Goal: Information Seeking & Learning: Learn about a topic

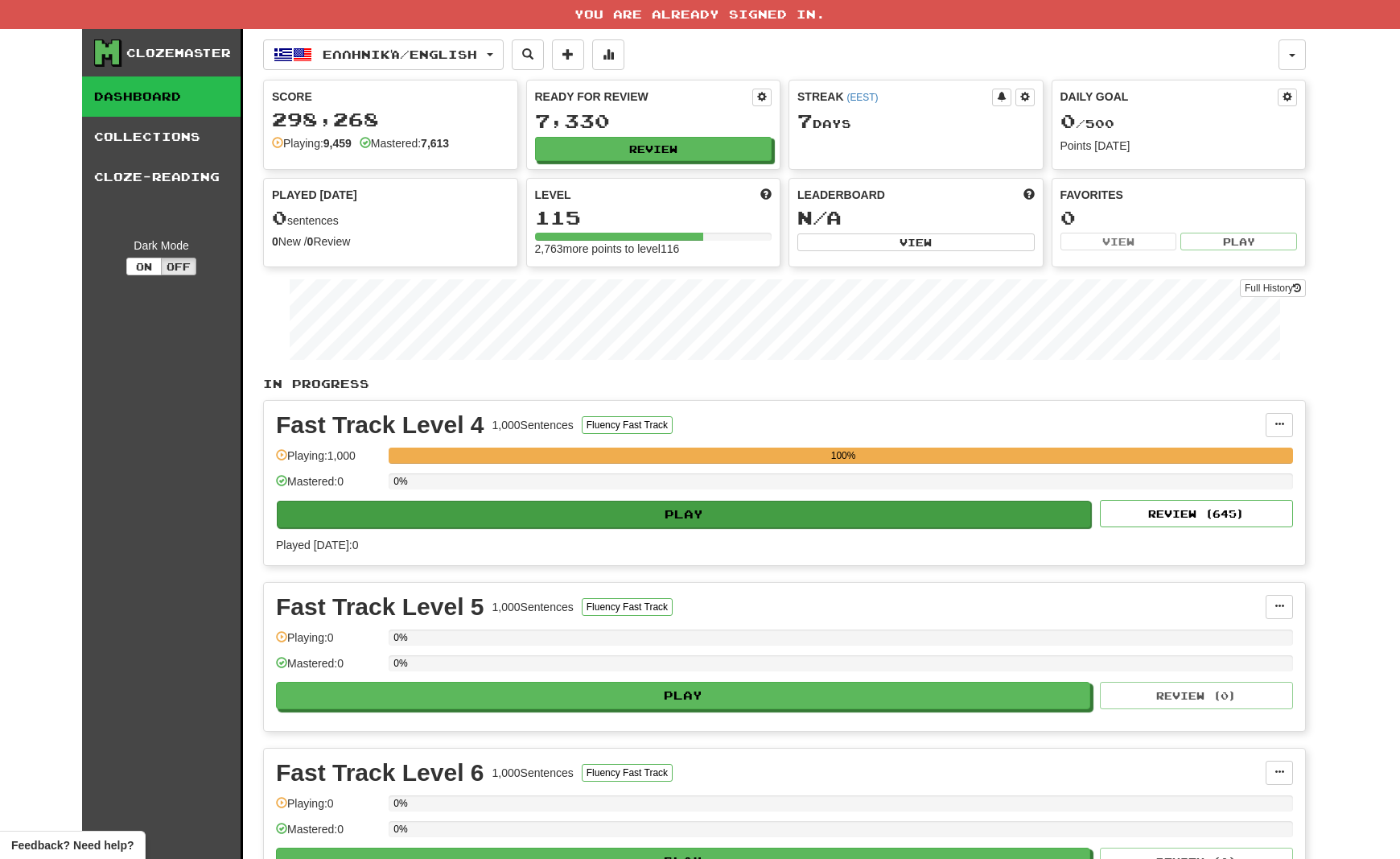
click at [815, 511] on button "Play" at bounding box center [684, 515] width 814 height 27
select select "**"
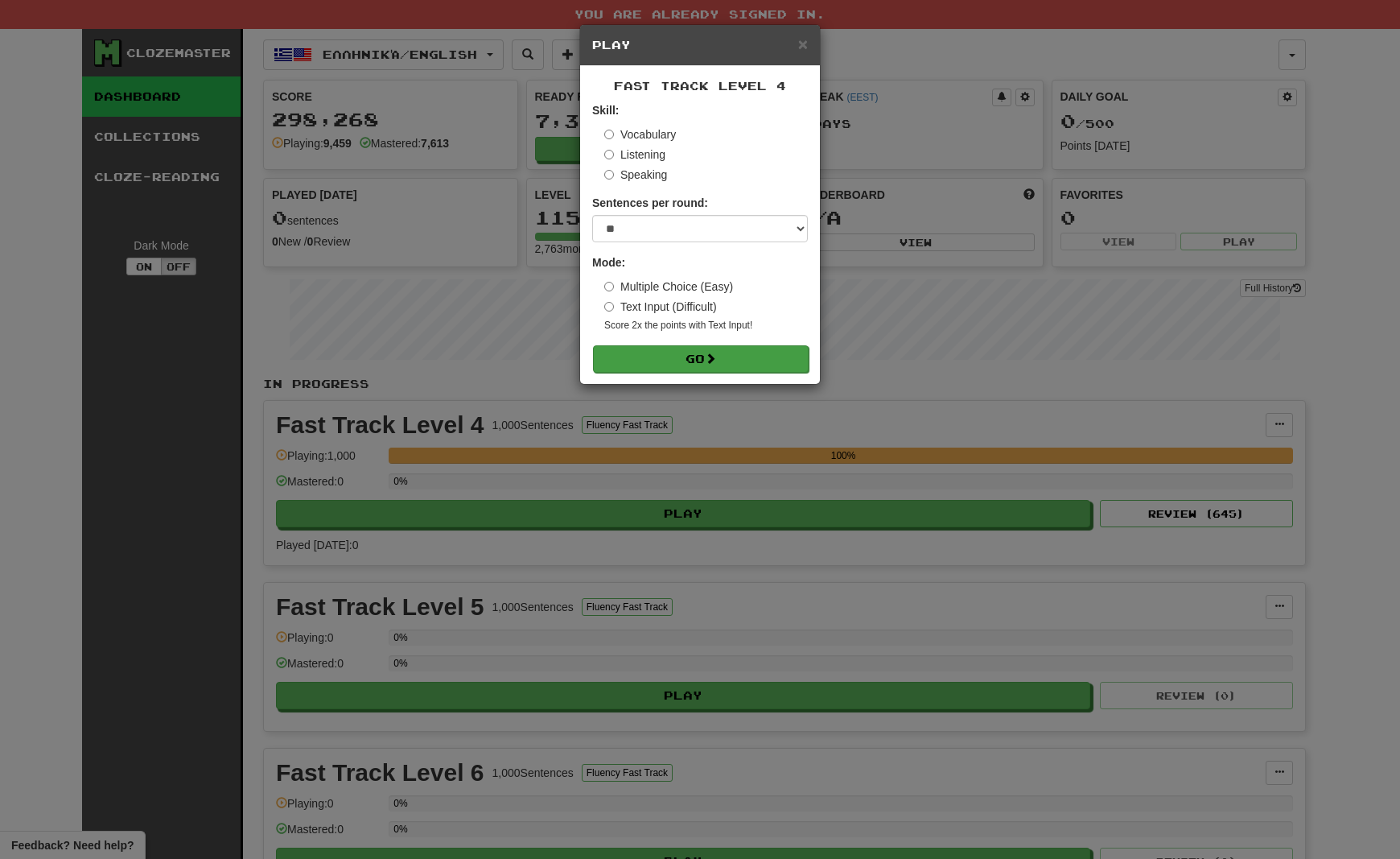
click at [716, 361] on span at bounding box center [711, 358] width 12 height 12
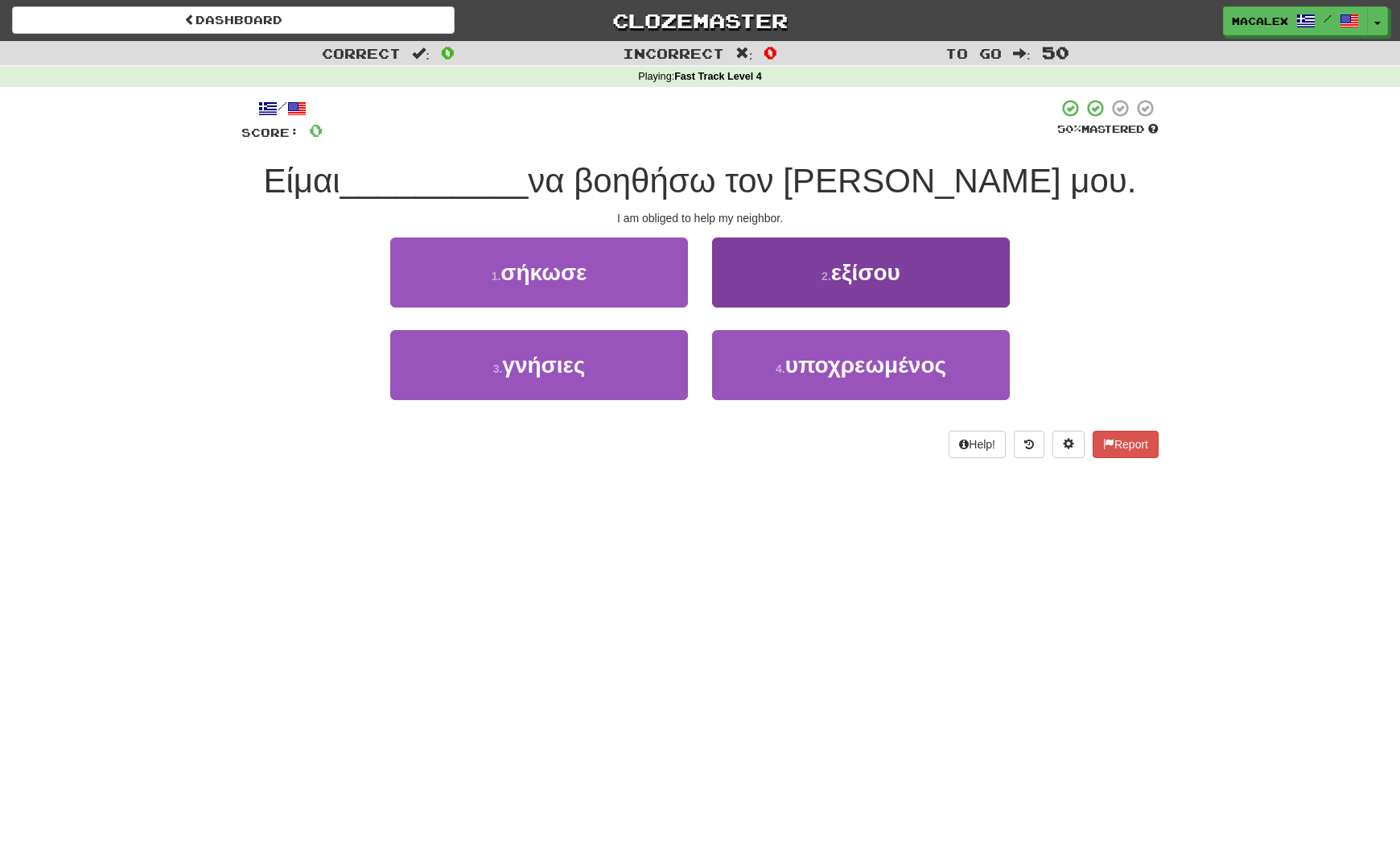
click at [841, 369] on span "υποχρεωμένος" at bounding box center [866, 365] width 161 height 25
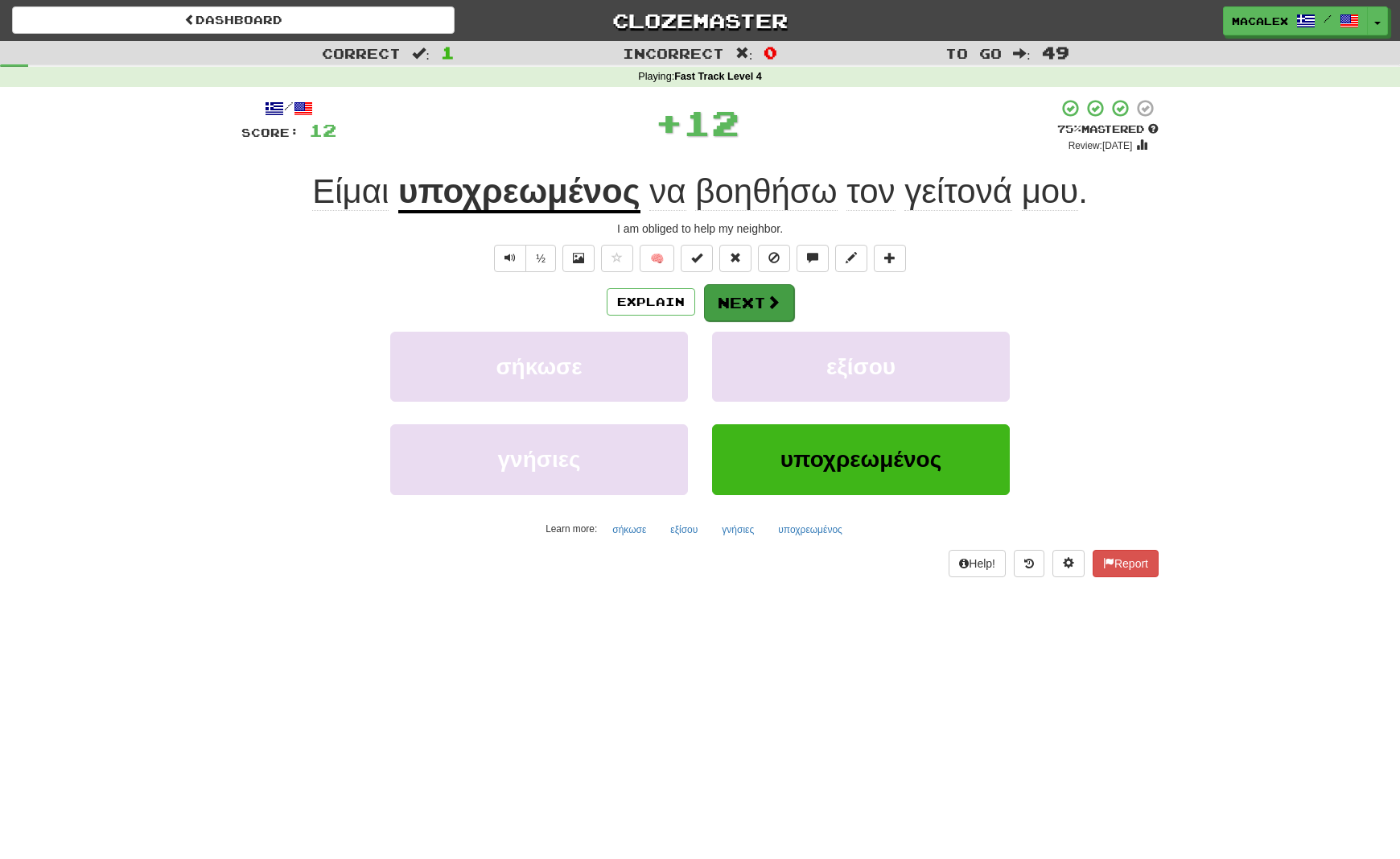
click at [749, 307] on button "Next" at bounding box center [749, 302] width 90 height 37
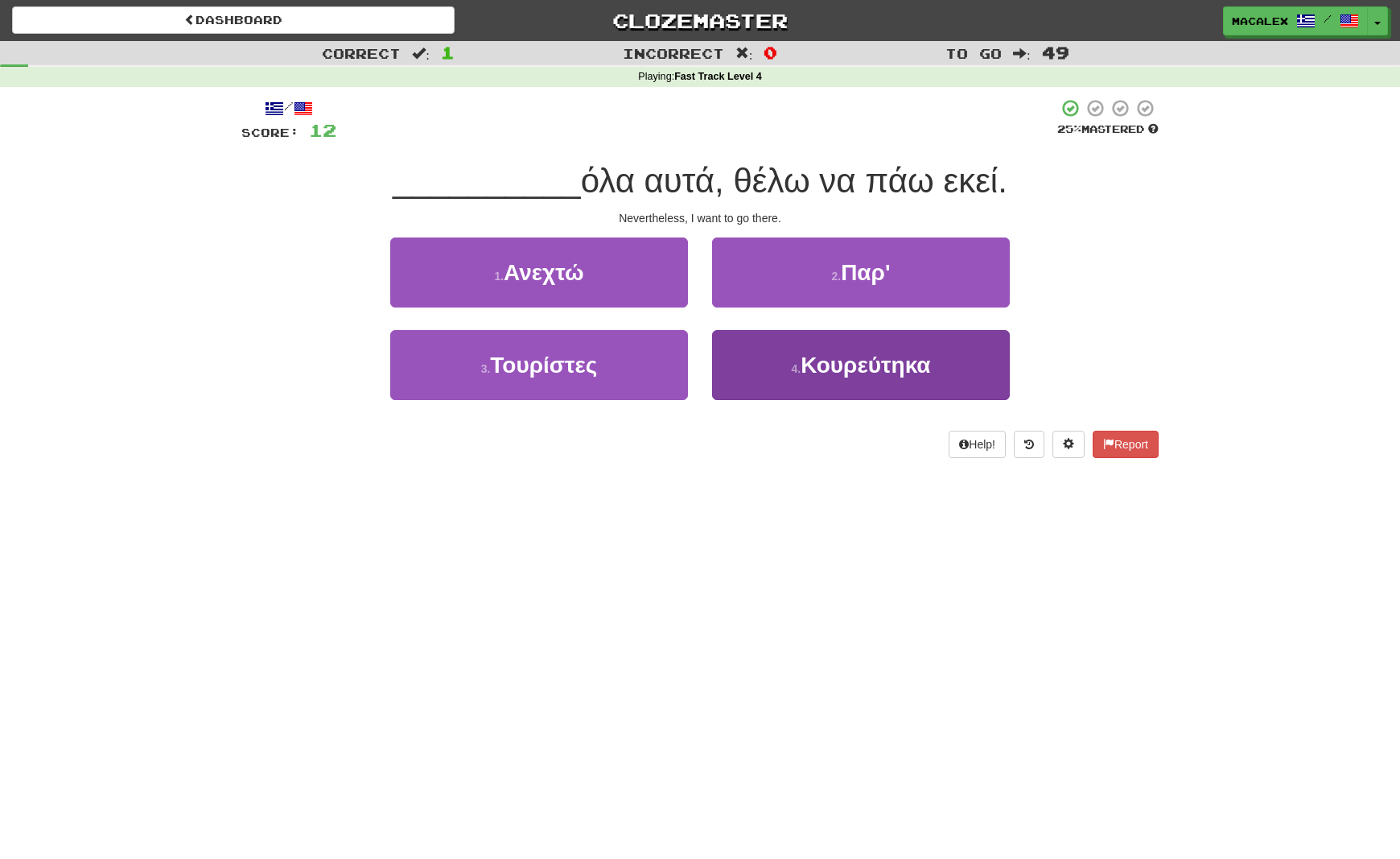
click at [851, 371] on span "Κουρεύτηκα" at bounding box center [866, 365] width 129 height 25
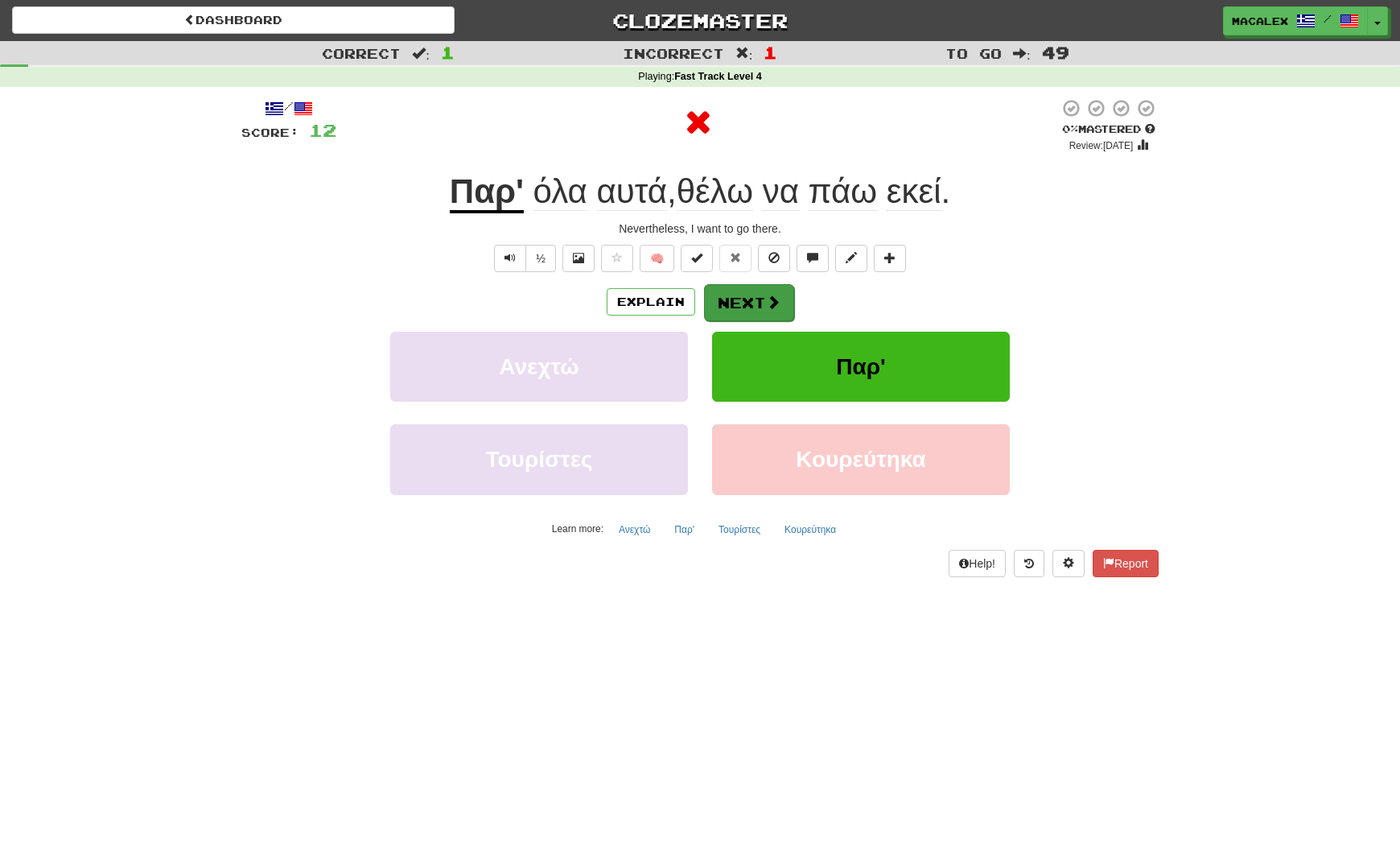
click at [790, 311] on button "Next" at bounding box center [749, 302] width 90 height 37
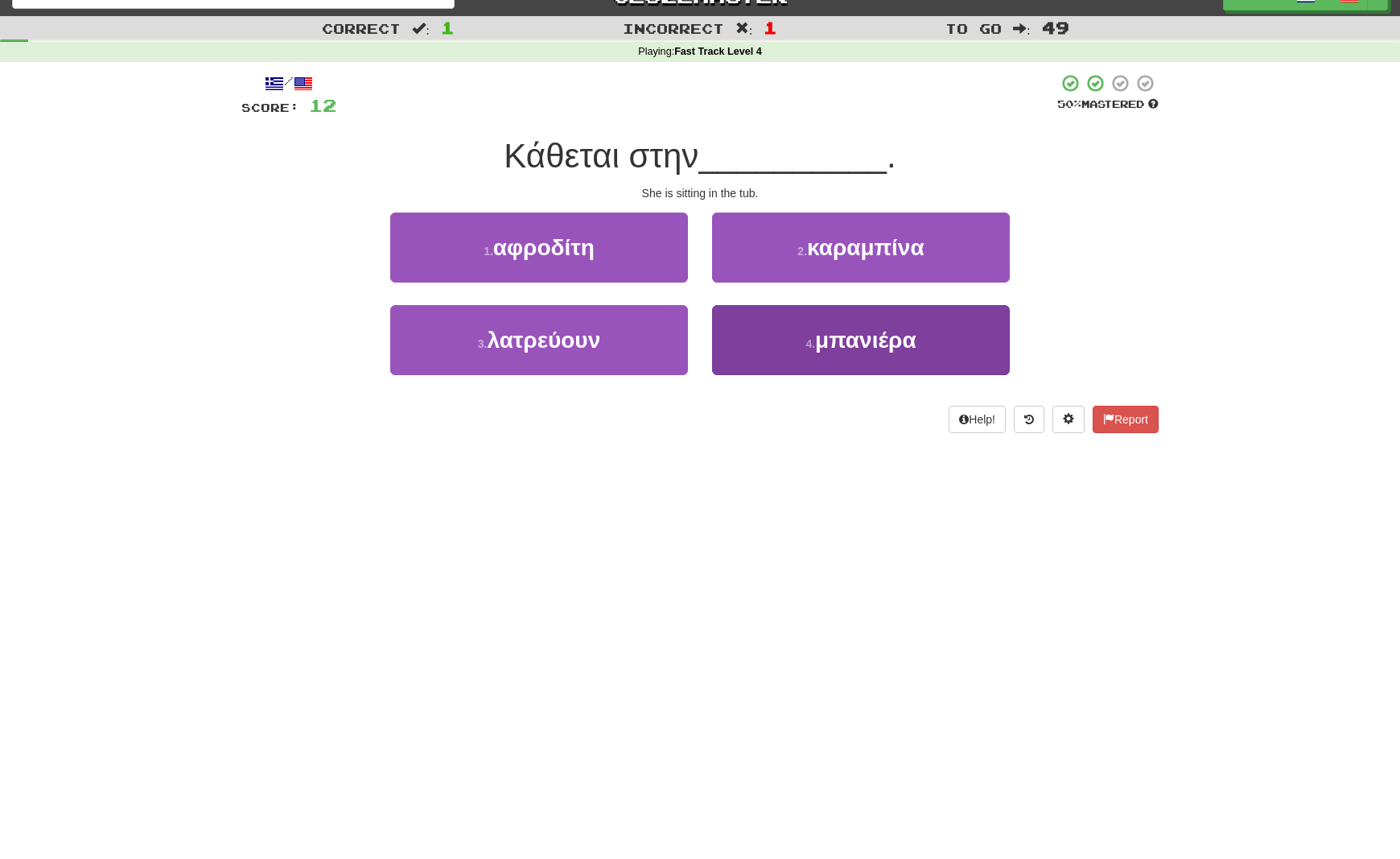
scroll to position [23, 0]
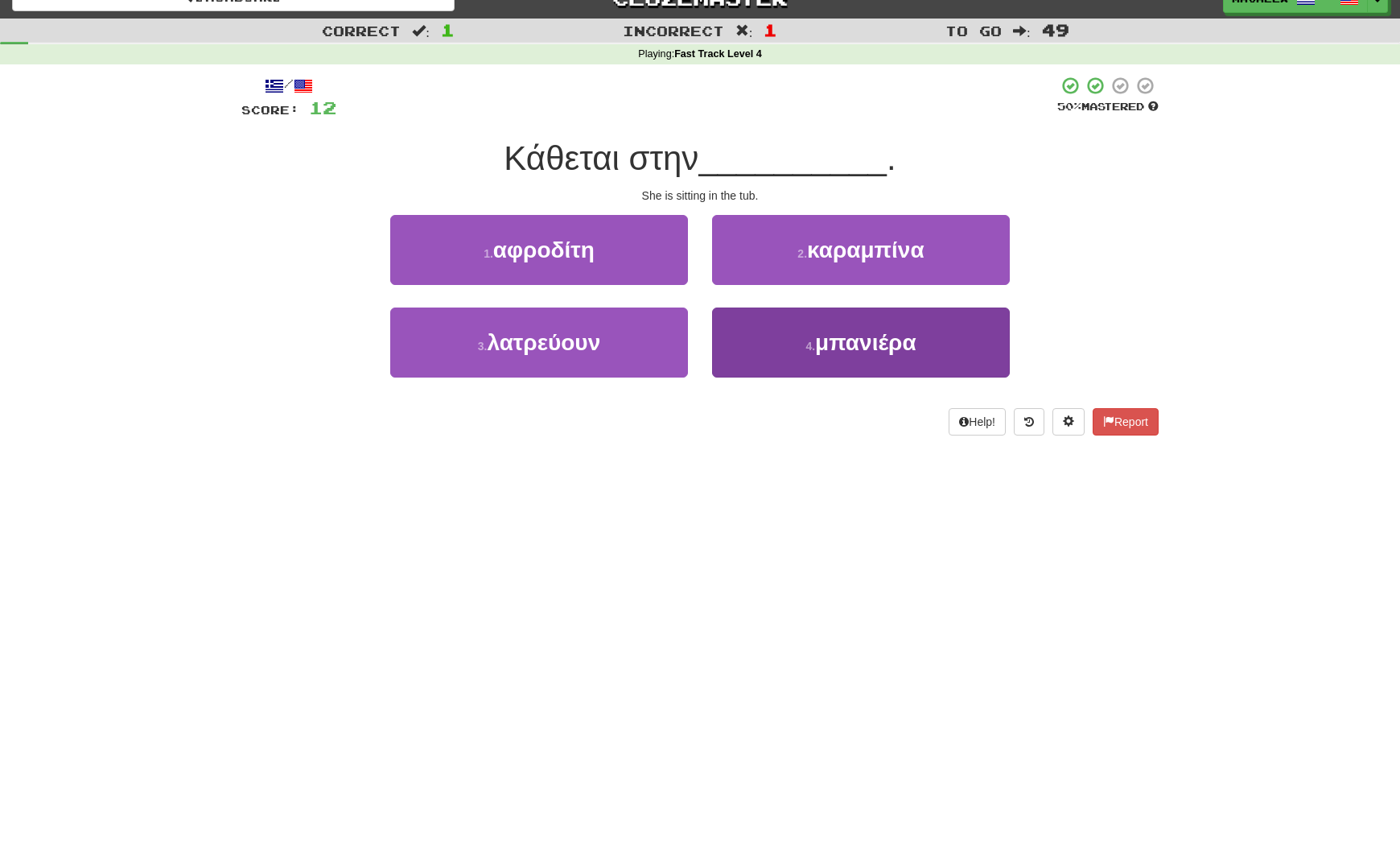
click at [851, 346] on span "μπανιέρα" at bounding box center [866, 342] width 102 height 25
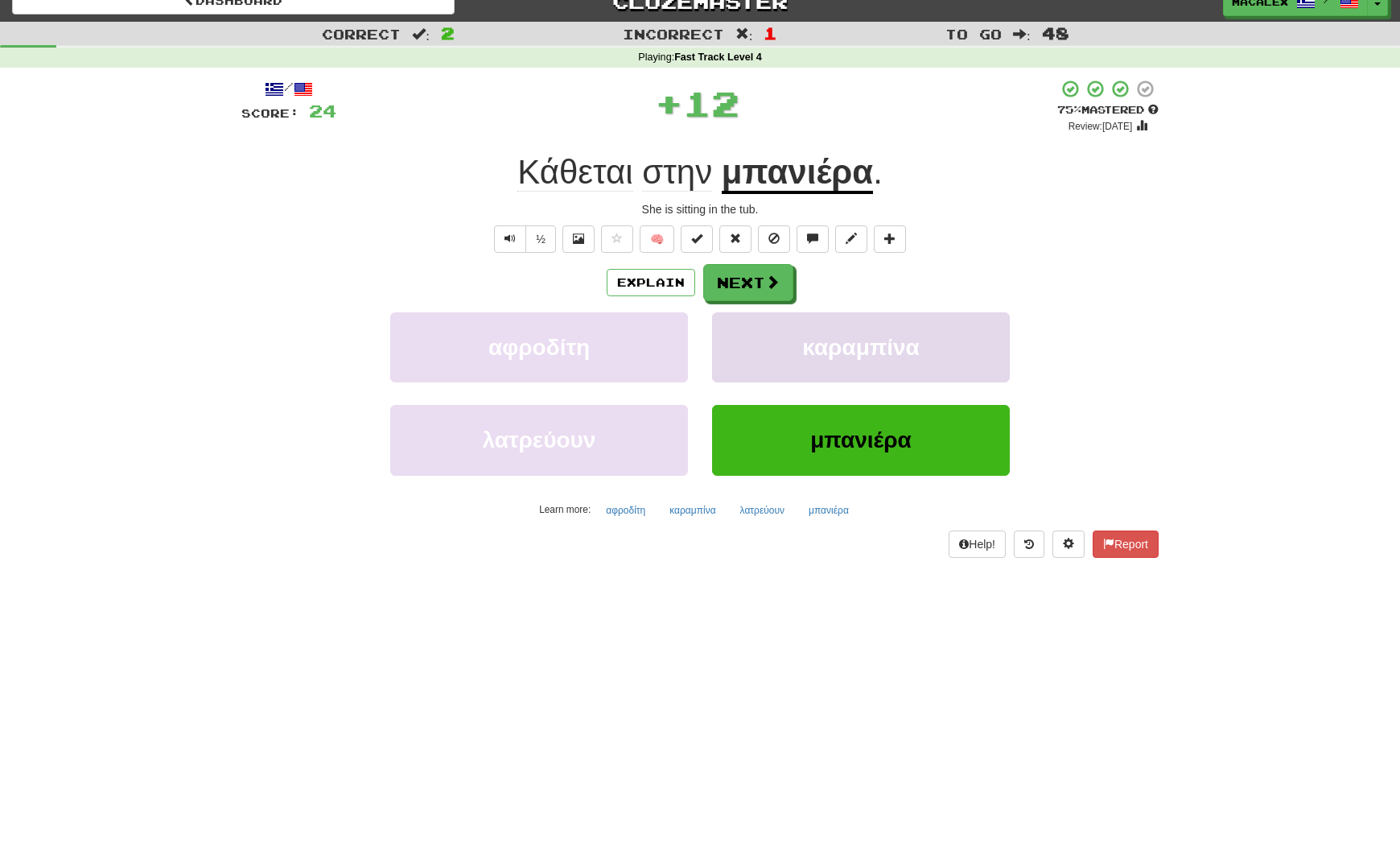
scroll to position [16, 0]
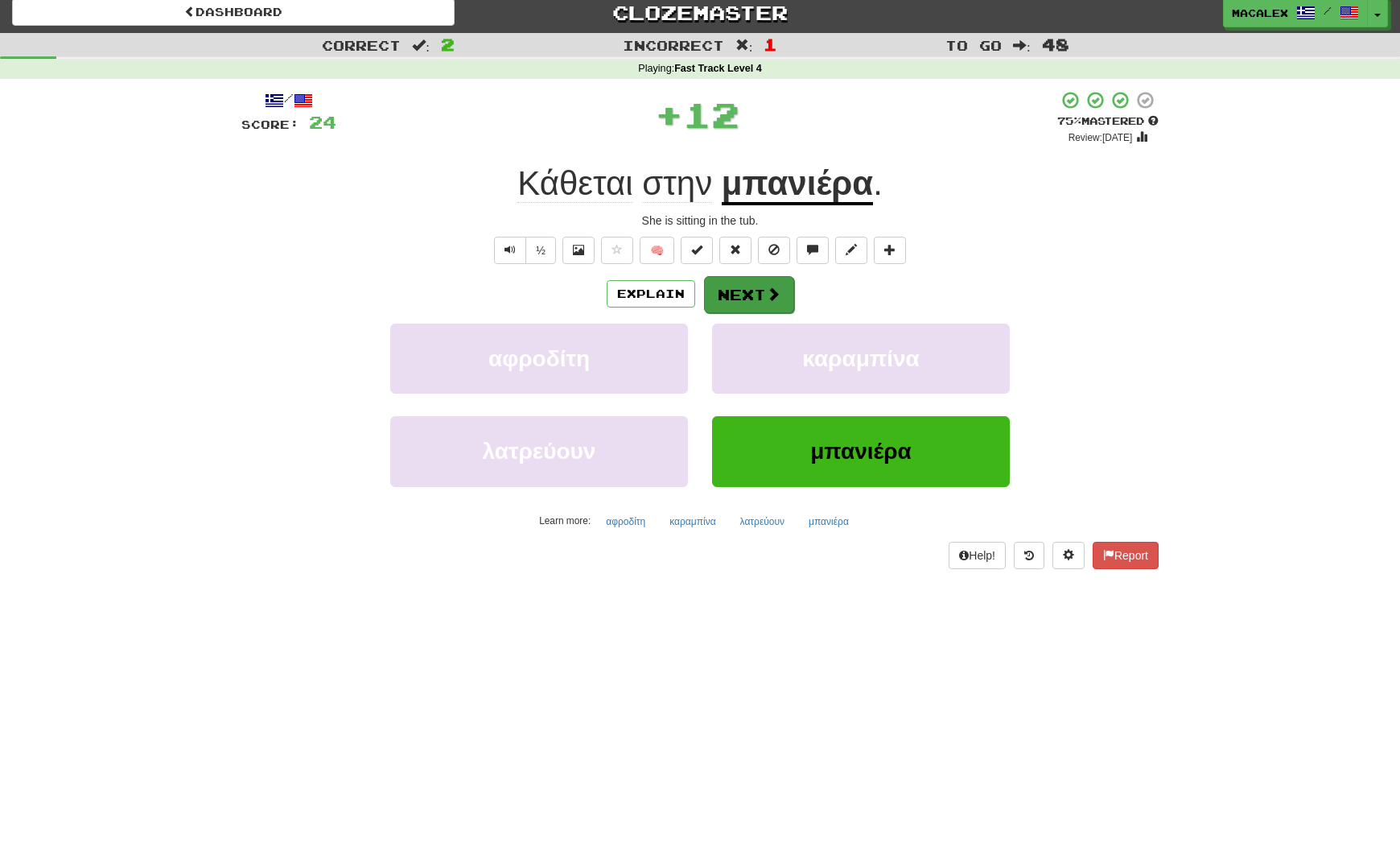
click at [754, 291] on button "Next" at bounding box center [749, 294] width 90 height 37
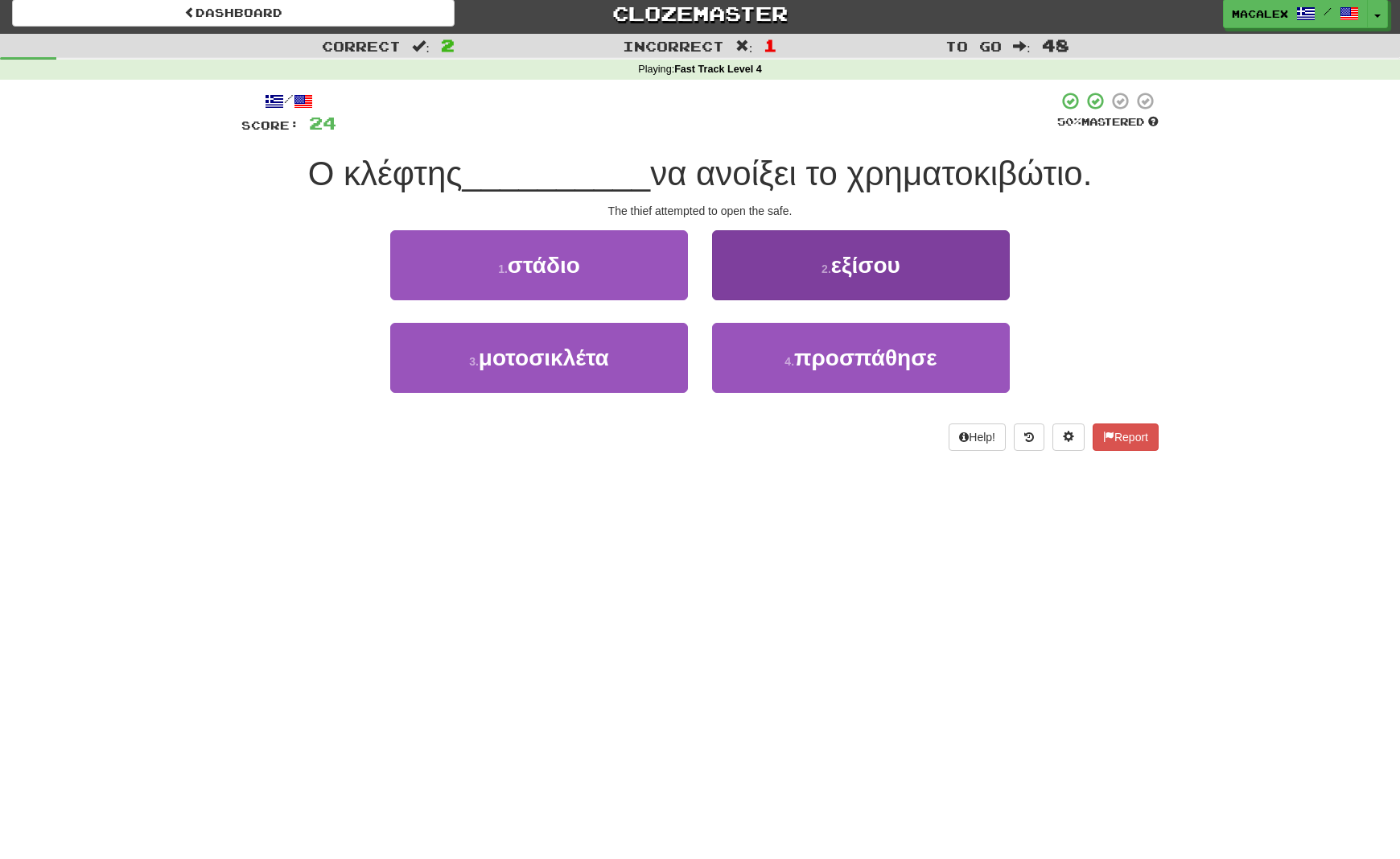
click at [820, 366] on span "προσπάθησε" at bounding box center [866, 358] width 143 height 25
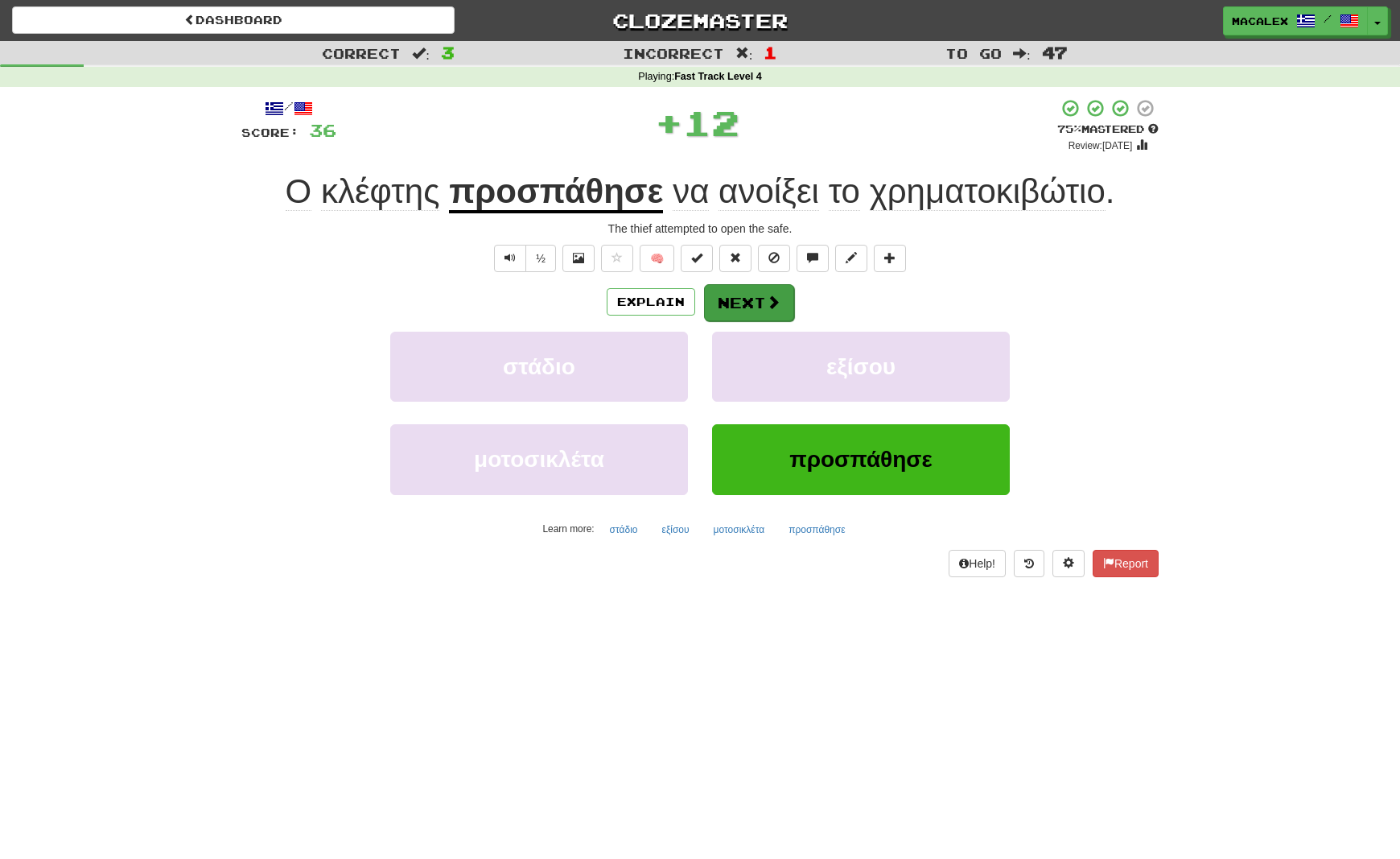
scroll to position [0, 1]
click at [751, 290] on button "Next" at bounding box center [749, 302] width 90 height 37
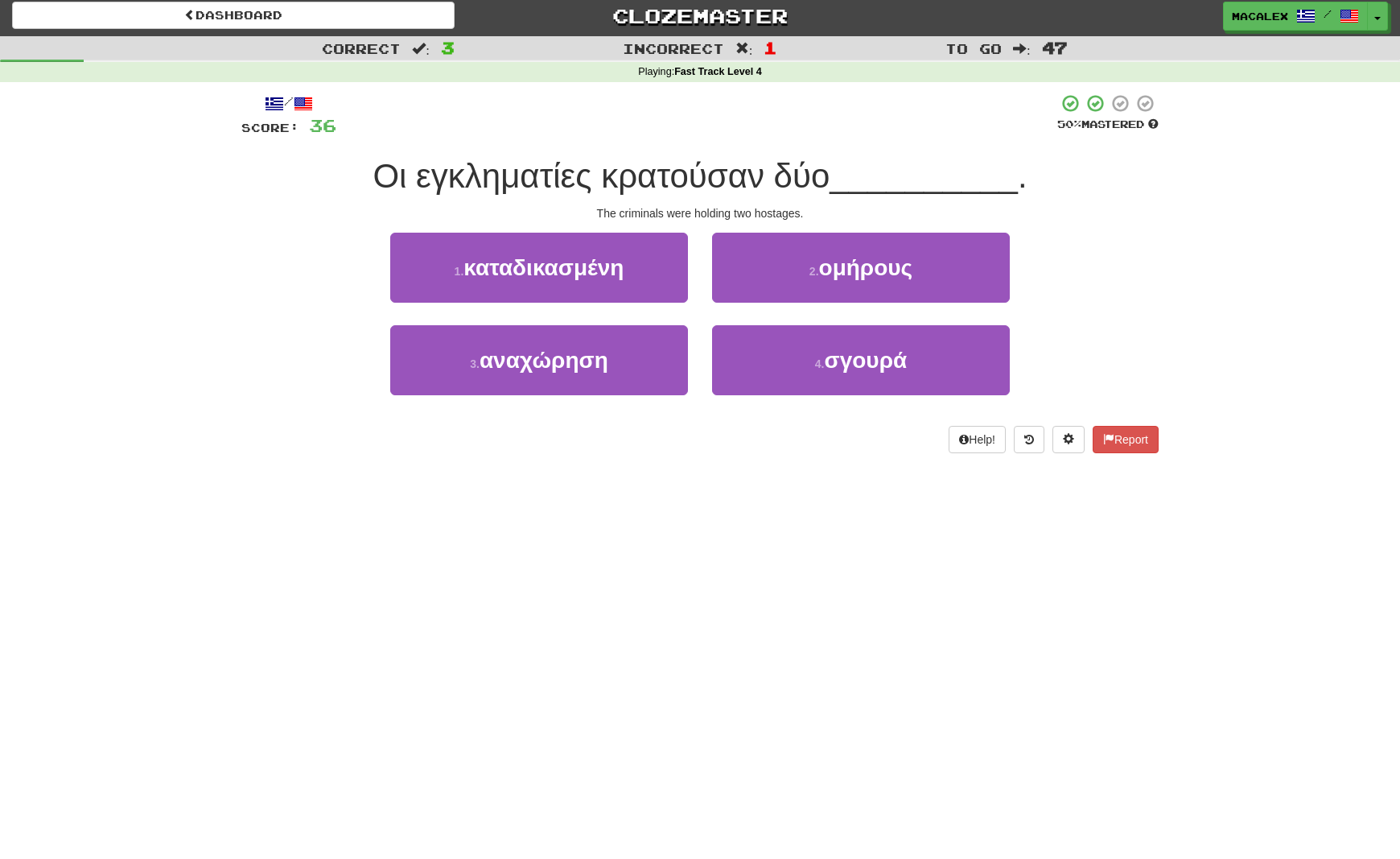
scroll to position [6, 0]
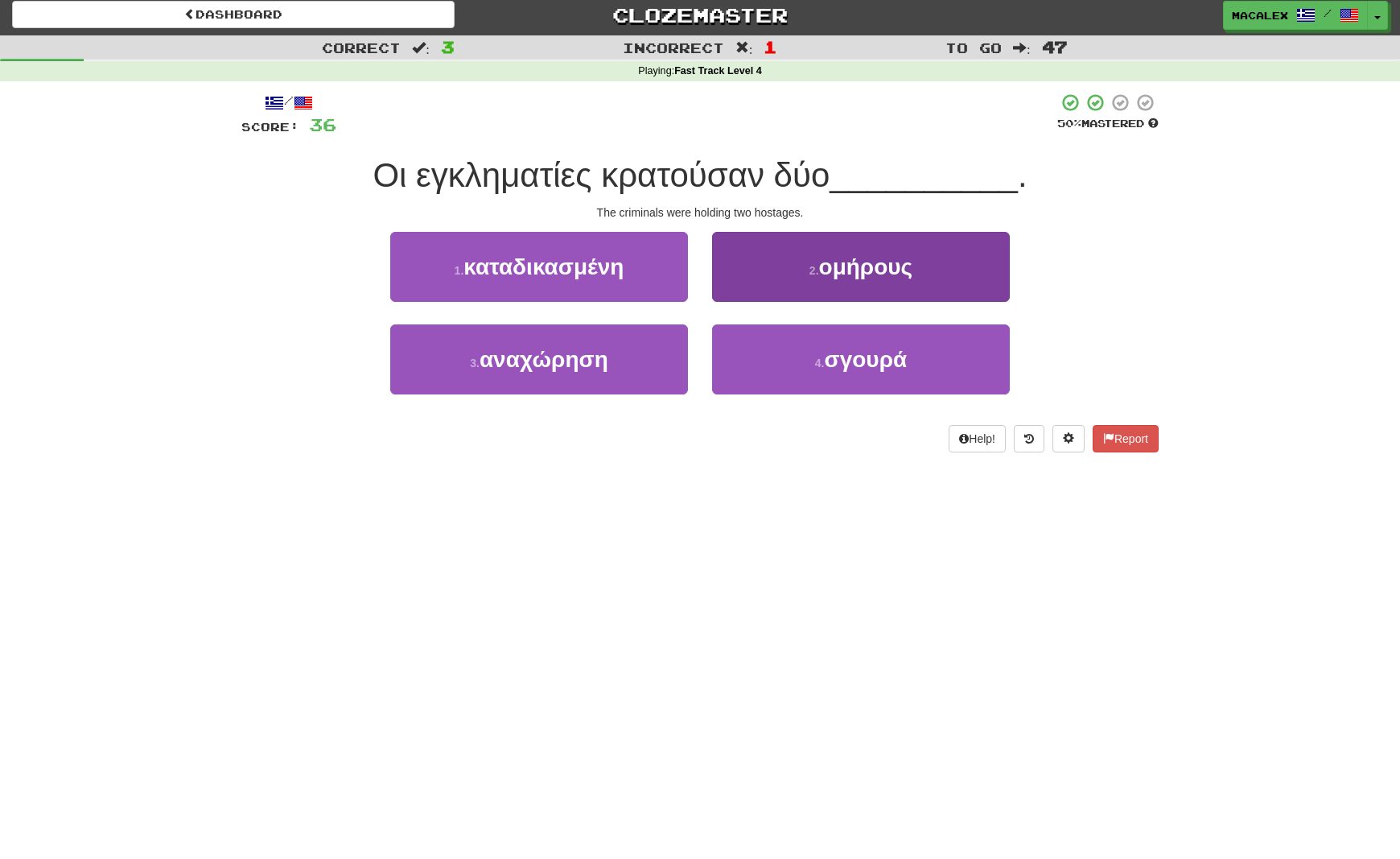
click at [855, 275] on span "ομήρους" at bounding box center [866, 267] width 94 height 25
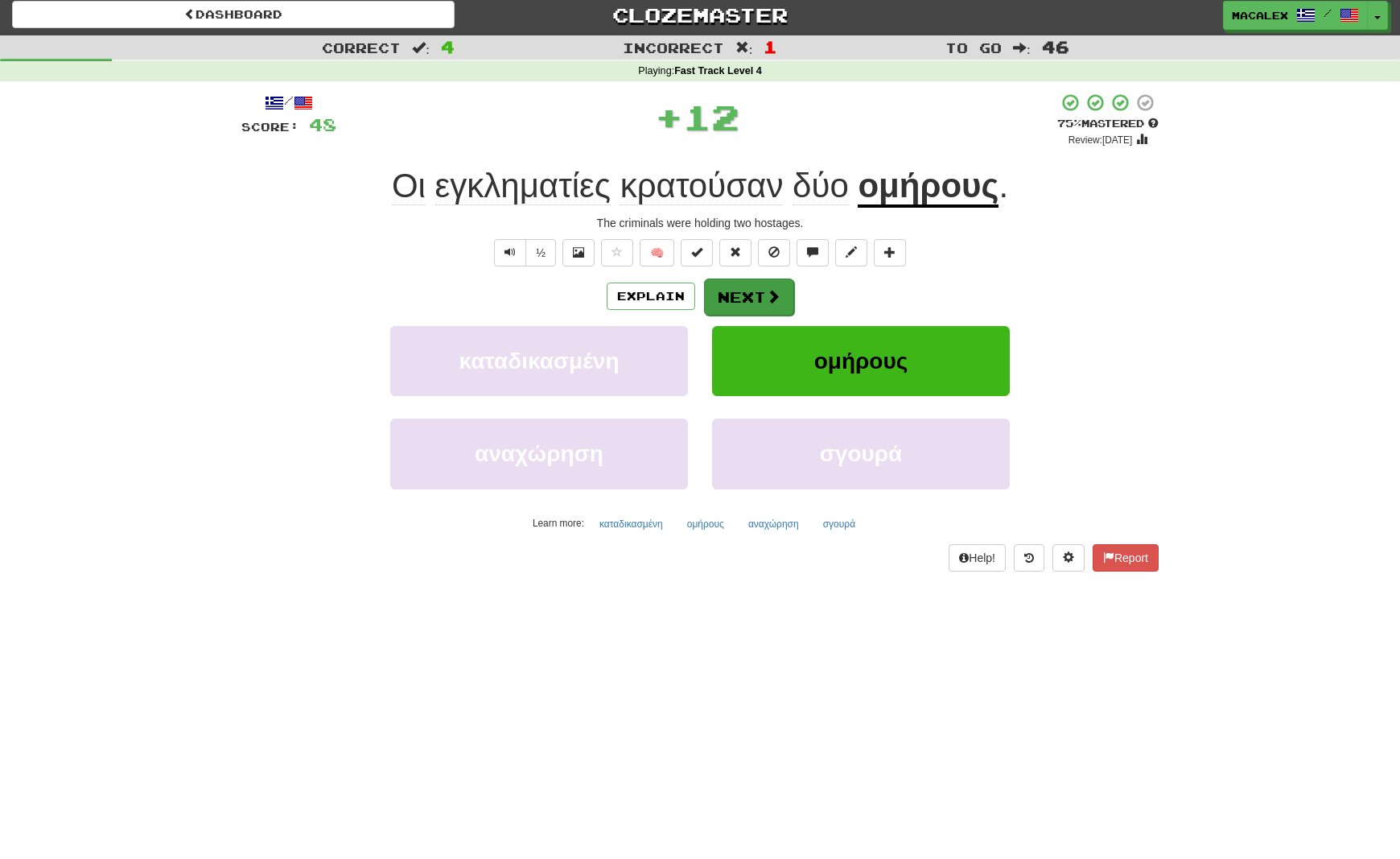
click at [752, 295] on button "Next" at bounding box center [749, 297] width 90 height 37
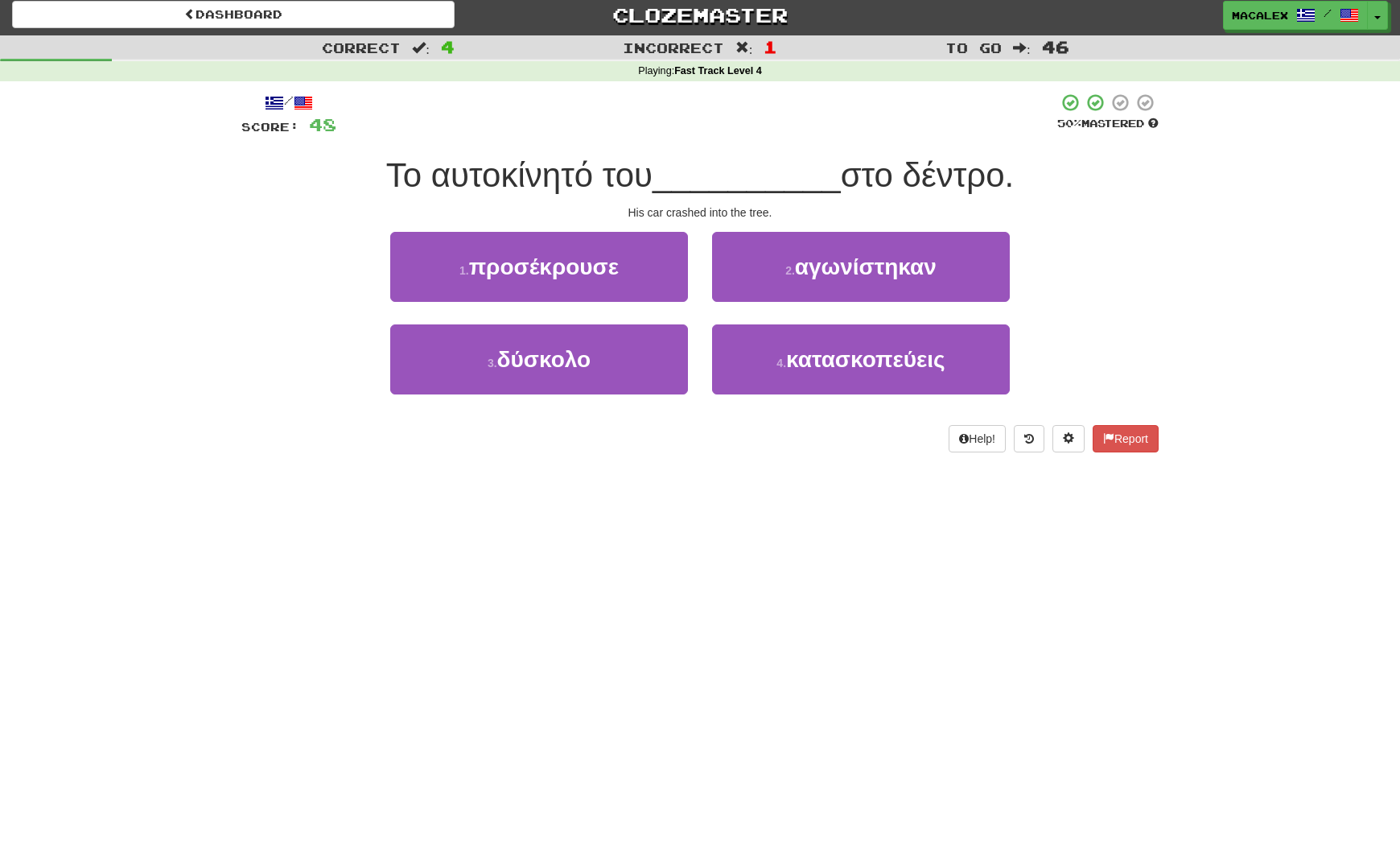
click at [580, 271] on span "προσέκρουσε" at bounding box center [544, 267] width 150 height 25
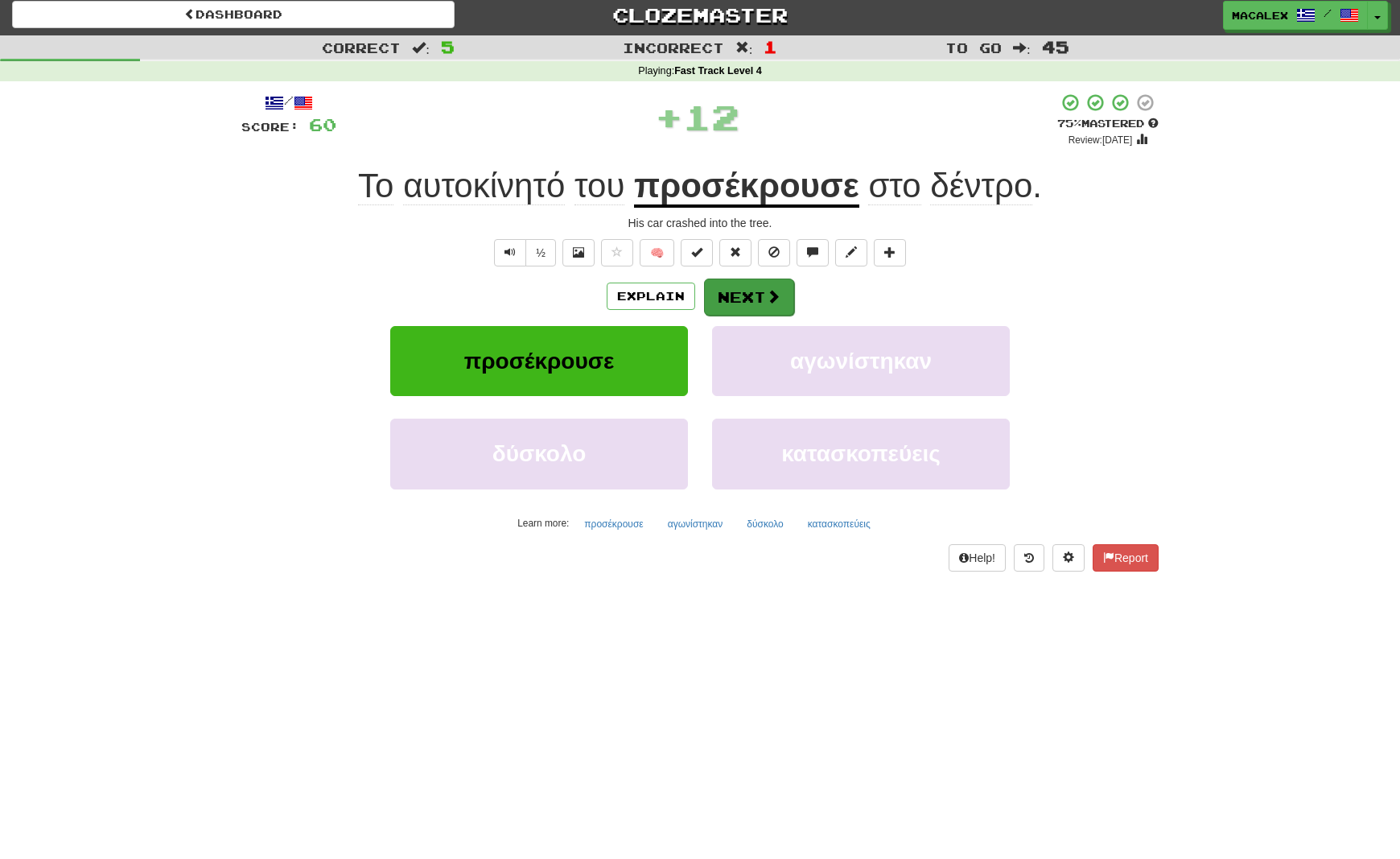
click at [738, 300] on button "Next" at bounding box center [749, 297] width 90 height 37
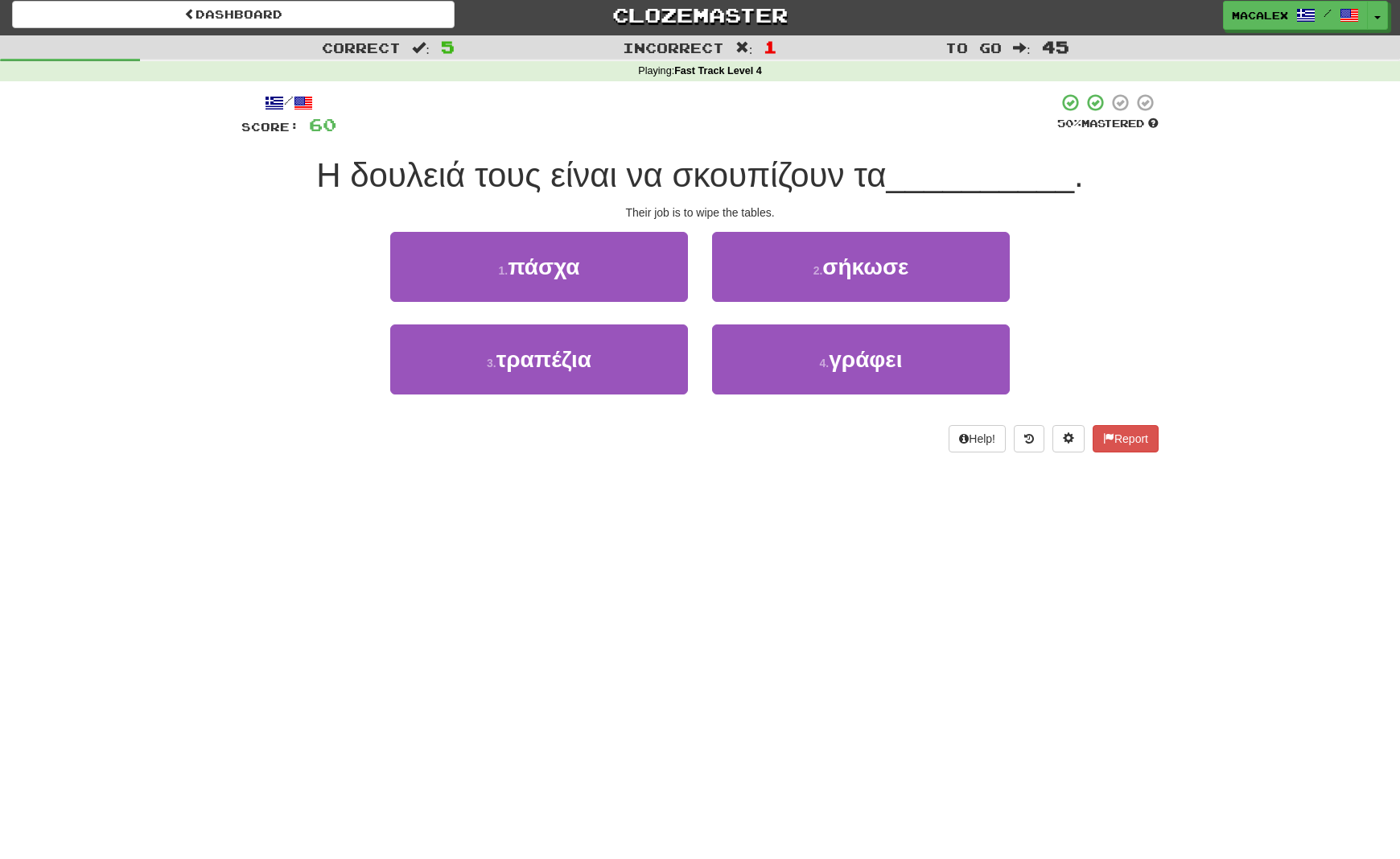
scroll to position [7, 0]
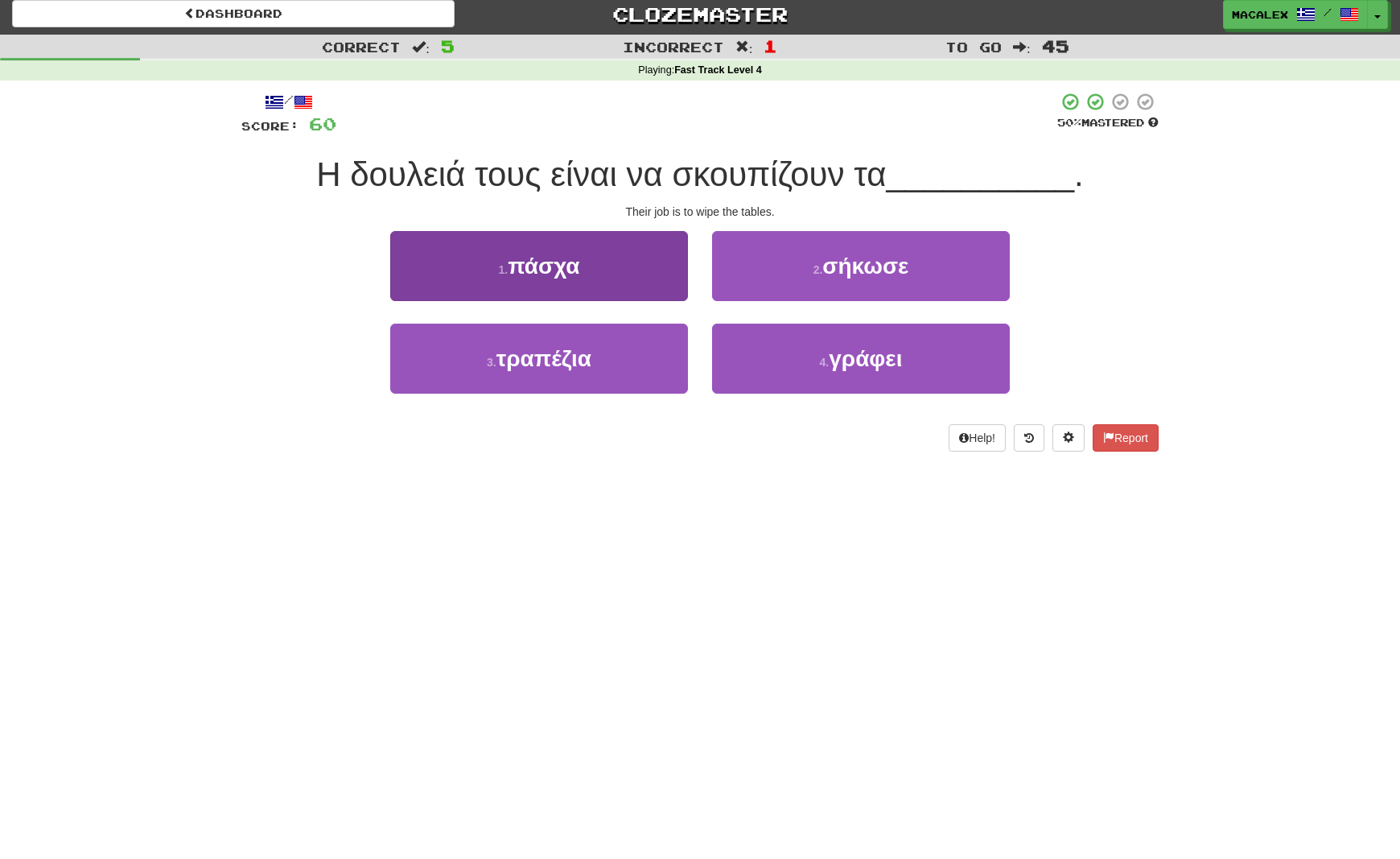
drag, startPoint x: 541, startPoint y: 366, endPoint x: 553, endPoint y: 363, distance: 12.4
click at [541, 366] on span "τραπέζια" at bounding box center [544, 359] width 95 height 25
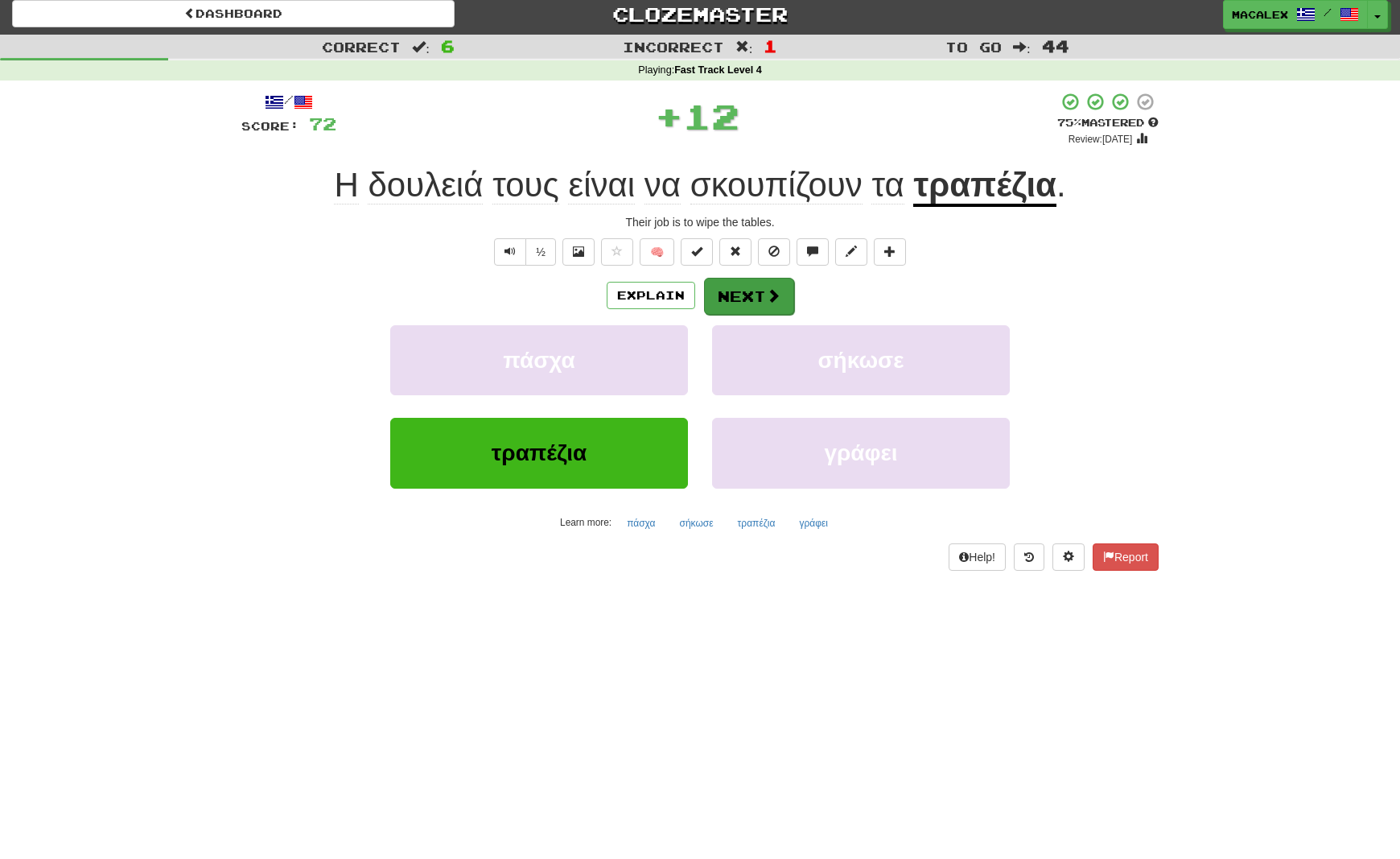
click at [734, 309] on button "Next" at bounding box center [749, 296] width 90 height 37
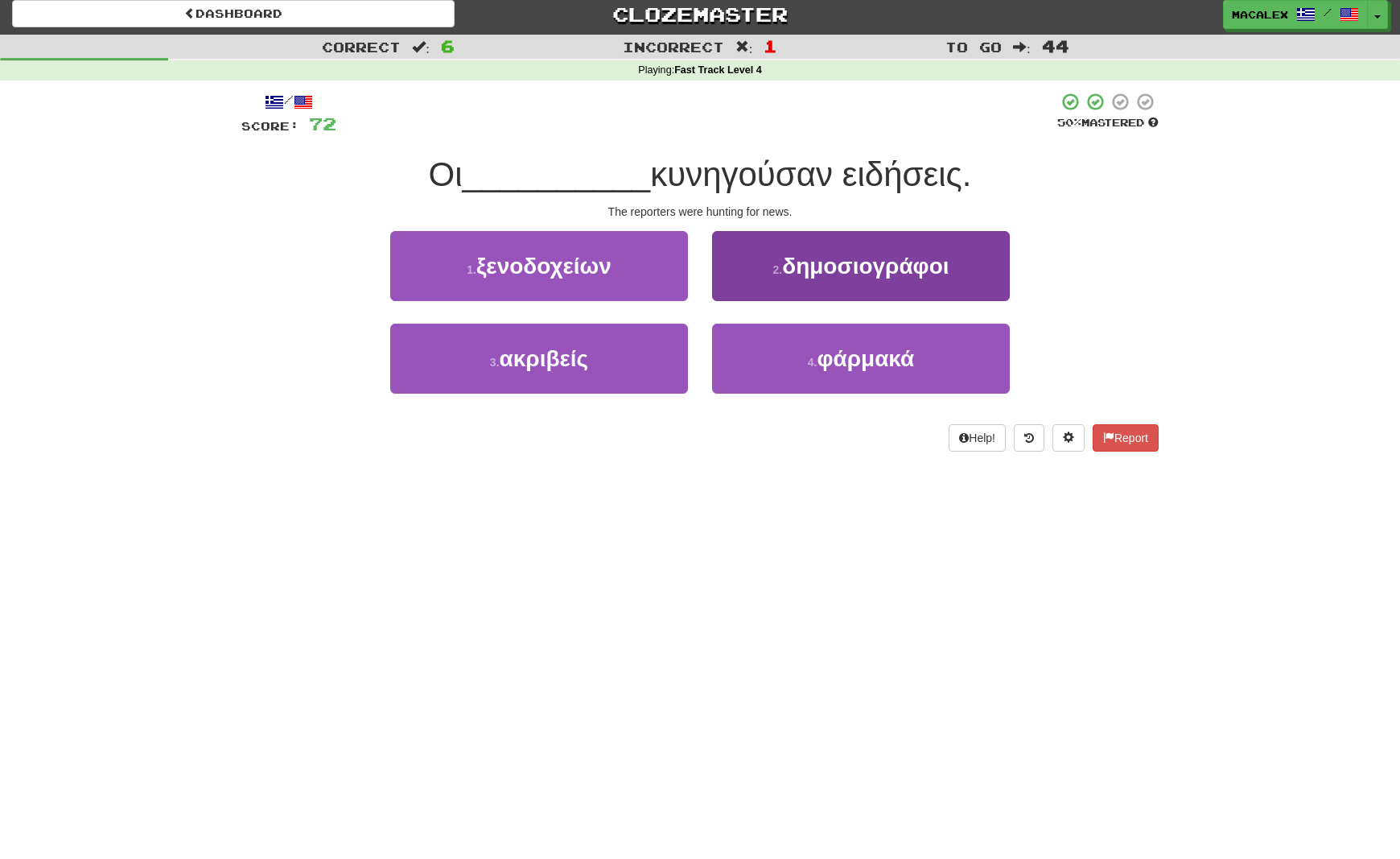
click at [819, 271] on span "δημοσιογράφοι" at bounding box center [866, 266] width 166 height 25
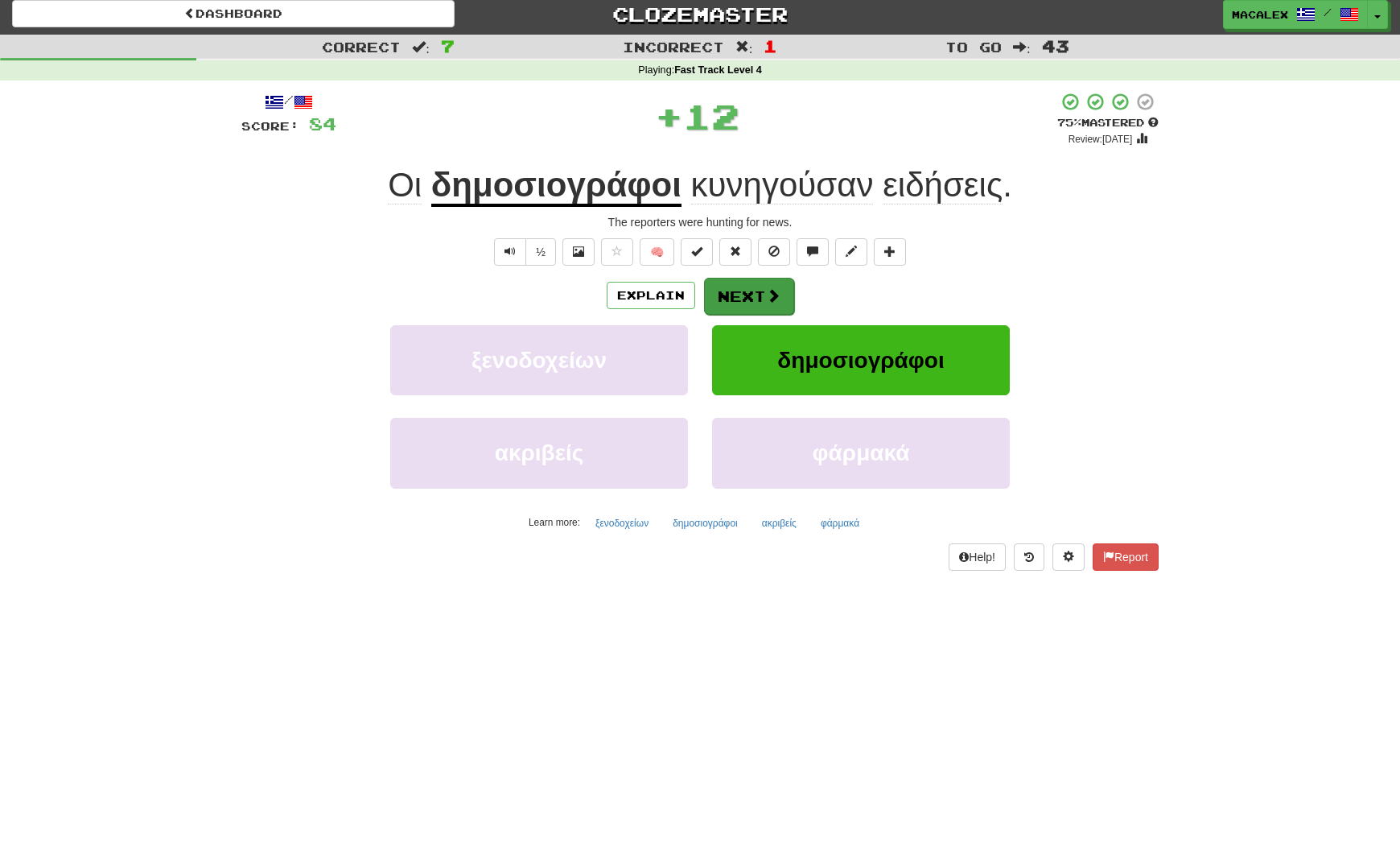
click at [752, 295] on button "Next" at bounding box center [749, 296] width 90 height 37
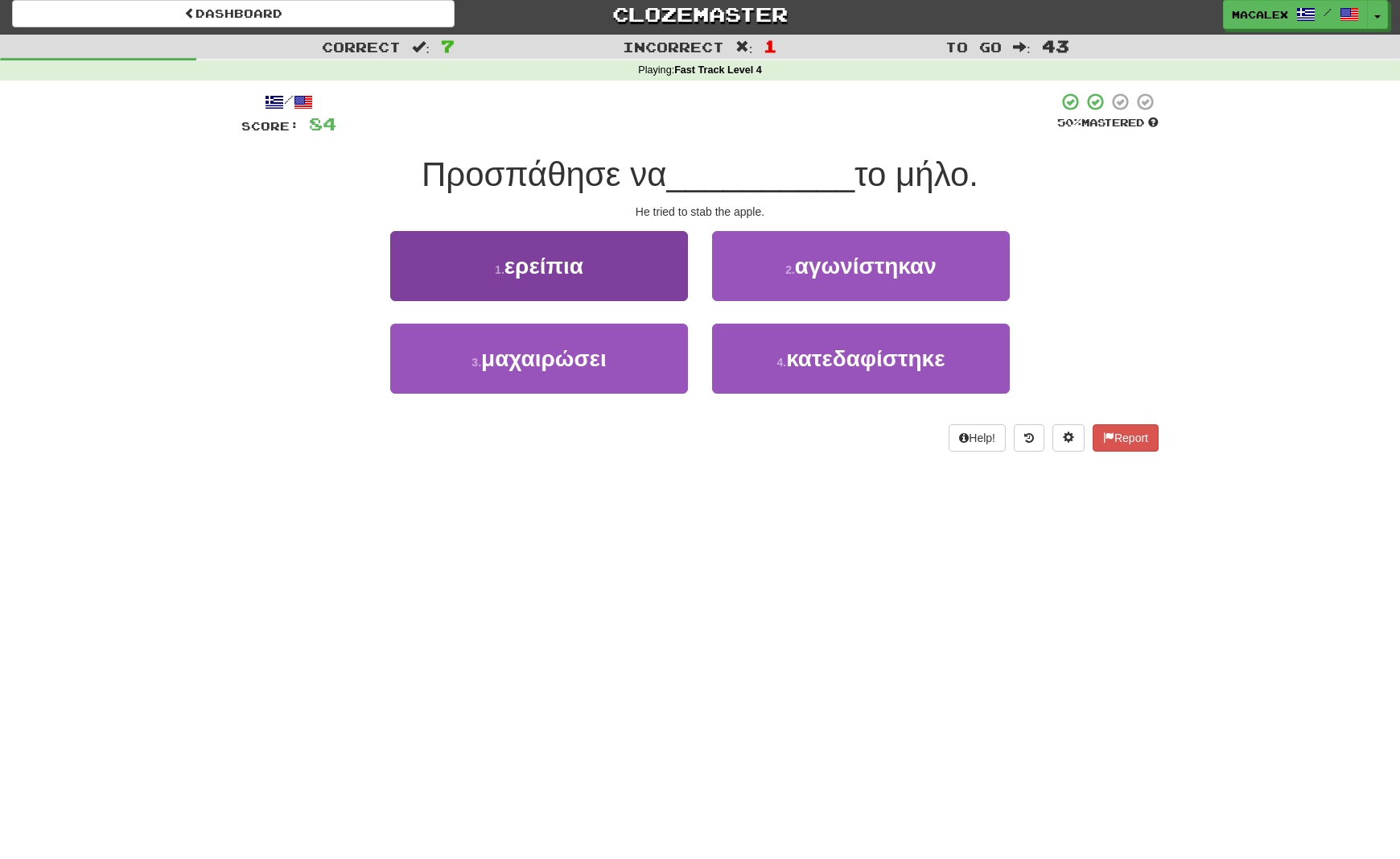
click at [535, 362] on span "μαχαιρώσει" at bounding box center [544, 359] width 125 height 25
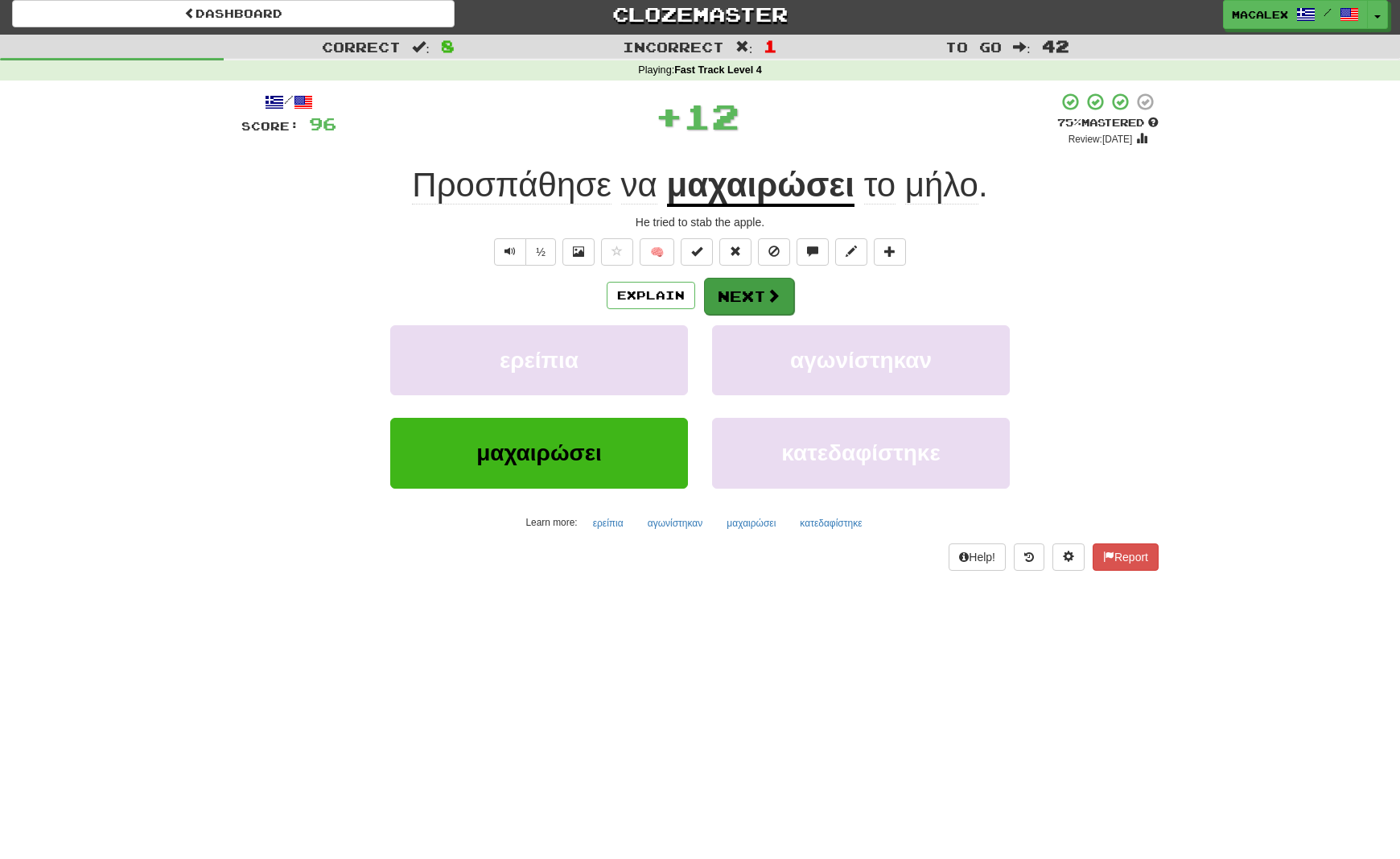
click at [730, 297] on button "Next" at bounding box center [749, 296] width 90 height 37
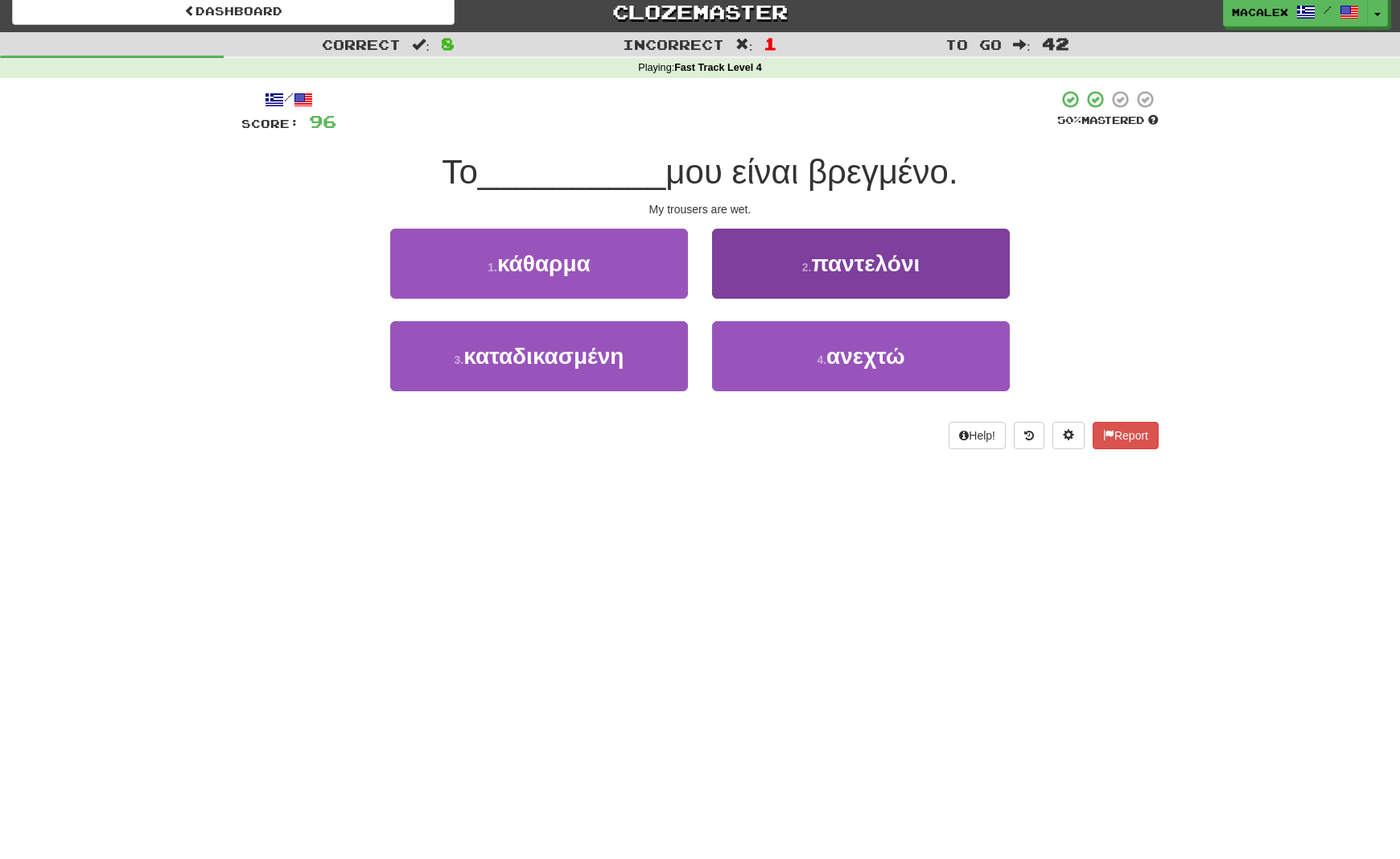
scroll to position [6, 0]
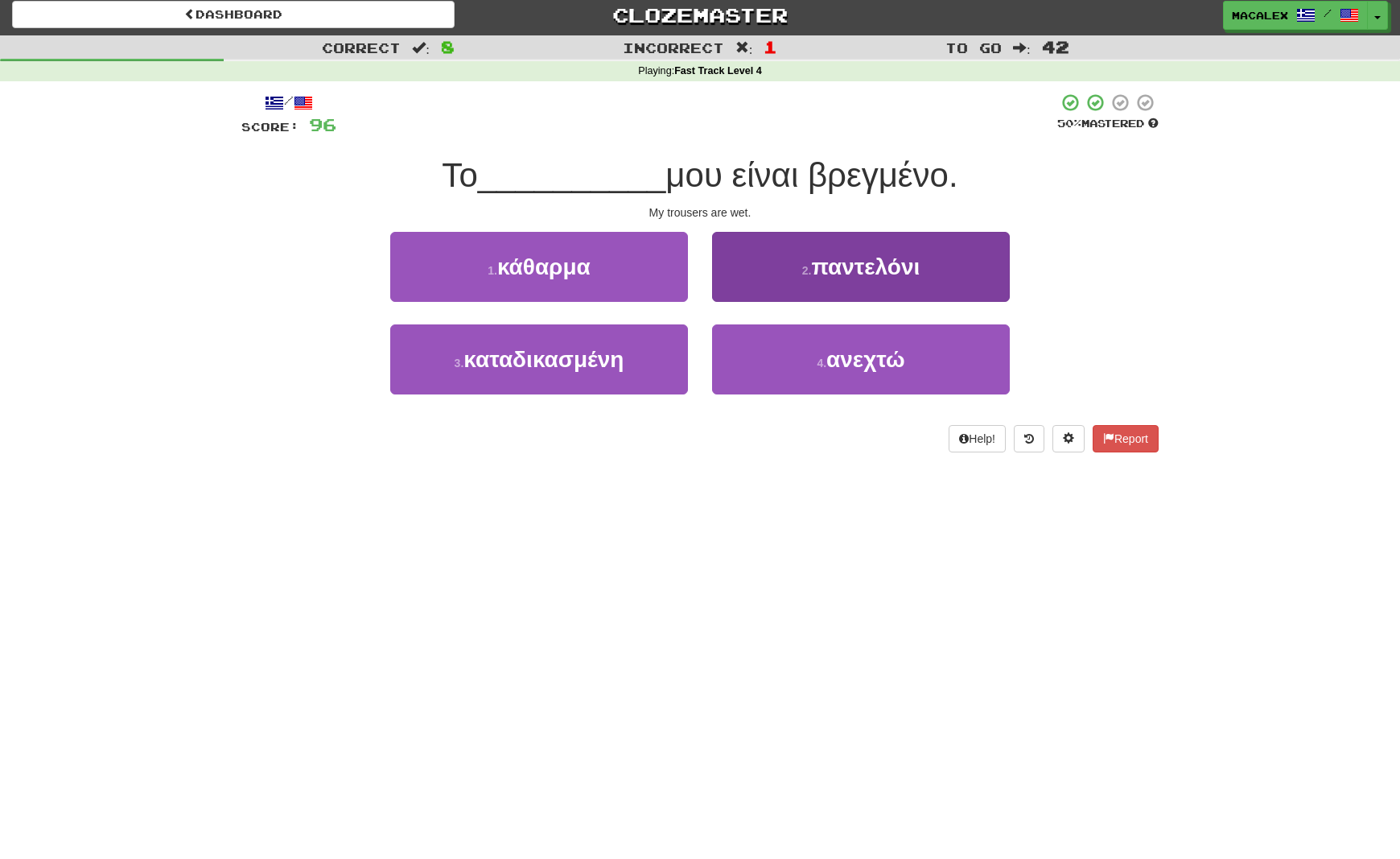
click at [828, 278] on button "2 . παντελόνι" at bounding box center [861, 267] width 297 height 70
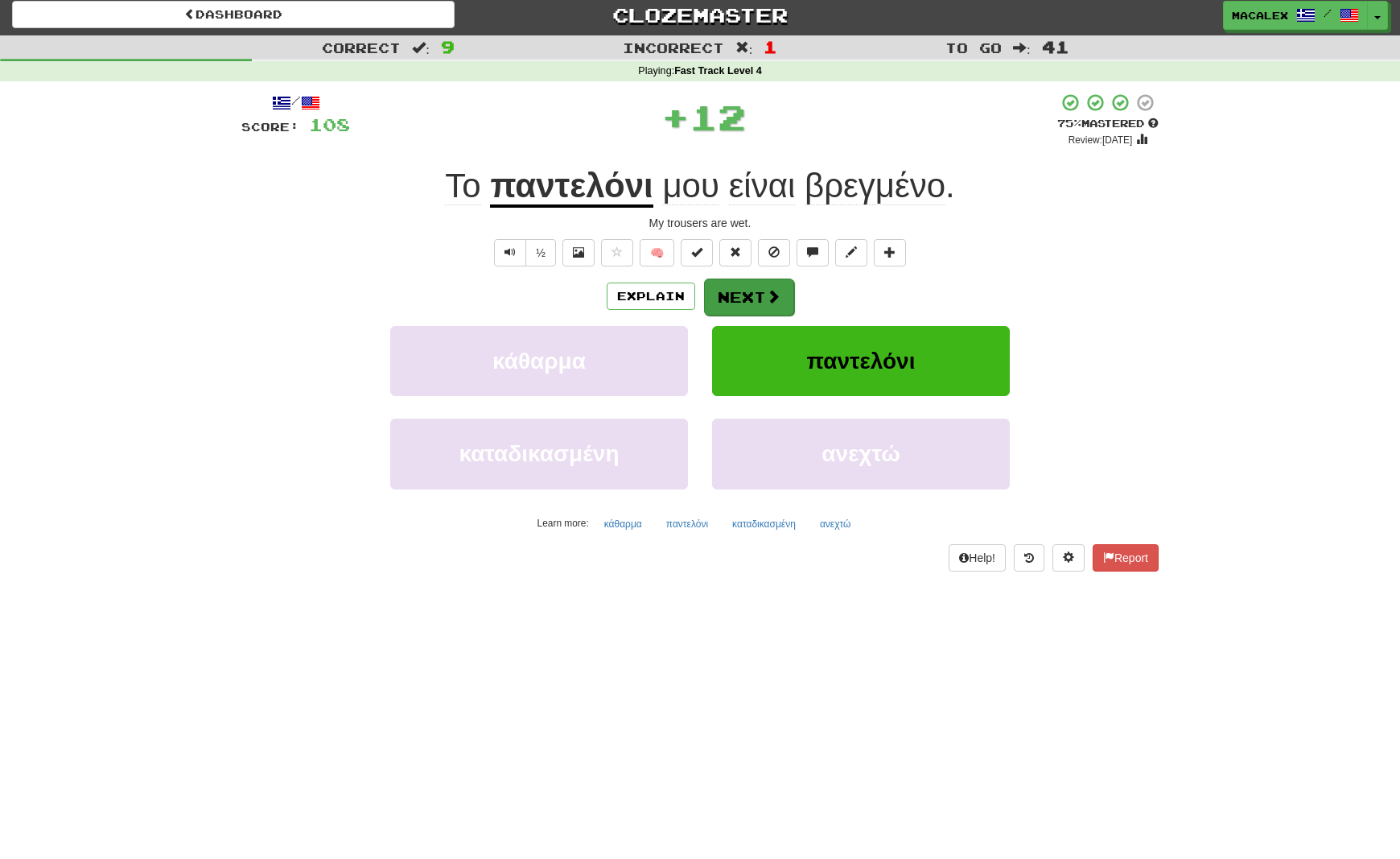
click at [768, 298] on span at bounding box center [773, 295] width 15 height 15
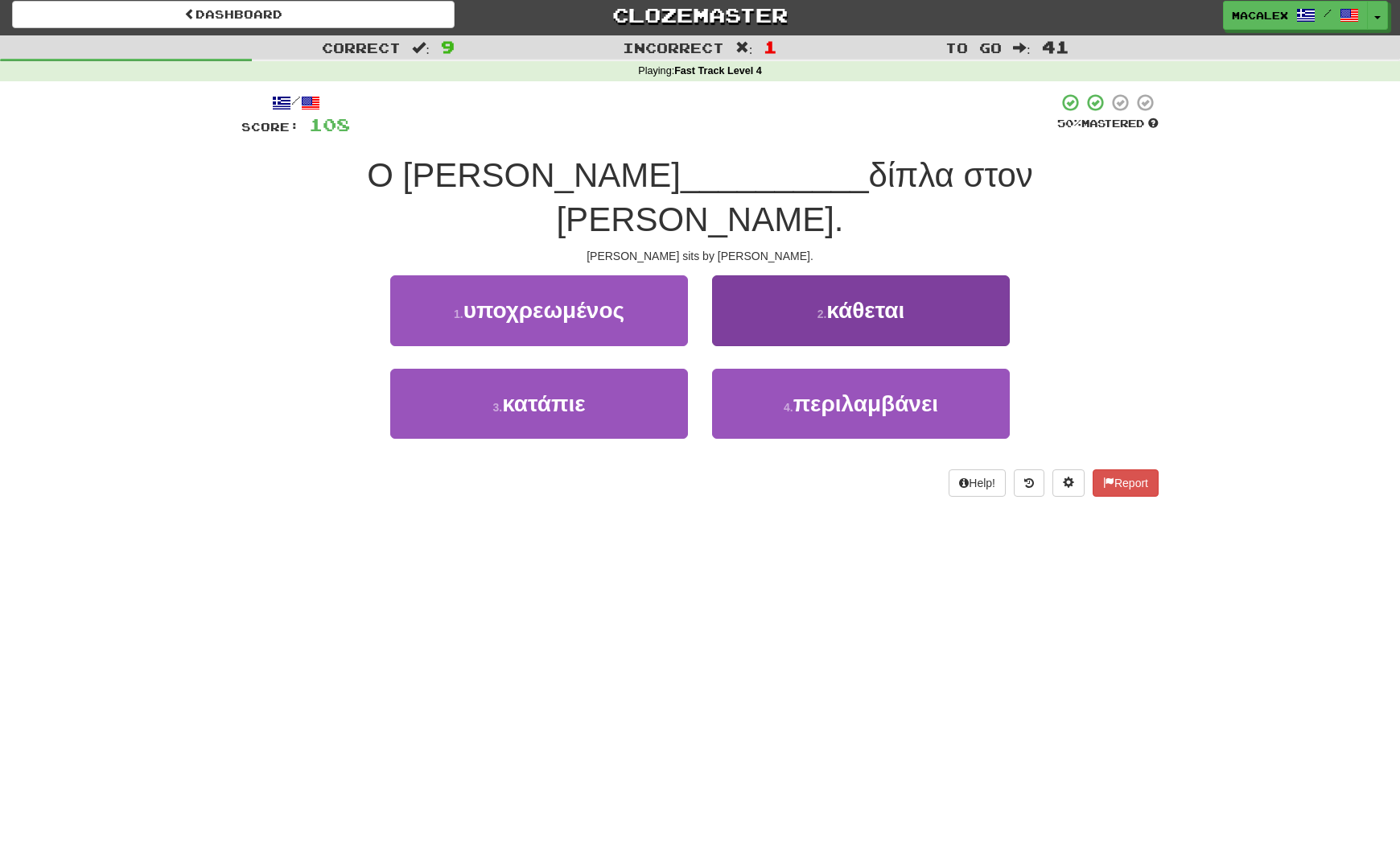
scroll to position [0, 0]
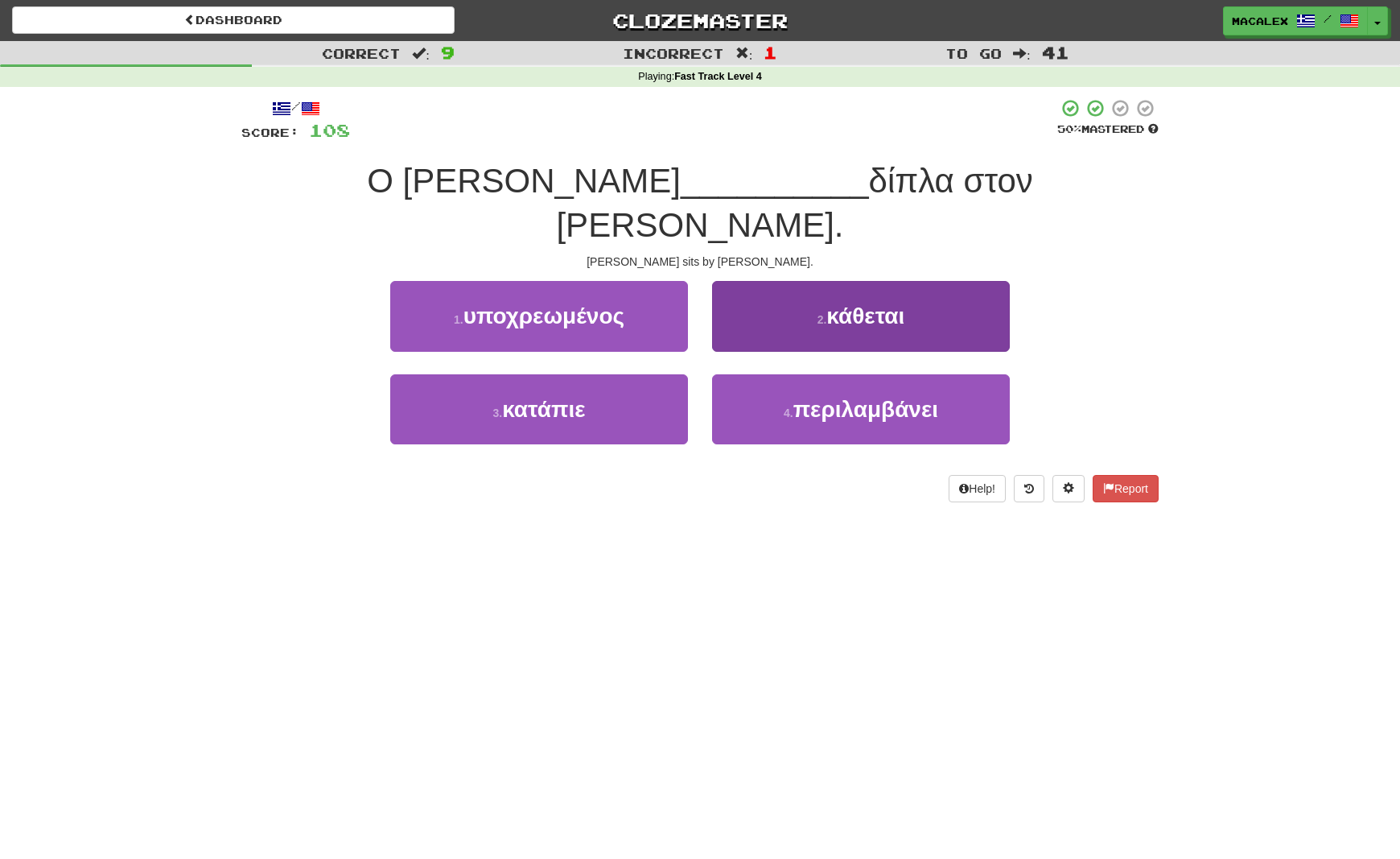
click at [811, 281] on button "2 . κάθεται" at bounding box center [861, 316] width 297 height 70
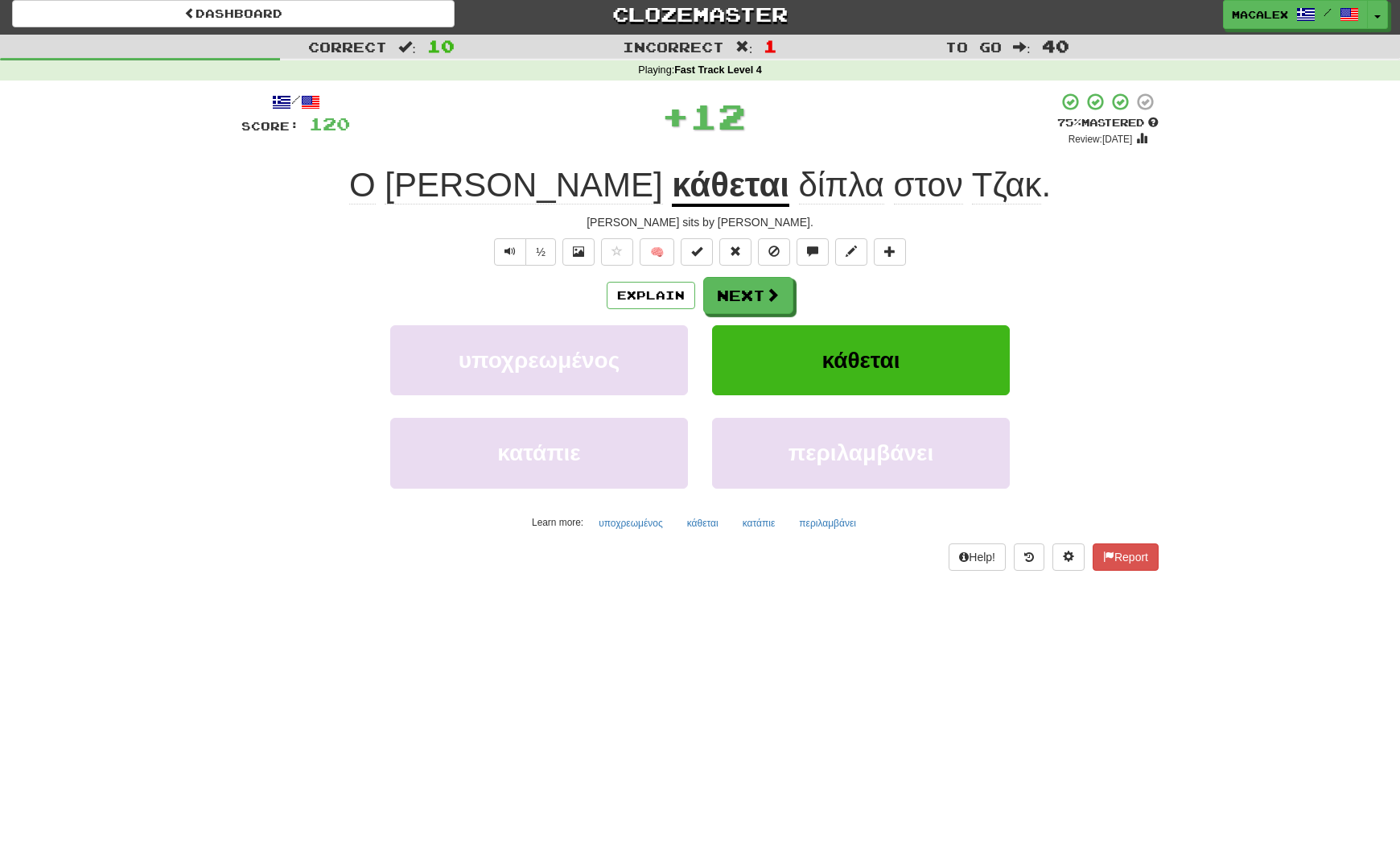
scroll to position [12, 0]
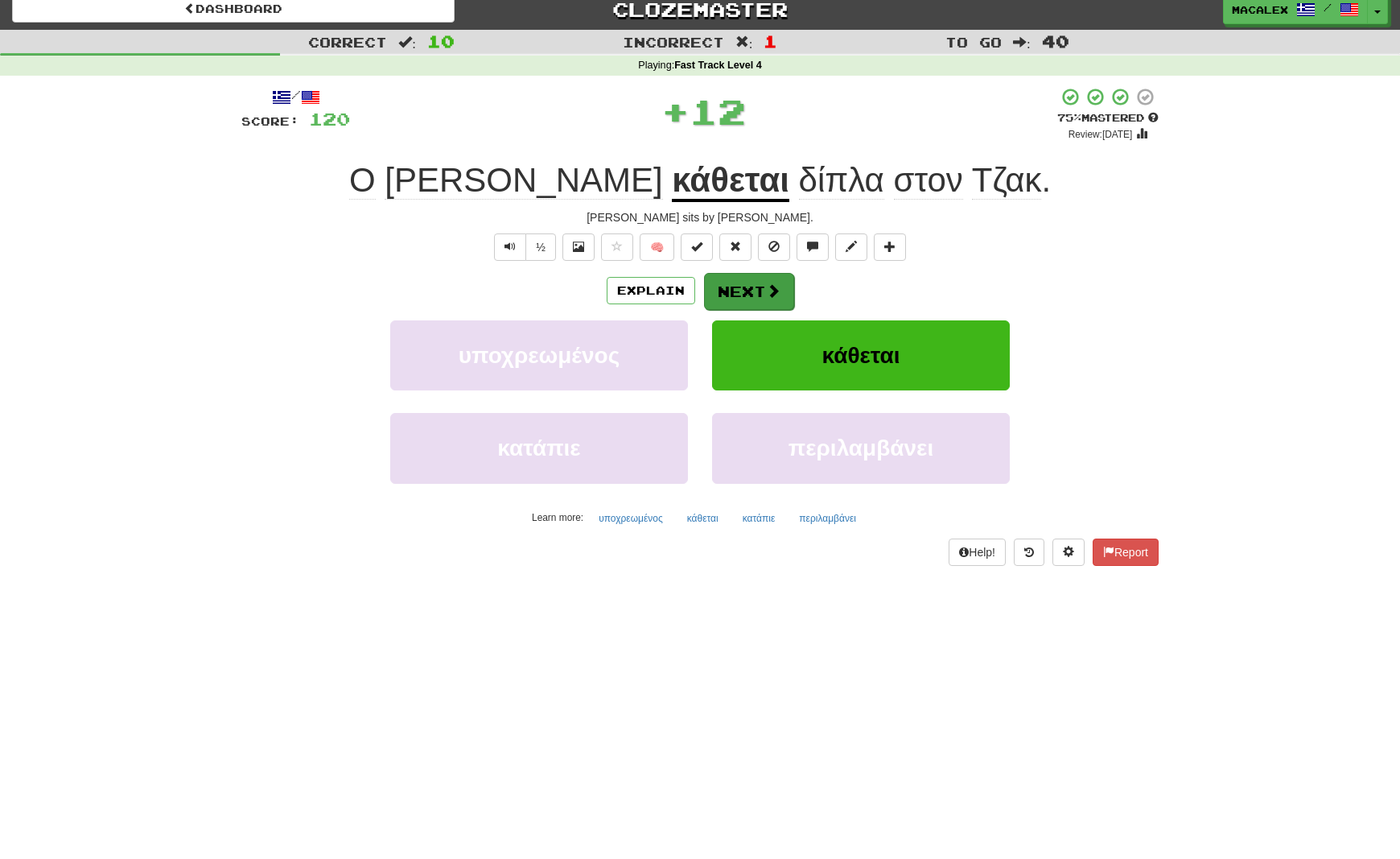
click at [783, 279] on button "Next" at bounding box center [749, 292] width 90 height 37
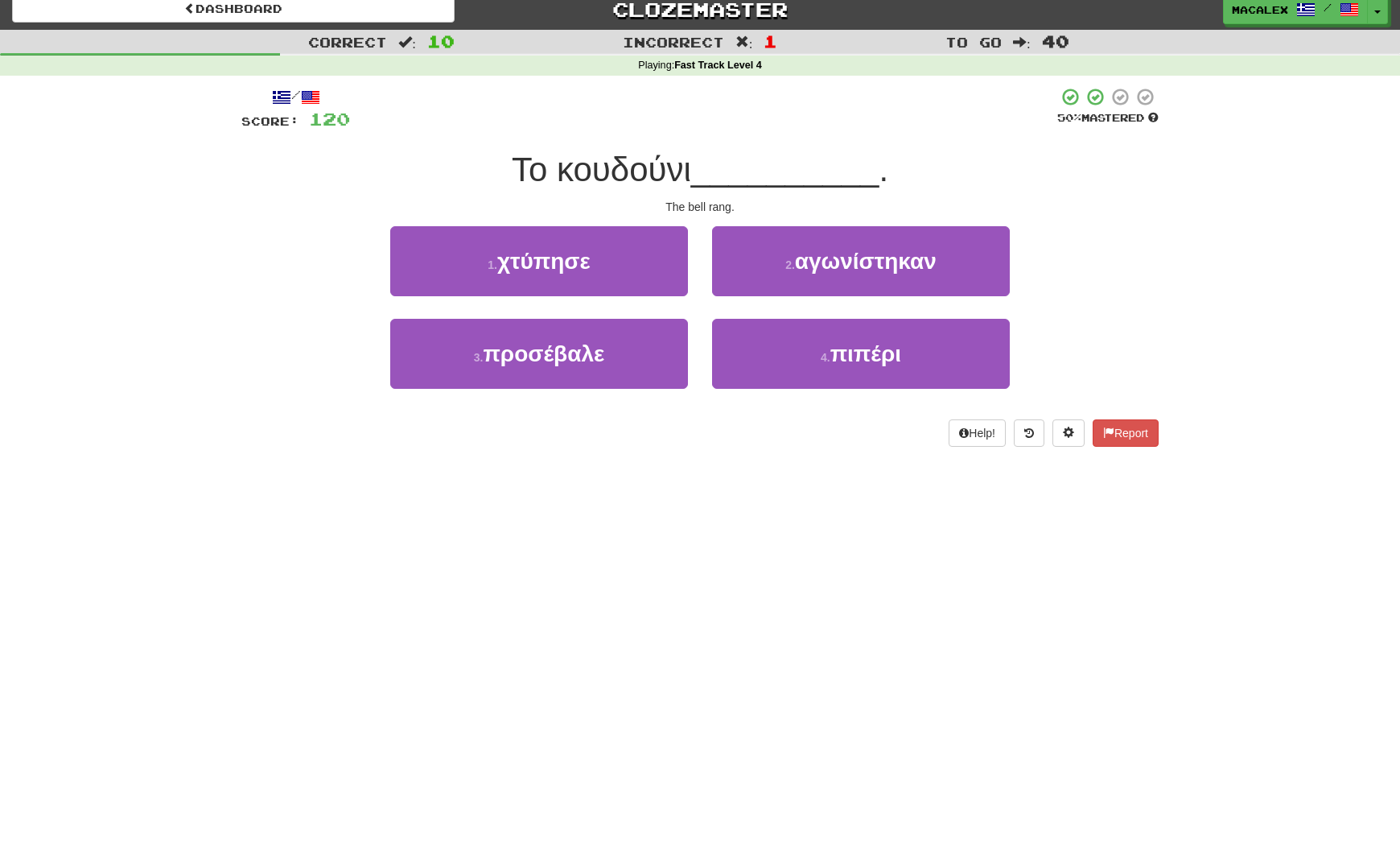
scroll to position [15, 0]
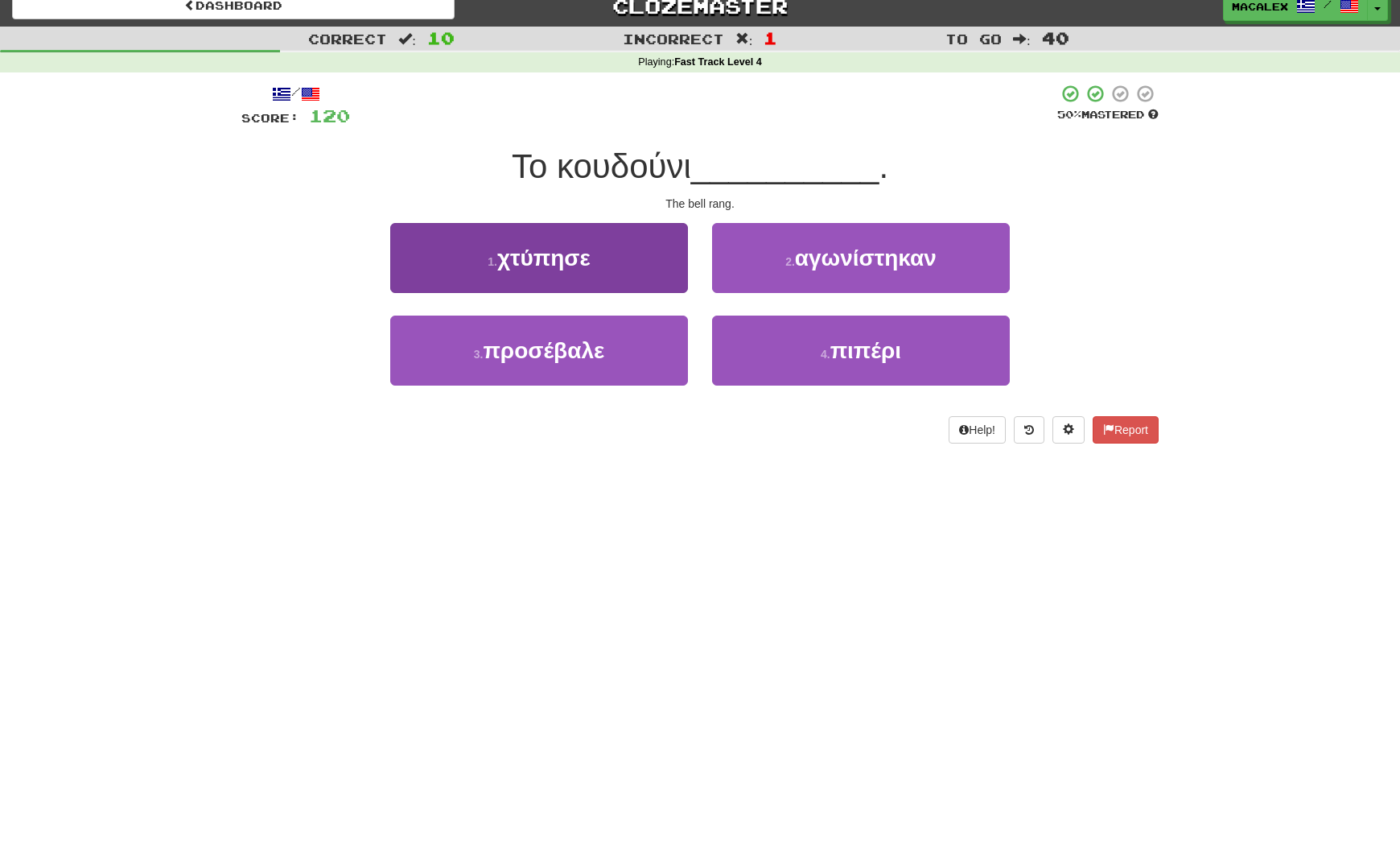
click at [475, 270] on button "1 . χτύπησε" at bounding box center [539, 258] width 297 height 70
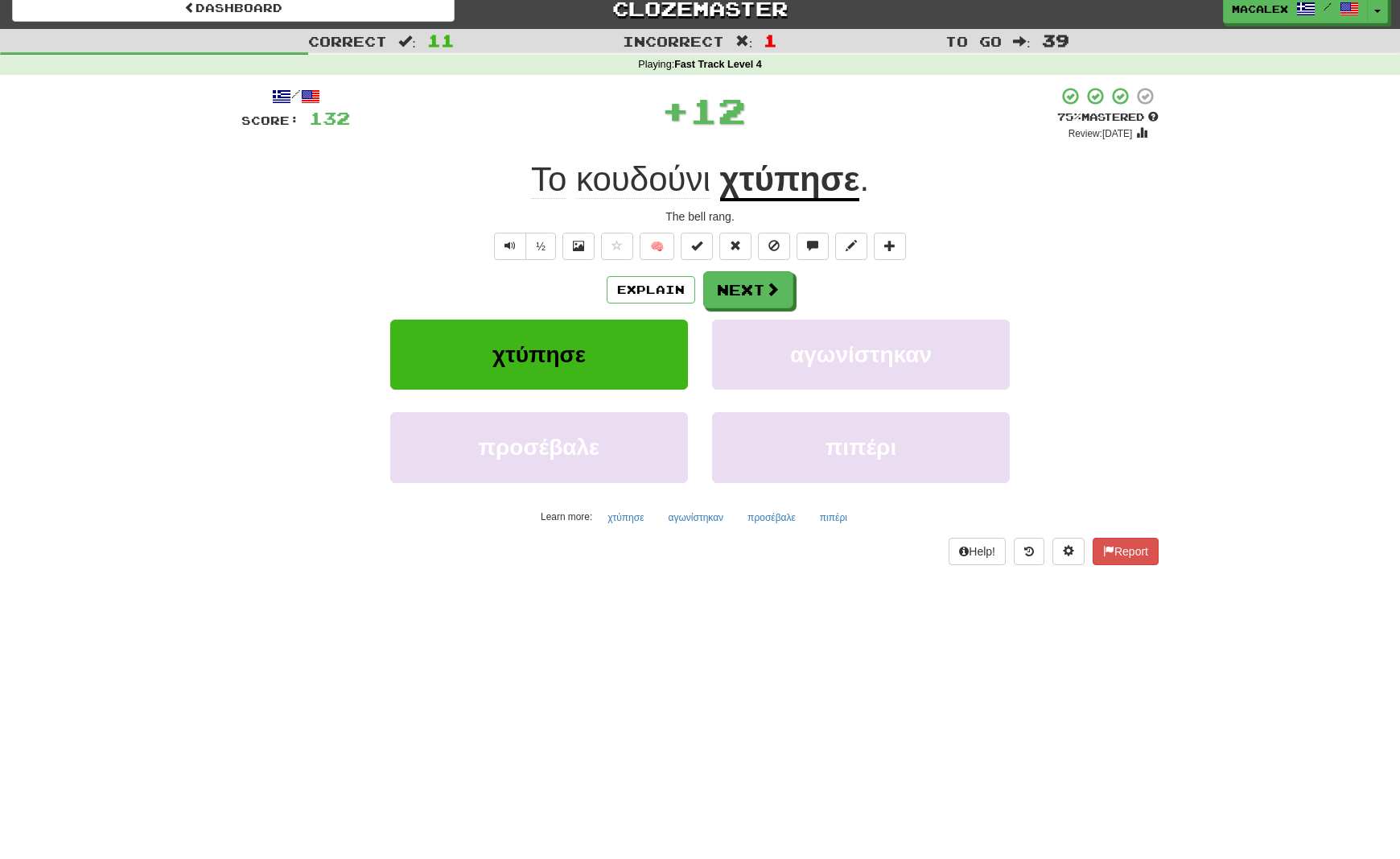
scroll to position [12, 0]
click at [710, 295] on button "Next" at bounding box center [749, 291] width 90 height 37
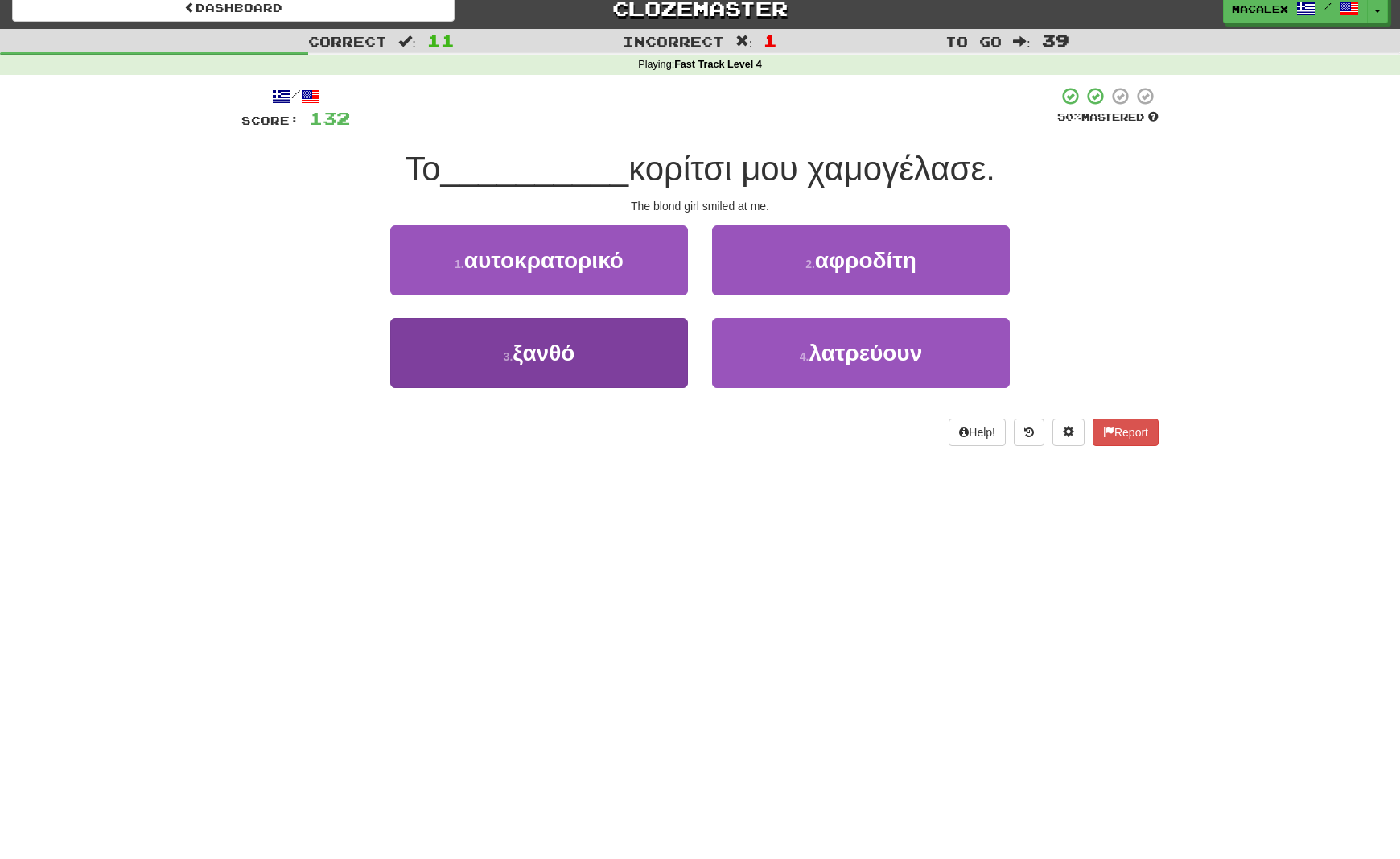
click at [542, 352] on span "ξανθό" at bounding box center [543, 353] width 62 height 25
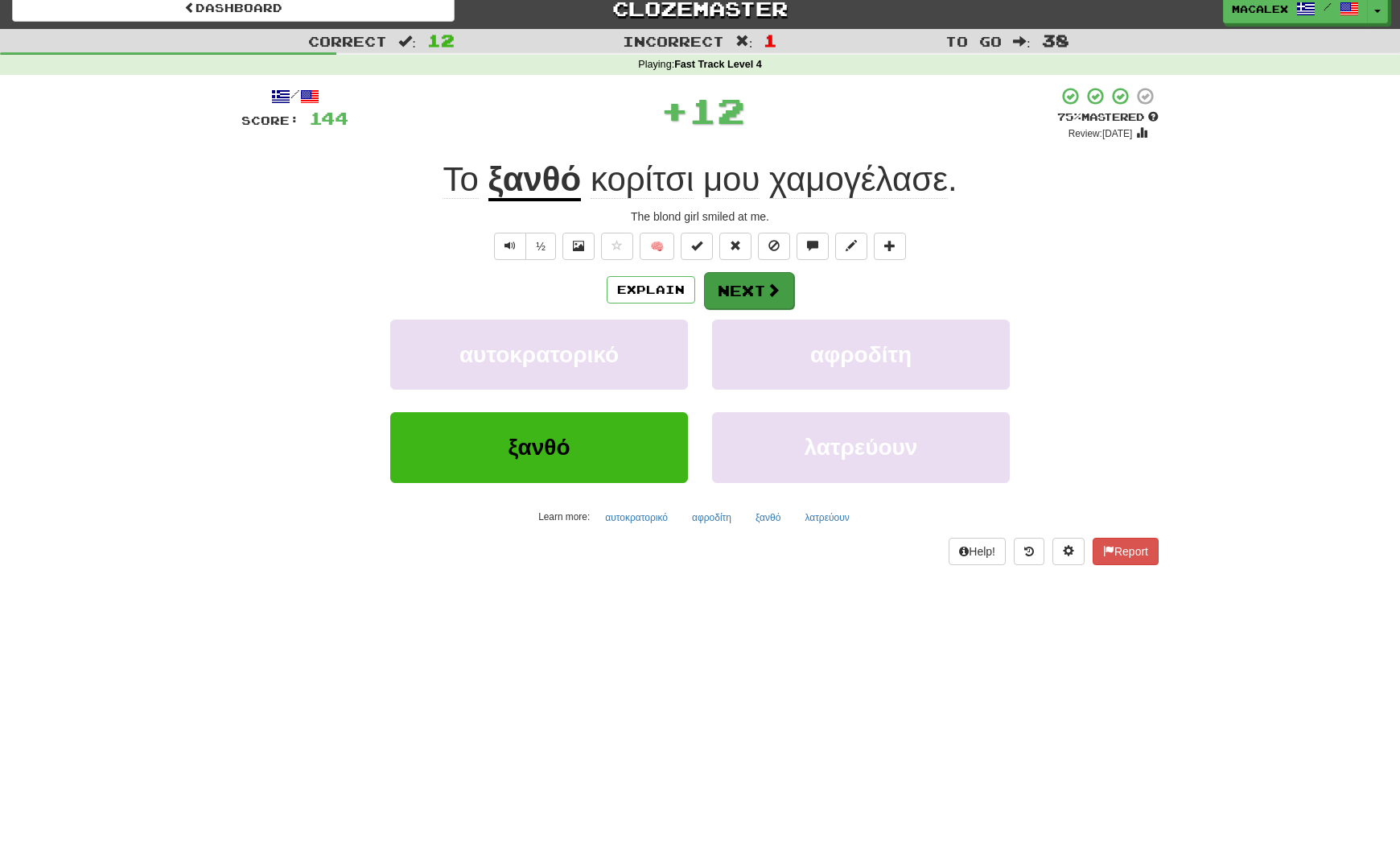
click at [757, 288] on button "Next" at bounding box center [749, 291] width 90 height 37
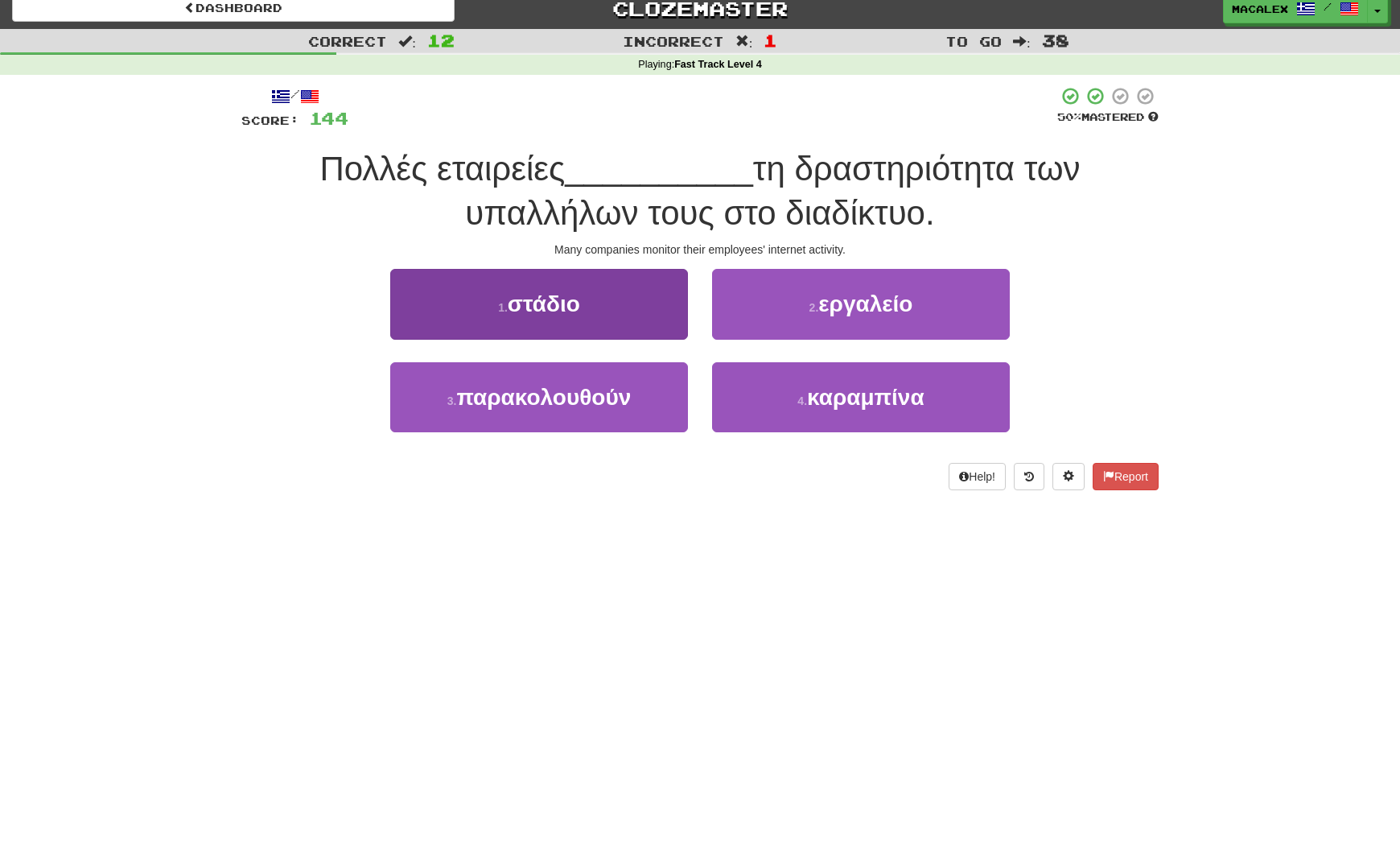
click at [589, 399] on span "παρακολουθούν" at bounding box center [543, 397] width 175 height 25
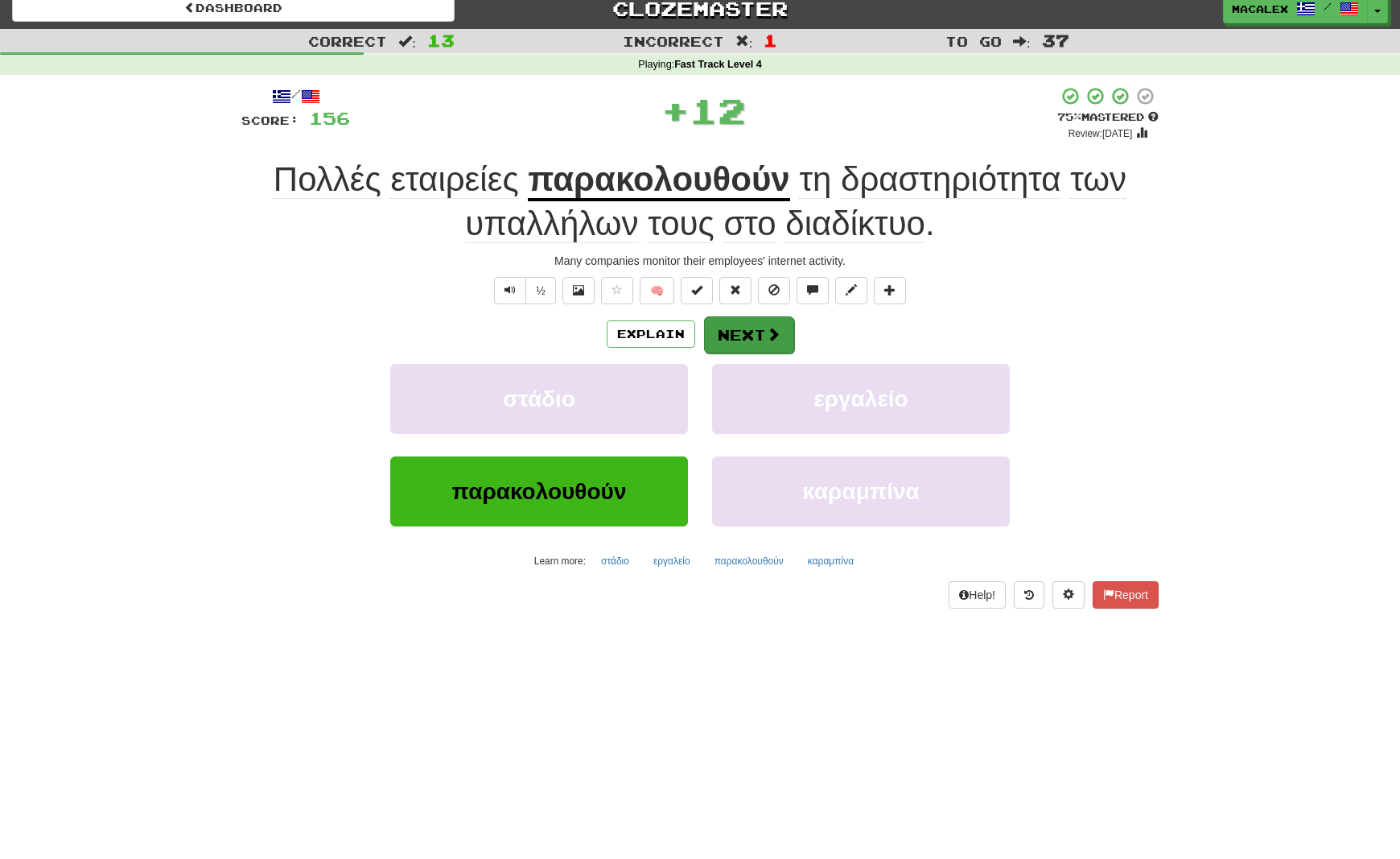
click at [742, 335] on button "Next" at bounding box center [749, 335] width 90 height 37
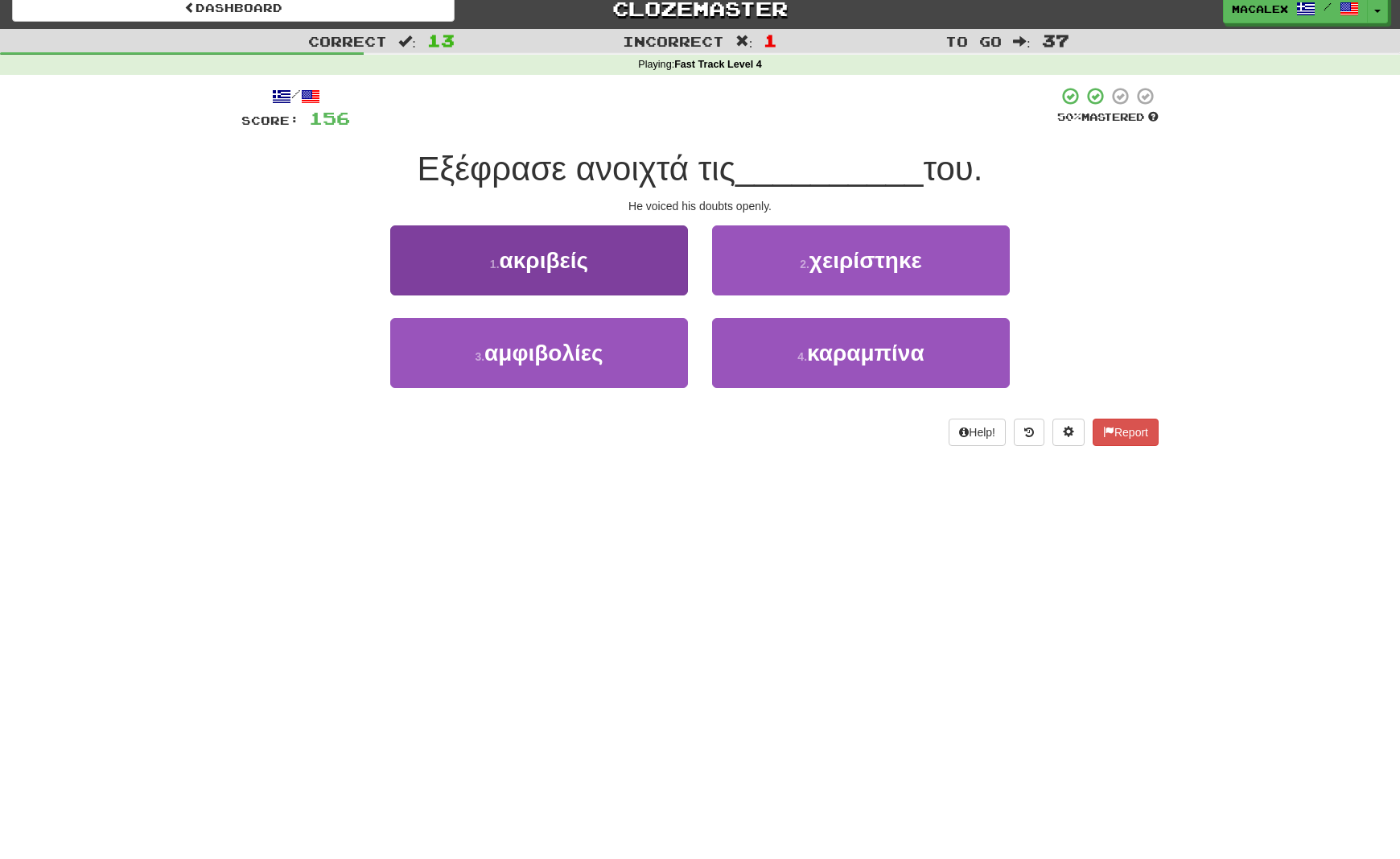
click at [522, 357] on span "αμφιβολίες" at bounding box center [544, 353] width 119 height 25
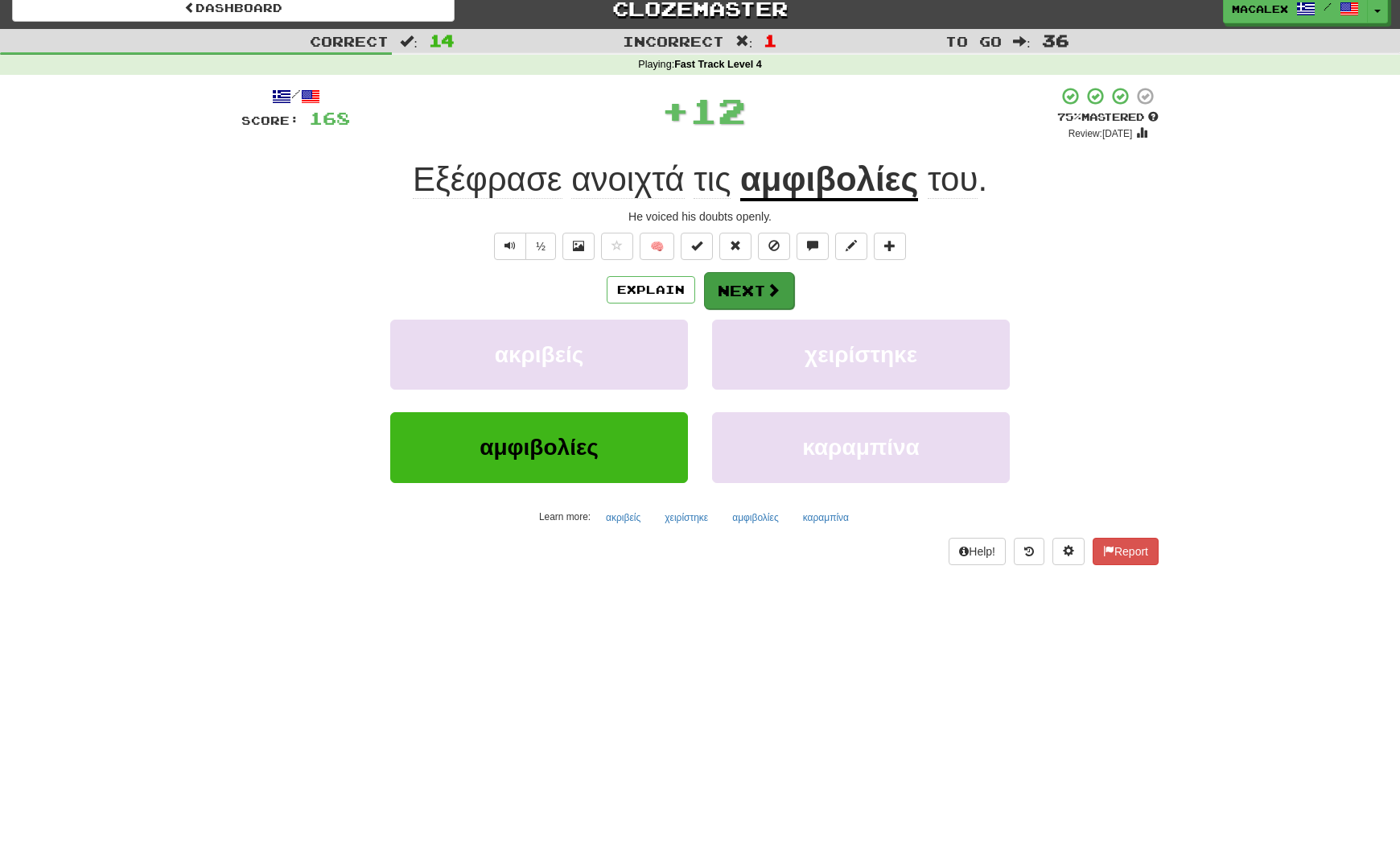
click at [771, 294] on span at bounding box center [773, 290] width 15 height 15
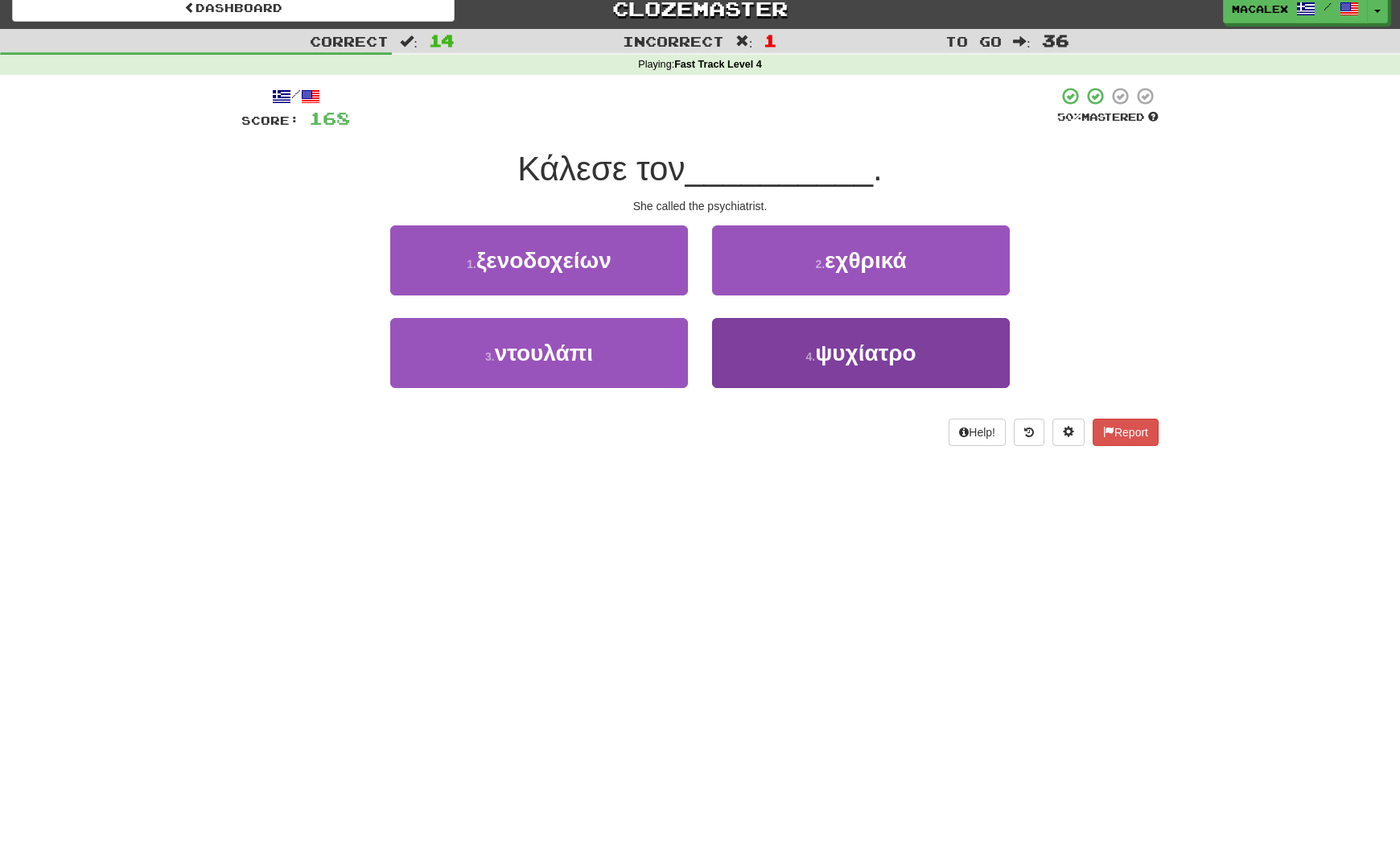
click at [833, 359] on span "ψυχίατρο" at bounding box center [865, 353] width 101 height 25
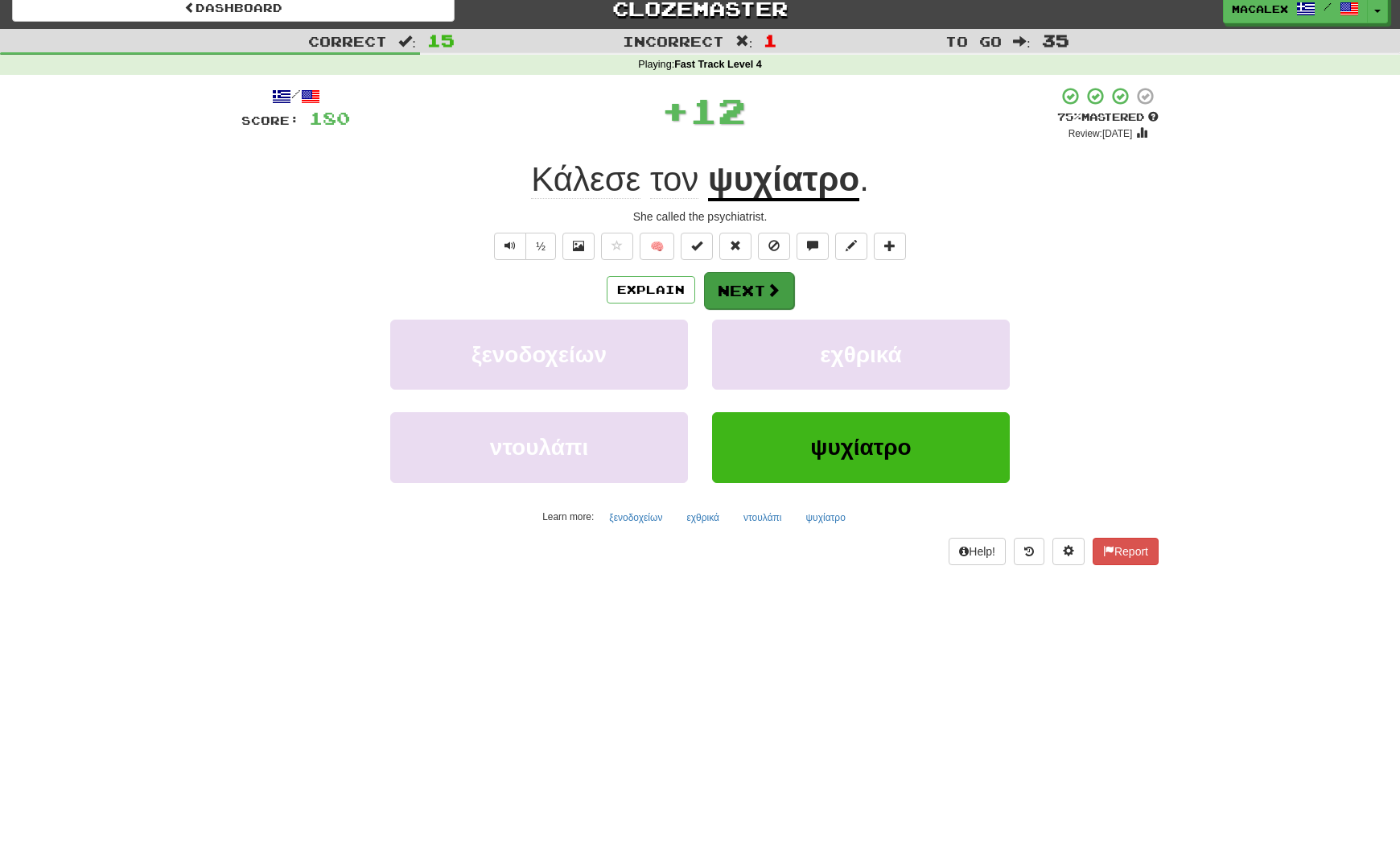
click at [740, 290] on button "Next" at bounding box center [749, 291] width 90 height 37
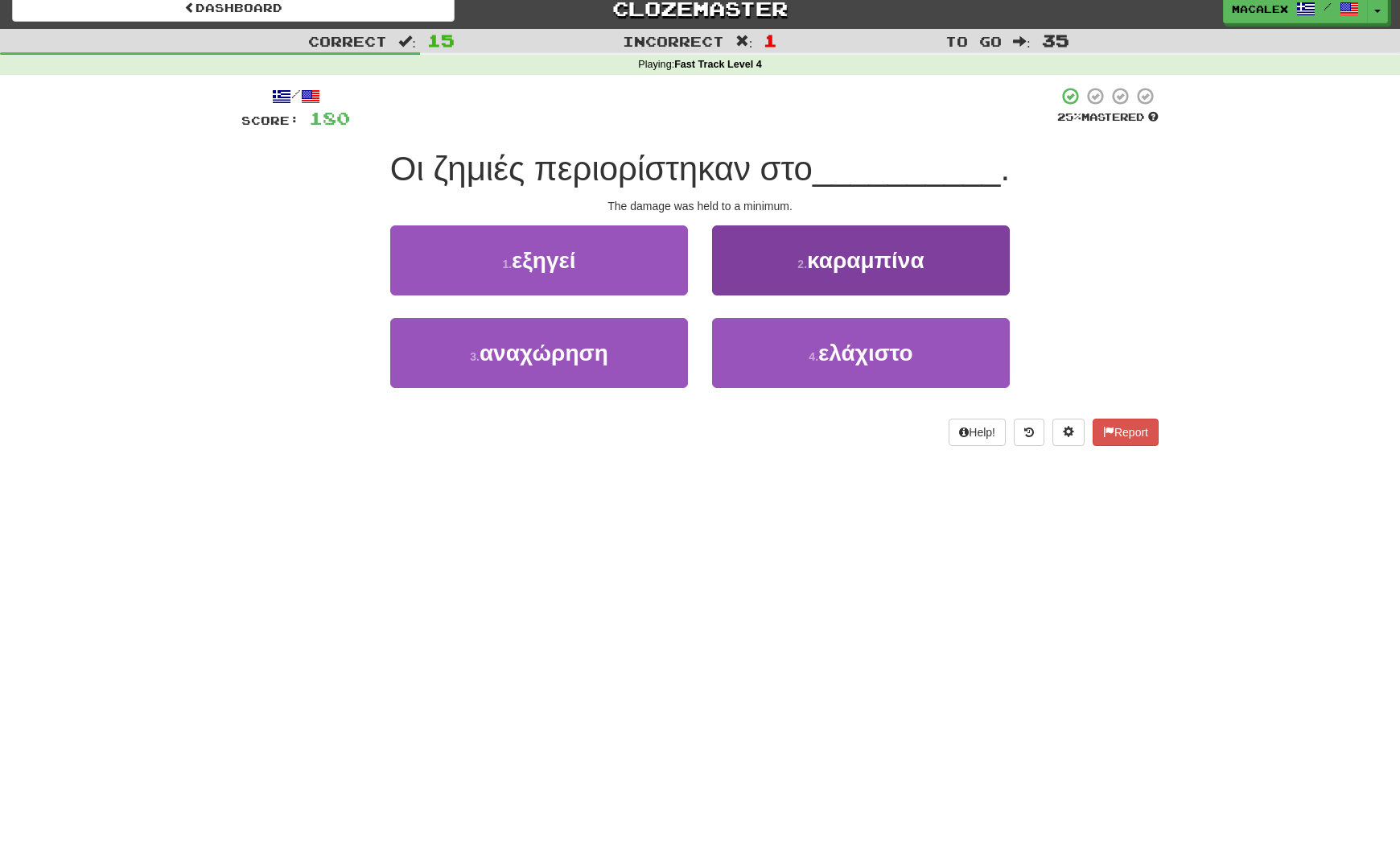
click at [860, 360] on span "ελάχιστο" at bounding box center [866, 353] width 95 height 25
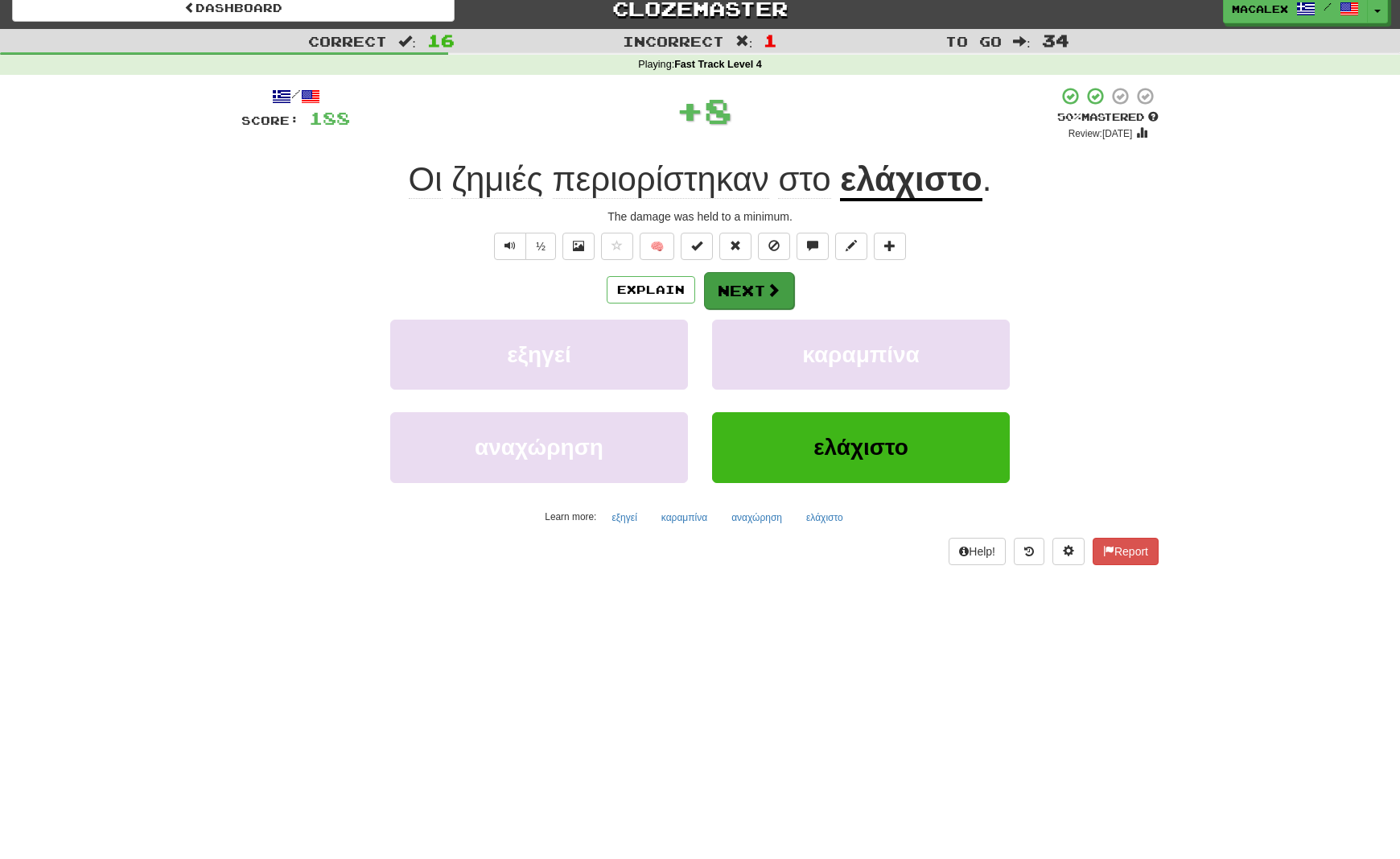
click at [761, 293] on button "Next" at bounding box center [749, 291] width 90 height 37
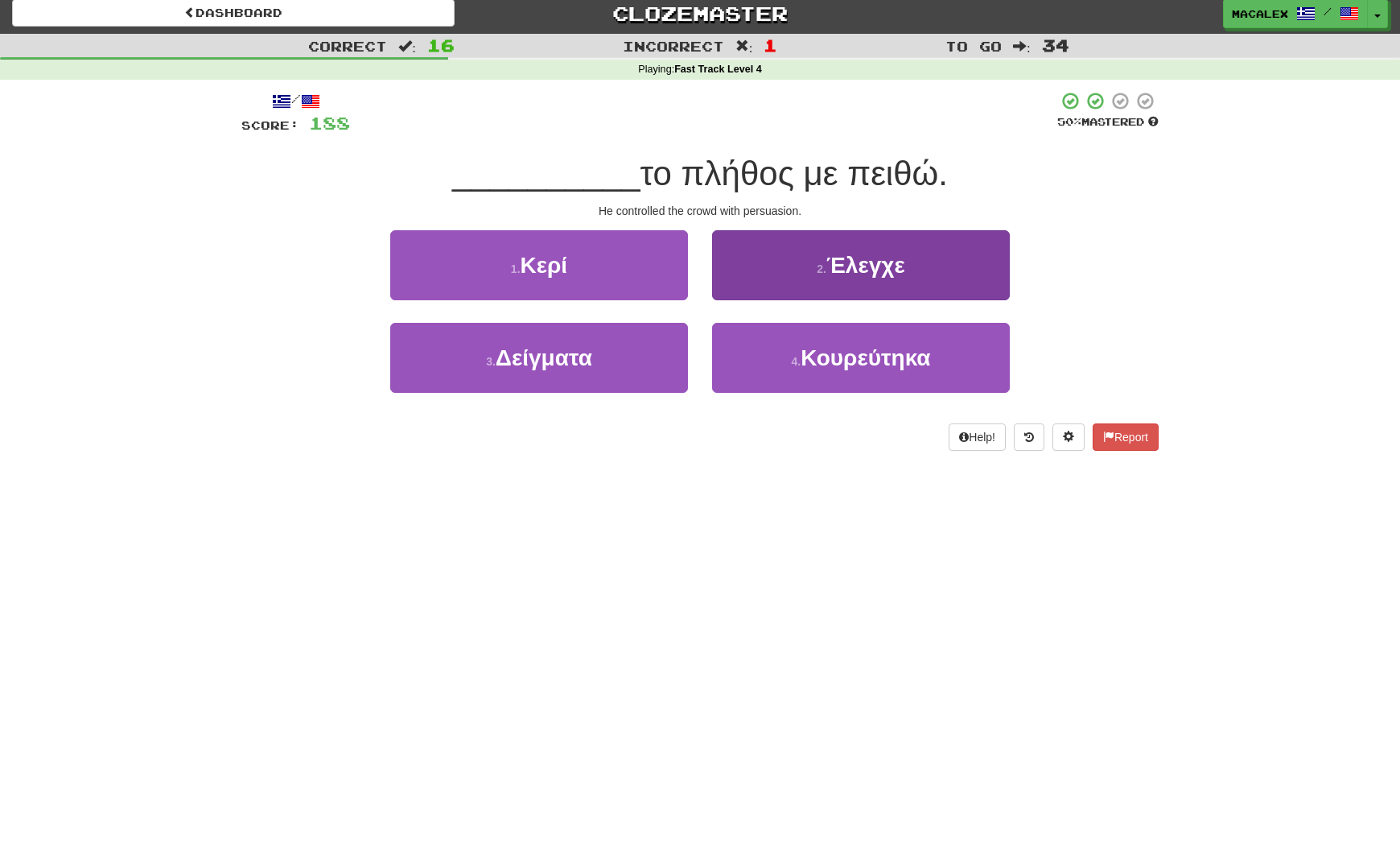
scroll to position [0, 0]
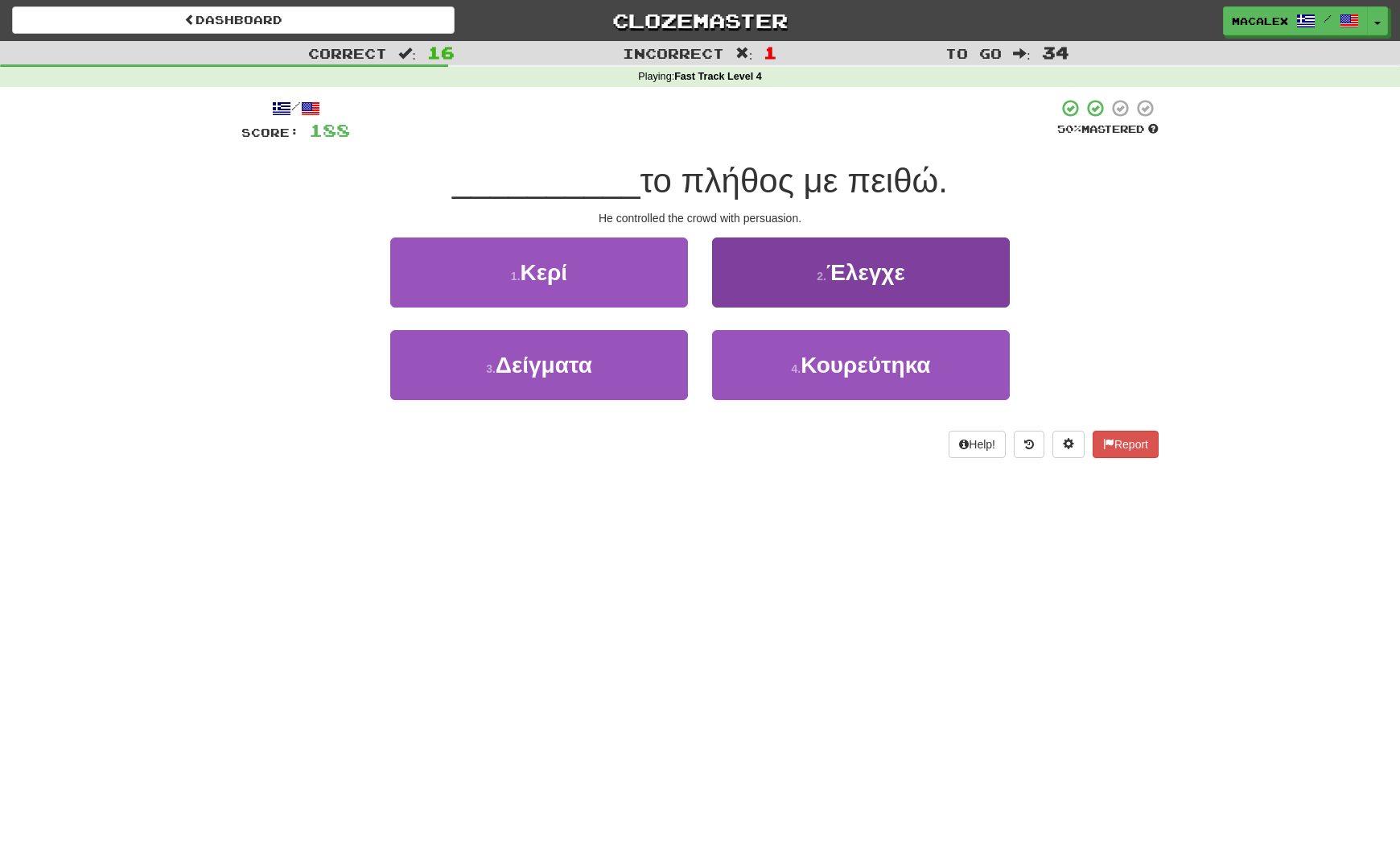
click at [817, 265] on button "2 . Έλεγχε" at bounding box center [861, 273] width 297 height 70
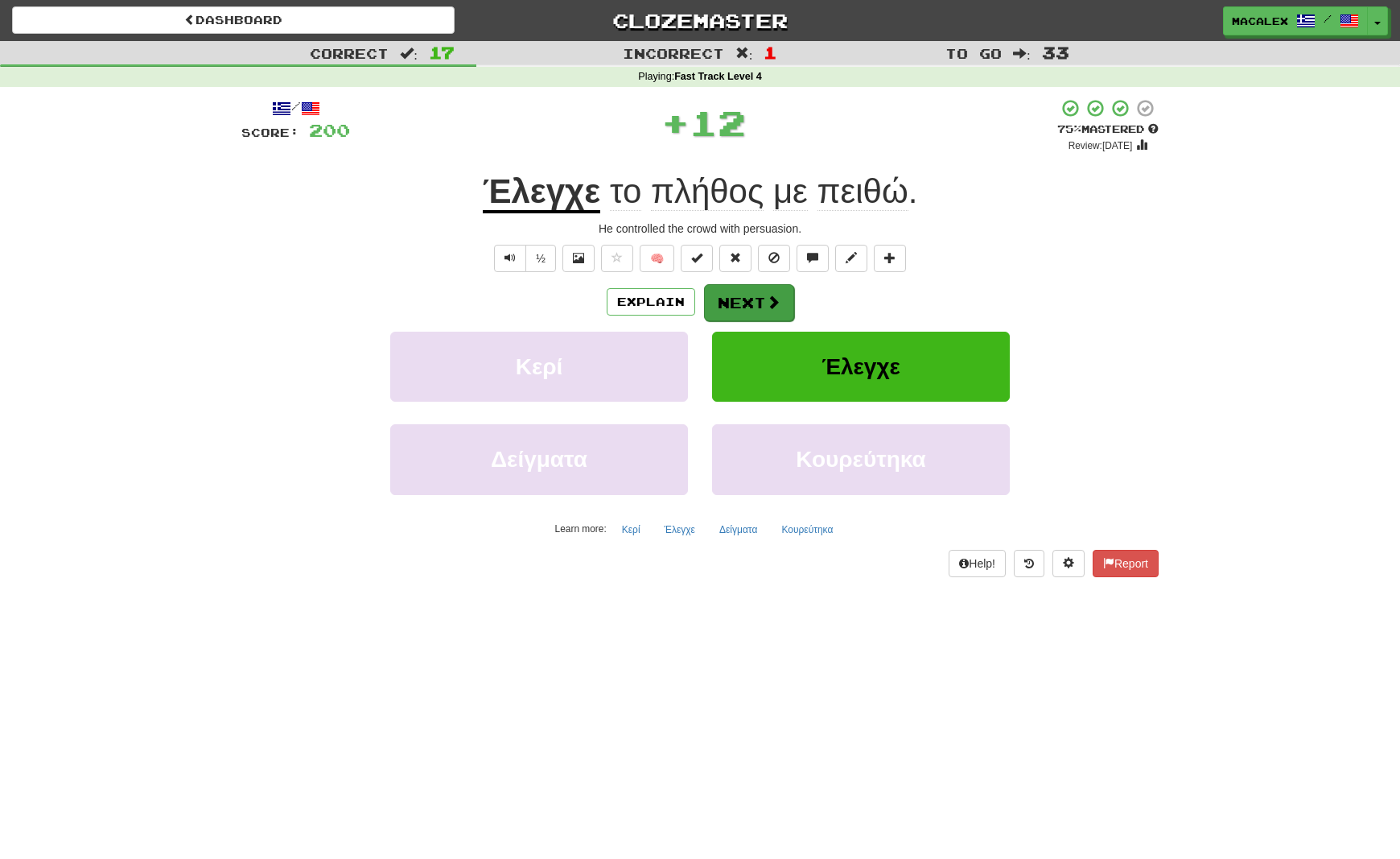
click at [758, 307] on button "Next" at bounding box center [749, 302] width 90 height 37
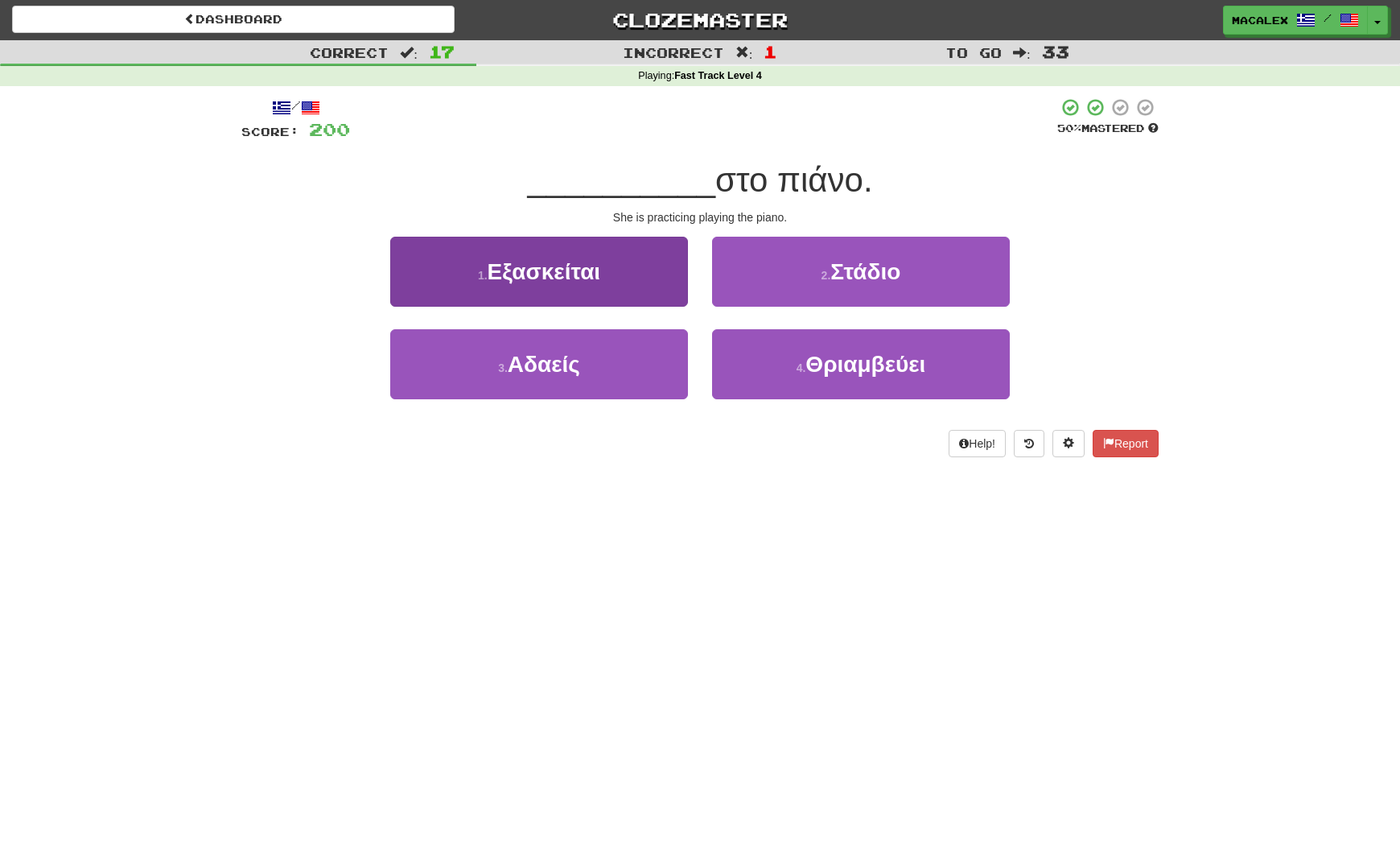
click at [542, 275] on span "Εξασκείται" at bounding box center [545, 272] width 113 height 25
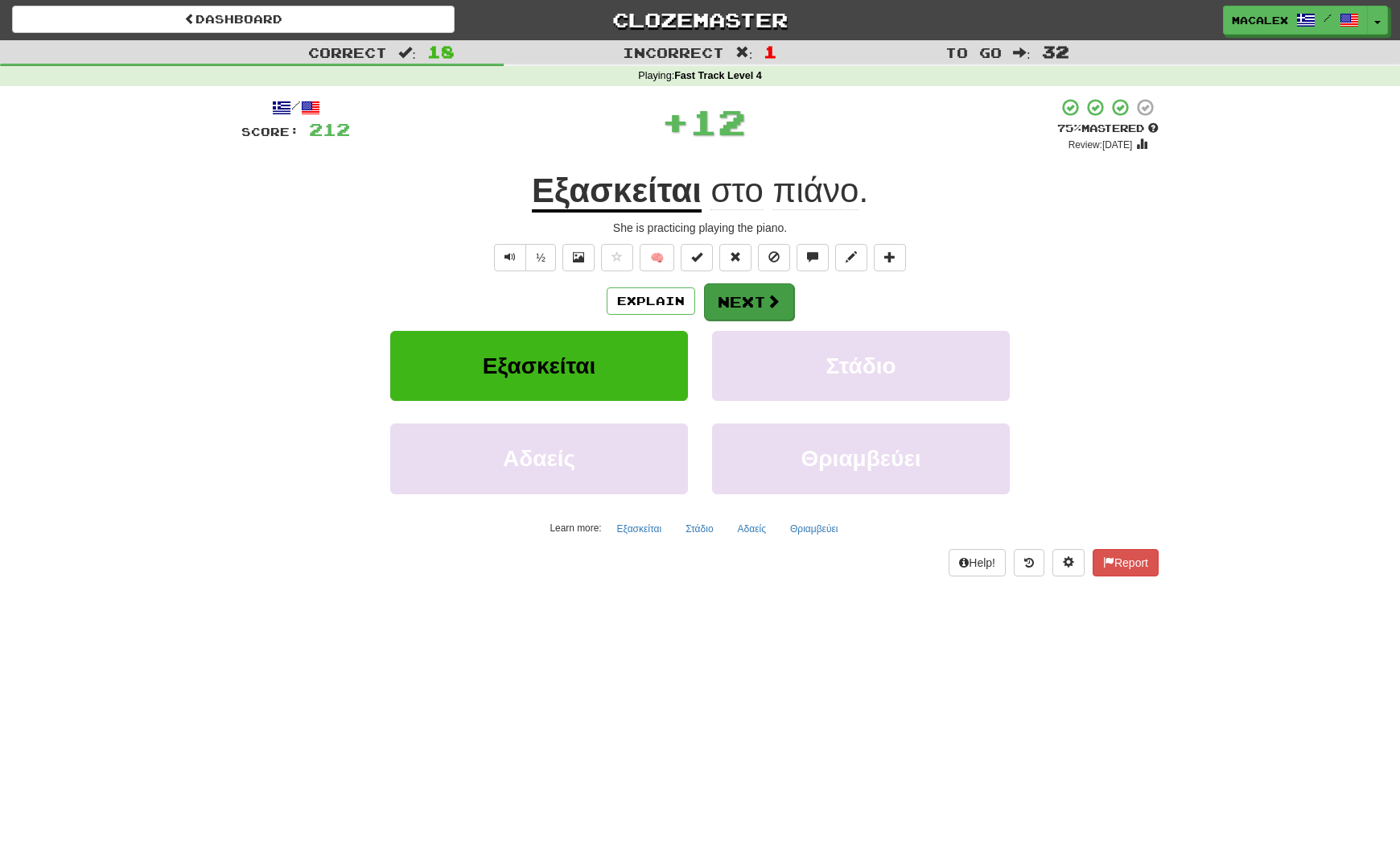
click at [755, 304] on button "Next" at bounding box center [749, 302] width 90 height 37
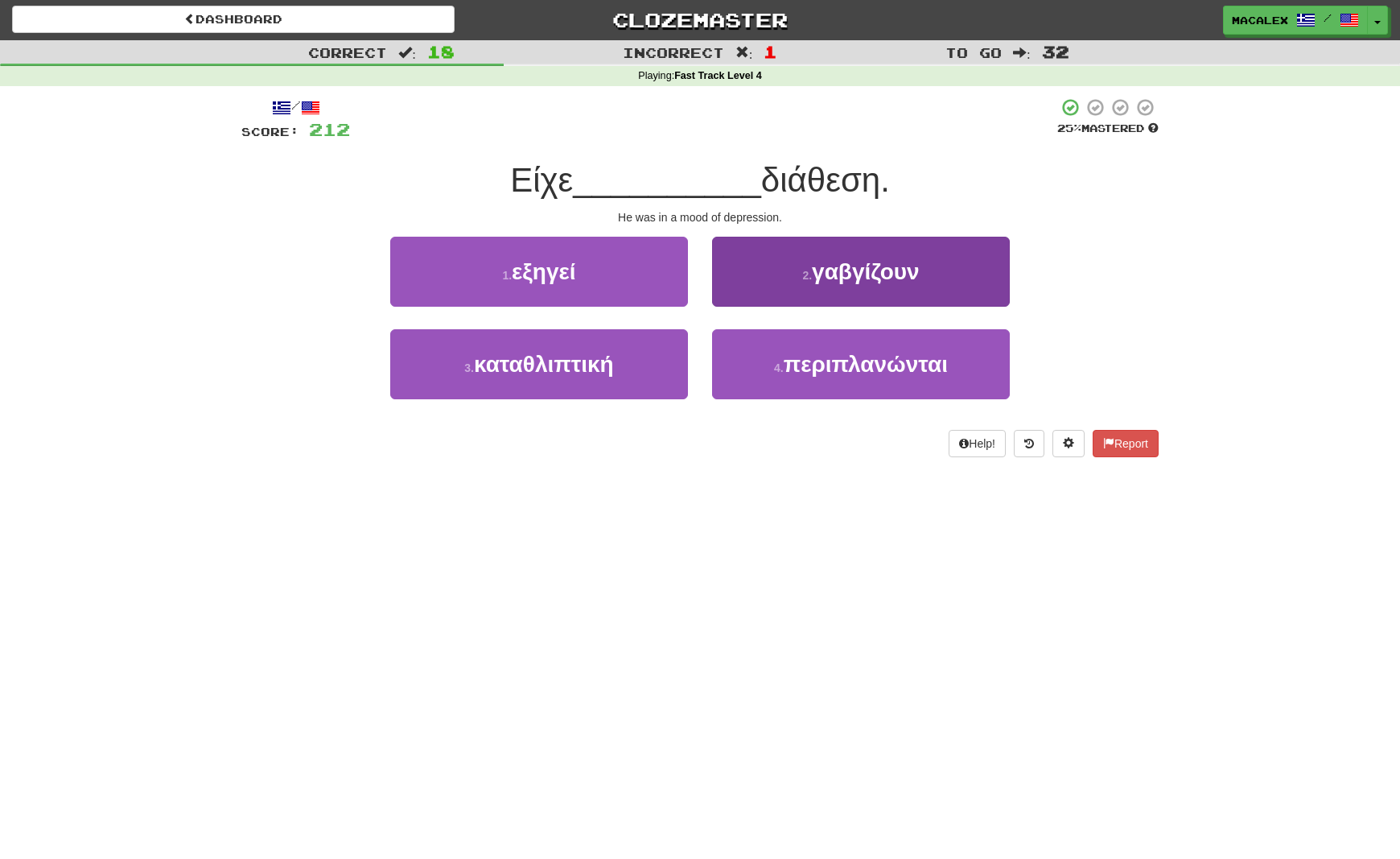
click at [835, 279] on span "γαβγίζουν" at bounding box center [866, 272] width 108 height 25
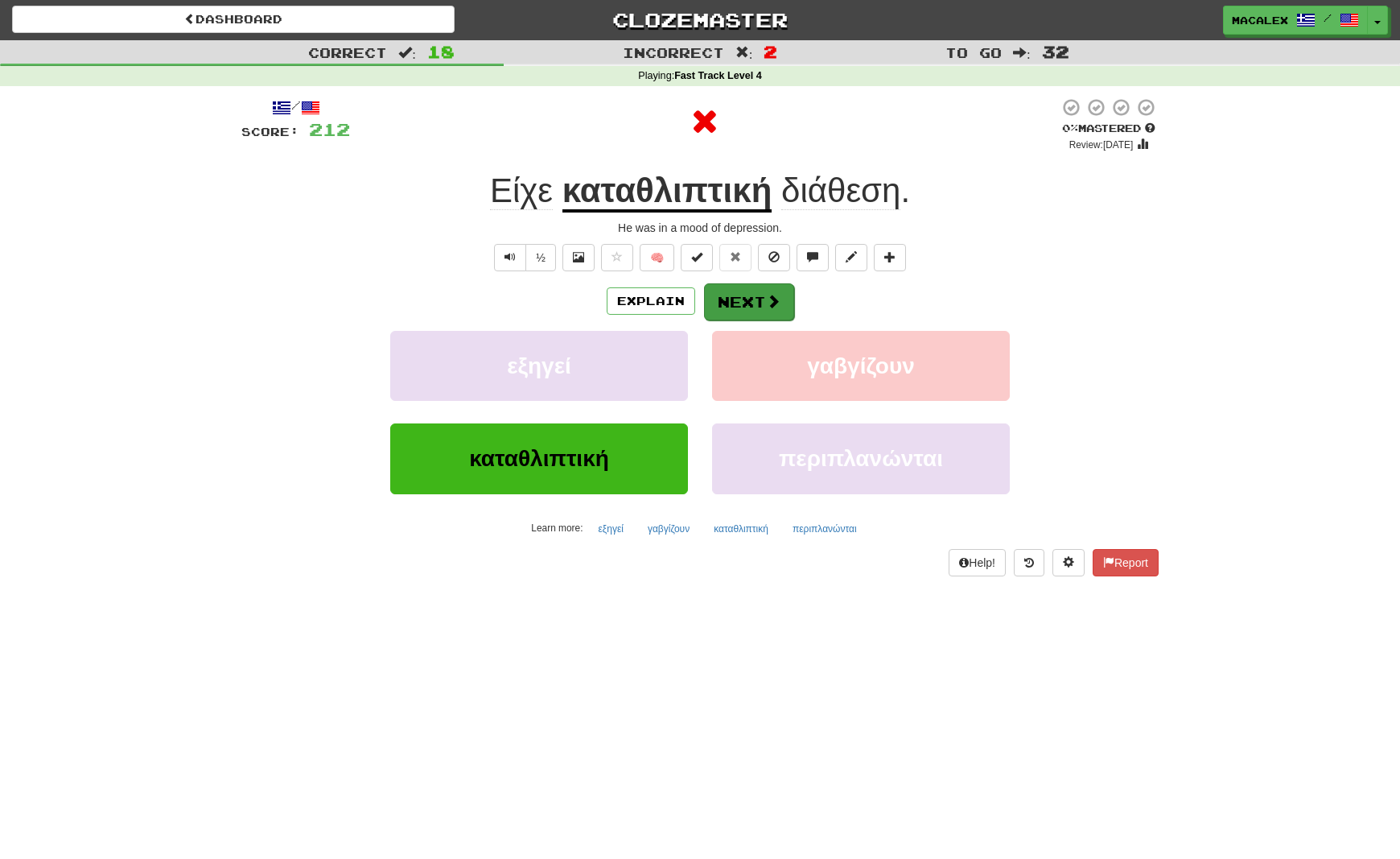
click at [775, 302] on span at bounding box center [773, 300] width 15 height 15
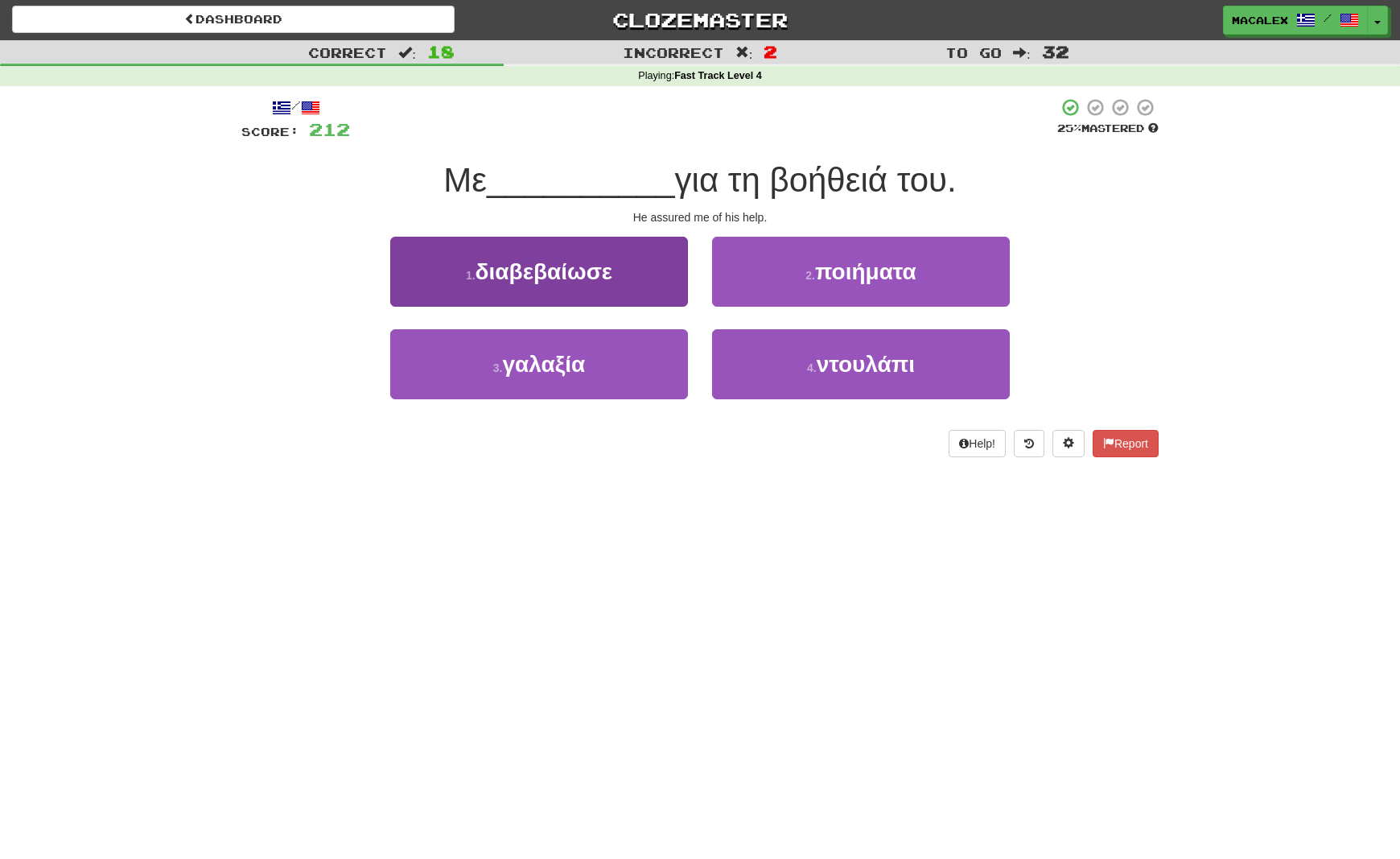
click at [551, 275] on span "διαβεβαίωσε" at bounding box center [544, 272] width 138 height 25
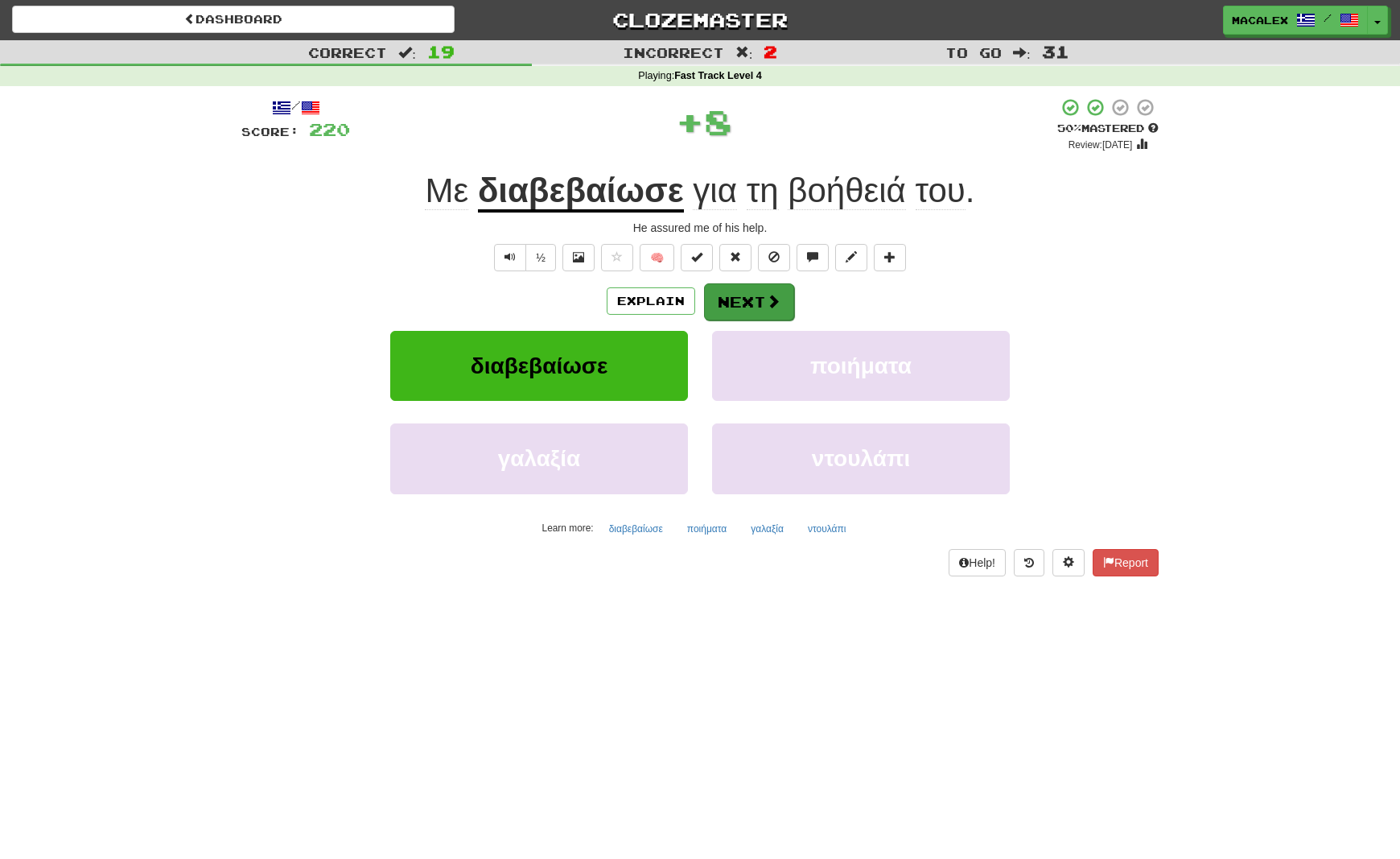
click at [758, 304] on button "Next" at bounding box center [749, 302] width 90 height 37
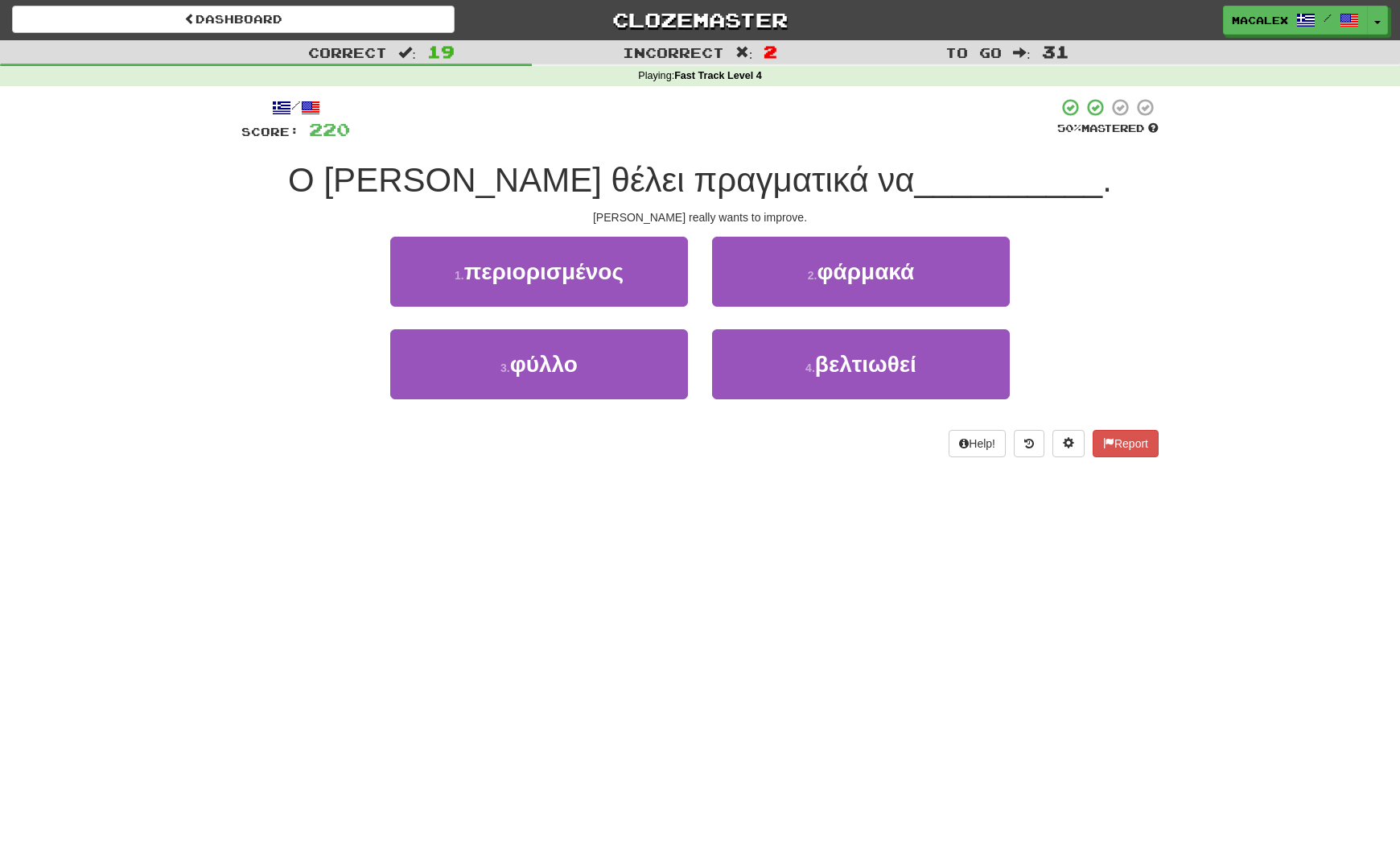
click at [550, 276] on span "περιορισμένος" at bounding box center [544, 272] width 159 height 25
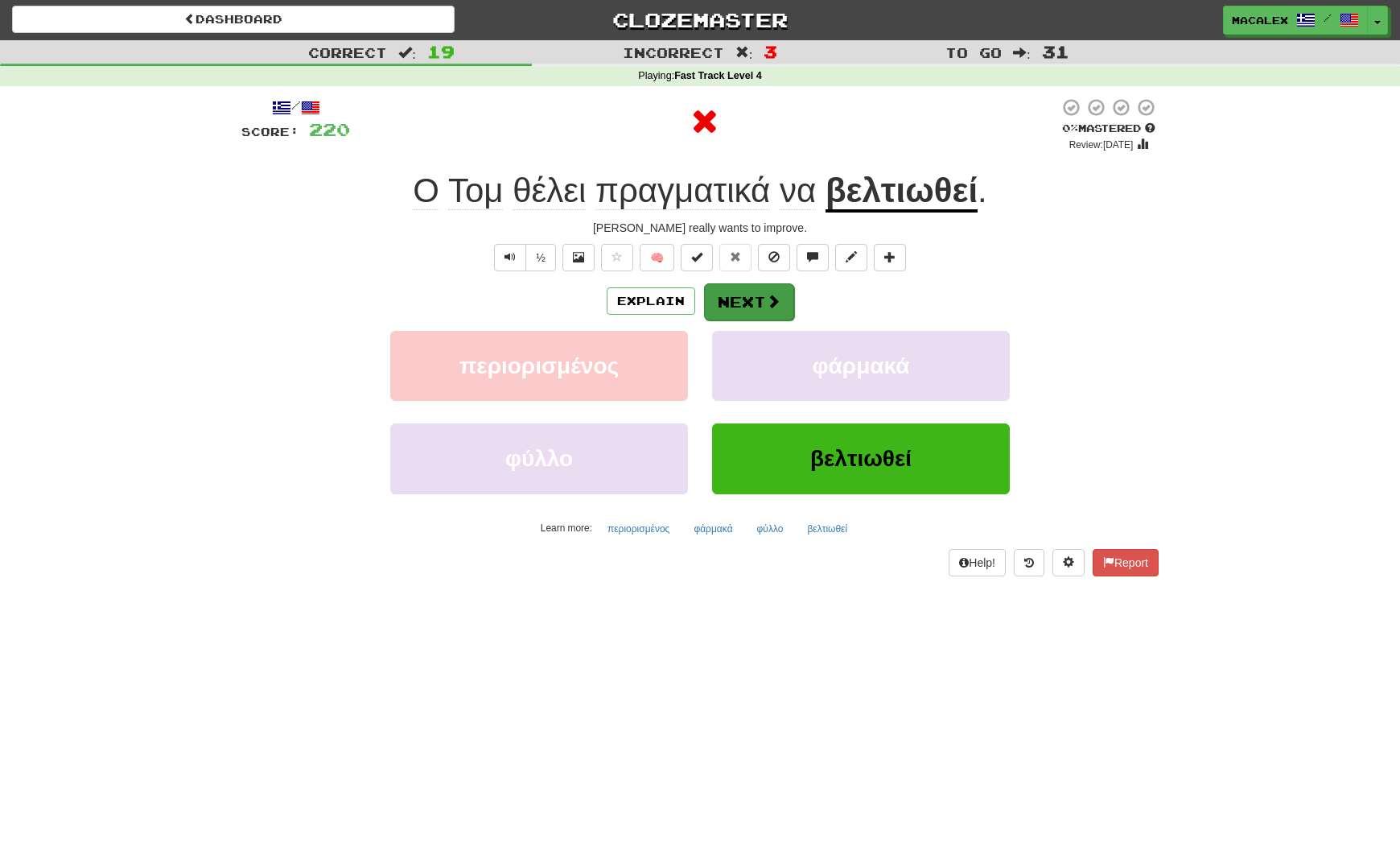
click at [743, 292] on button "Next" at bounding box center [749, 302] width 90 height 37
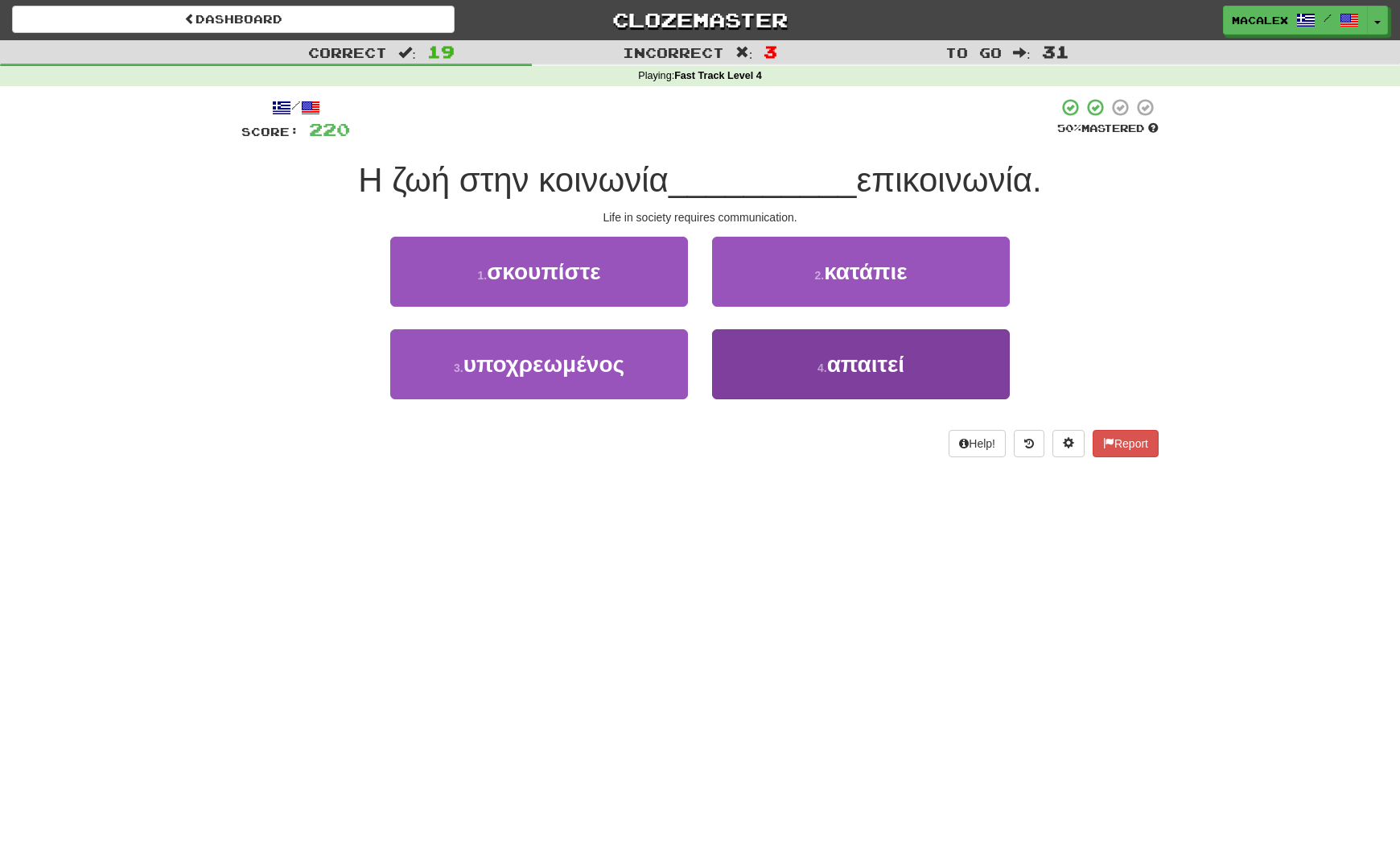
click at [811, 371] on button "4 . απαιτεί" at bounding box center [861, 364] width 297 height 70
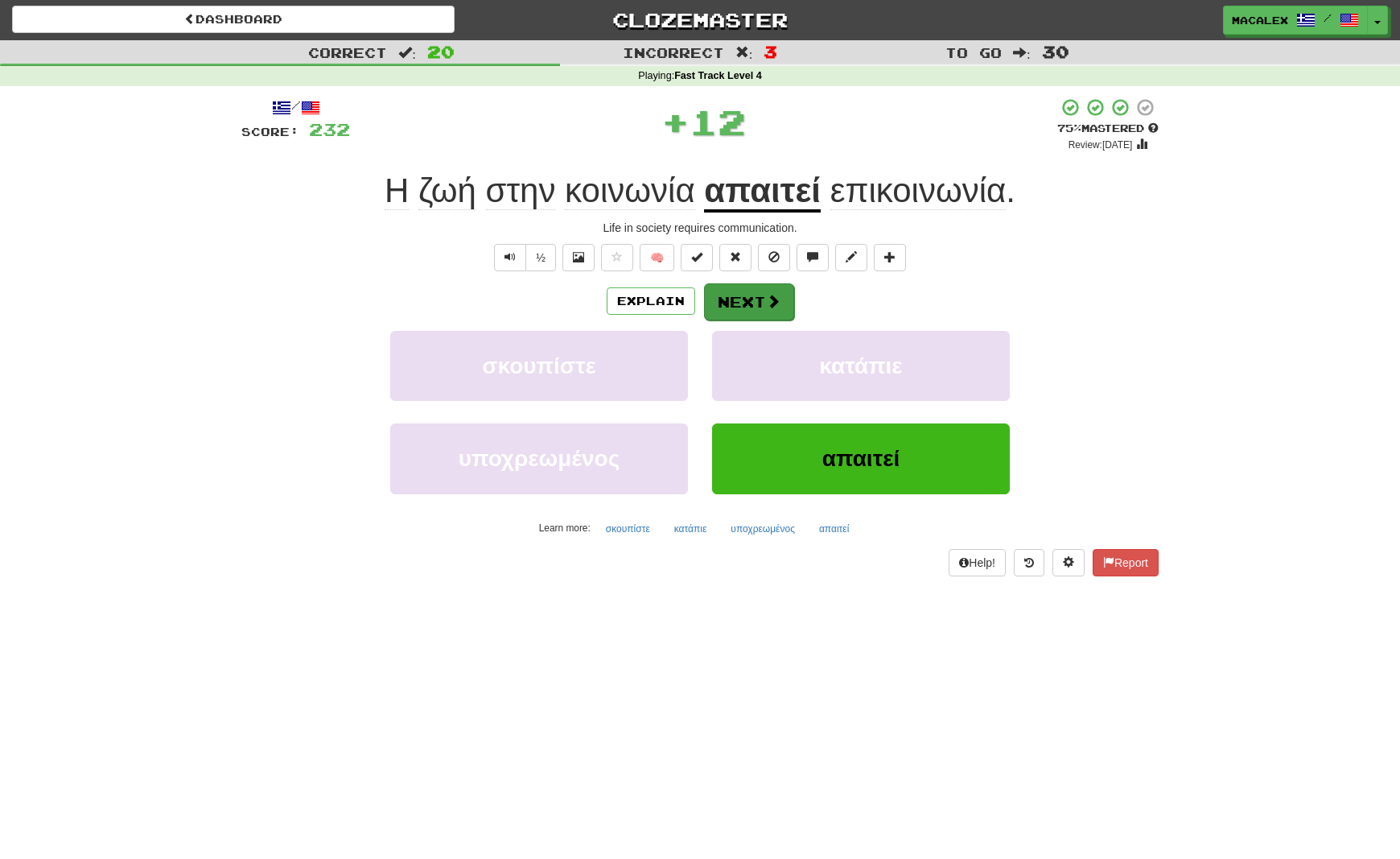
click at [756, 307] on button "Next" at bounding box center [749, 302] width 90 height 37
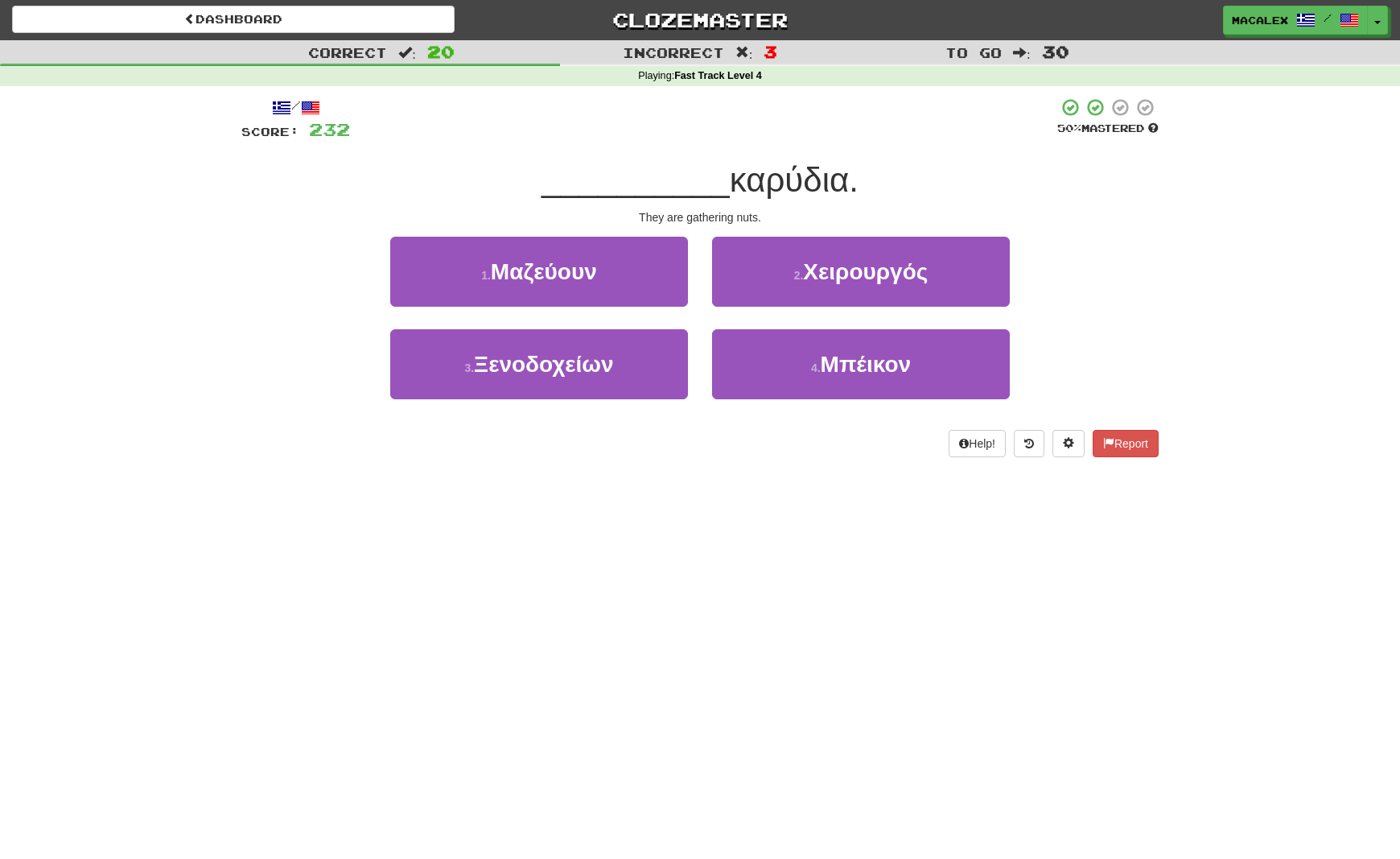
click at [518, 279] on span "Μαζεύουν" at bounding box center [544, 272] width 107 height 25
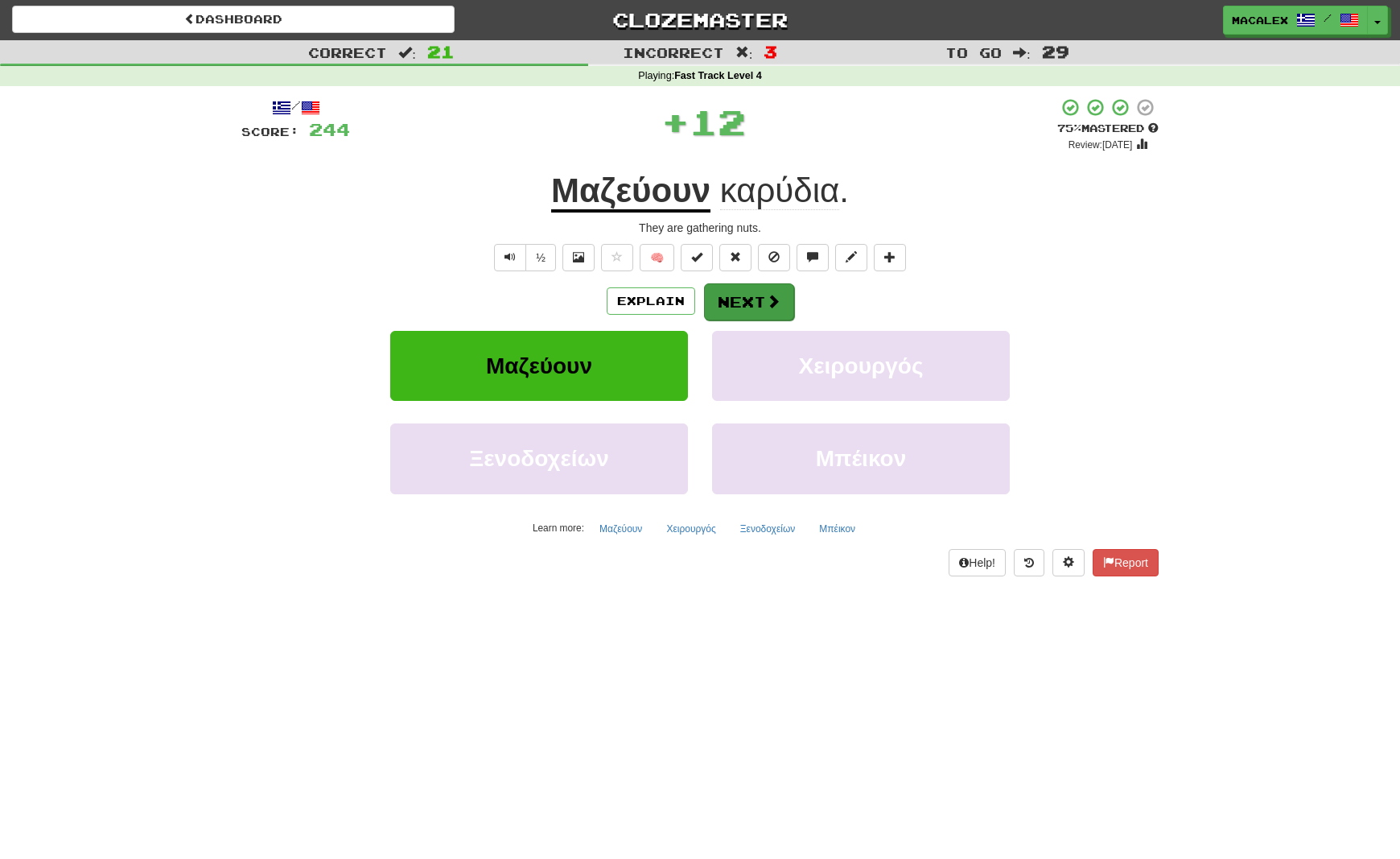
click at [727, 315] on button "Next" at bounding box center [749, 302] width 90 height 37
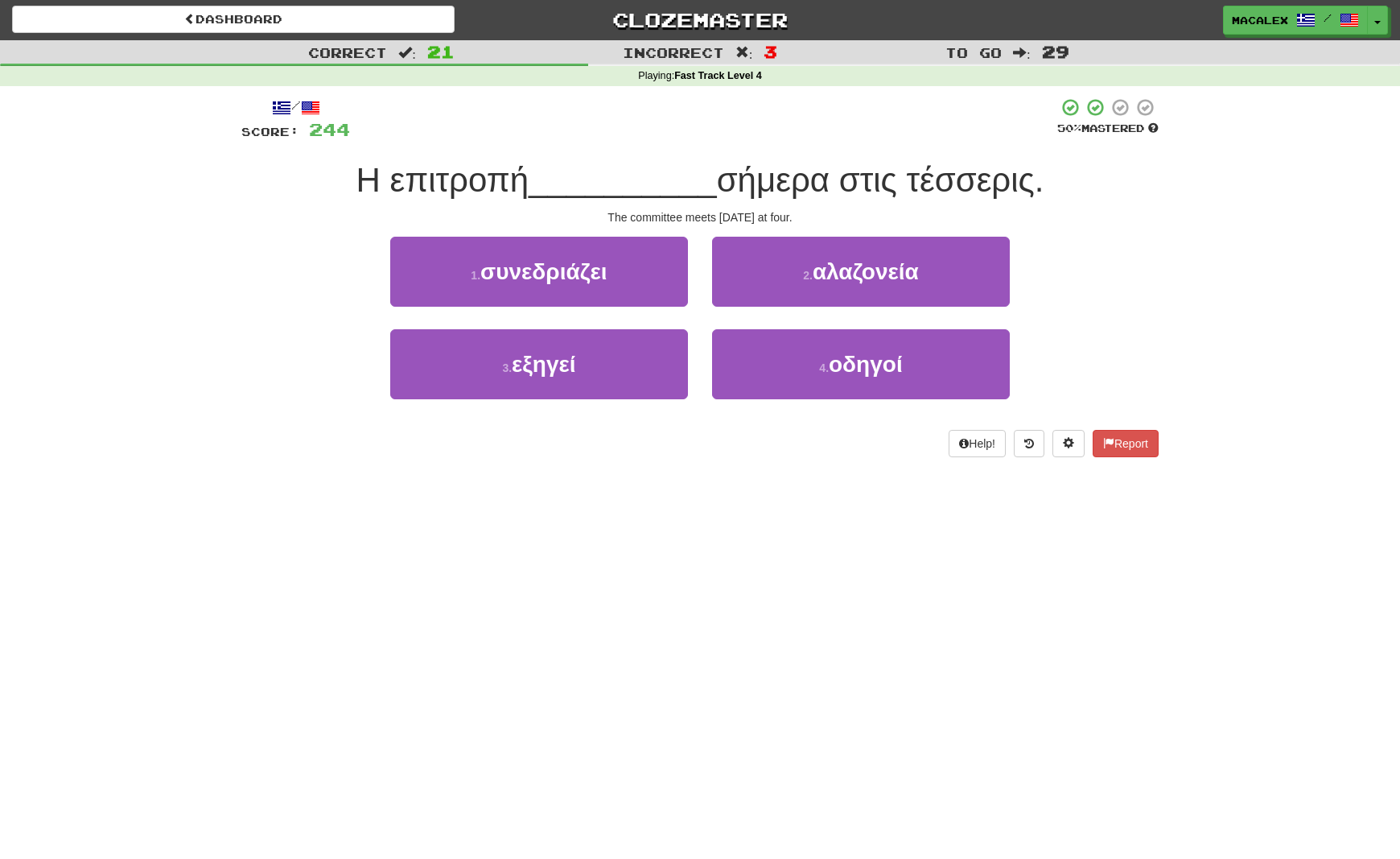
click at [565, 279] on span "συνεδριάζει" at bounding box center [544, 272] width 127 height 25
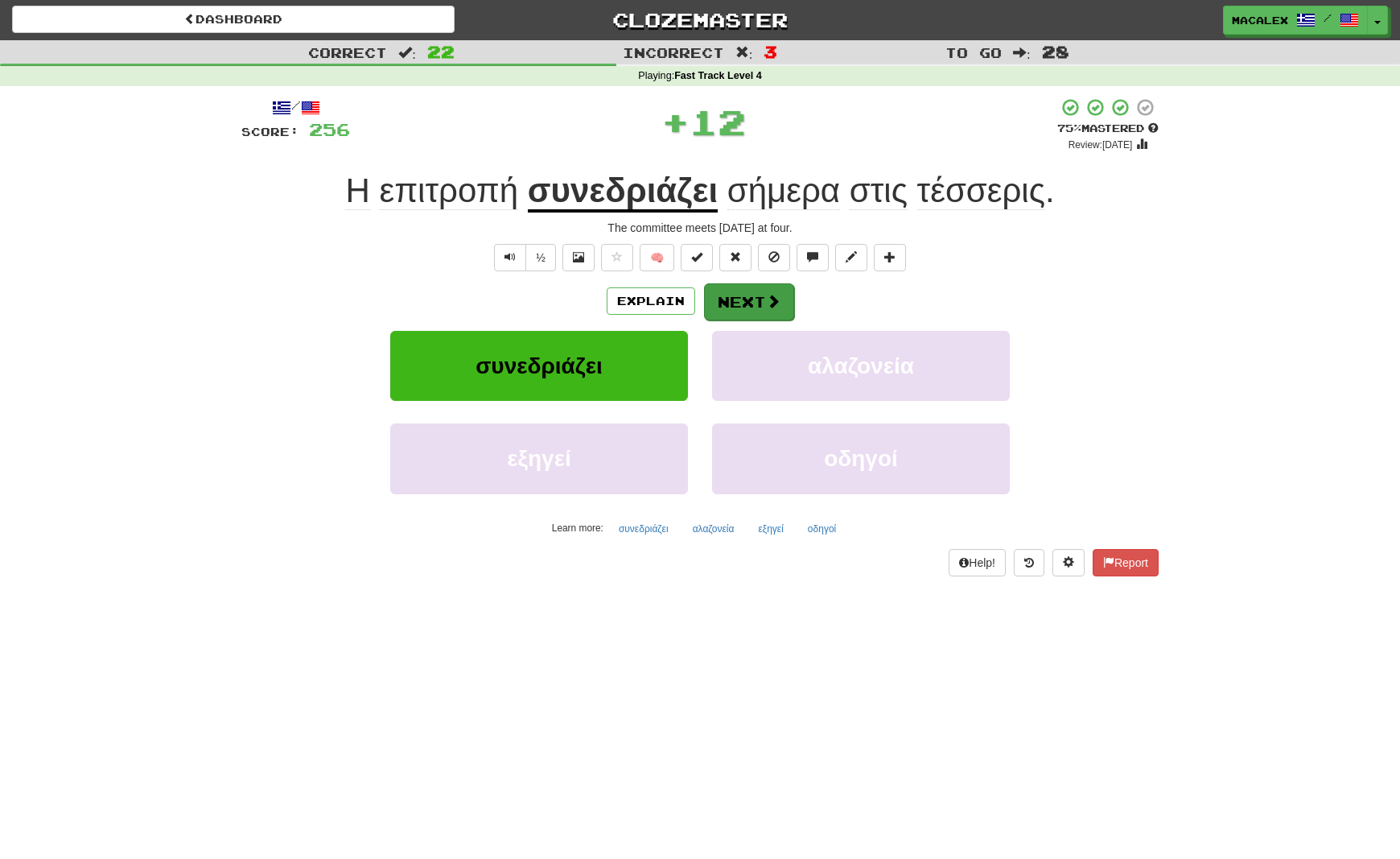
click at [741, 302] on button "Next" at bounding box center [749, 302] width 90 height 37
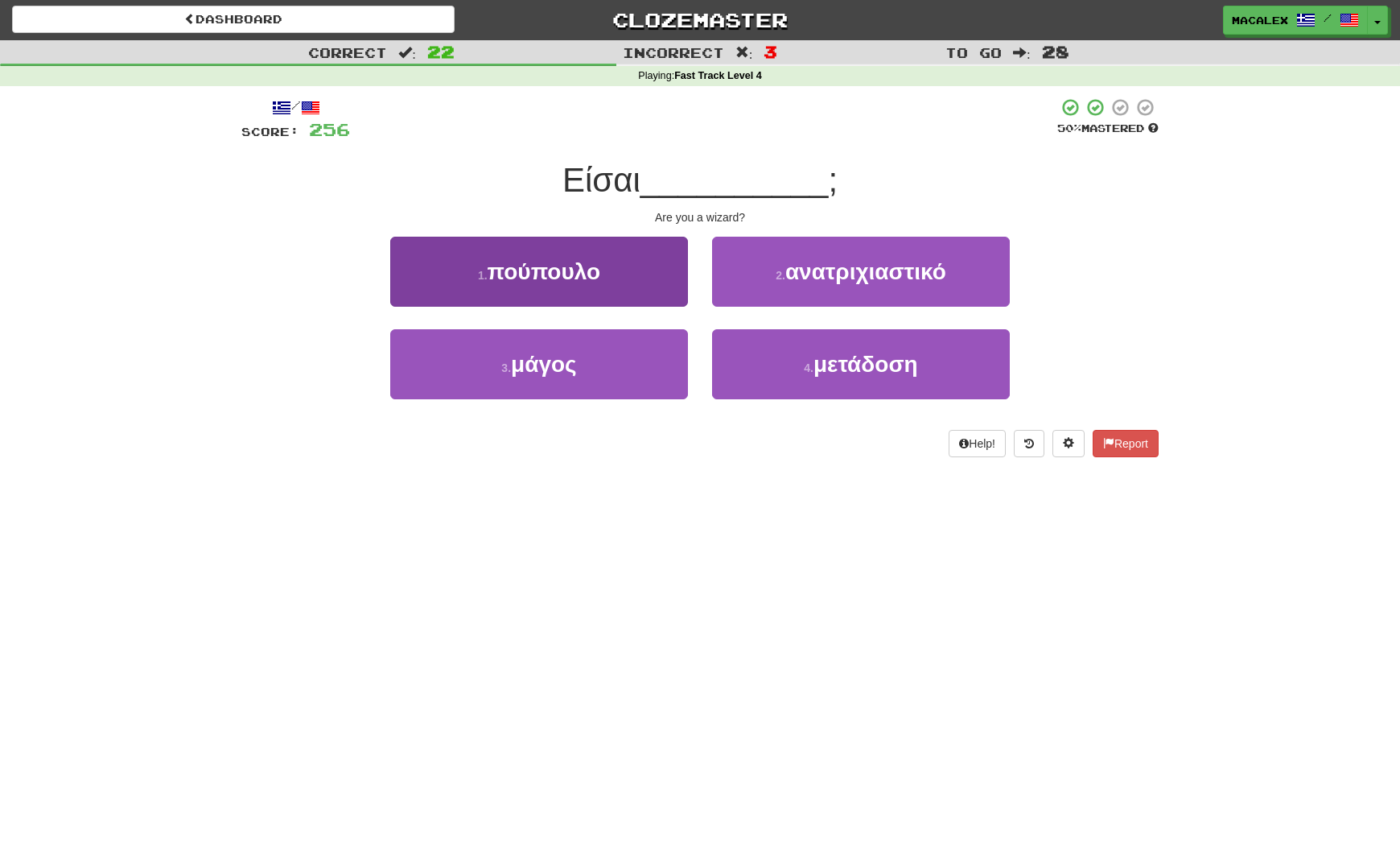
drag, startPoint x: 530, startPoint y: 382, endPoint x: 543, endPoint y: 375, distance: 14.8
click at [530, 381] on button "3 . μάγος" at bounding box center [539, 364] width 297 height 70
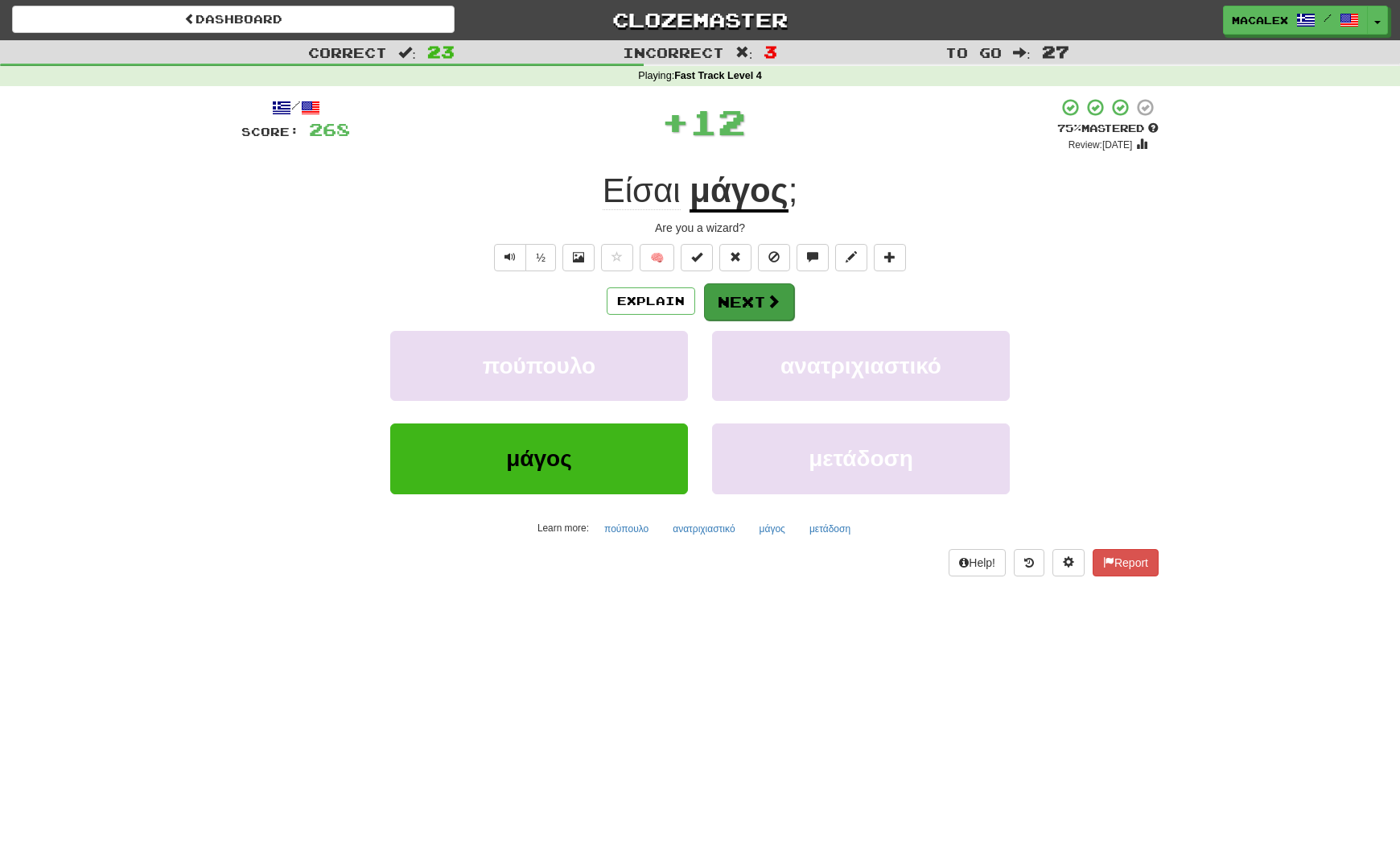
click at [718, 305] on button "Next" at bounding box center [749, 302] width 90 height 37
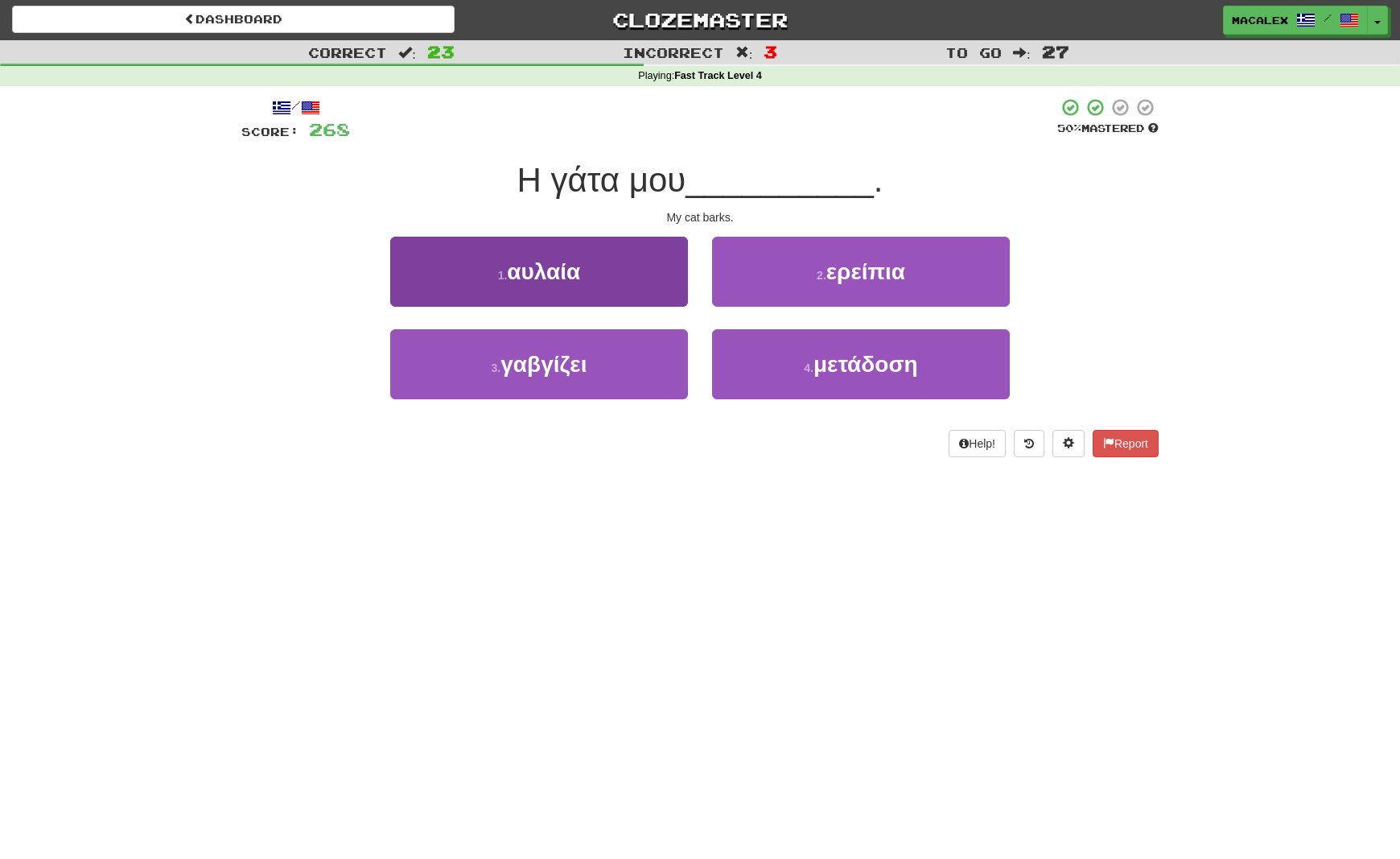
drag, startPoint x: 533, startPoint y: 369, endPoint x: 542, endPoint y: 368, distance: 9.1
click at [533, 368] on span "γαβγίζει" at bounding box center [544, 364] width 86 height 25
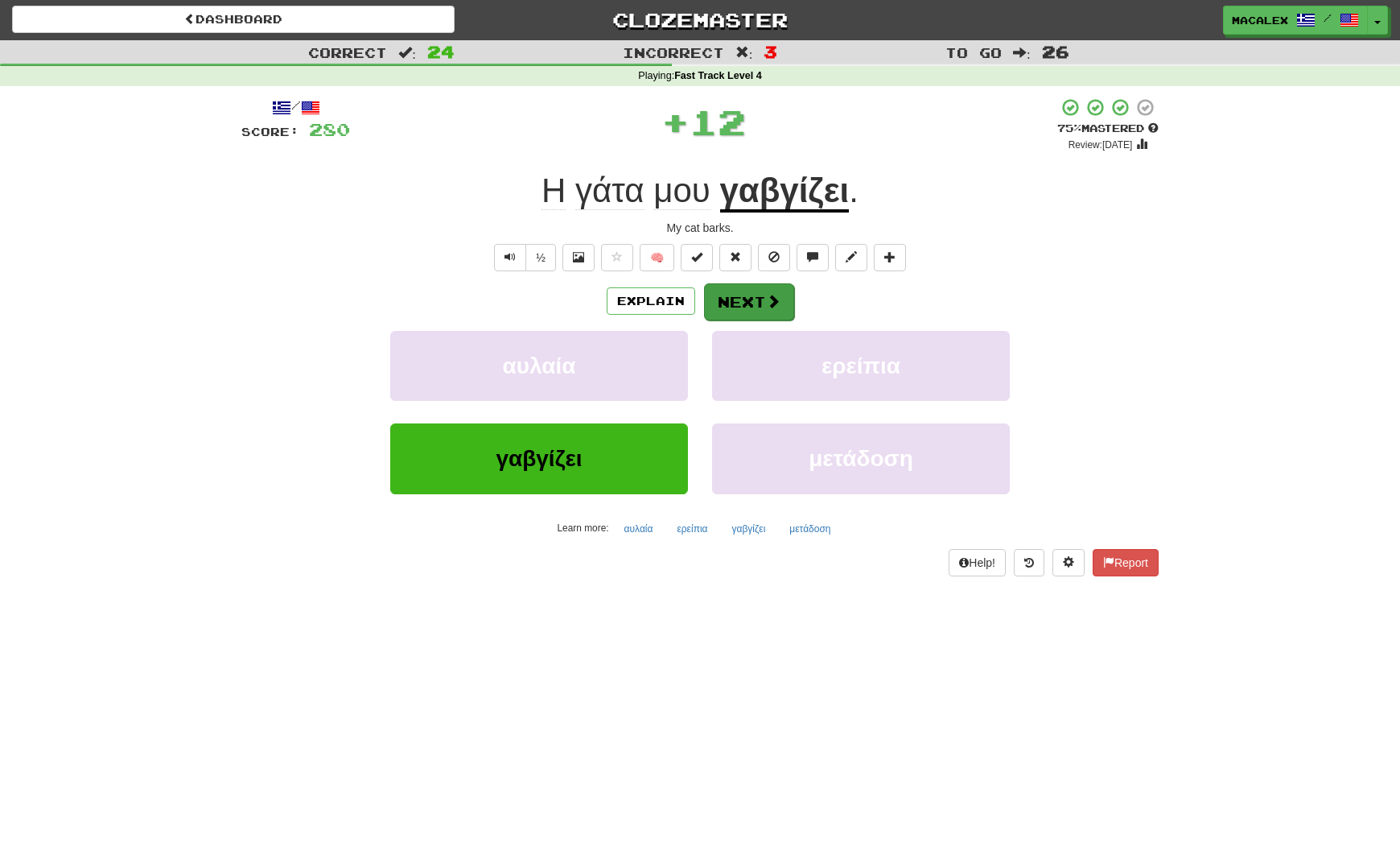
click at [754, 306] on button "Next" at bounding box center [749, 302] width 90 height 37
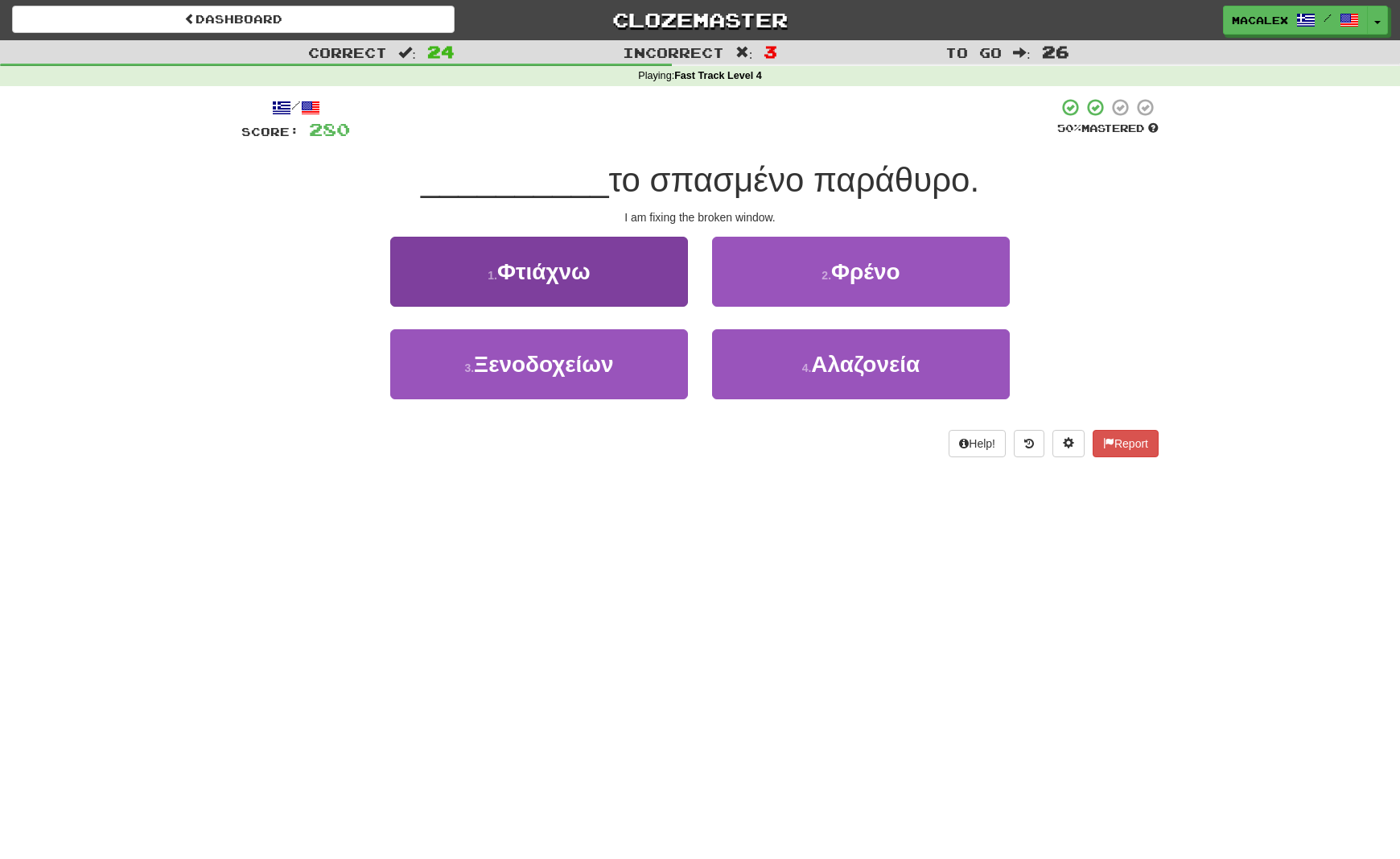
click at [610, 281] on button "1 . Φτιάχνω" at bounding box center [539, 272] width 297 height 70
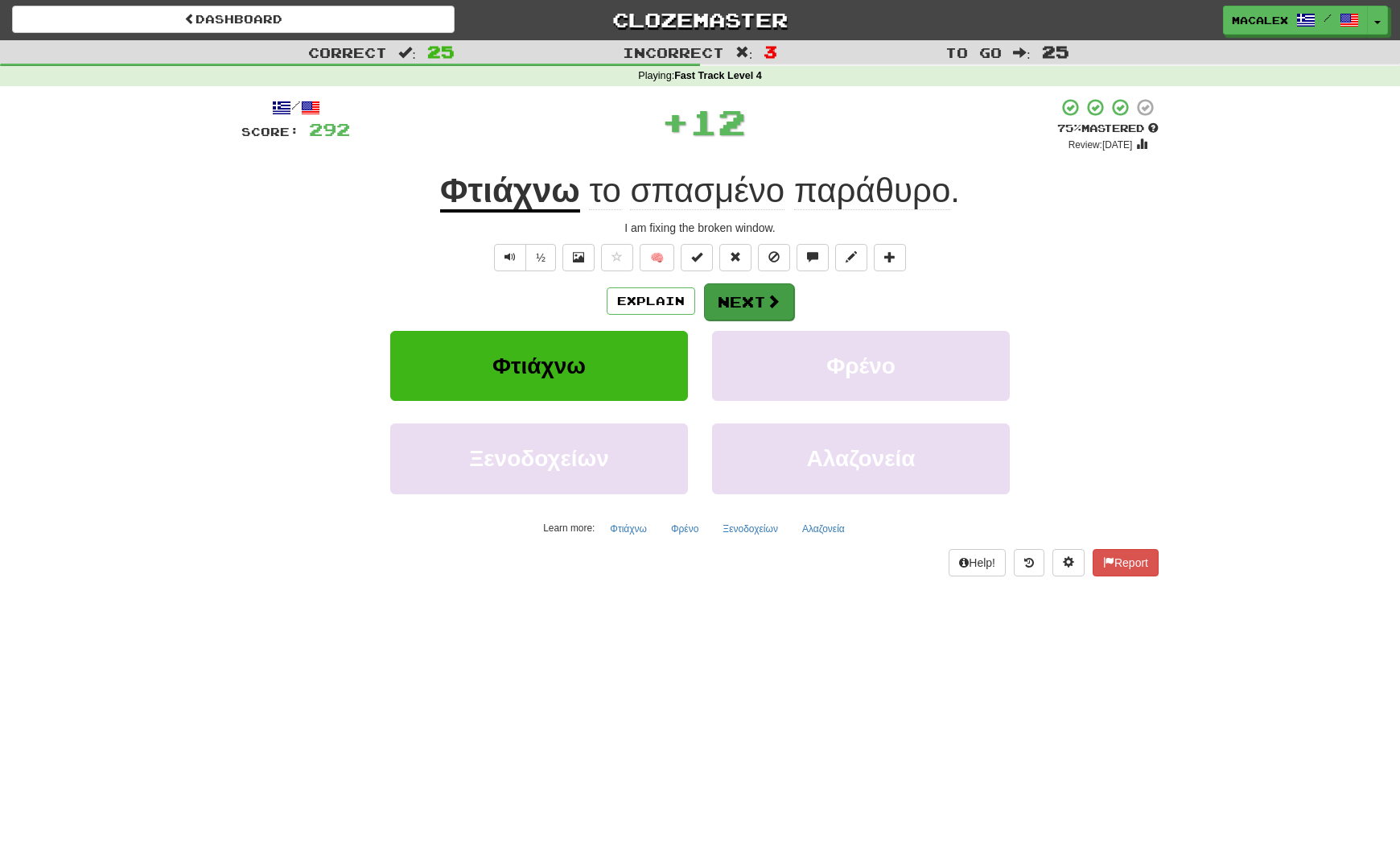
click at [731, 293] on button "Next" at bounding box center [749, 302] width 90 height 37
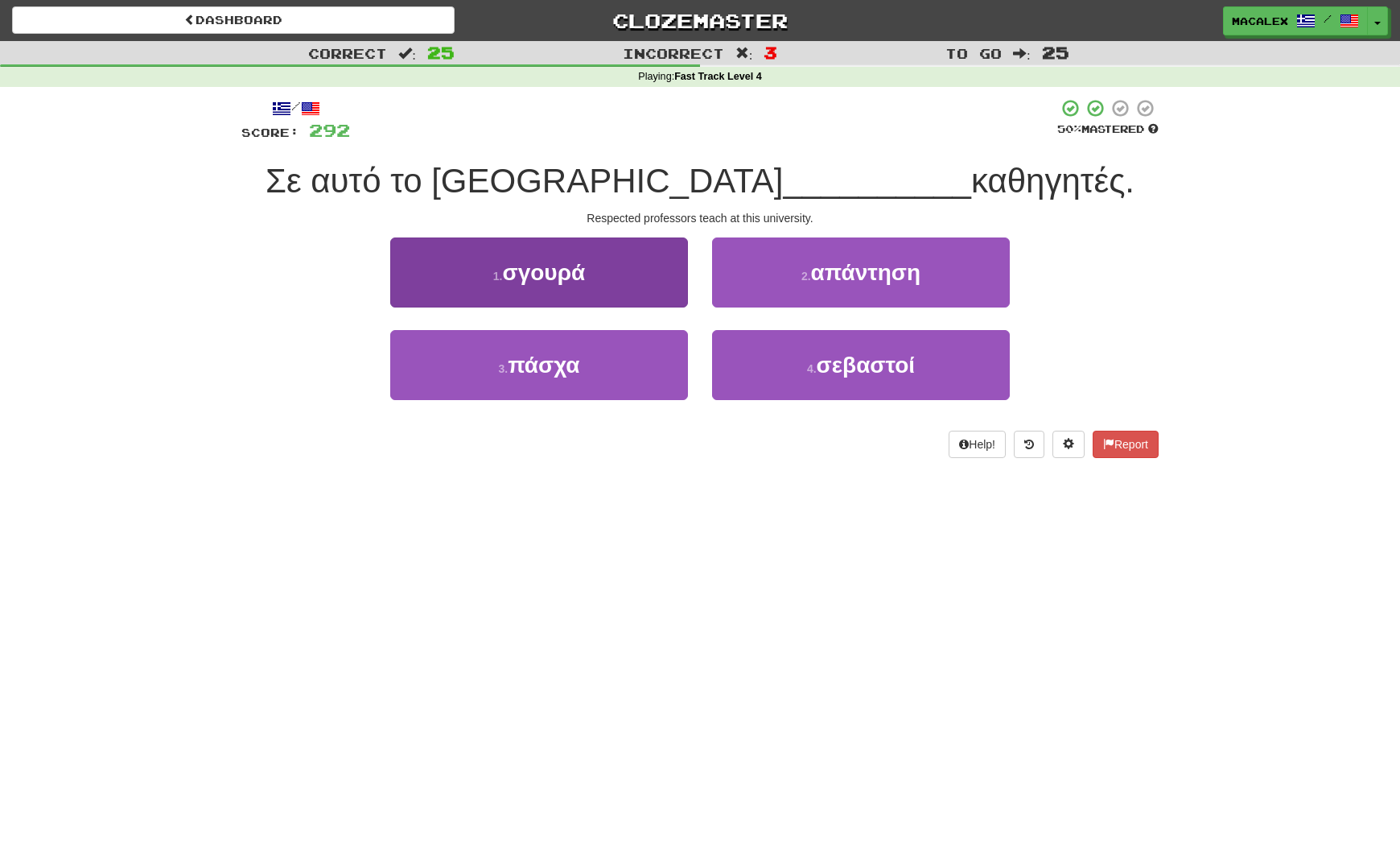
scroll to position [-1, 0]
click at [538, 363] on span "πάσχα" at bounding box center [543, 365] width 71 height 25
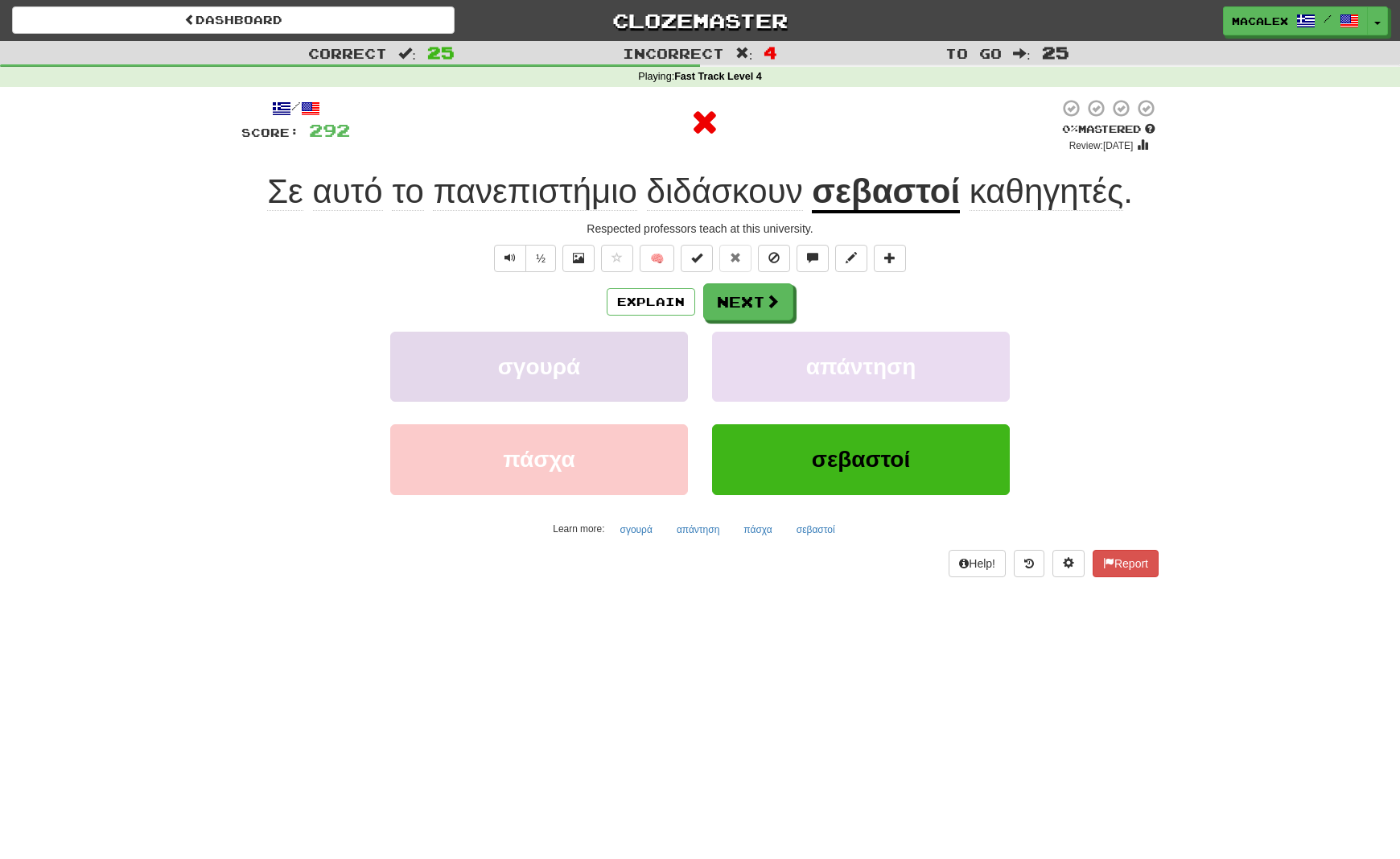
scroll to position [0, 0]
click at [738, 310] on button "Next" at bounding box center [749, 302] width 90 height 37
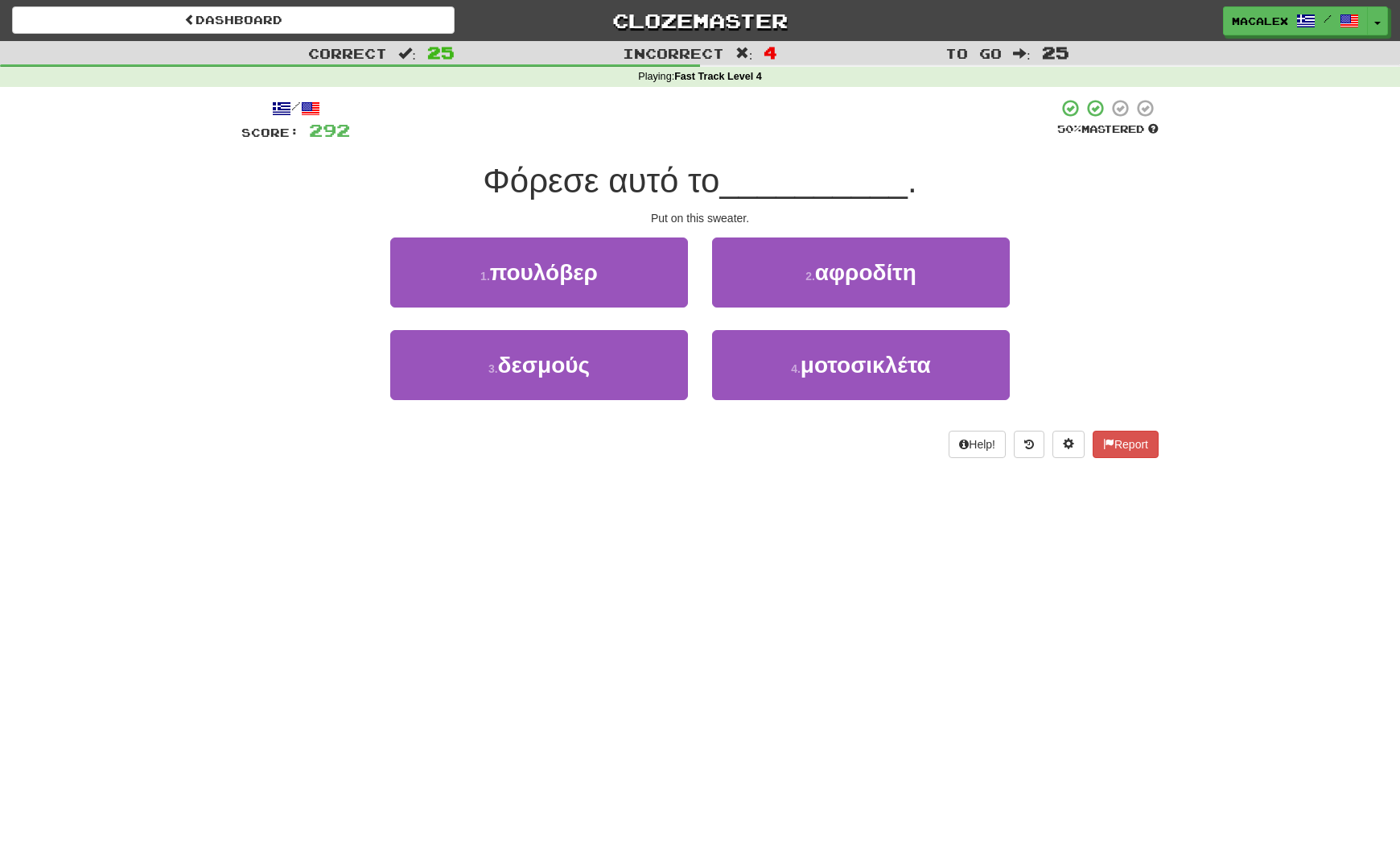
click at [470, 275] on button "1 . πουλόβερ" at bounding box center [539, 273] width 297 height 70
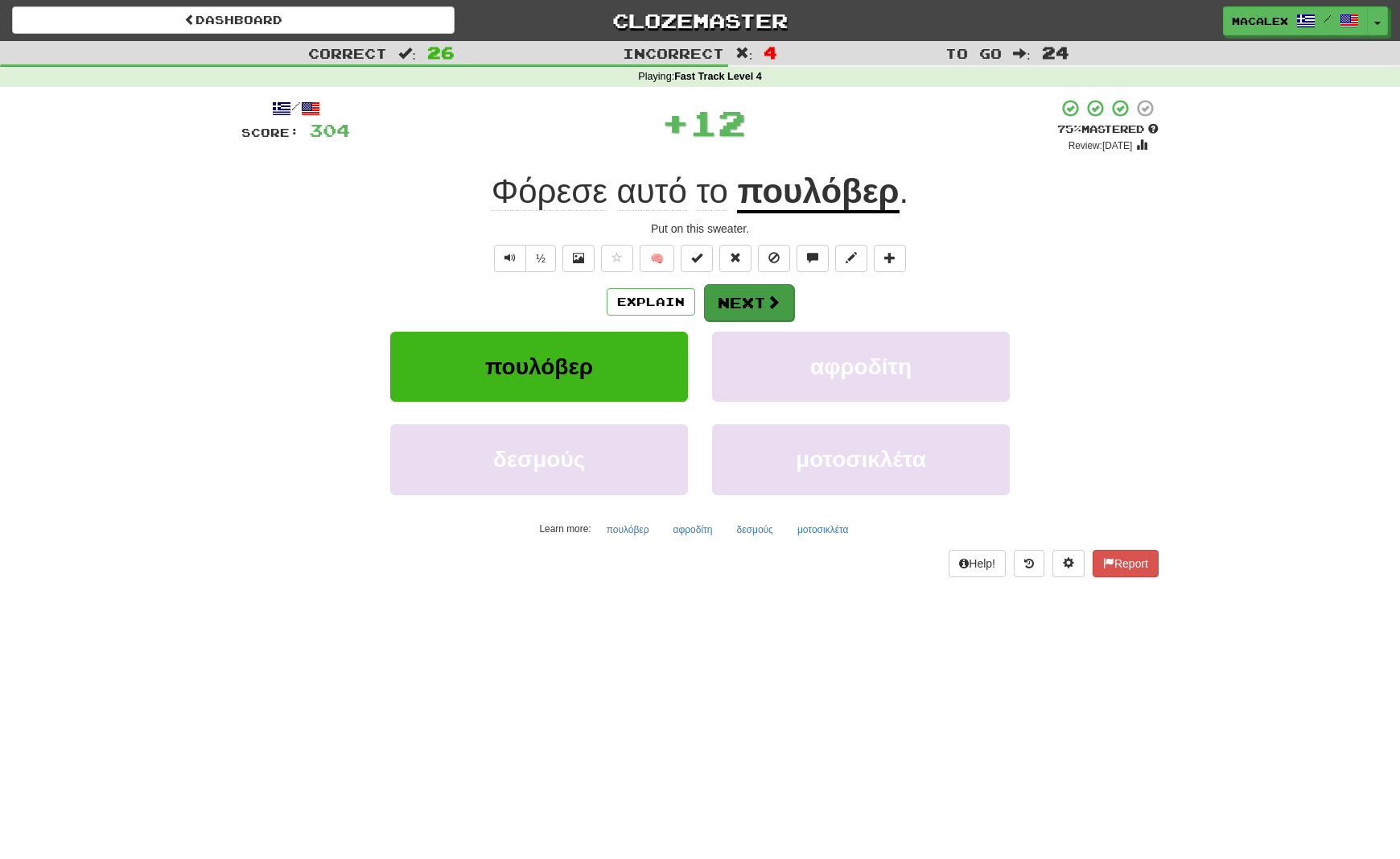
click at [789, 300] on button "Next" at bounding box center [749, 302] width 90 height 37
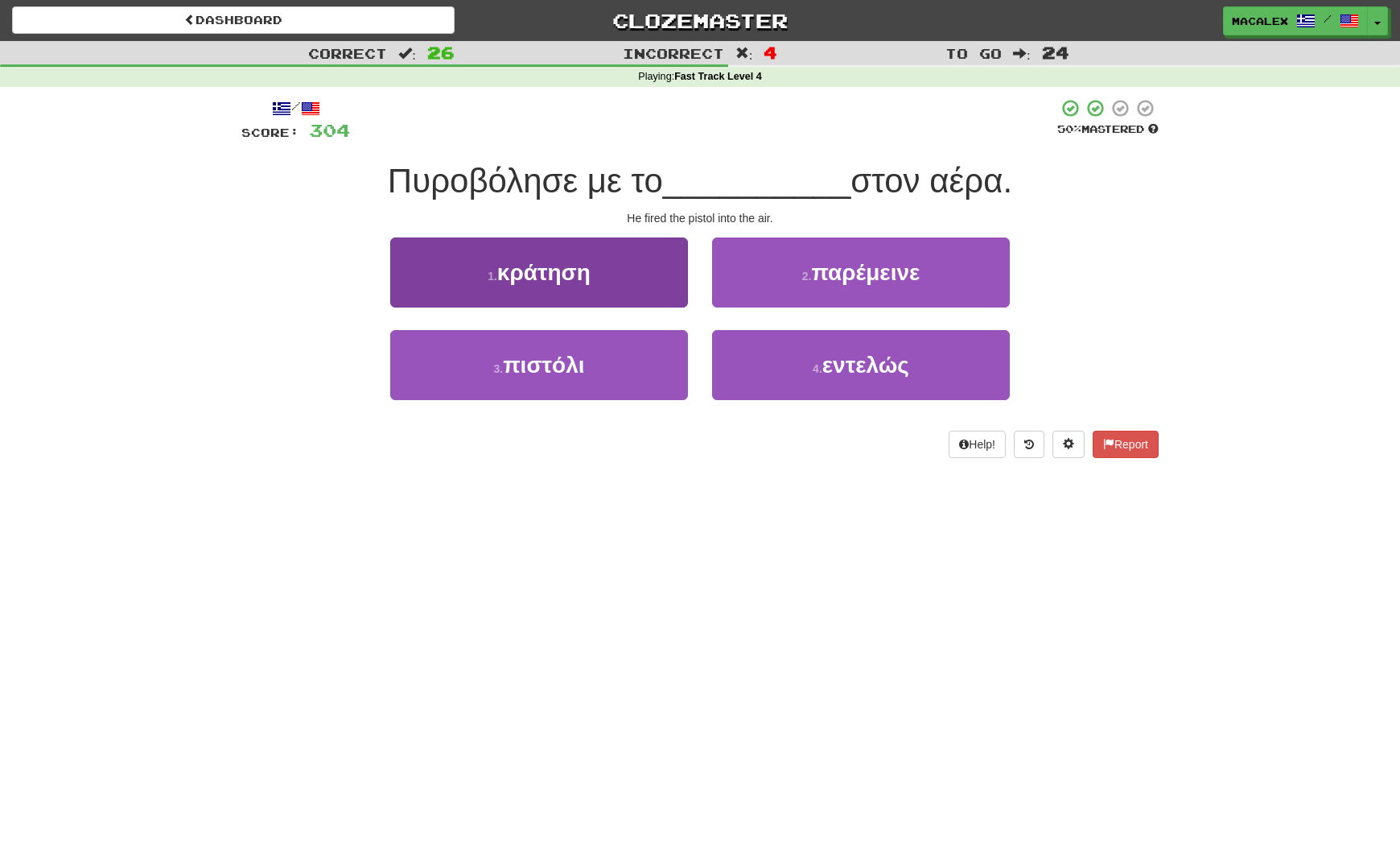
drag, startPoint x: 527, startPoint y: 367, endPoint x: 593, endPoint y: 365, distance: 66.0
click at [527, 366] on span "πιστόλι" at bounding box center [543, 365] width 81 height 25
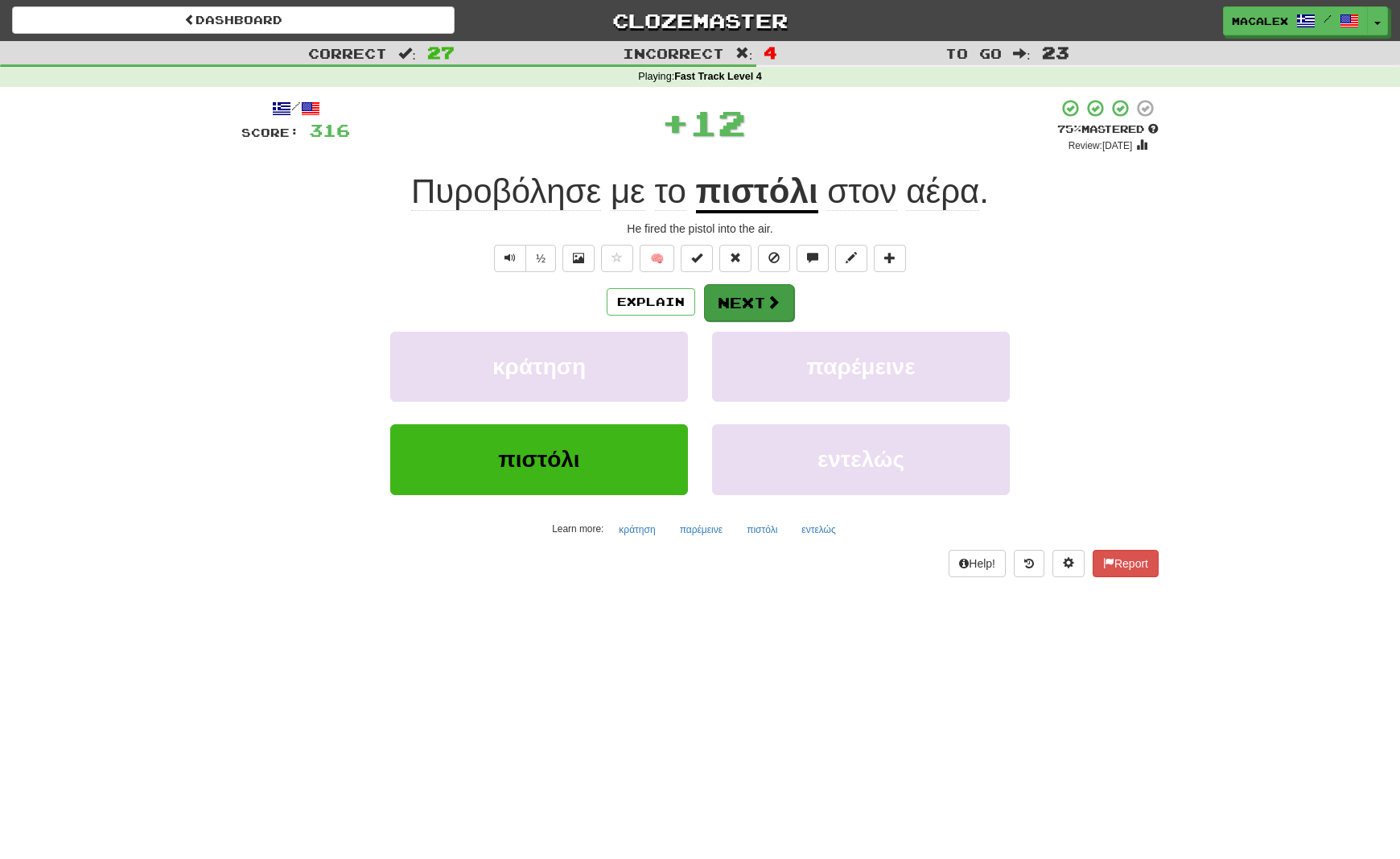
click at [766, 298] on span at bounding box center [773, 301] width 15 height 15
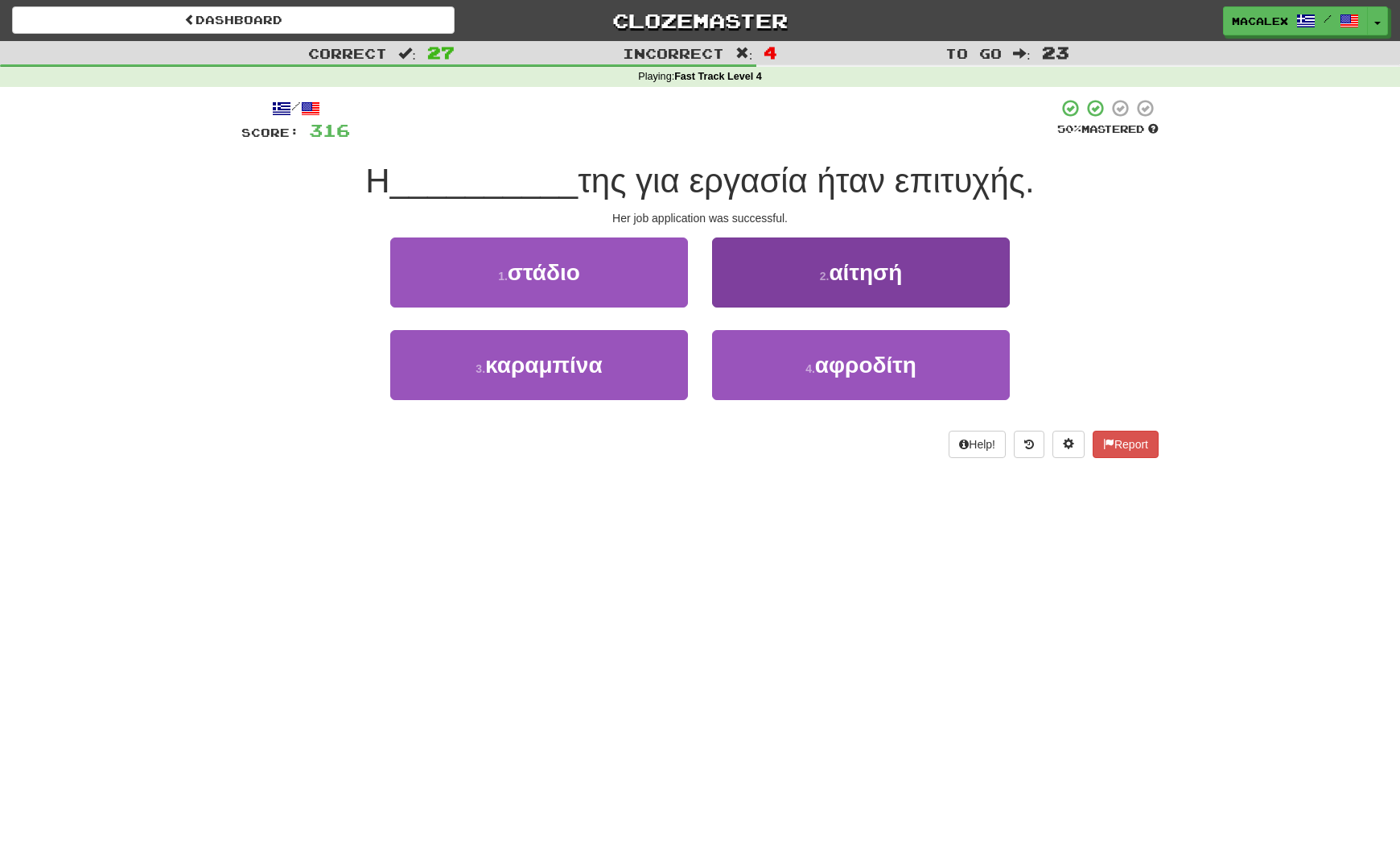
click at [806, 283] on button "2 . αίτησή" at bounding box center [861, 273] width 297 height 70
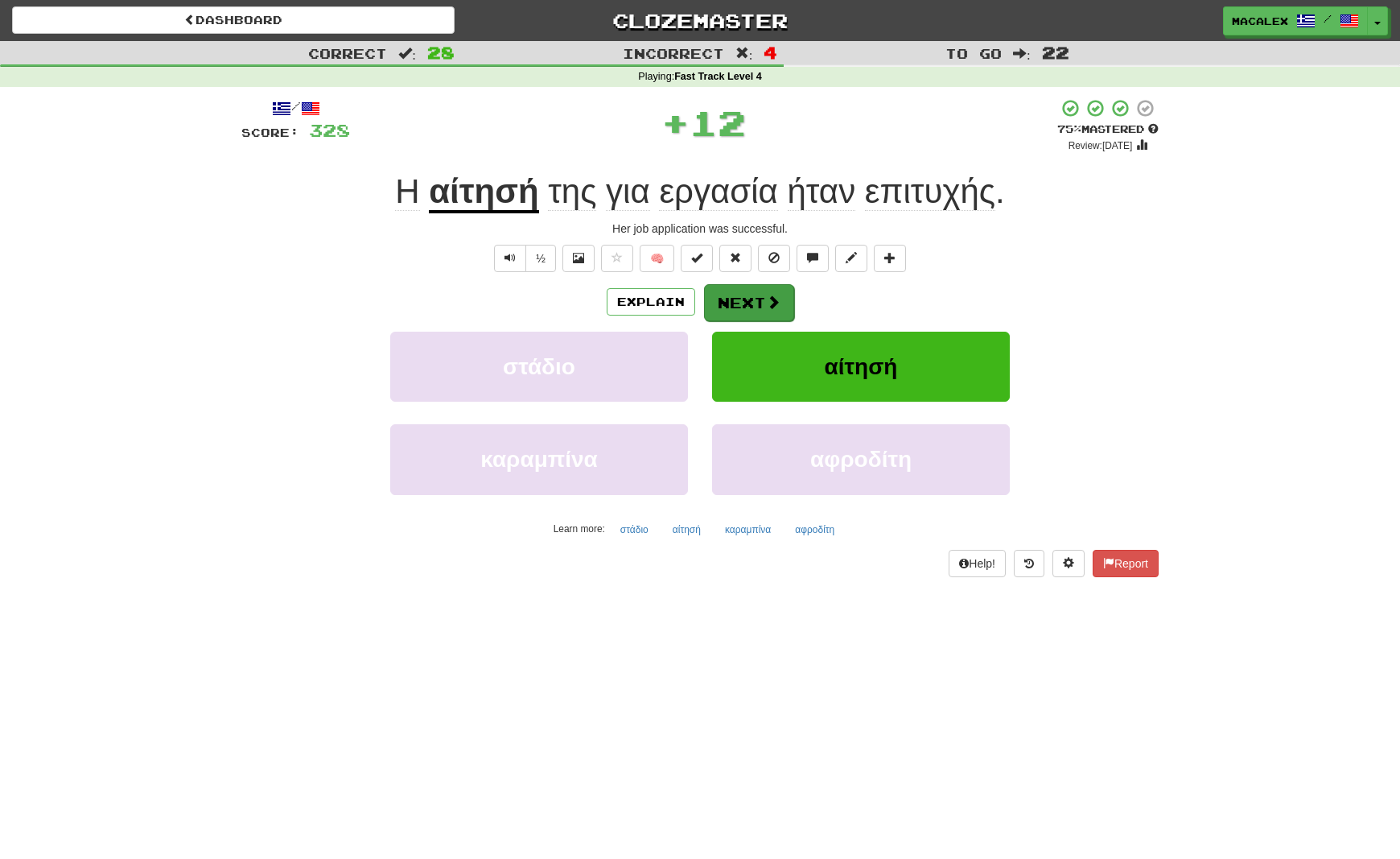
click at [759, 301] on button "Next" at bounding box center [749, 302] width 90 height 37
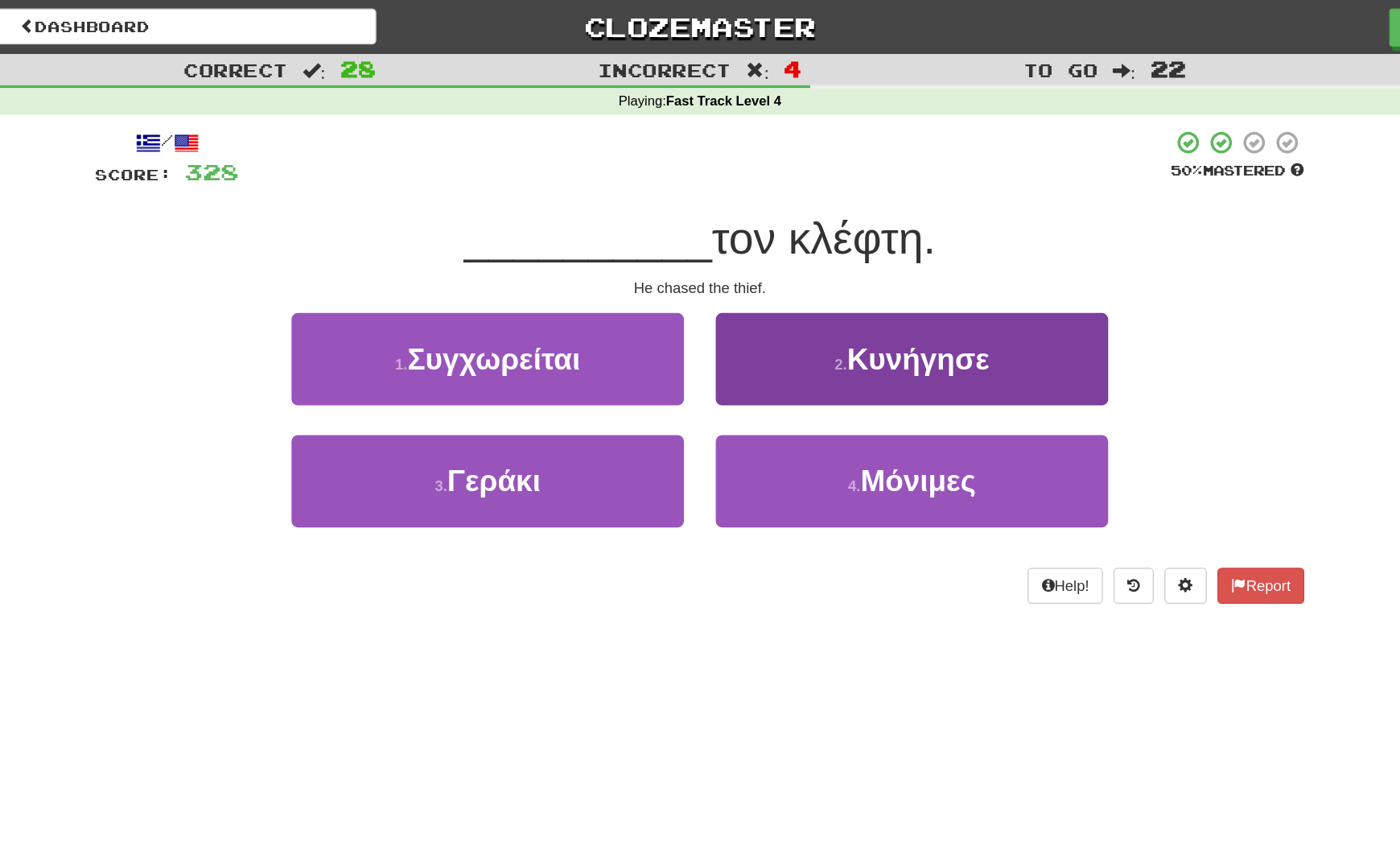
click at [712, 281] on button "2 . Κυνήγησε" at bounding box center [861, 273] width 297 height 70
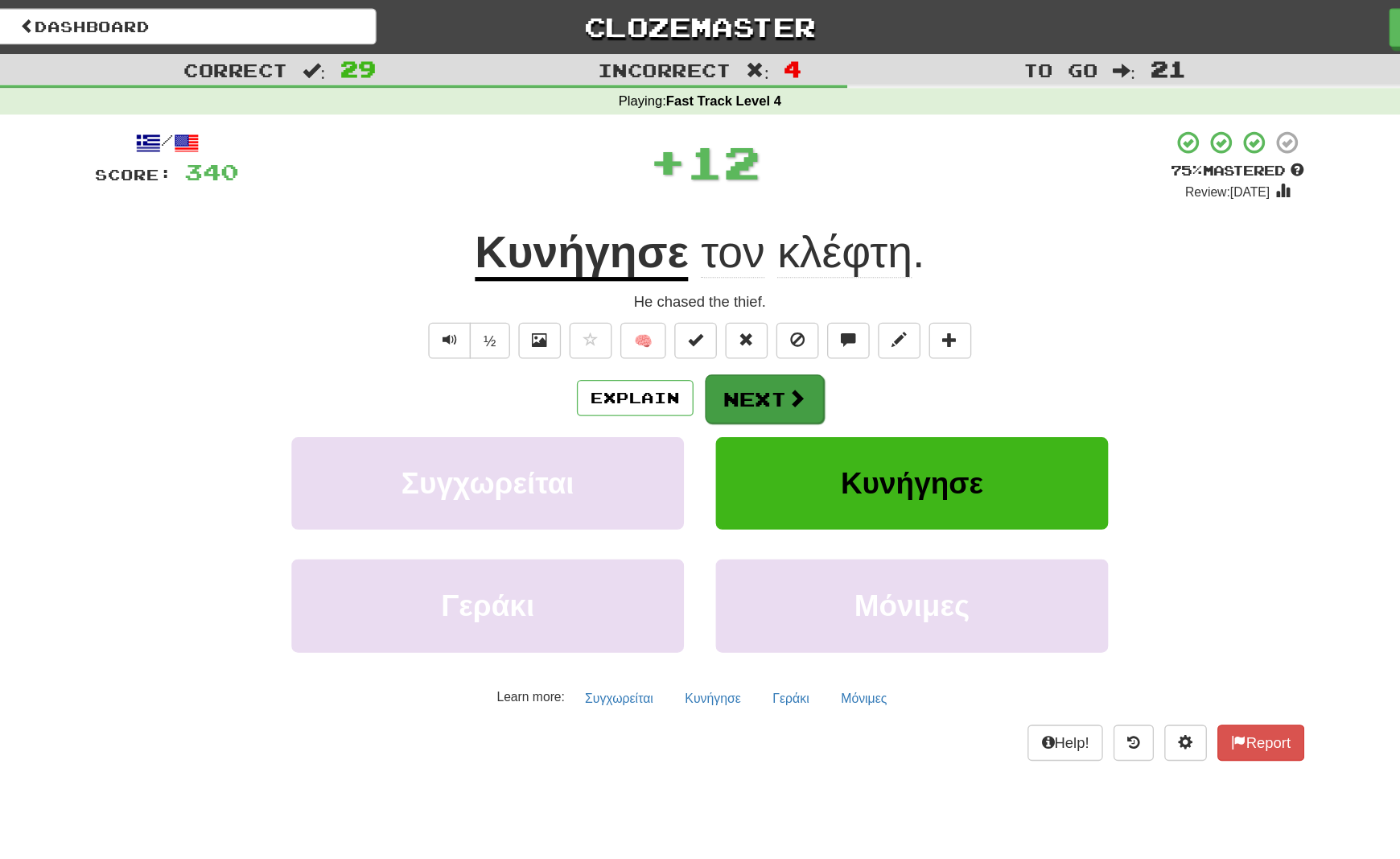
click at [766, 298] on span at bounding box center [773, 301] width 15 height 15
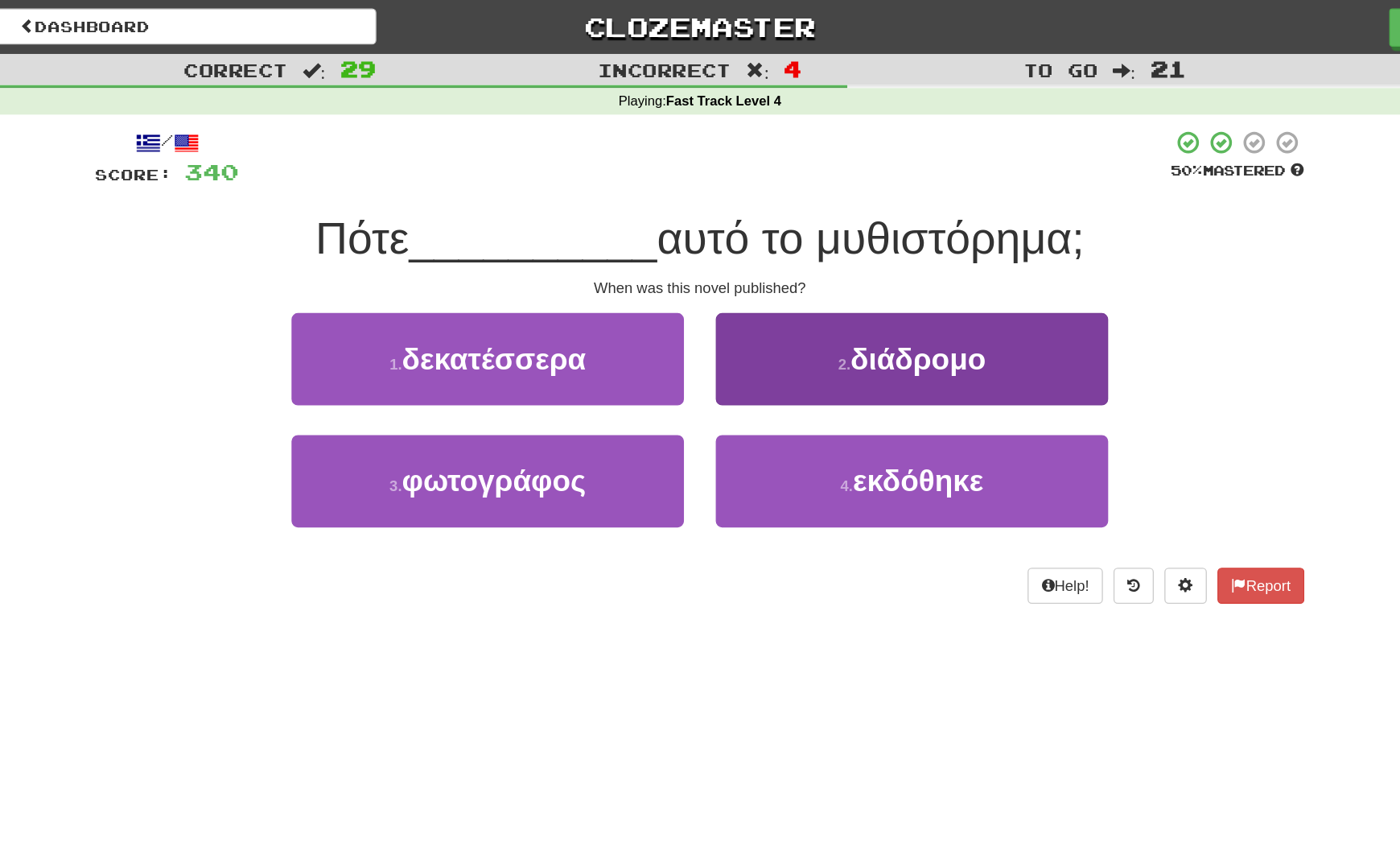
click at [807, 362] on small "4 ." at bounding box center [812, 368] width 10 height 13
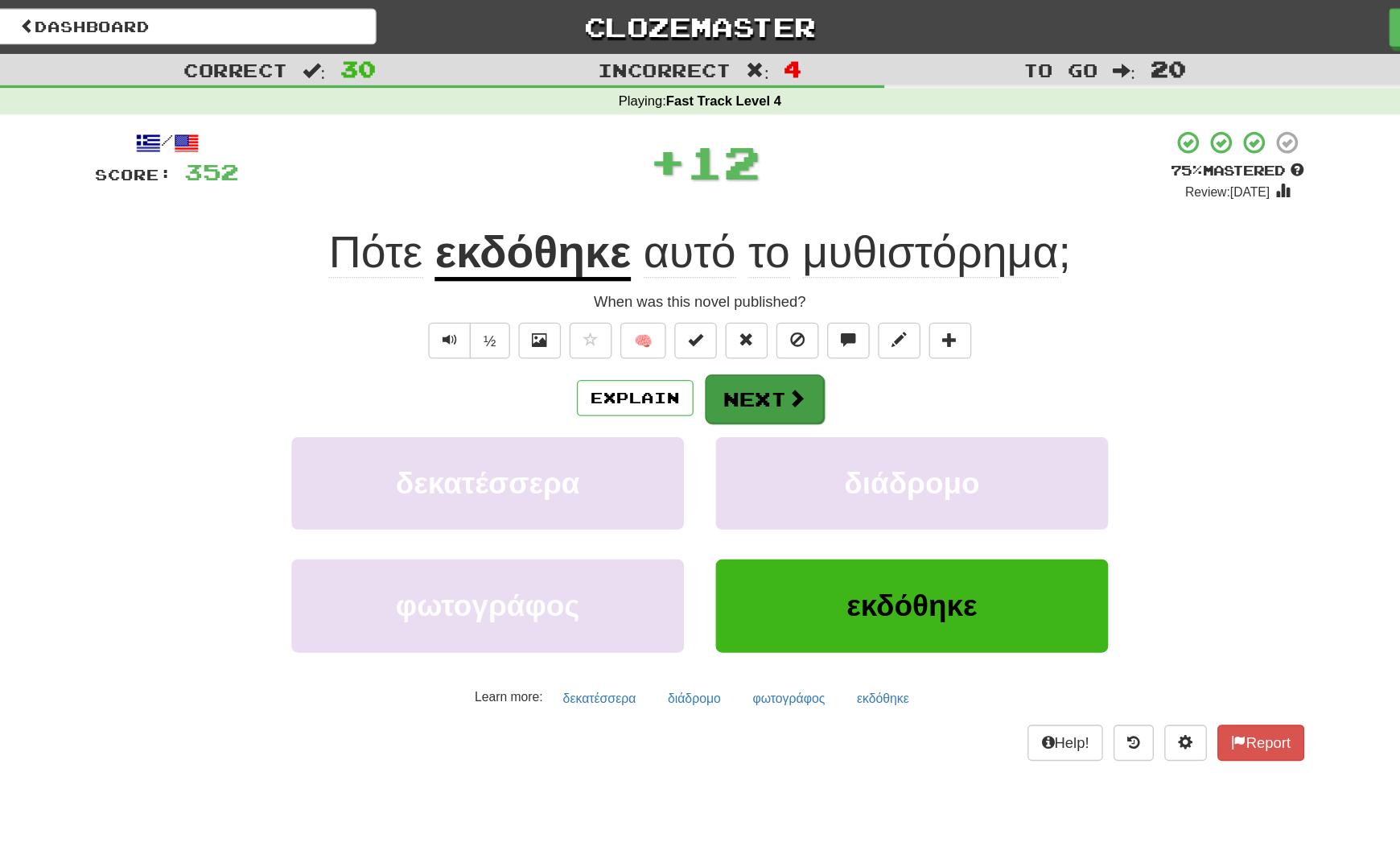
click at [704, 308] on button "Next" at bounding box center [749, 302] width 90 height 37
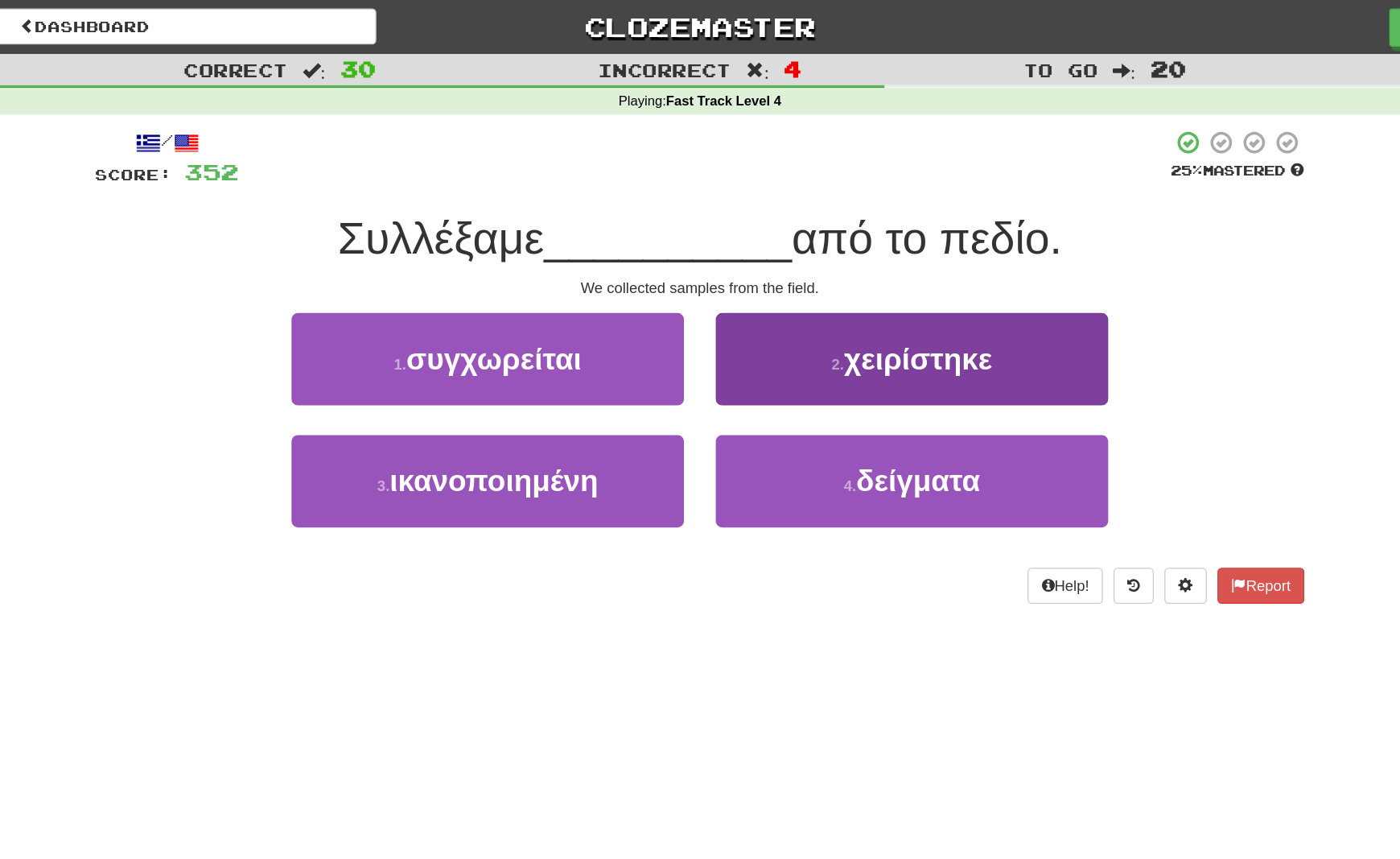
click at [819, 375] on span "δείγματα" at bounding box center [866, 365] width 94 height 25
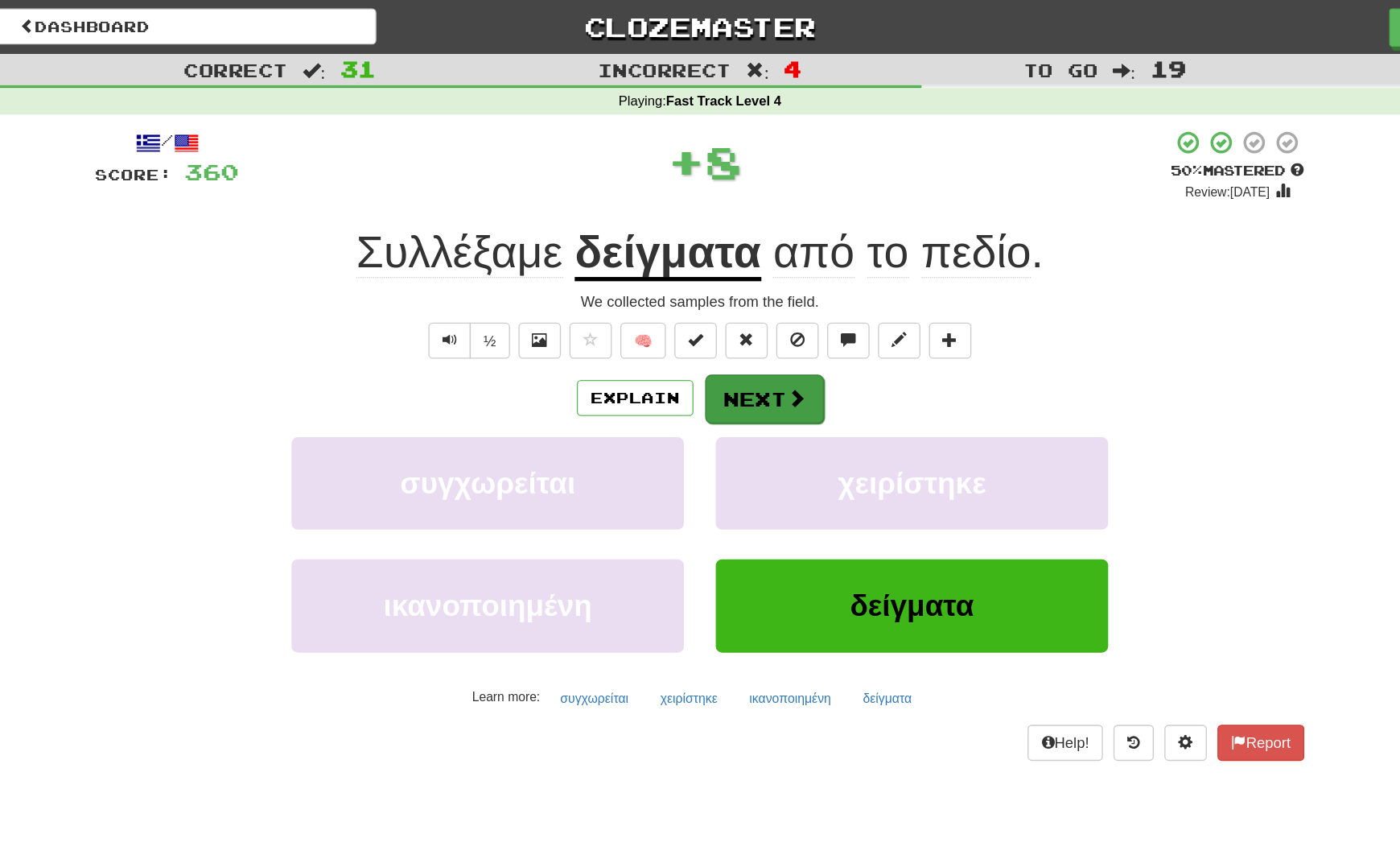
click at [704, 312] on button "Next" at bounding box center [749, 302] width 90 height 37
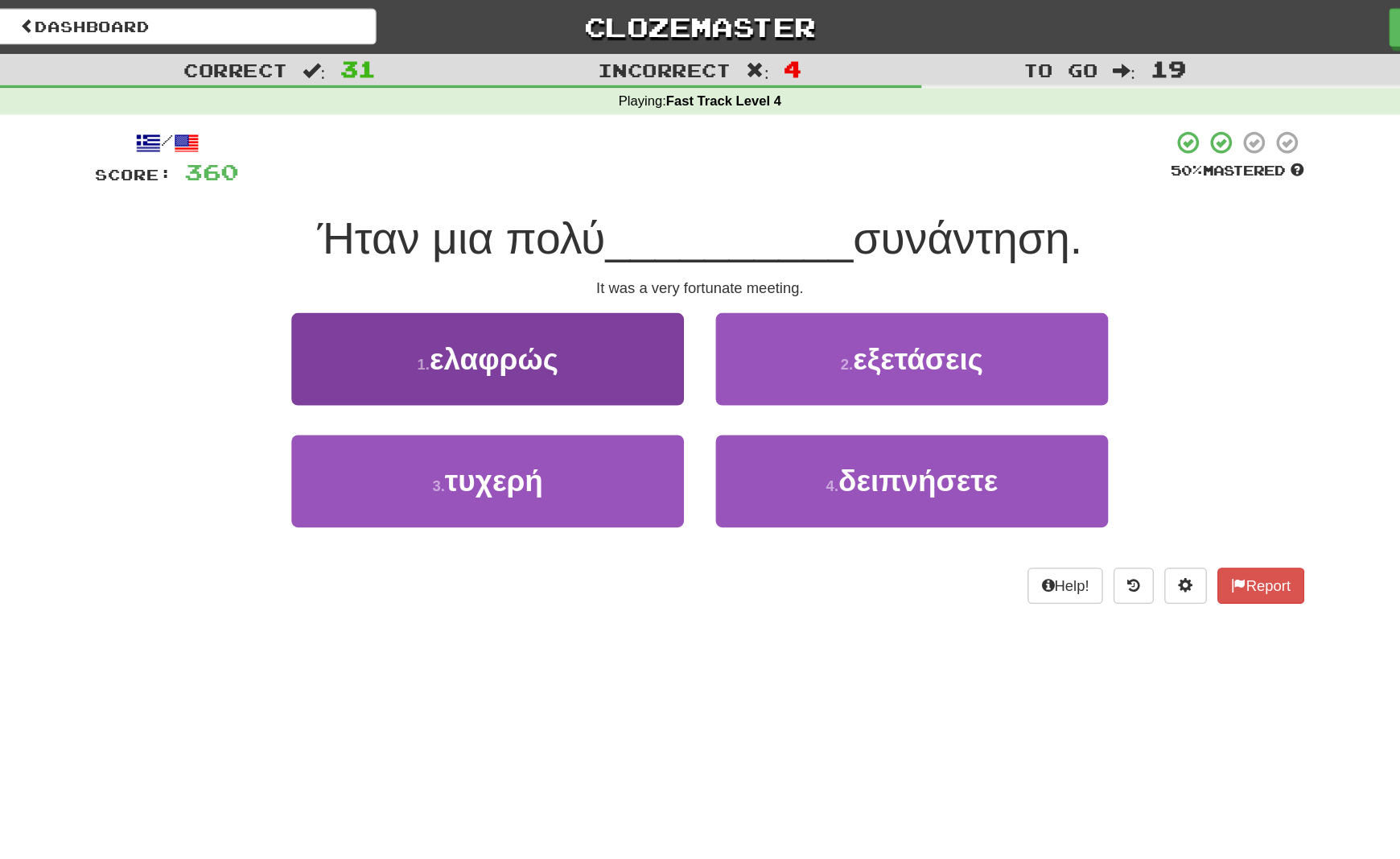
drag, startPoint x: 359, startPoint y: 360, endPoint x: 402, endPoint y: 359, distance: 43.0
click at [507, 360] on span "τυχερή" at bounding box center [544, 365] width 75 height 25
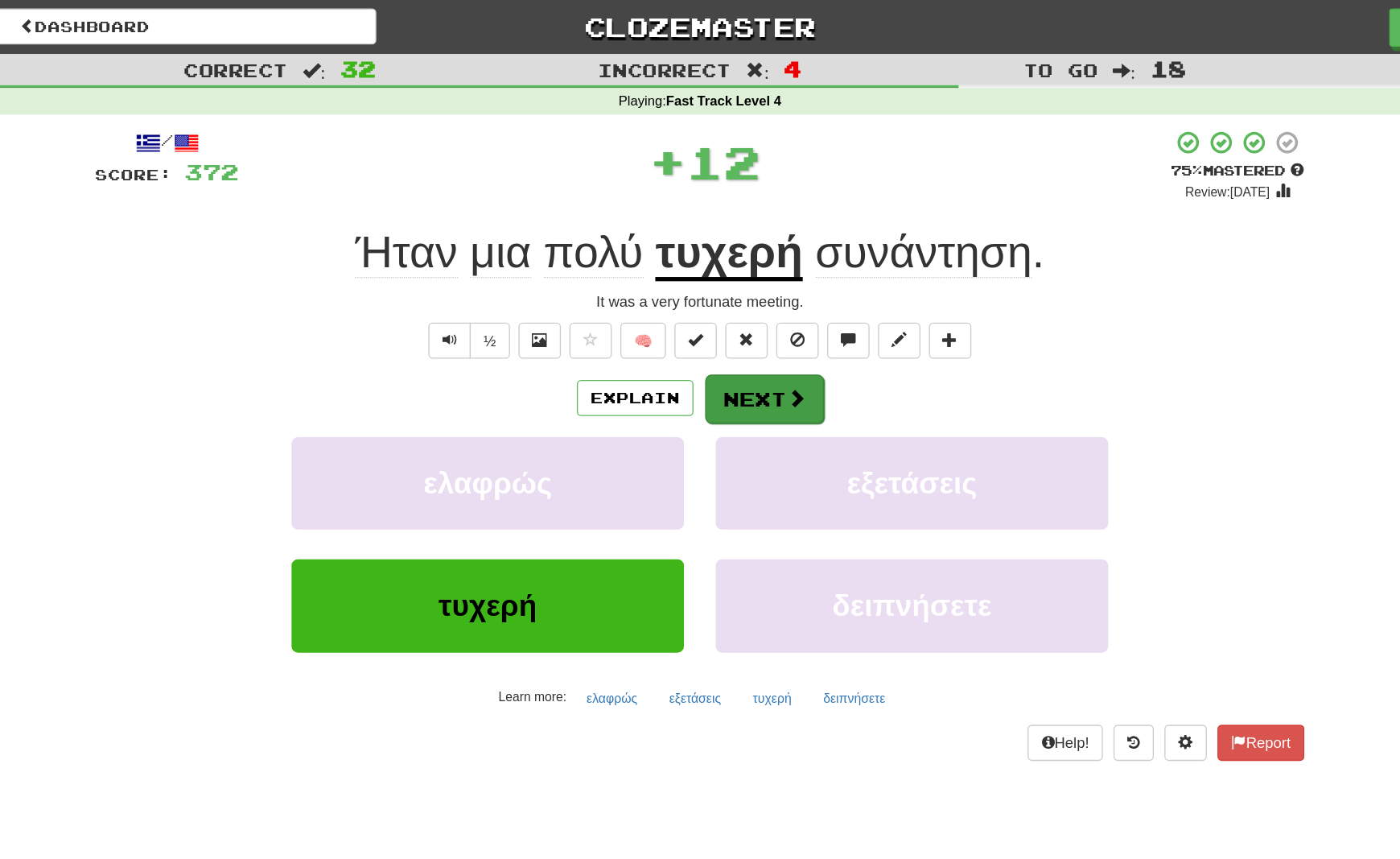
click at [704, 311] on button "Next" at bounding box center [749, 302] width 90 height 37
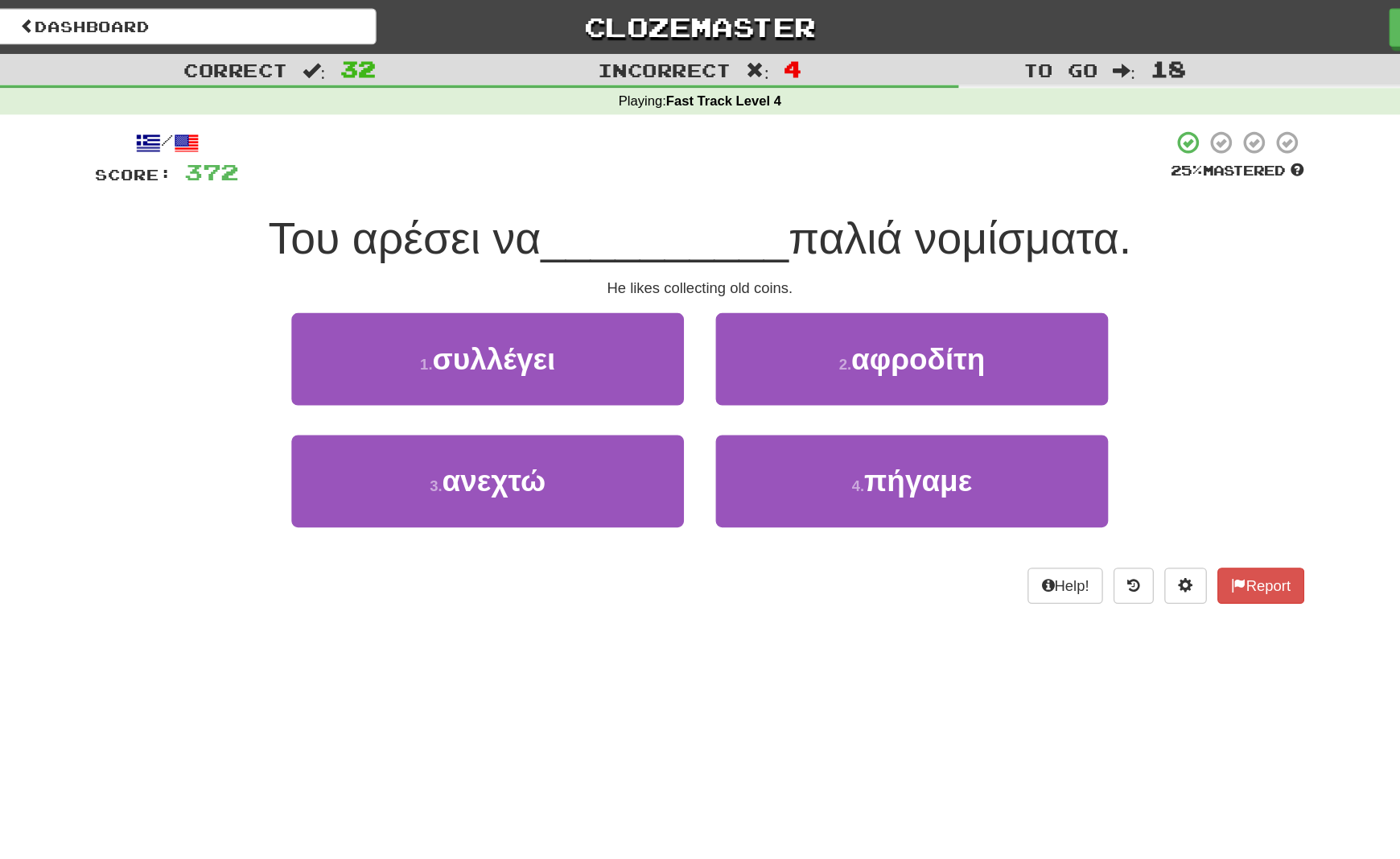
click at [497, 270] on span "συλλέγει" at bounding box center [543, 273] width 93 height 25
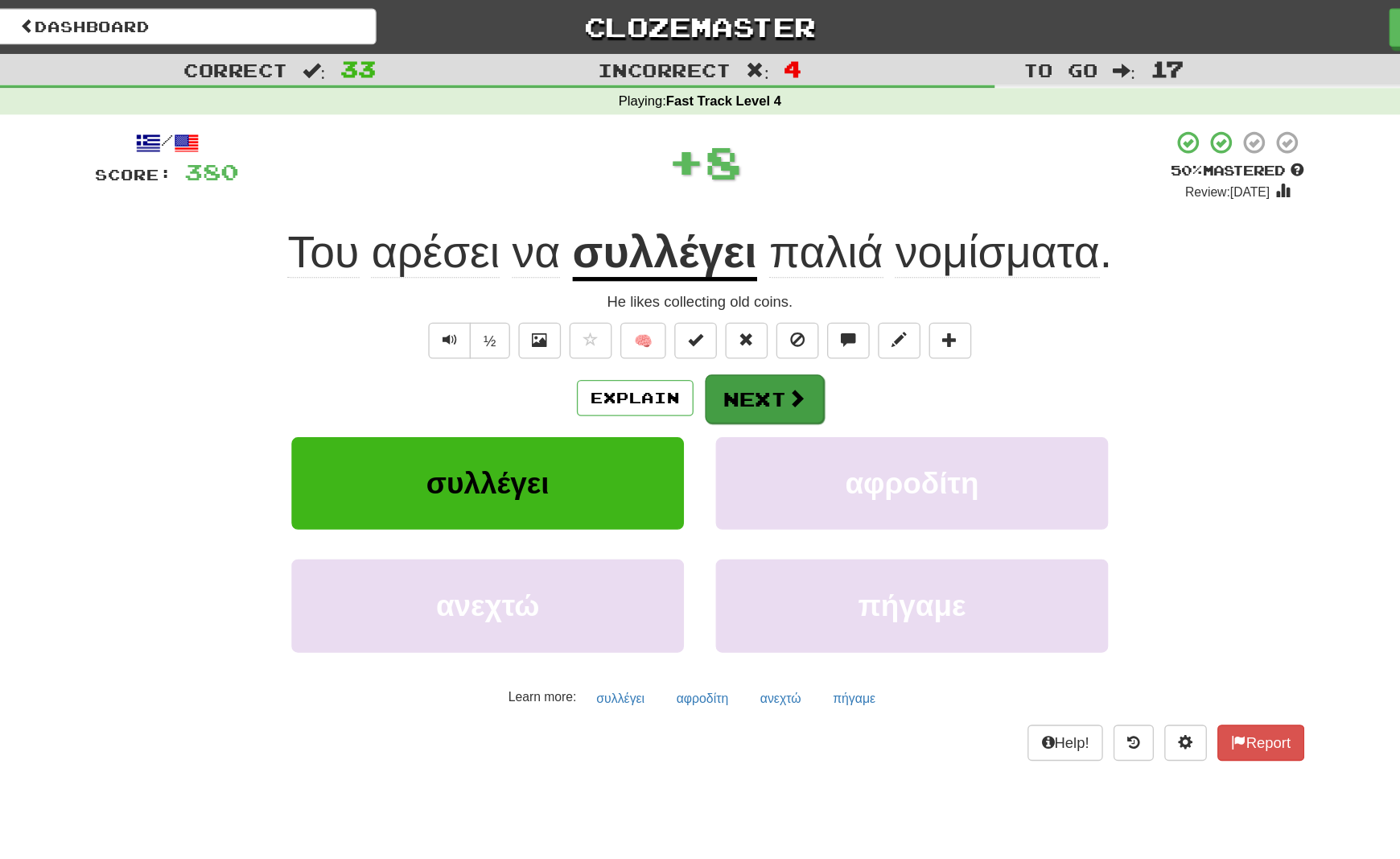
click at [704, 300] on button "Next" at bounding box center [749, 302] width 90 height 37
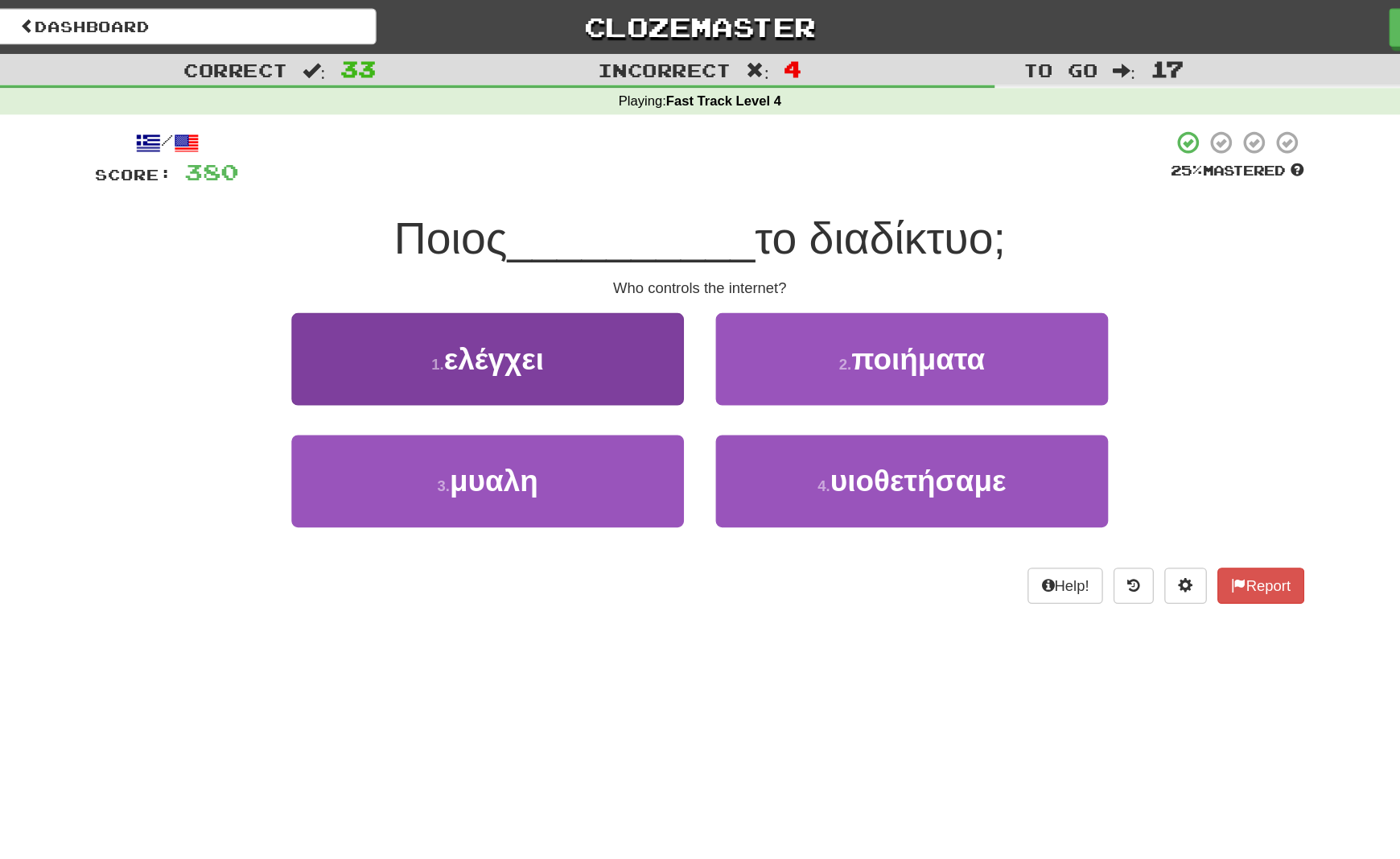
click at [392, 286] on button "1 . ελέγχει" at bounding box center [539, 273] width 297 height 70
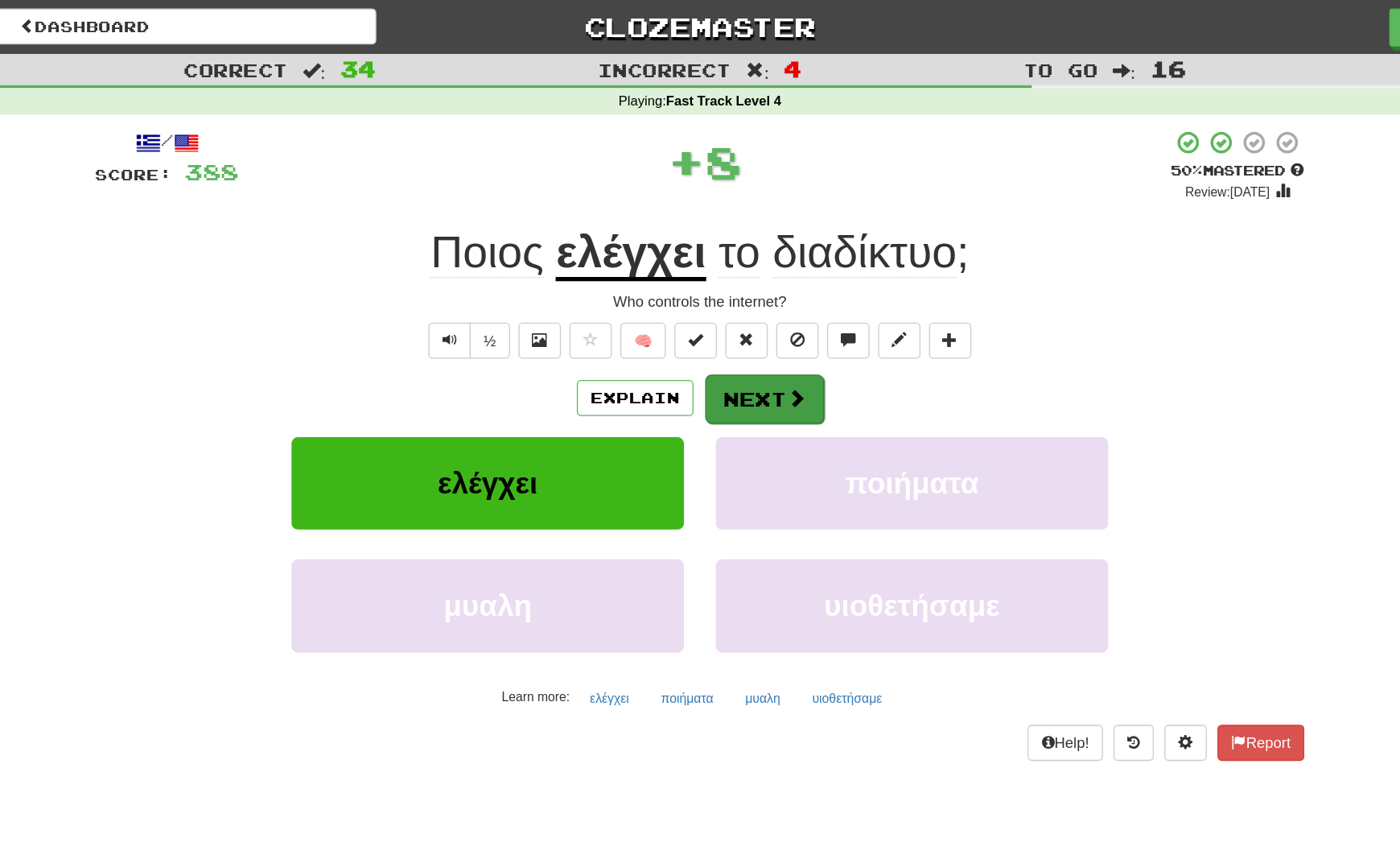
click at [704, 303] on button "Next" at bounding box center [749, 302] width 90 height 37
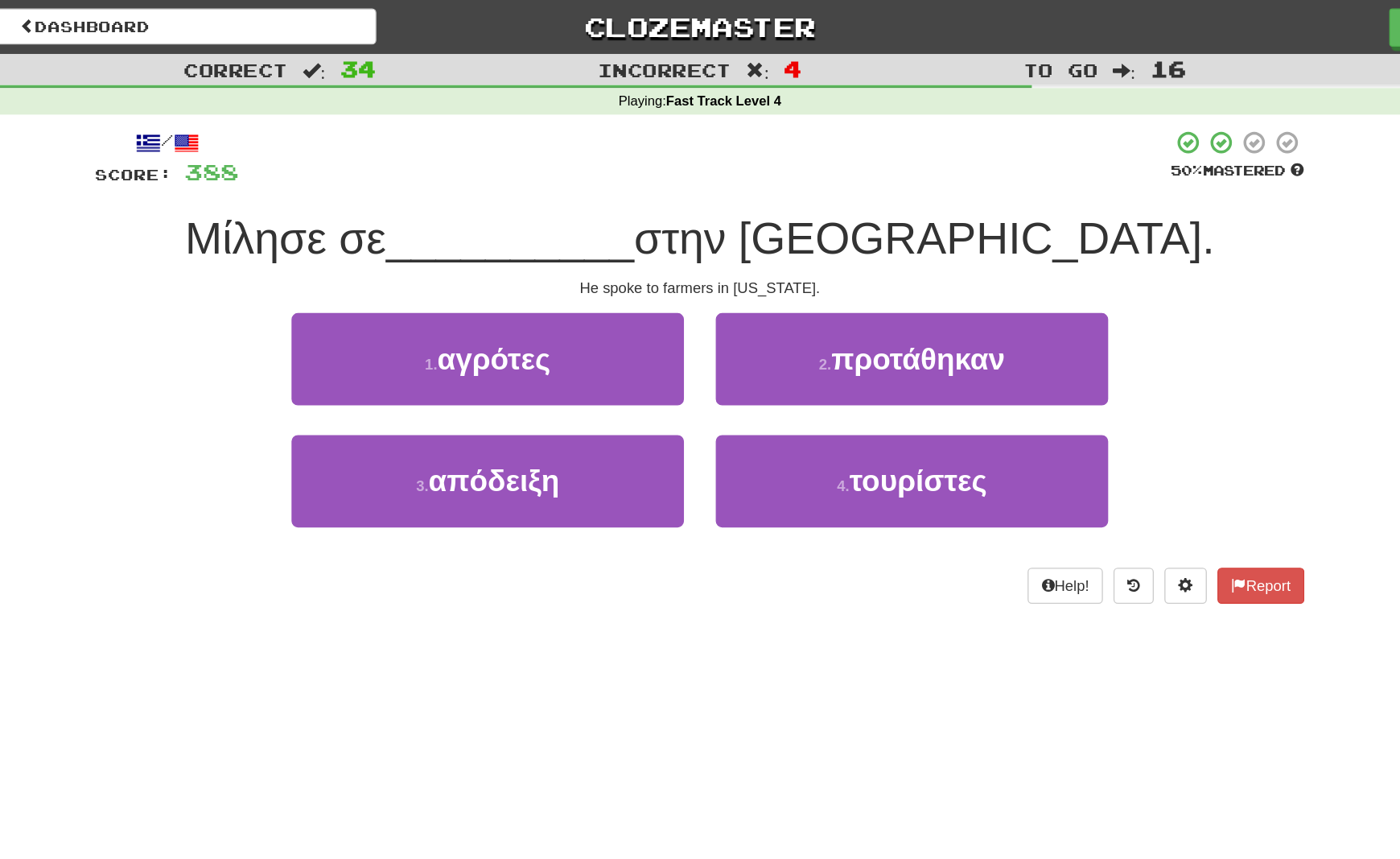
drag, startPoint x: 328, startPoint y: 265, endPoint x: 384, endPoint y: 279, distance: 57.7
click at [390, 265] on button "1 . αγρότες" at bounding box center [539, 273] width 297 height 70
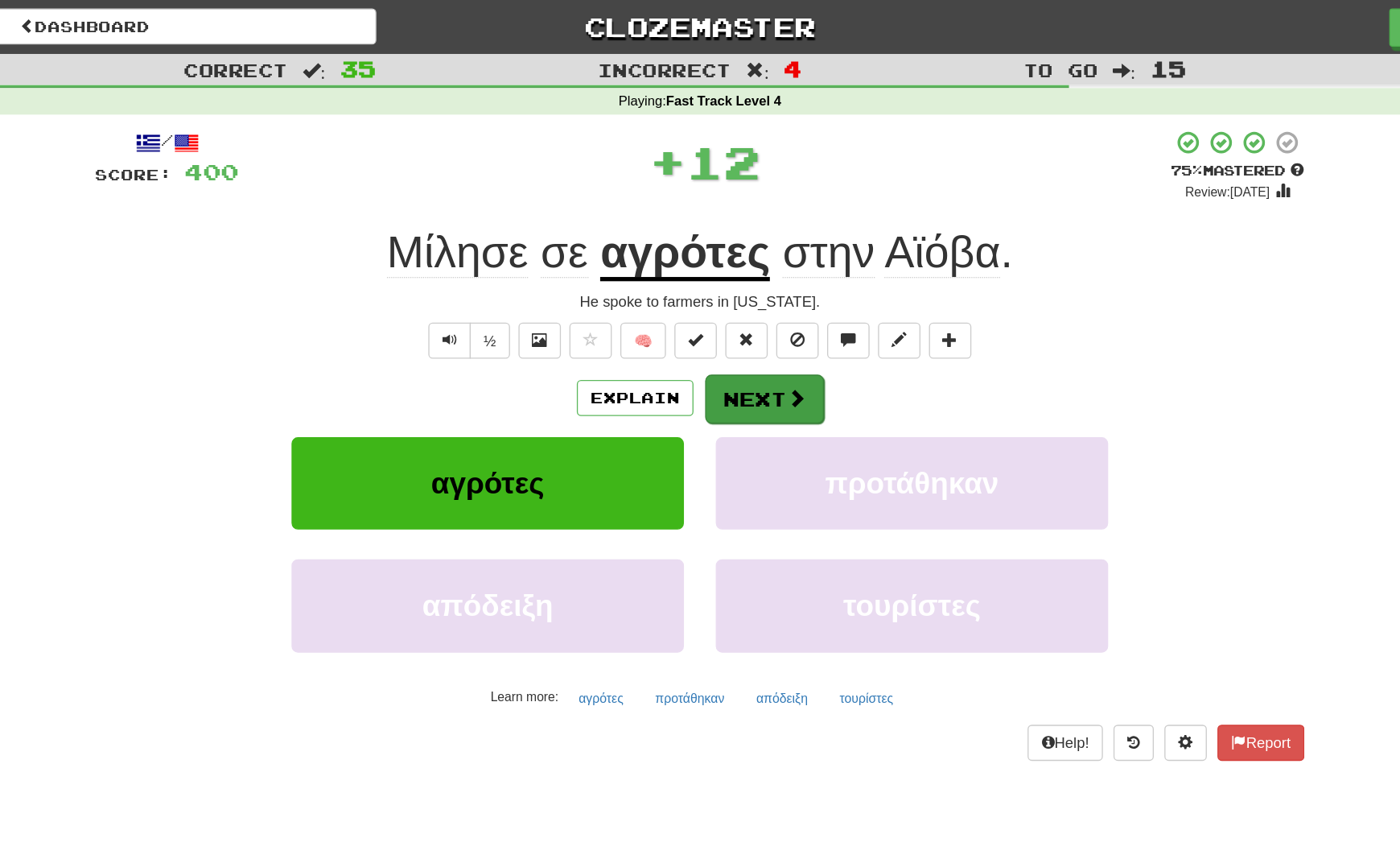
click at [704, 303] on button "Next" at bounding box center [749, 302] width 90 height 37
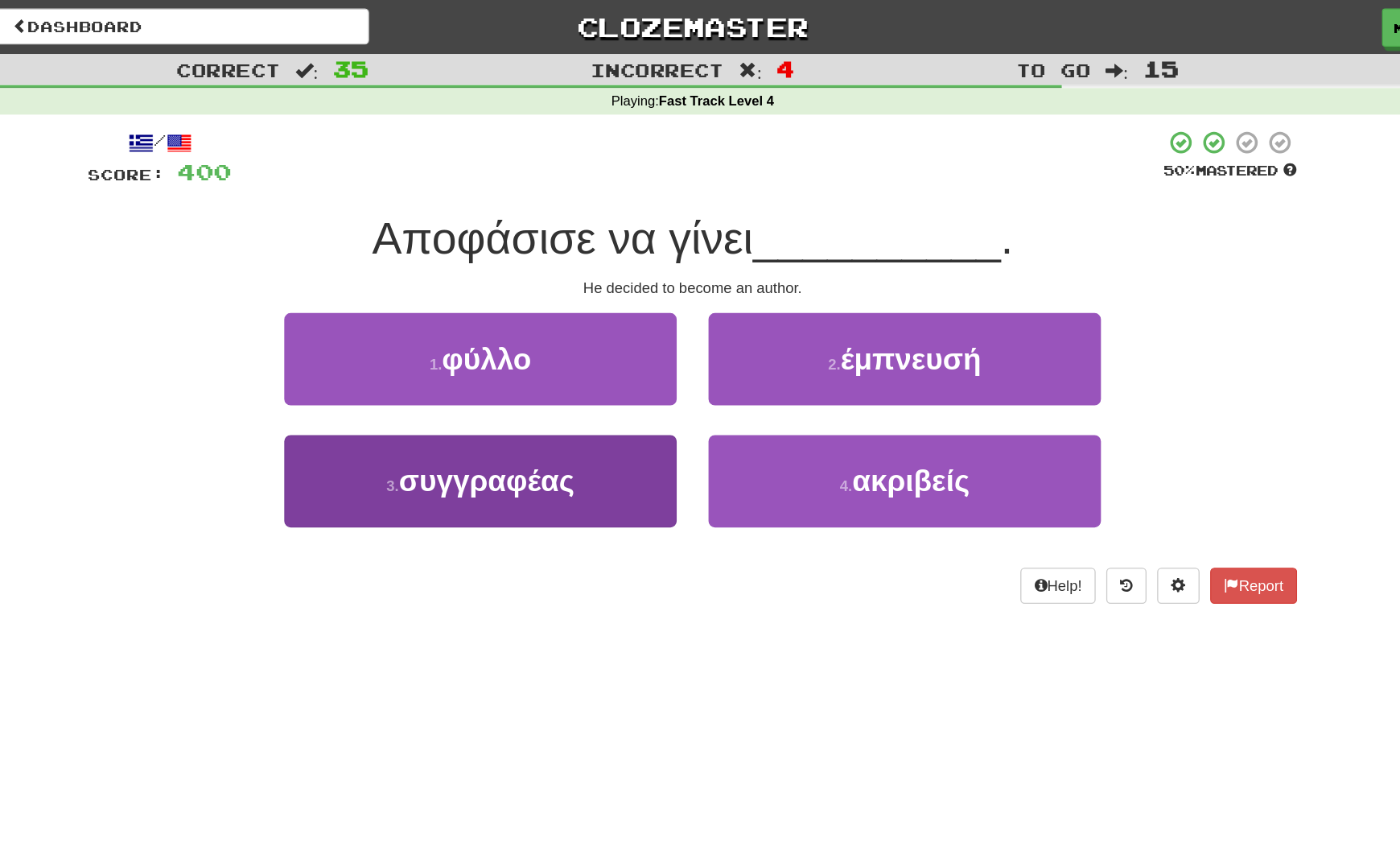
click at [442, 366] on button "3 . συγγραφέας" at bounding box center [539, 365] width 297 height 70
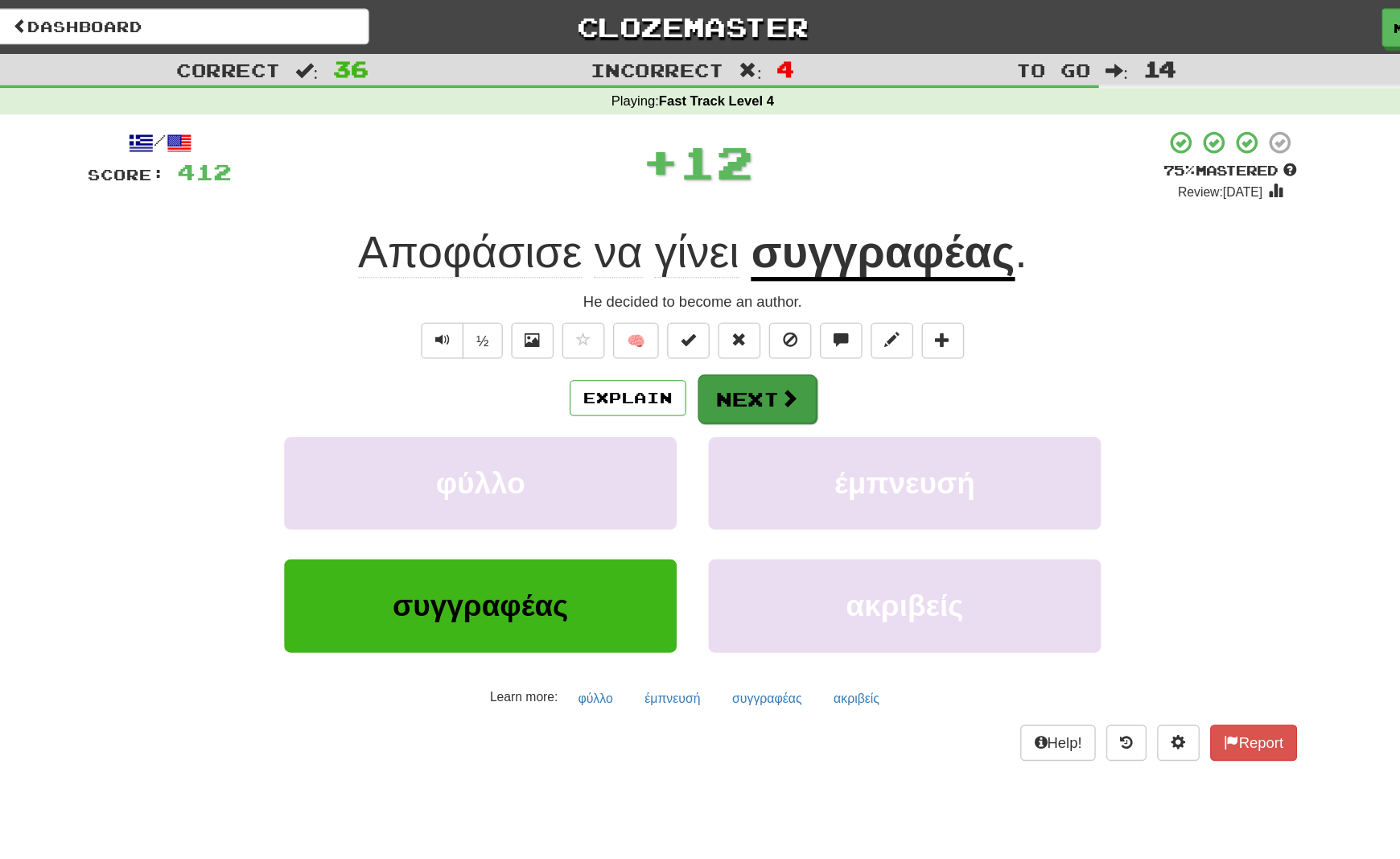
click at [704, 294] on button "Next" at bounding box center [749, 302] width 90 height 37
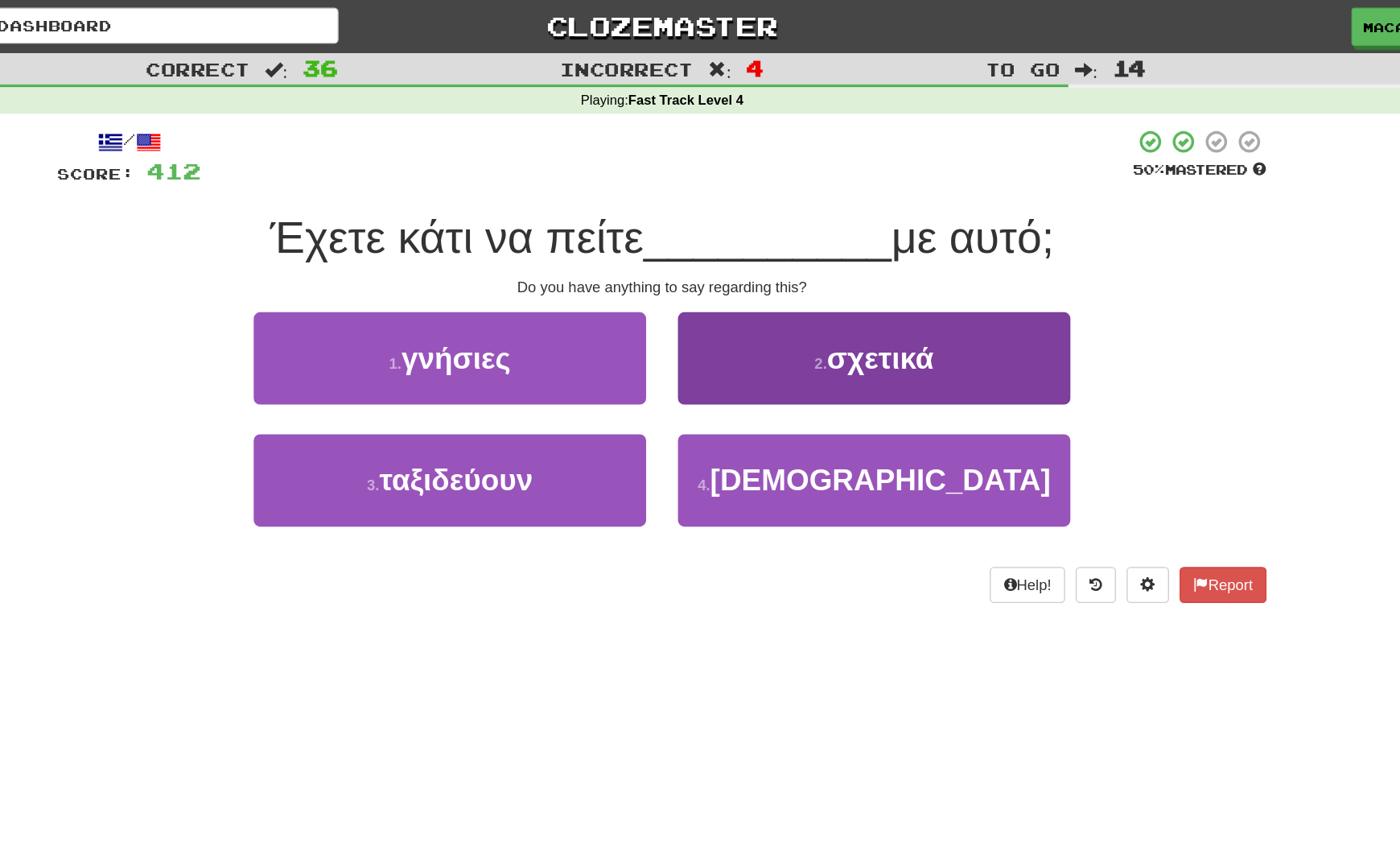
click at [712, 295] on button "2 . σχετικά" at bounding box center [861, 273] width 297 height 70
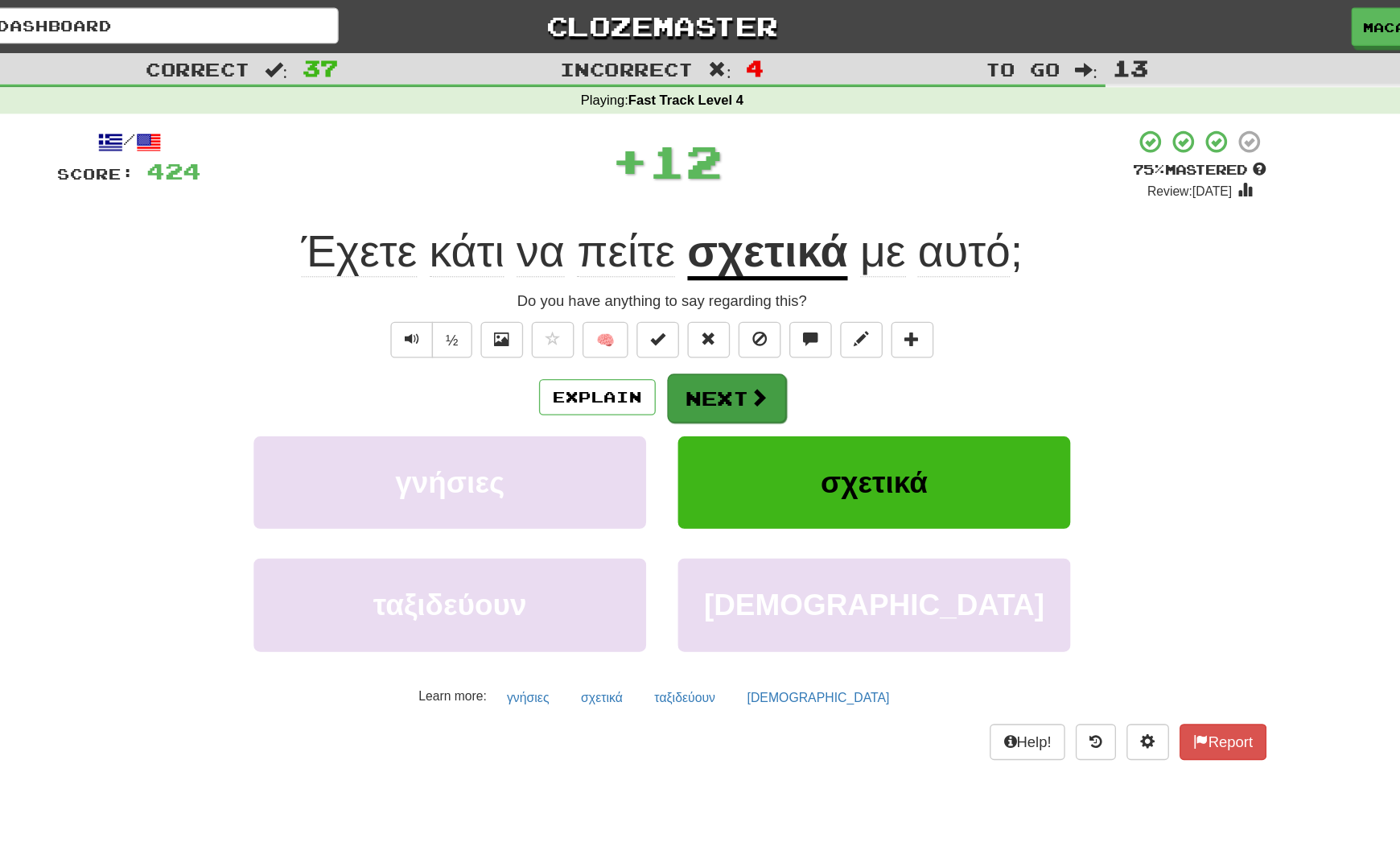
click at [704, 301] on button "Next" at bounding box center [749, 302] width 90 height 37
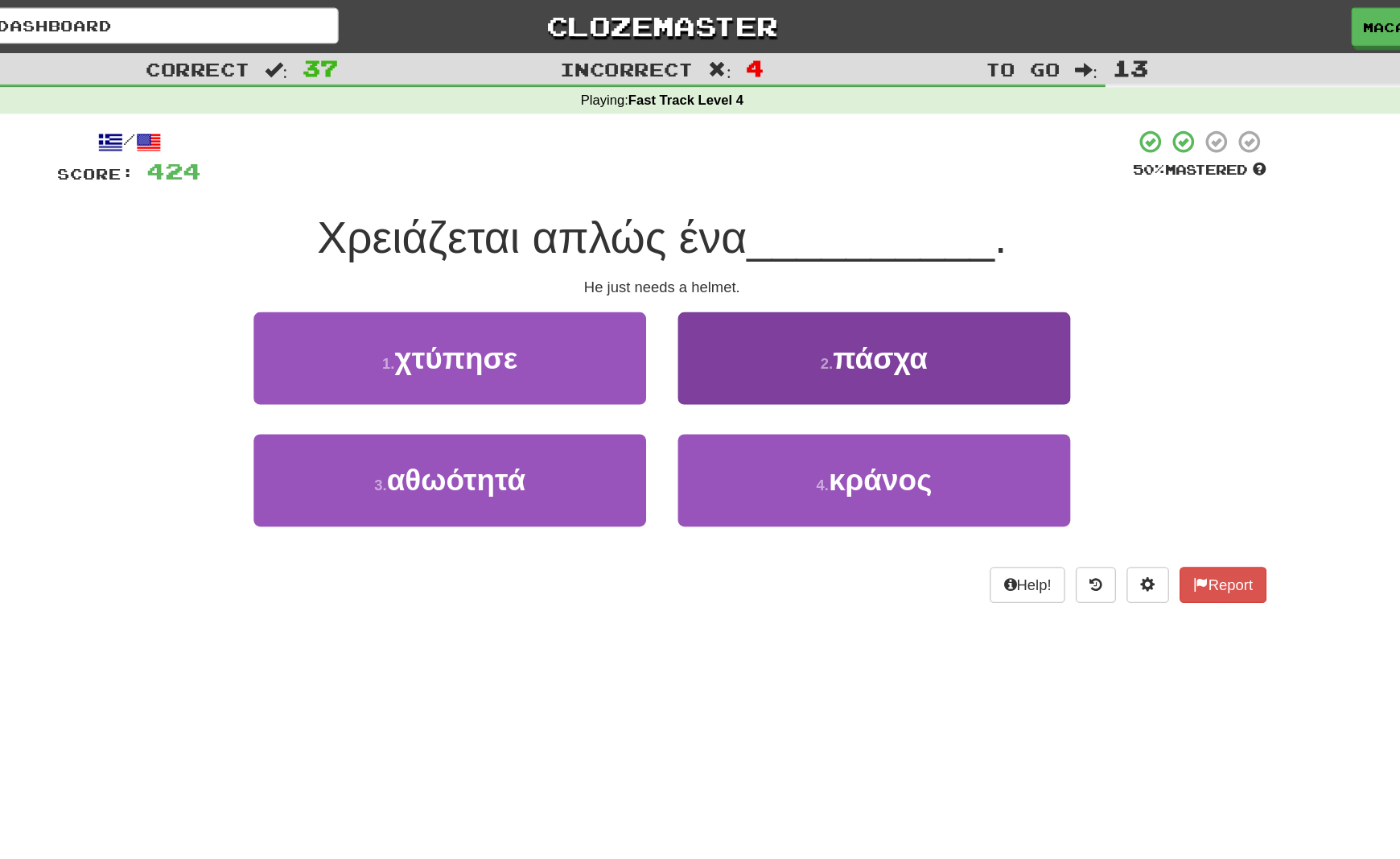
click at [827, 373] on span "κράνος" at bounding box center [866, 365] width 78 height 25
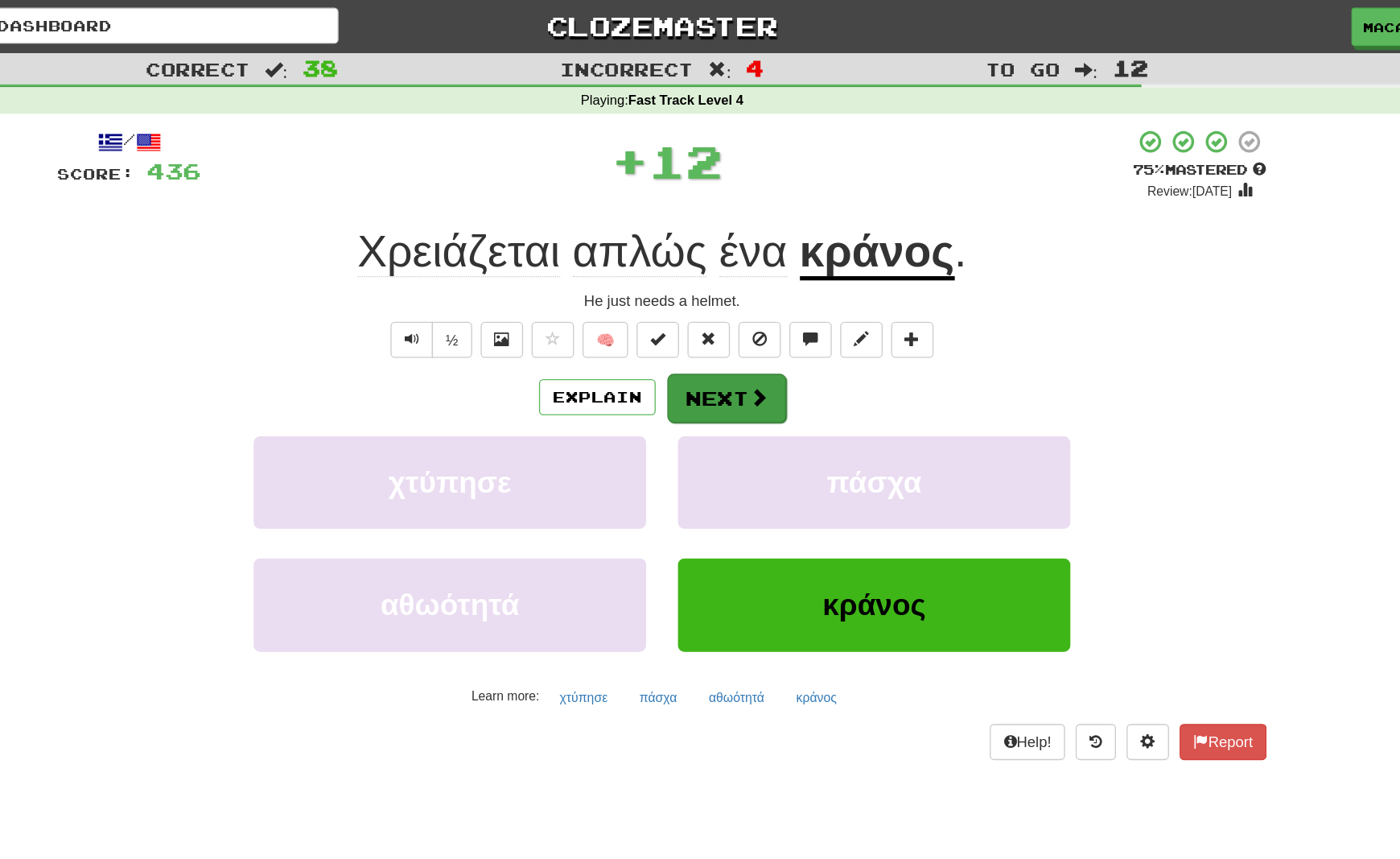
click at [704, 300] on button "Next" at bounding box center [749, 302] width 90 height 37
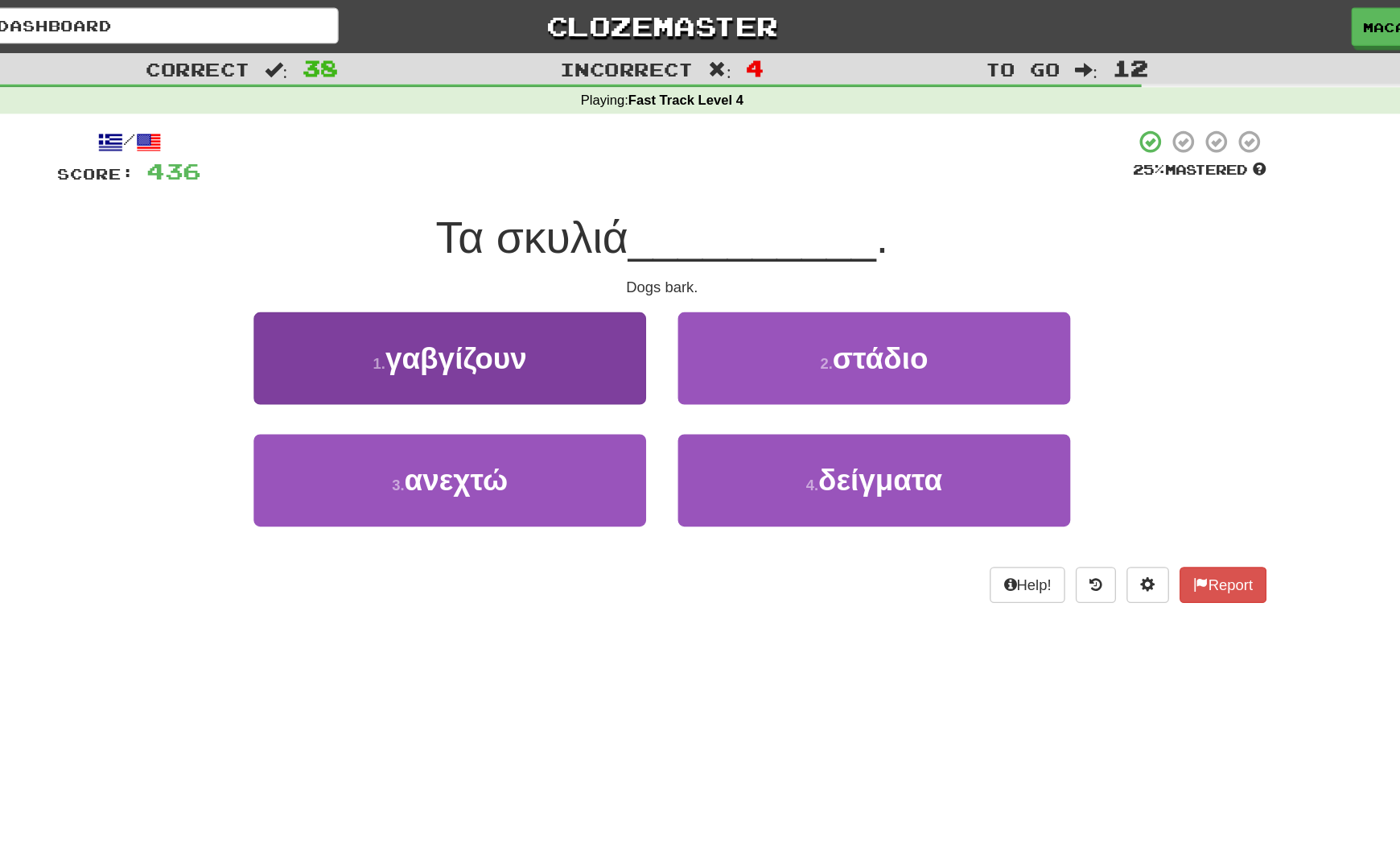
click at [390, 290] on button "1 . γαβγίζουν" at bounding box center [539, 273] width 297 height 70
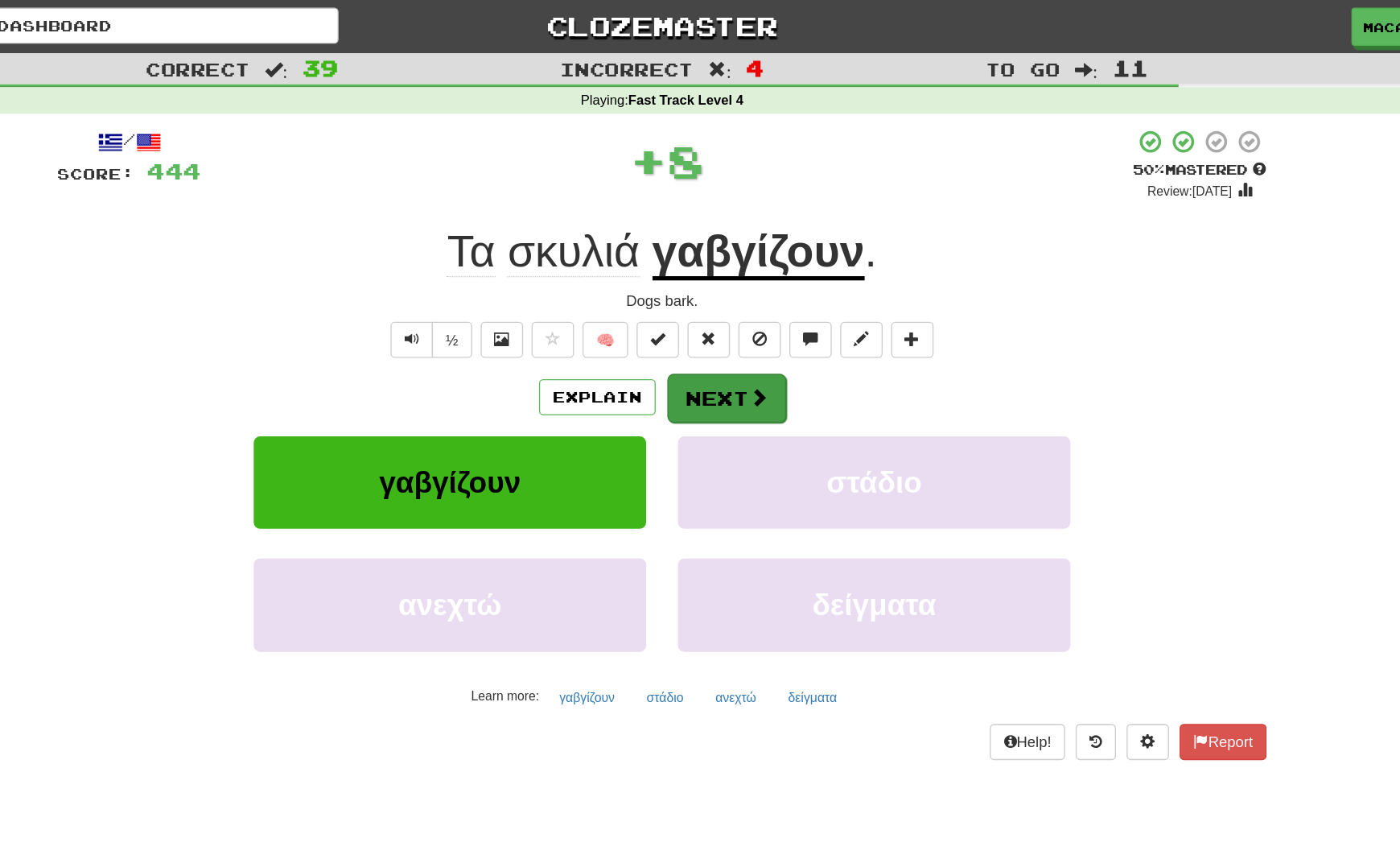
click at [704, 301] on button "Next" at bounding box center [749, 302] width 90 height 37
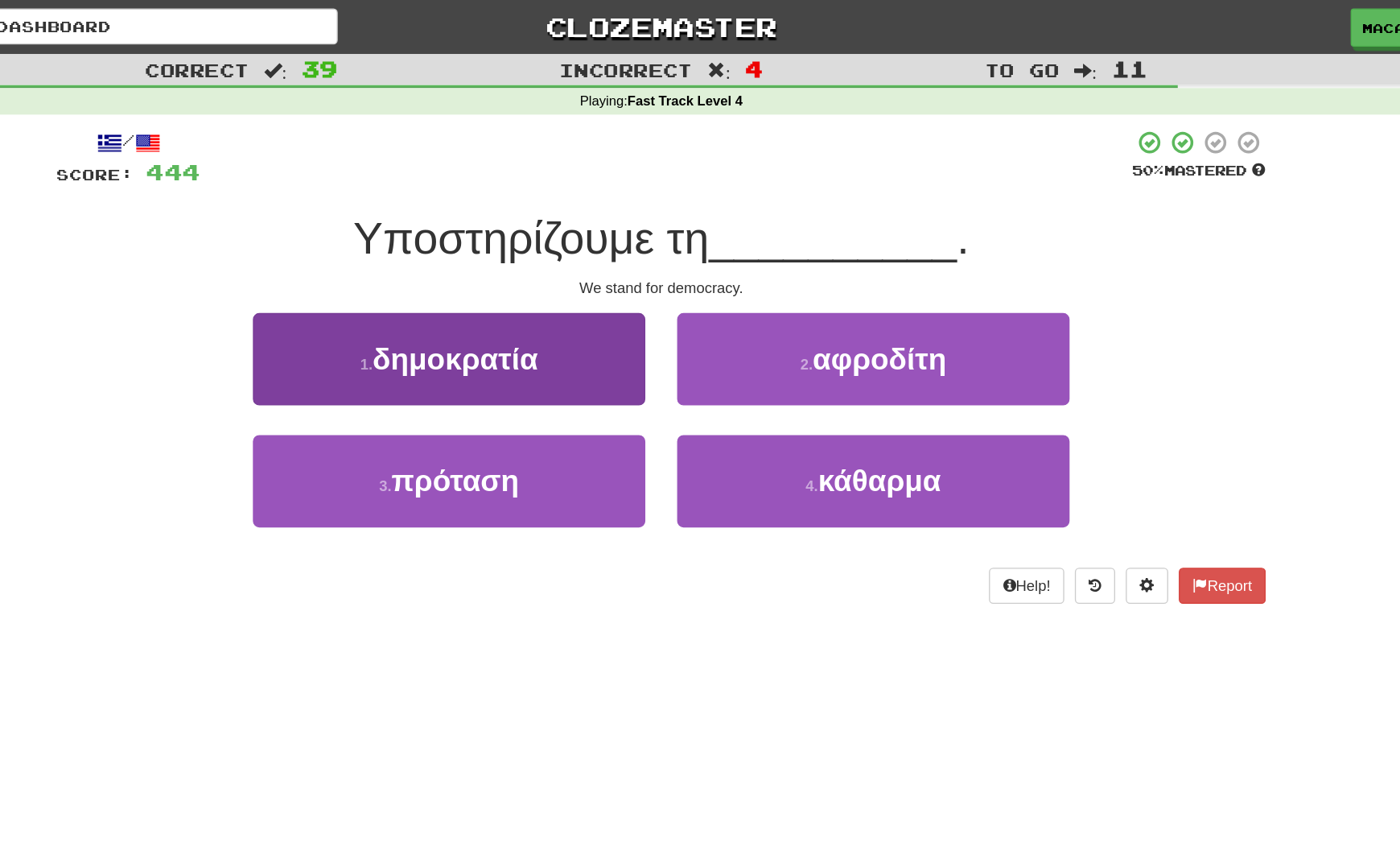
click at [481, 278] on span "δημοκρατία" at bounding box center [544, 273] width 125 height 25
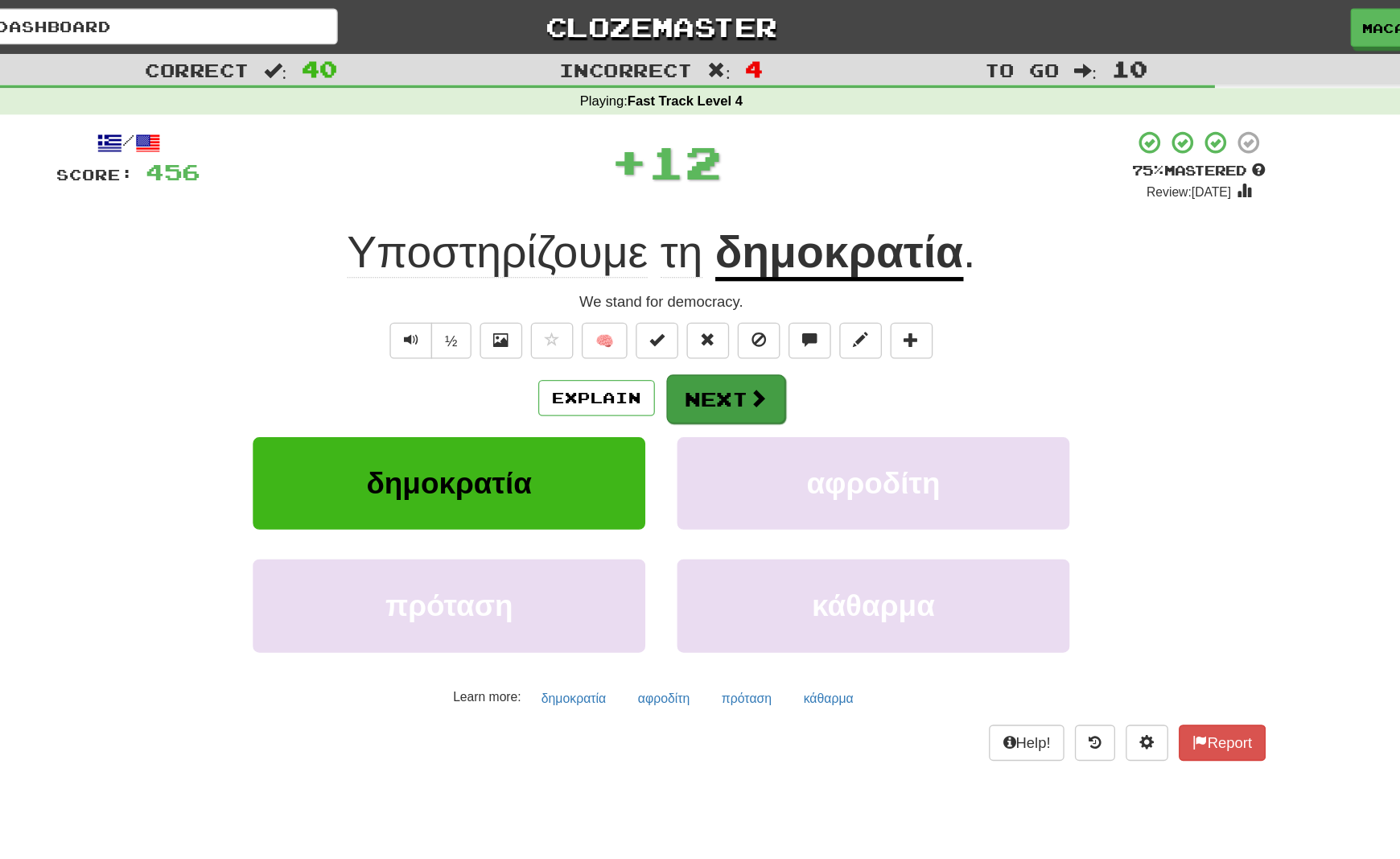
click at [704, 301] on button "Next" at bounding box center [749, 302] width 90 height 37
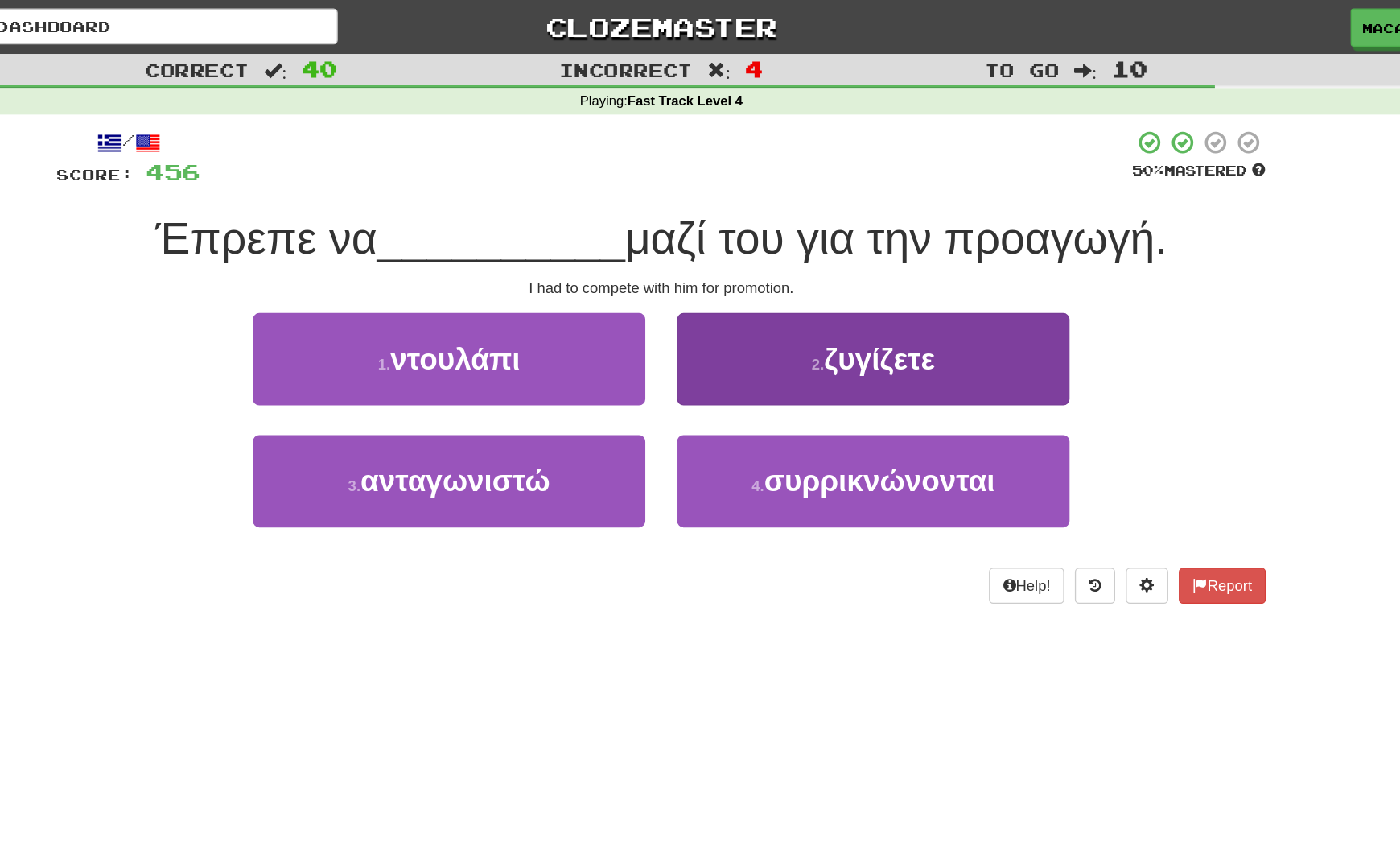
click at [824, 279] on span "ζυγίζετε" at bounding box center [866, 273] width 84 height 25
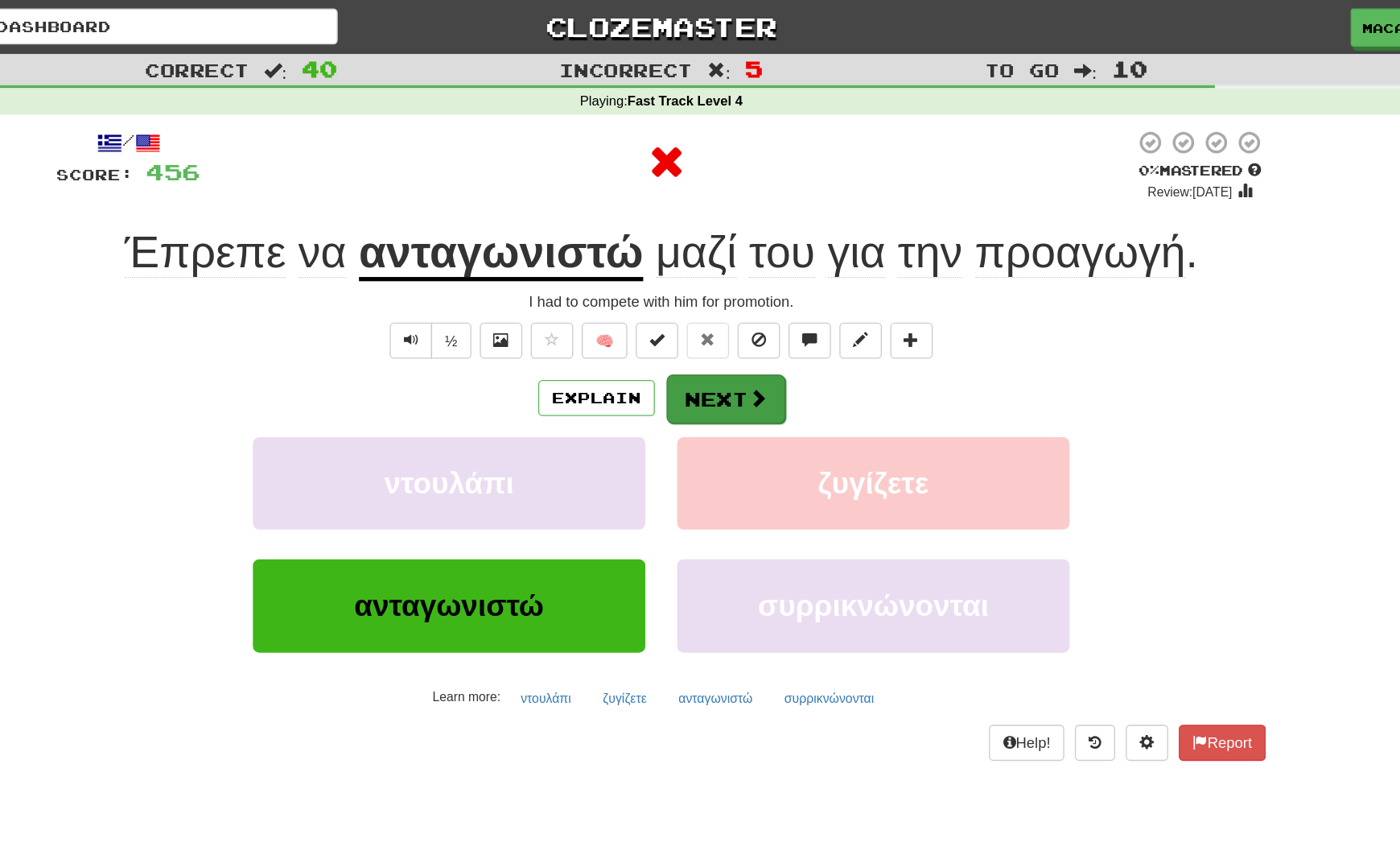
click at [766, 298] on span at bounding box center [773, 301] width 15 height 15
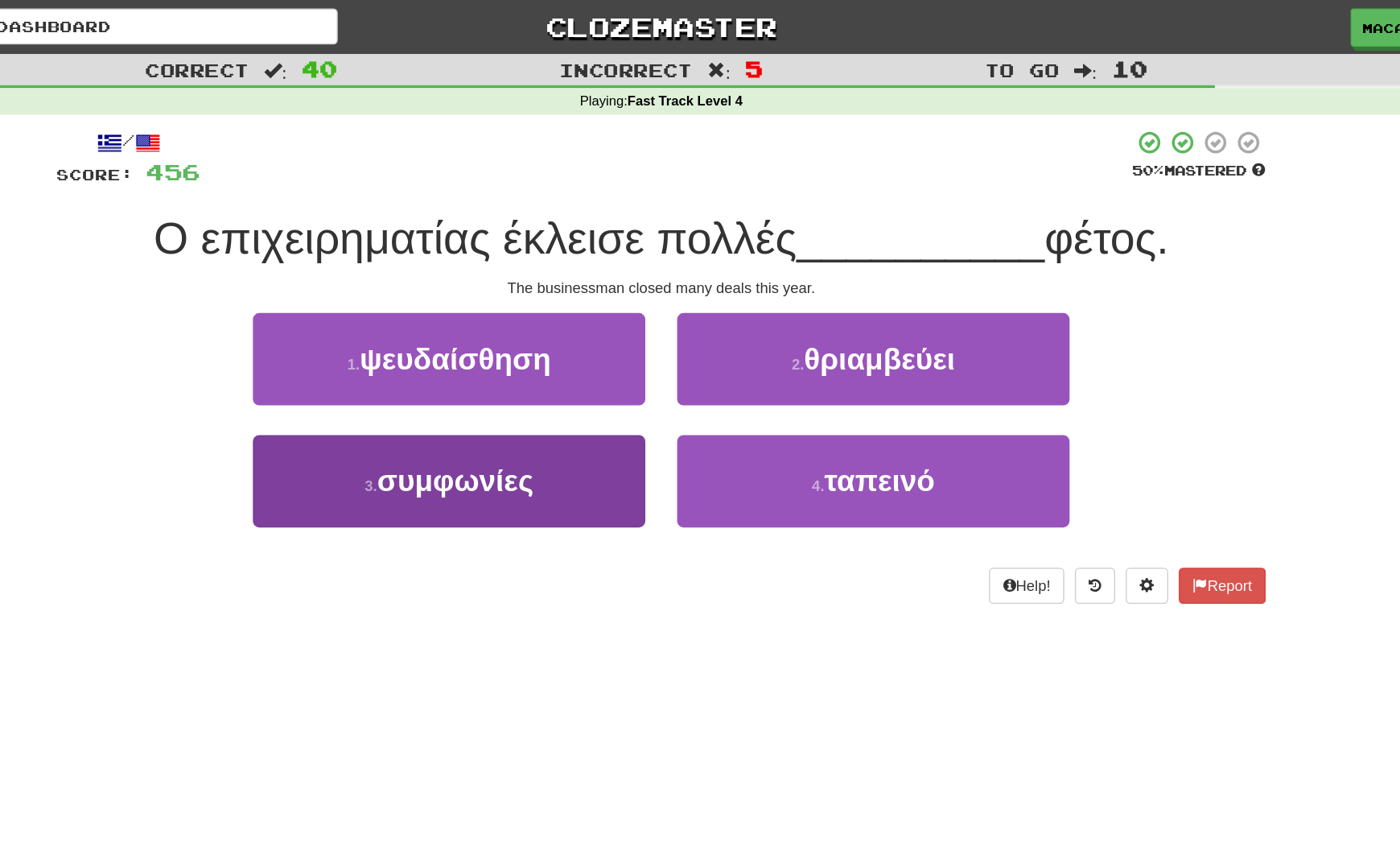
click at [484, 370] on span "συμφωνίες" at bounding box center [543, 365] width 118 height 25
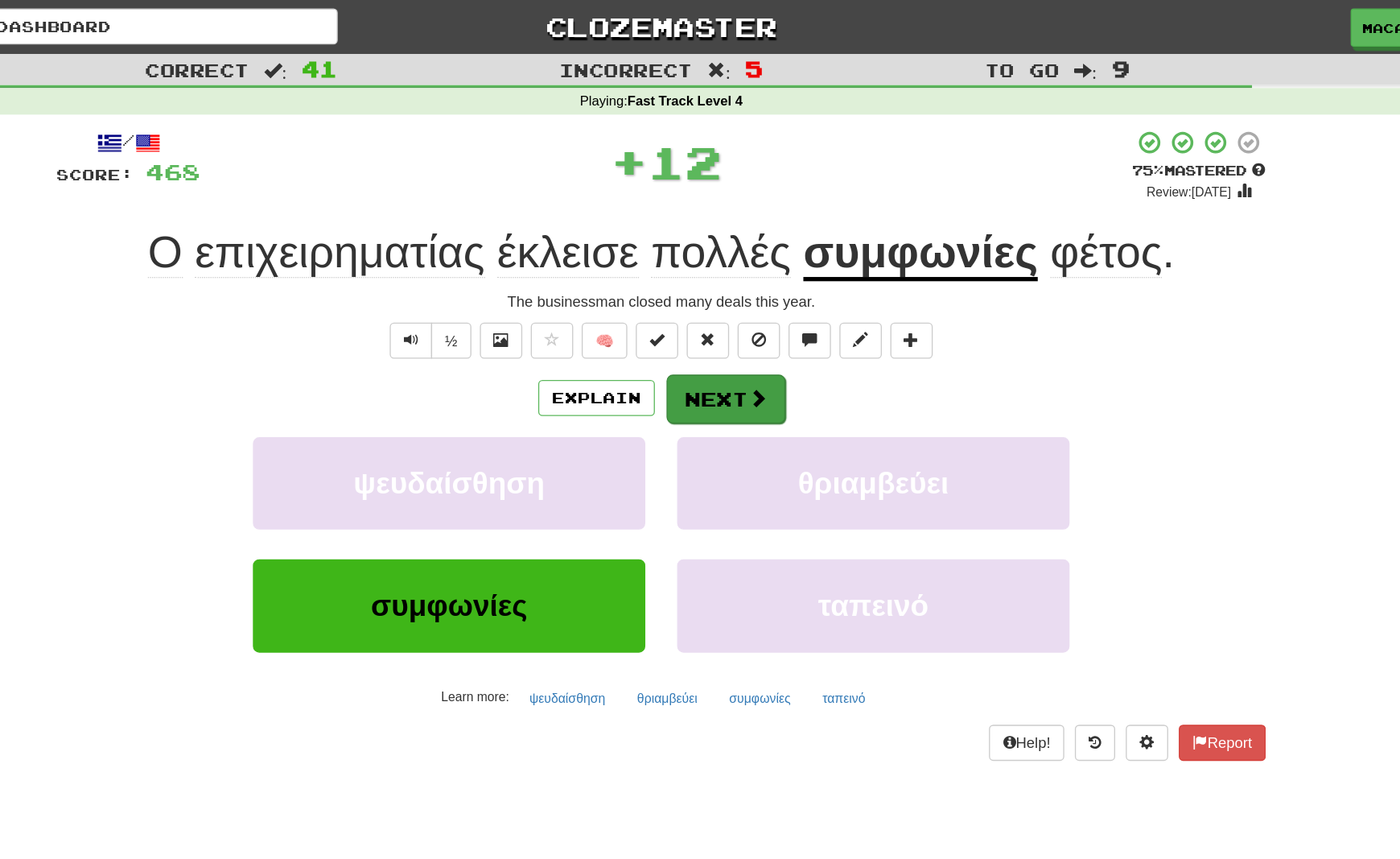
click at [704, 306] on button "Next" at bounding box center [749, 302] width 90 height 37
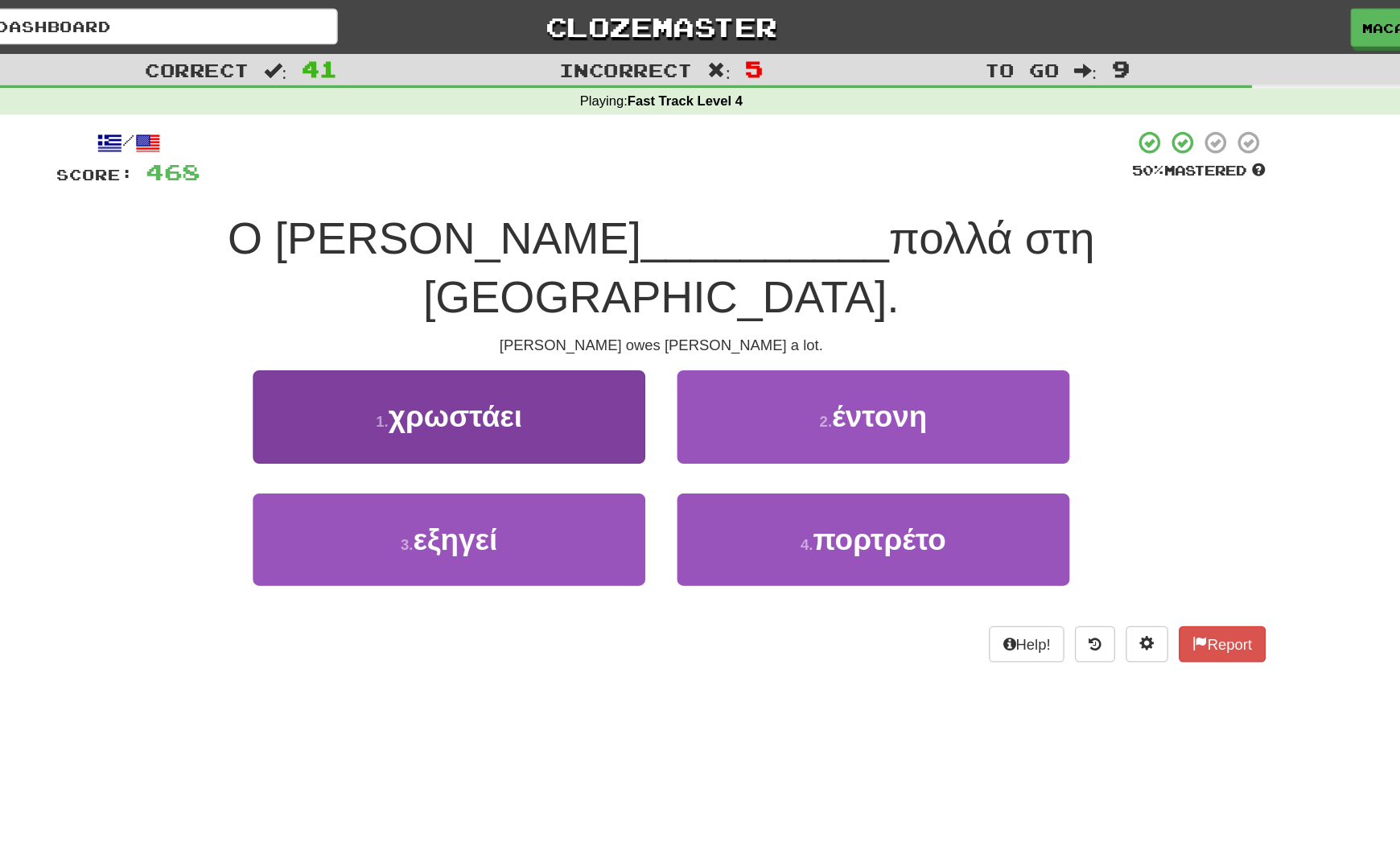
click at [390, 287] on button "1 . χρωστάει" at bounding box center [539, 316] width 297 height 70
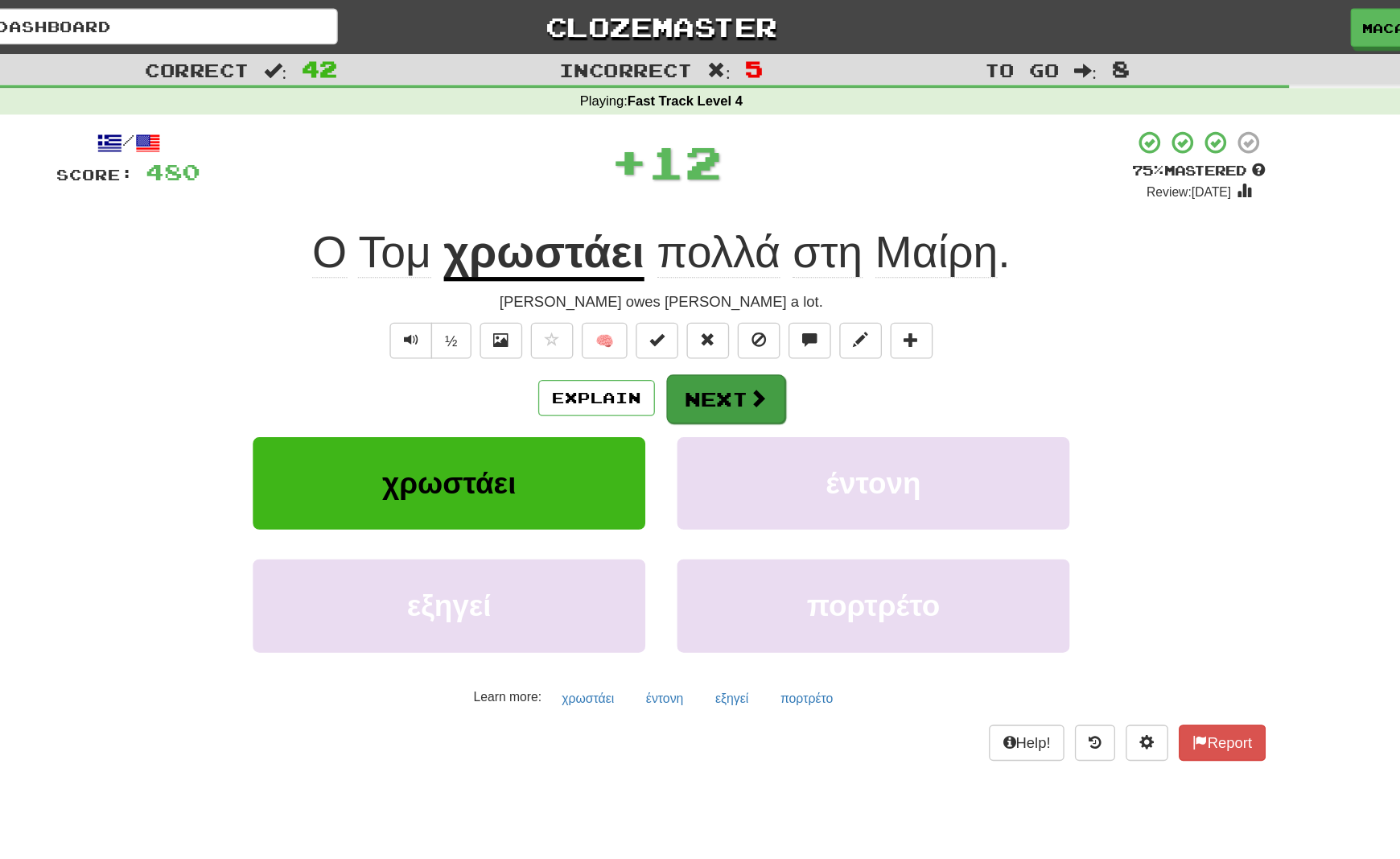
click at [704, 304] on button "Next" at bounding box center [749, 302] width 90 height 37
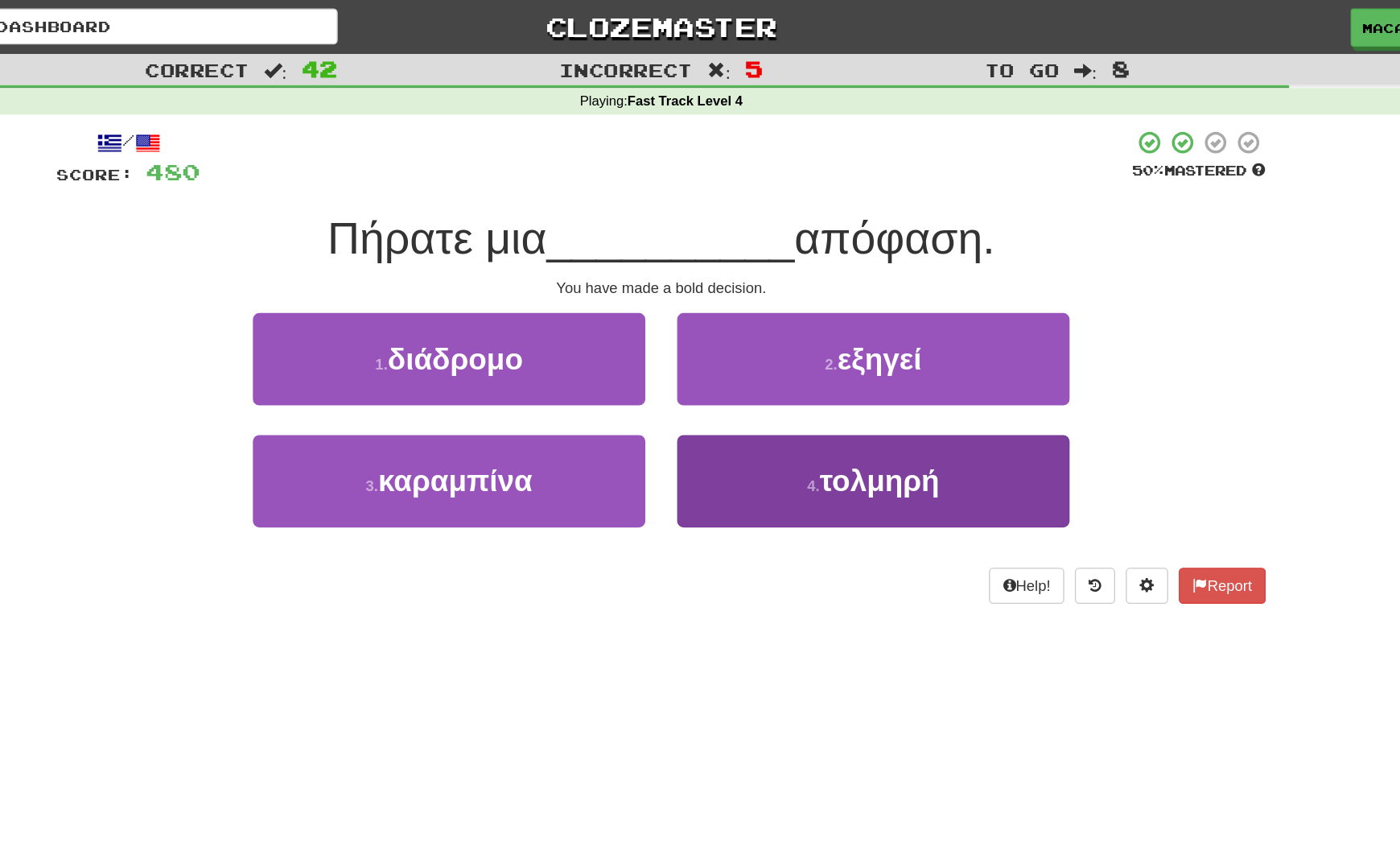
click at [820, 365] on span "τολμηρή" at bounding box center [865, 365] width 91 height 25
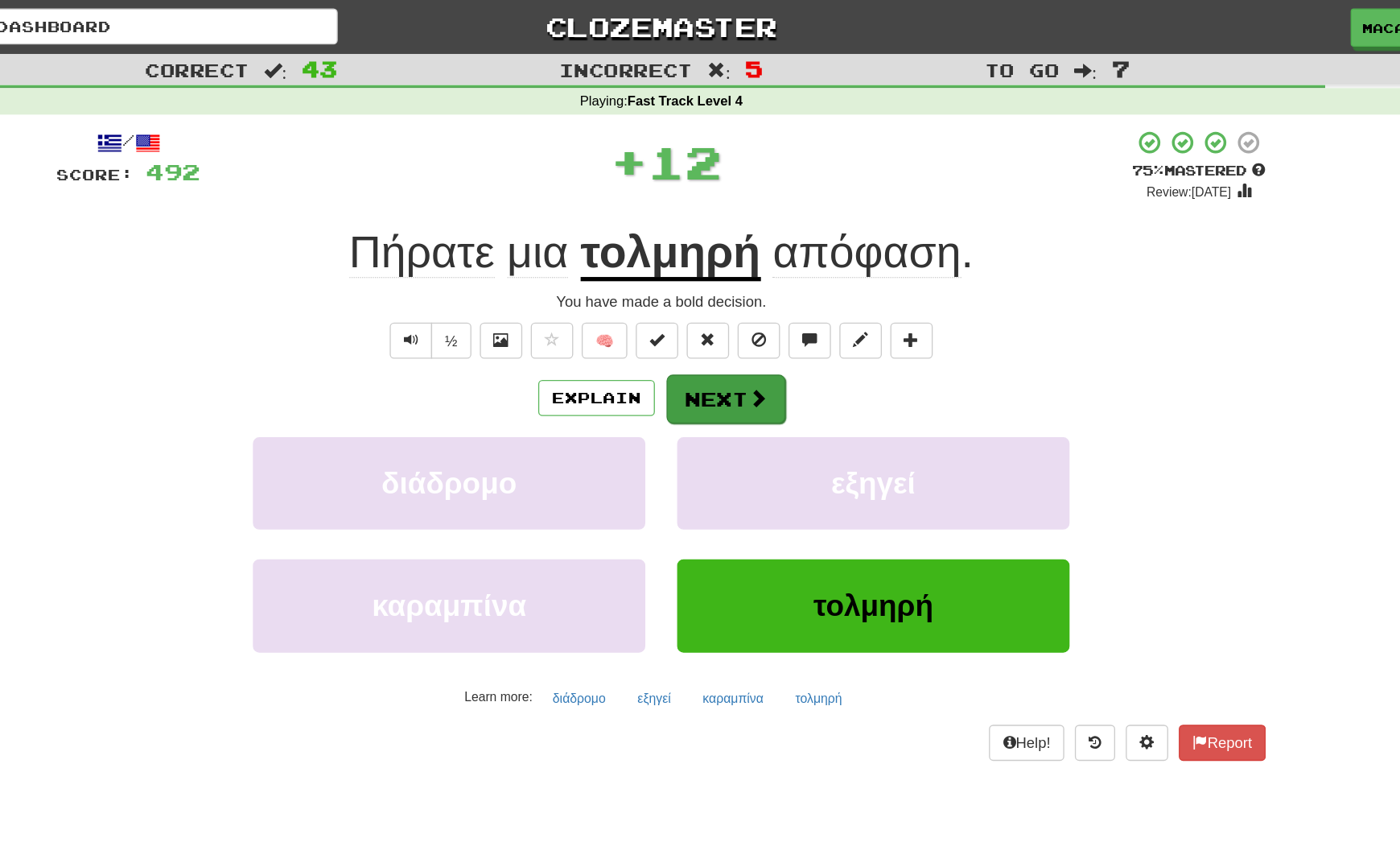
click at [766, 303] on span at bounding box center [773, 301] width 15 height 15
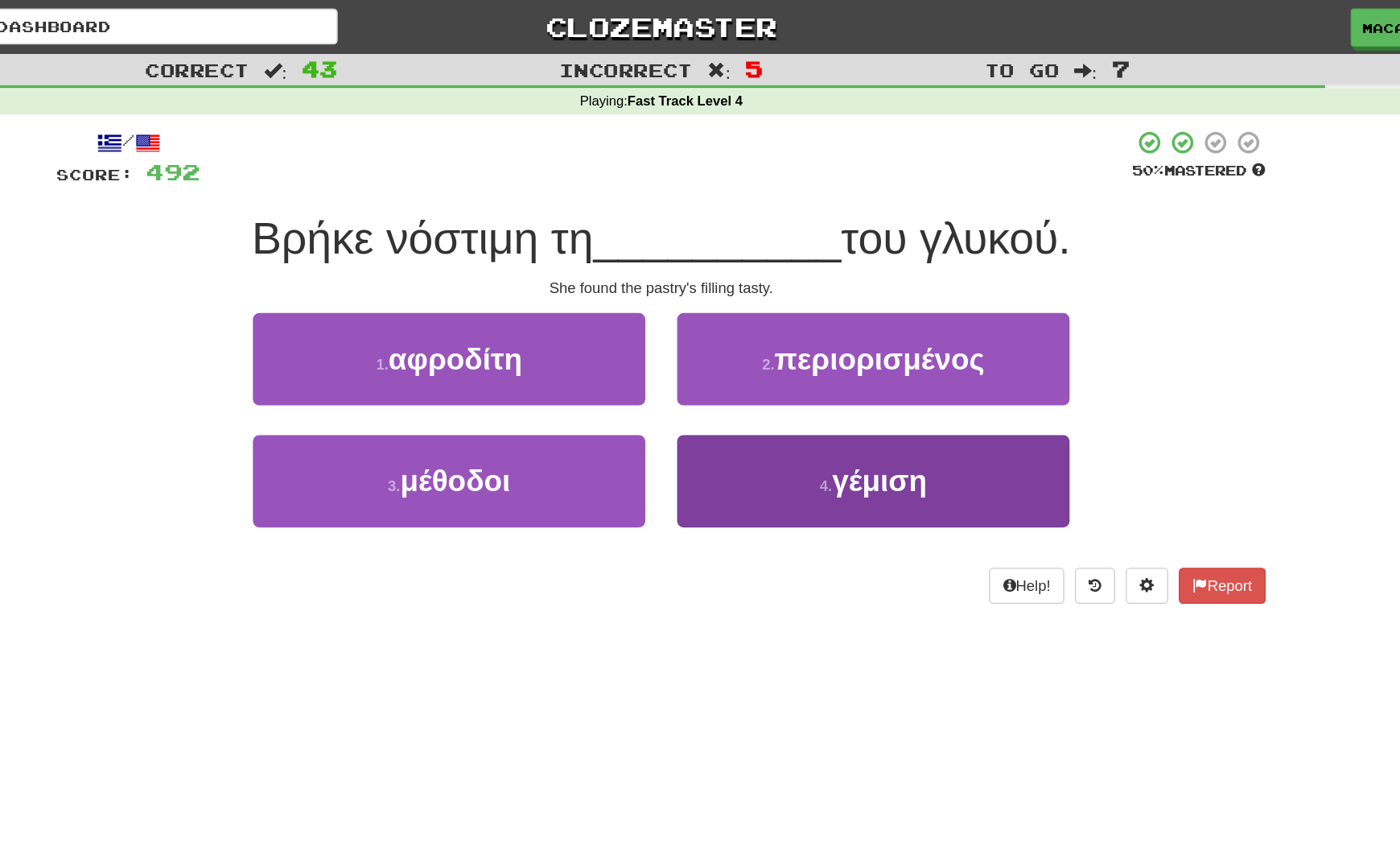
click at [830, 367] on span "γέμιση" at bounding box center [865, 365] width 71 height 25
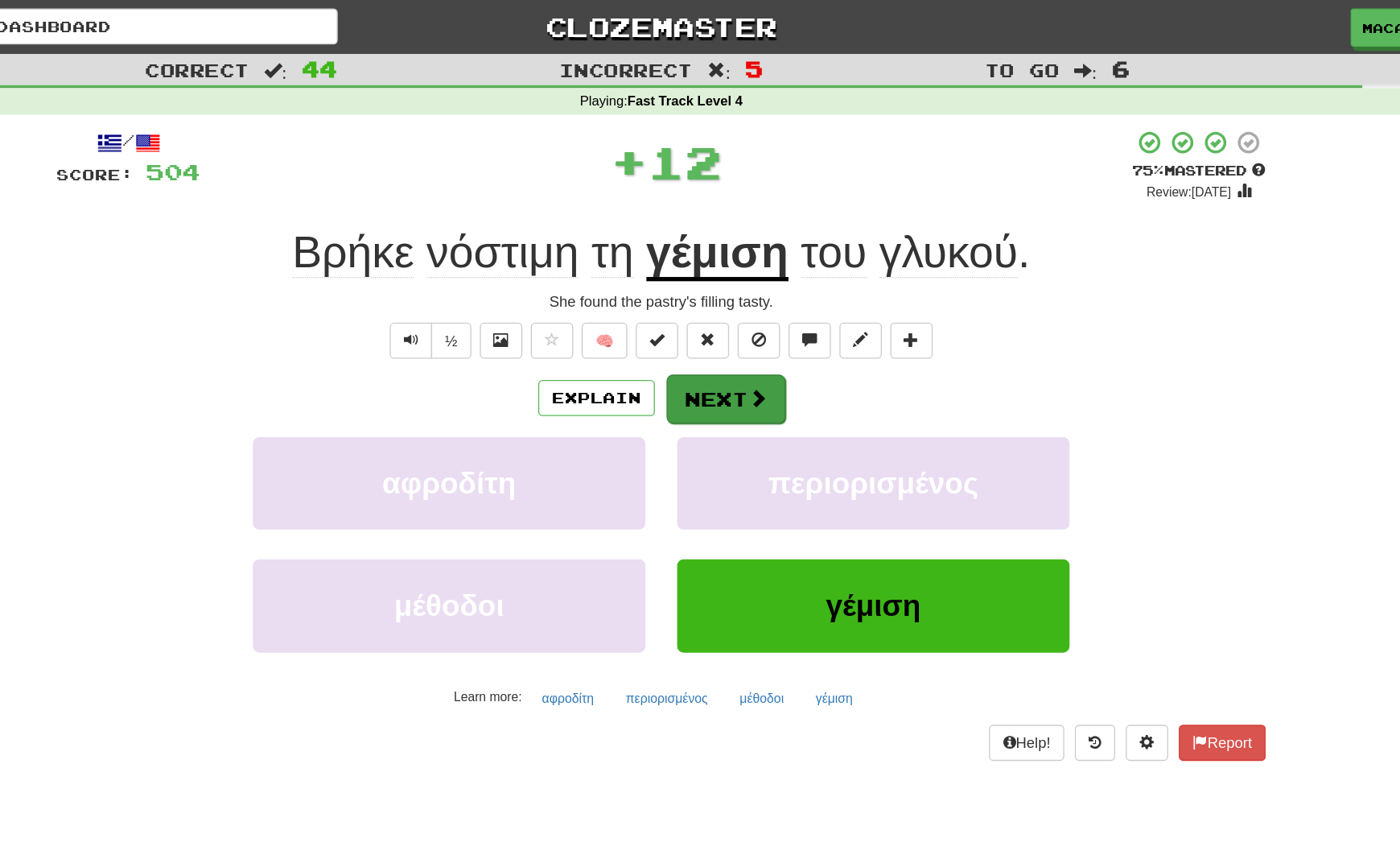
click at [704, 306] on button "Next" at bounding box center [749, 302] width 90 height 37
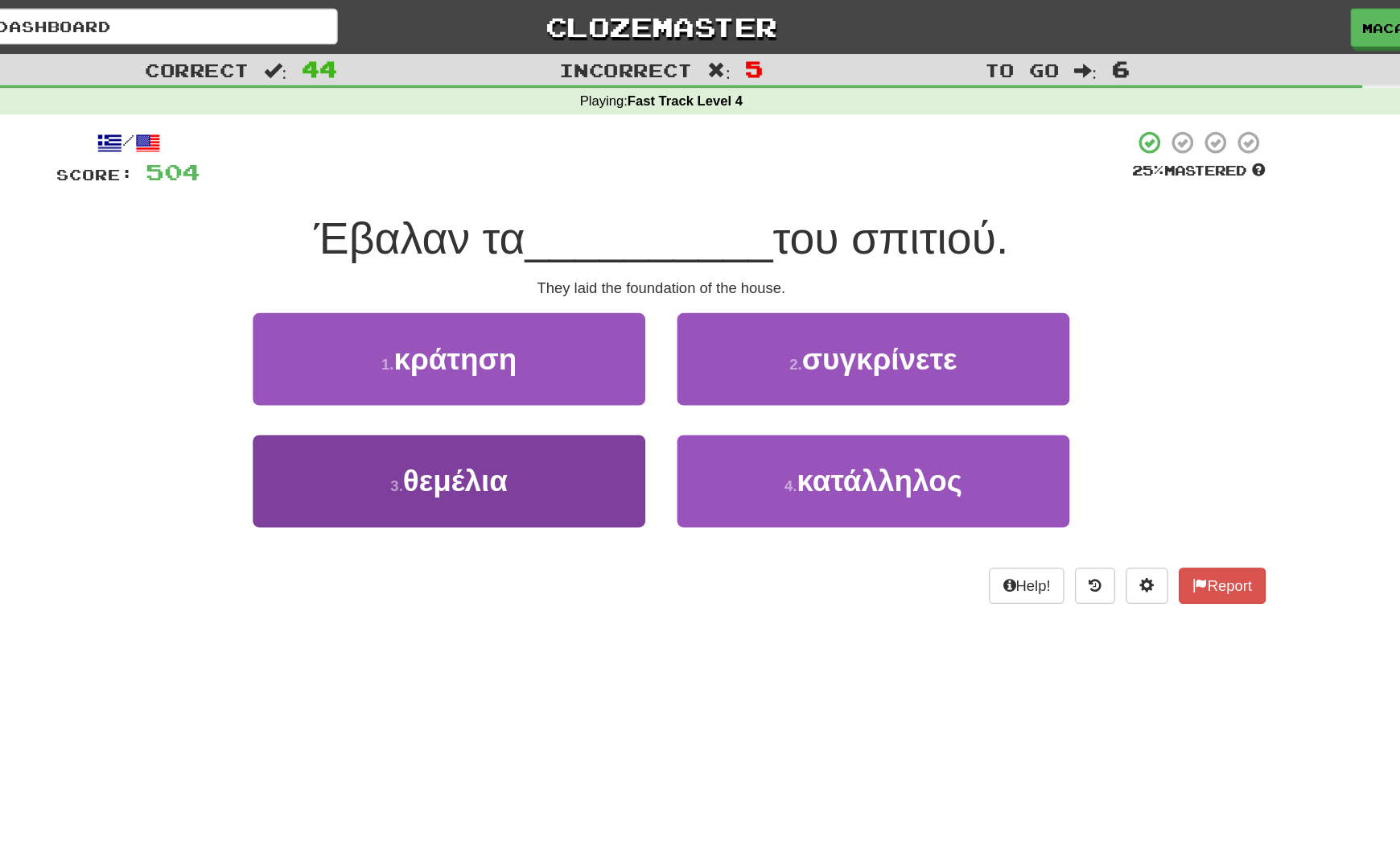
click at [504, 369] on span "θεμέλια" at bounding box center [543, 365] width 79 height 25
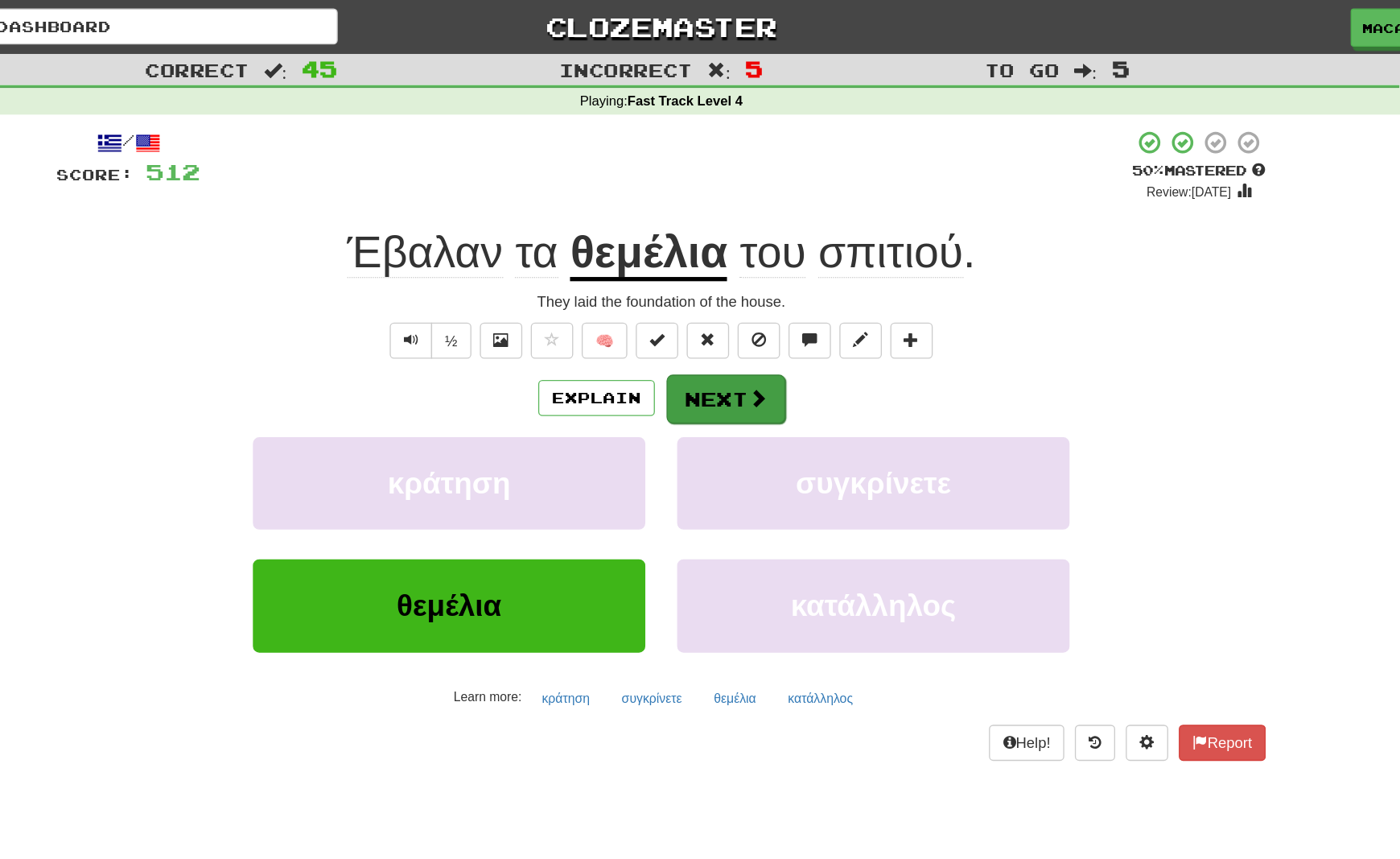
click at [704, 301] on button "Next" at bounding box center [749, 302] width 90 height 37
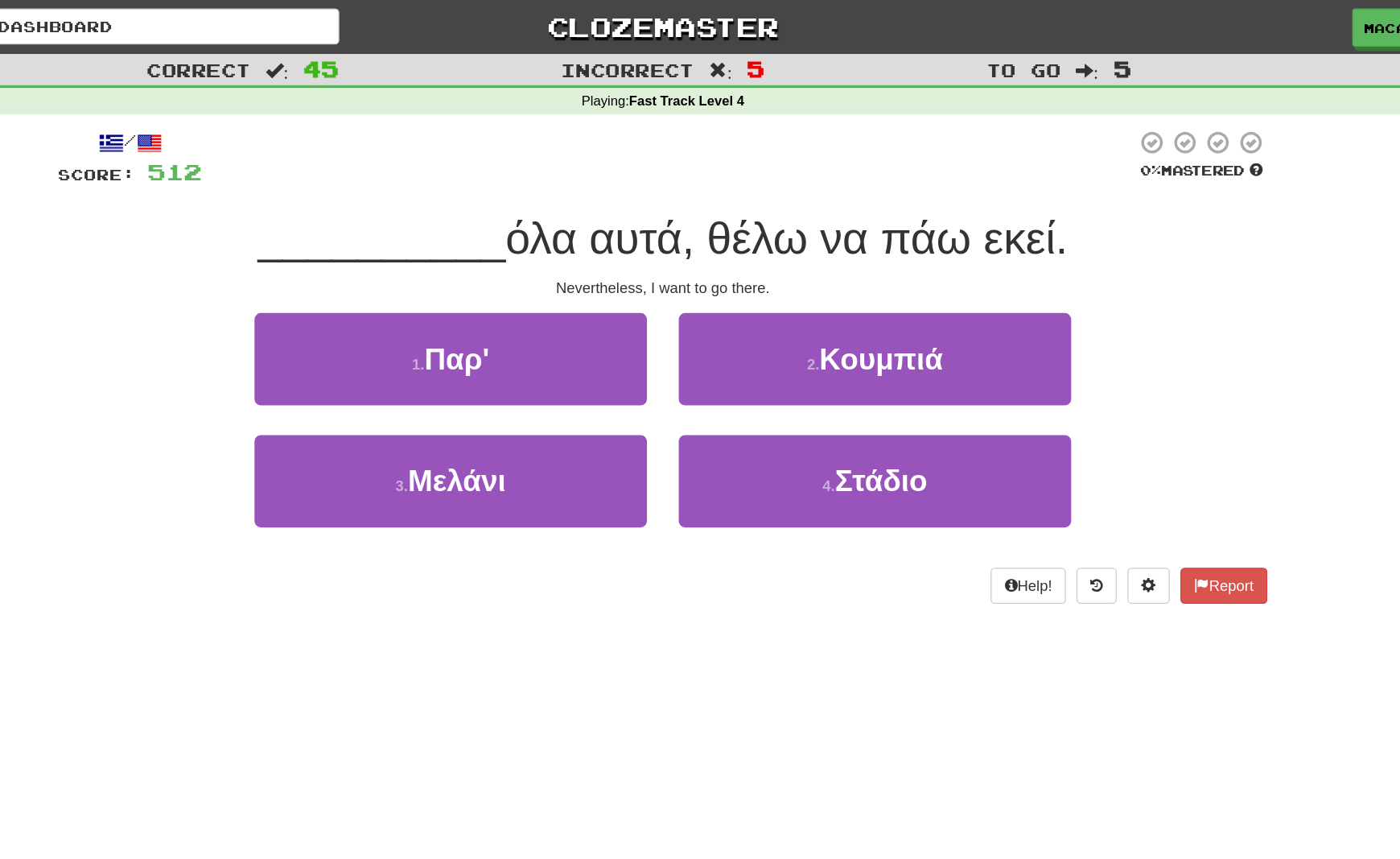
click at [519, 279] on span "Παρ'" at bounding box center [544, 273] width 49 height 25
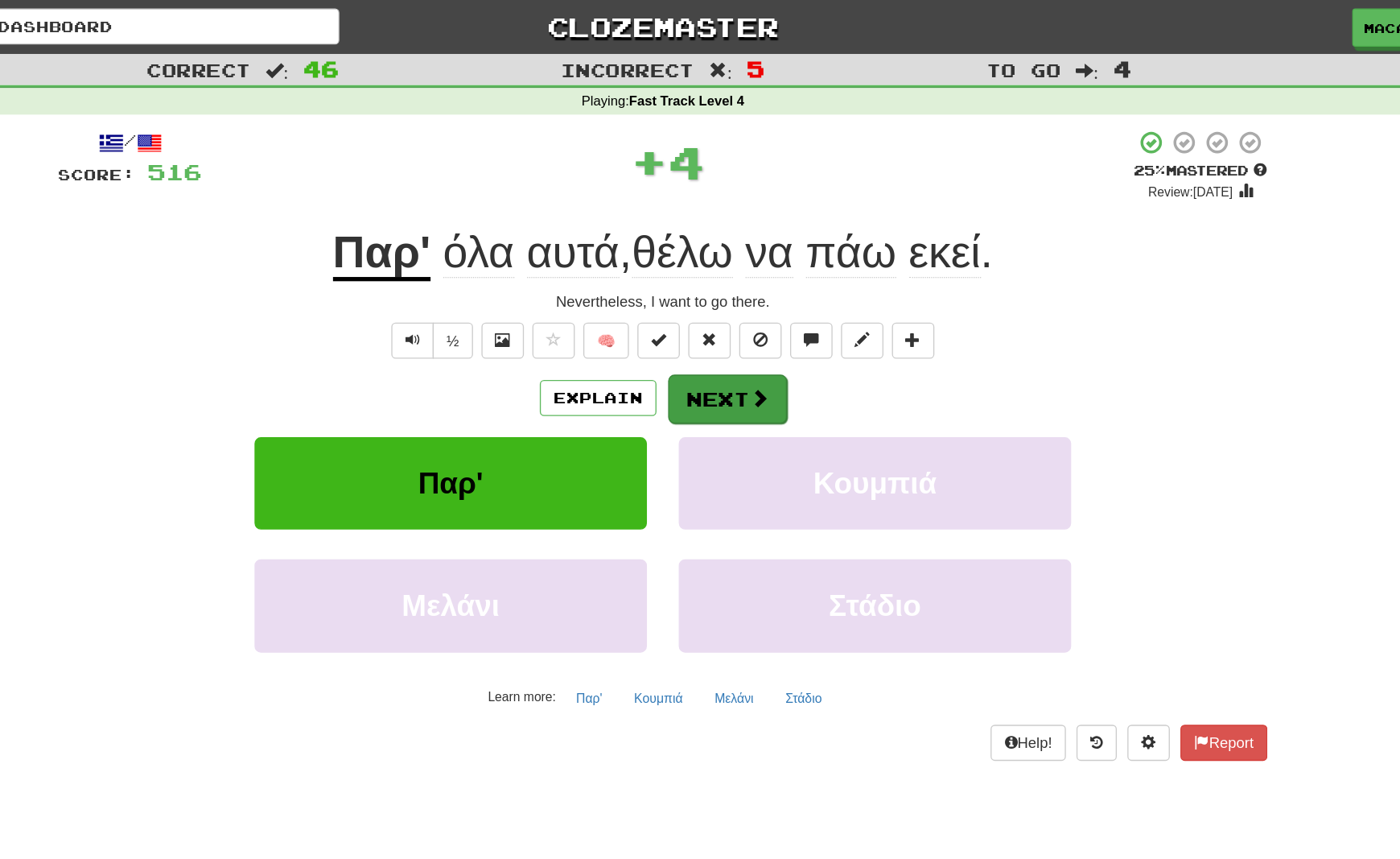
click at [704, 301] on button "Next" at bounding box center [749, 302] width 90 height 37
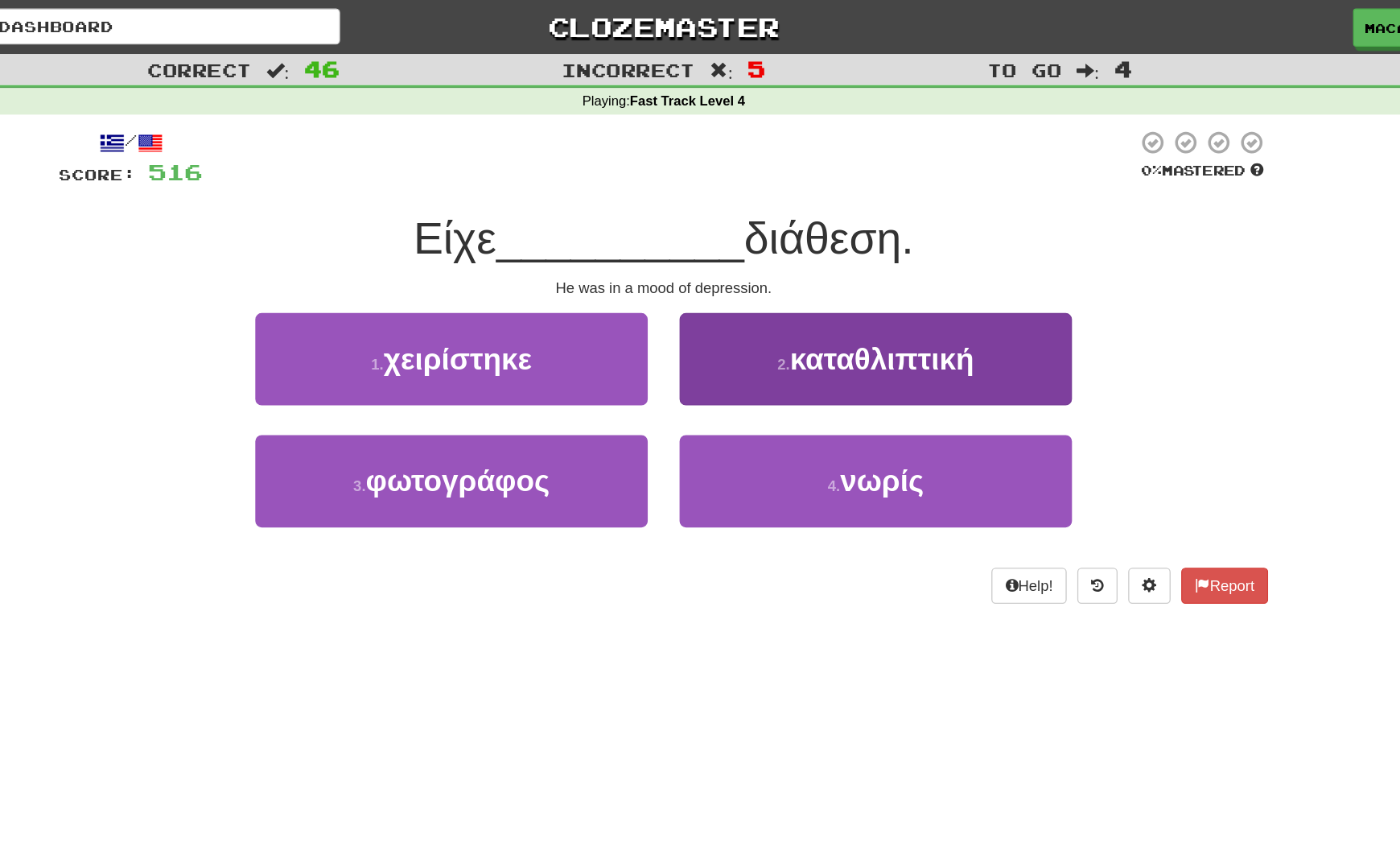
click at [796, 279] on span "καταθλιπτική" at bounding box center [866, 273] width 140 height 25
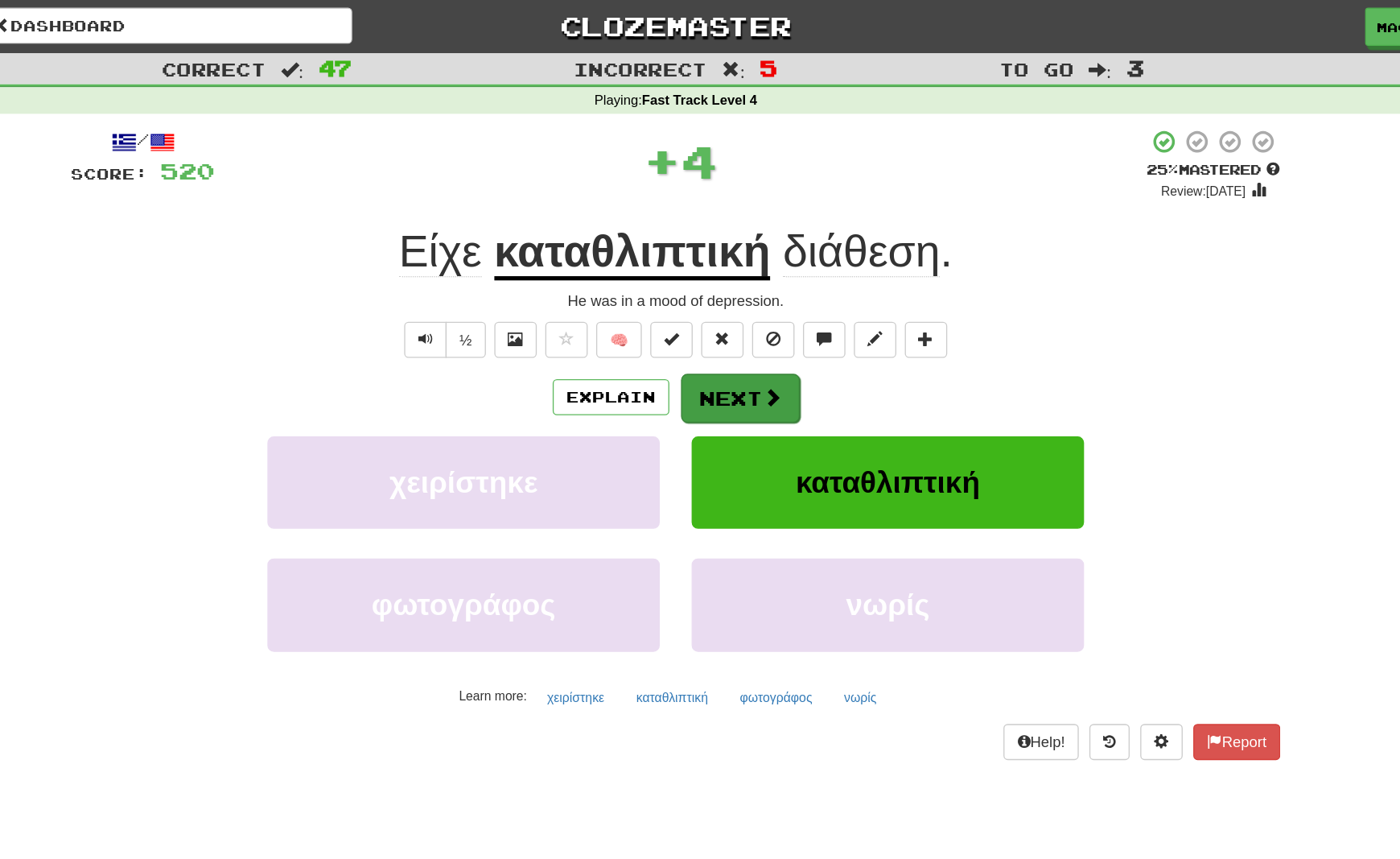
click at [704, 308] on button "Next" at bounding box center [749, 302] width 90 height 37
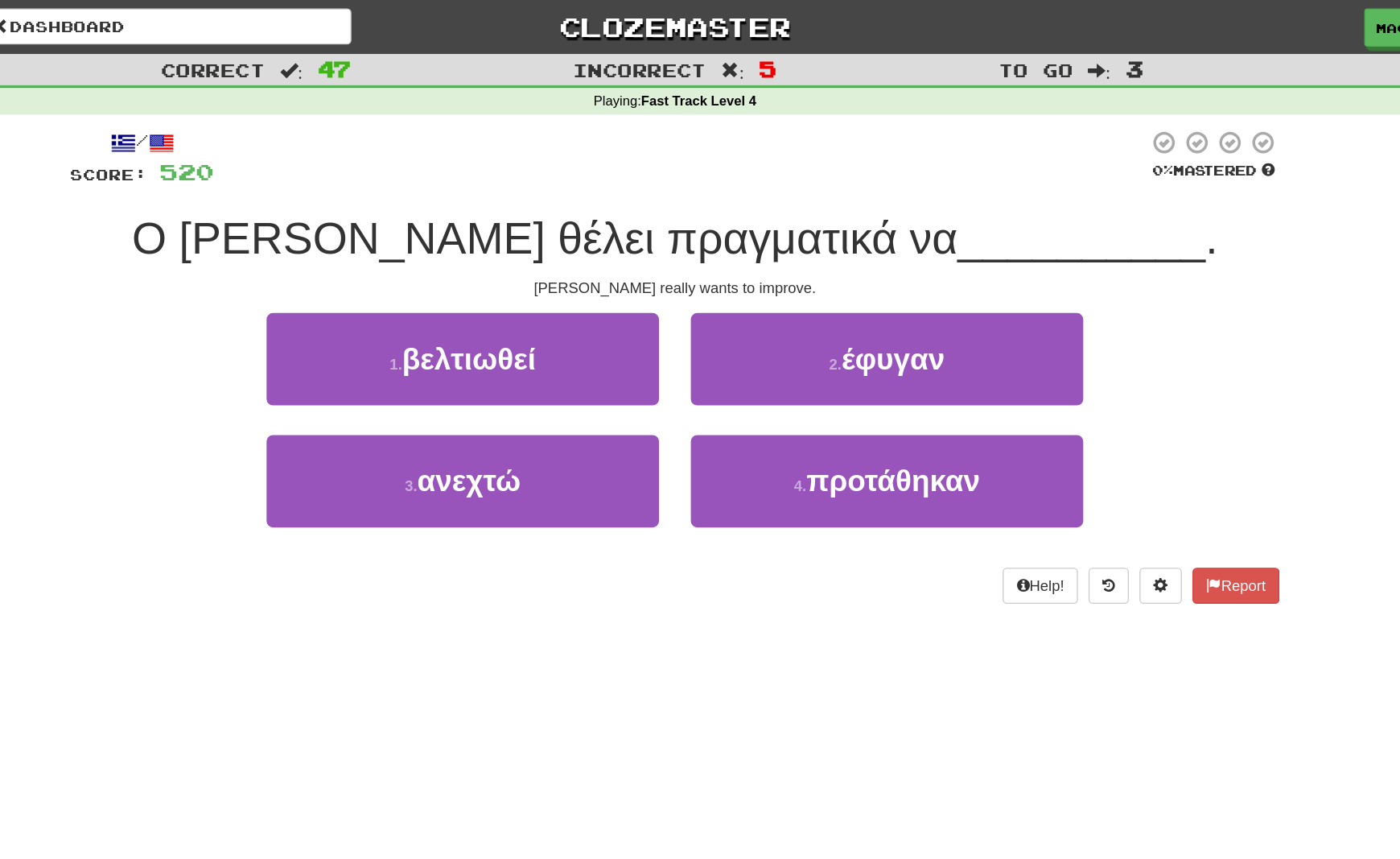
click at [493, 269] on span "βελτιωθεί" at bounding box center [544, 273] width 102 height 25
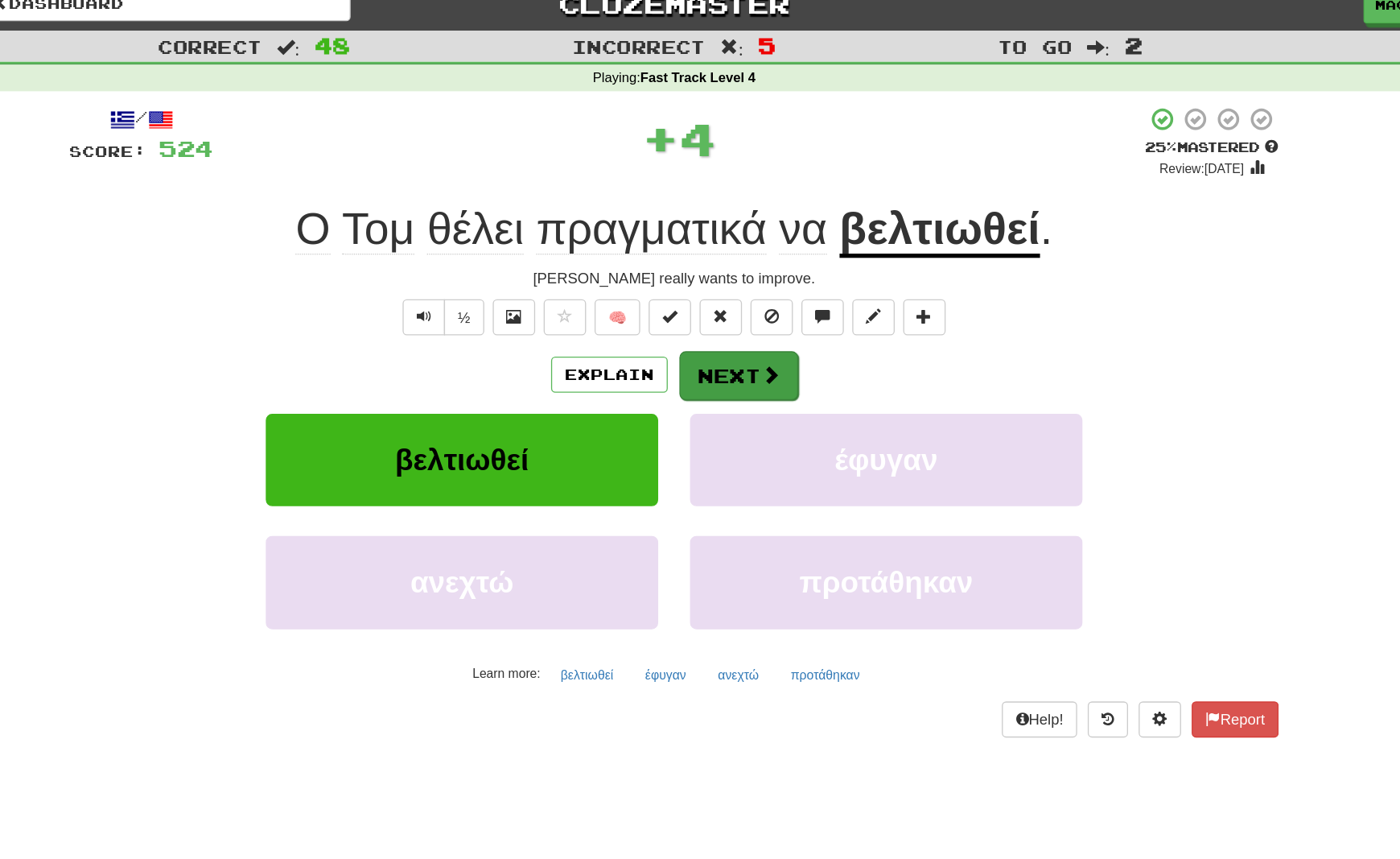
click at [704, 288] on button "Next" at bounding box center [749, 302] width 90 height 37
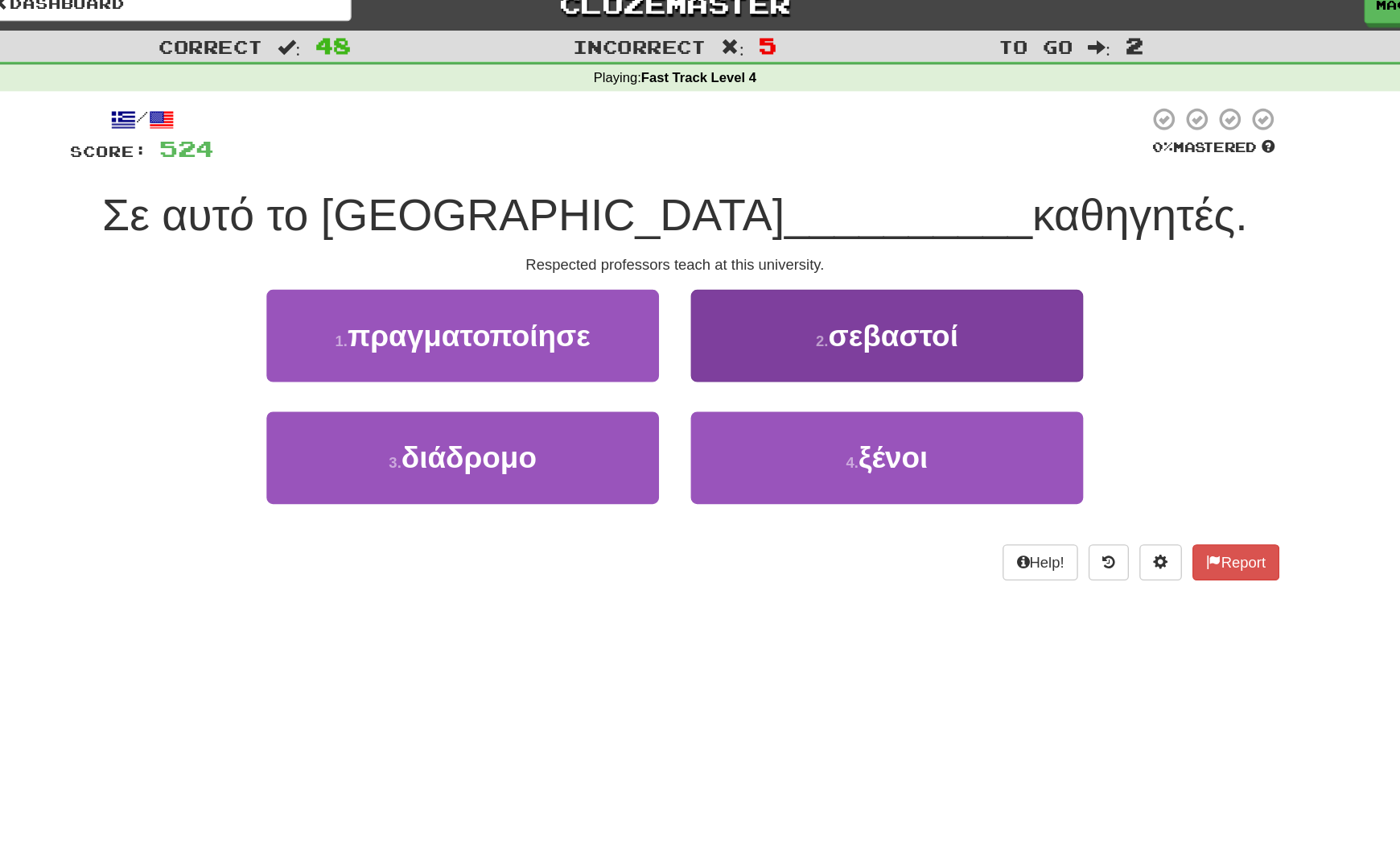
click at [712, 266] on button "2 . σεβαστοί" at bounding box center [861, 273] width 297 height 70
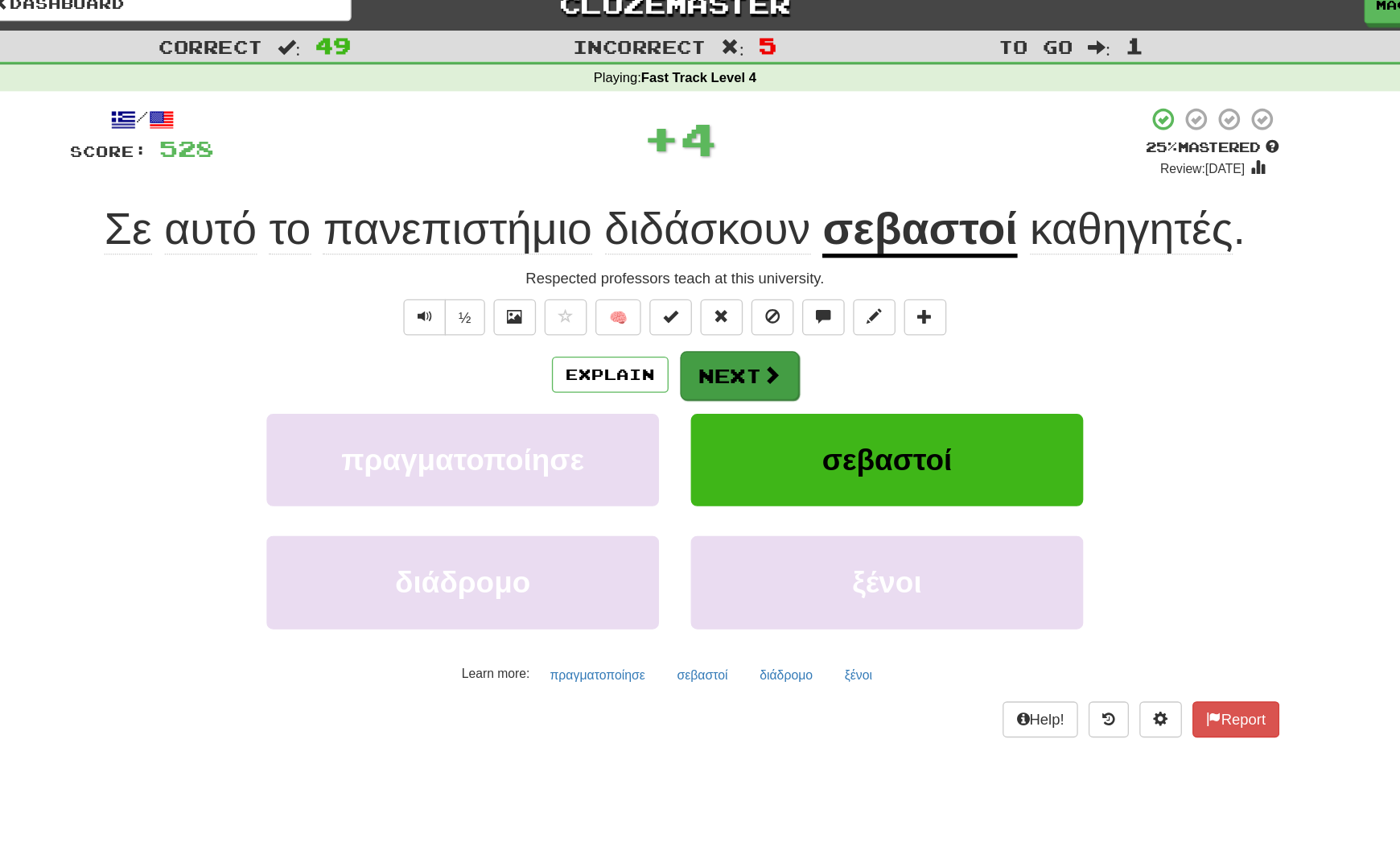
click at [766, 294] on span at bounding box center [773, 301] width 15 height 15
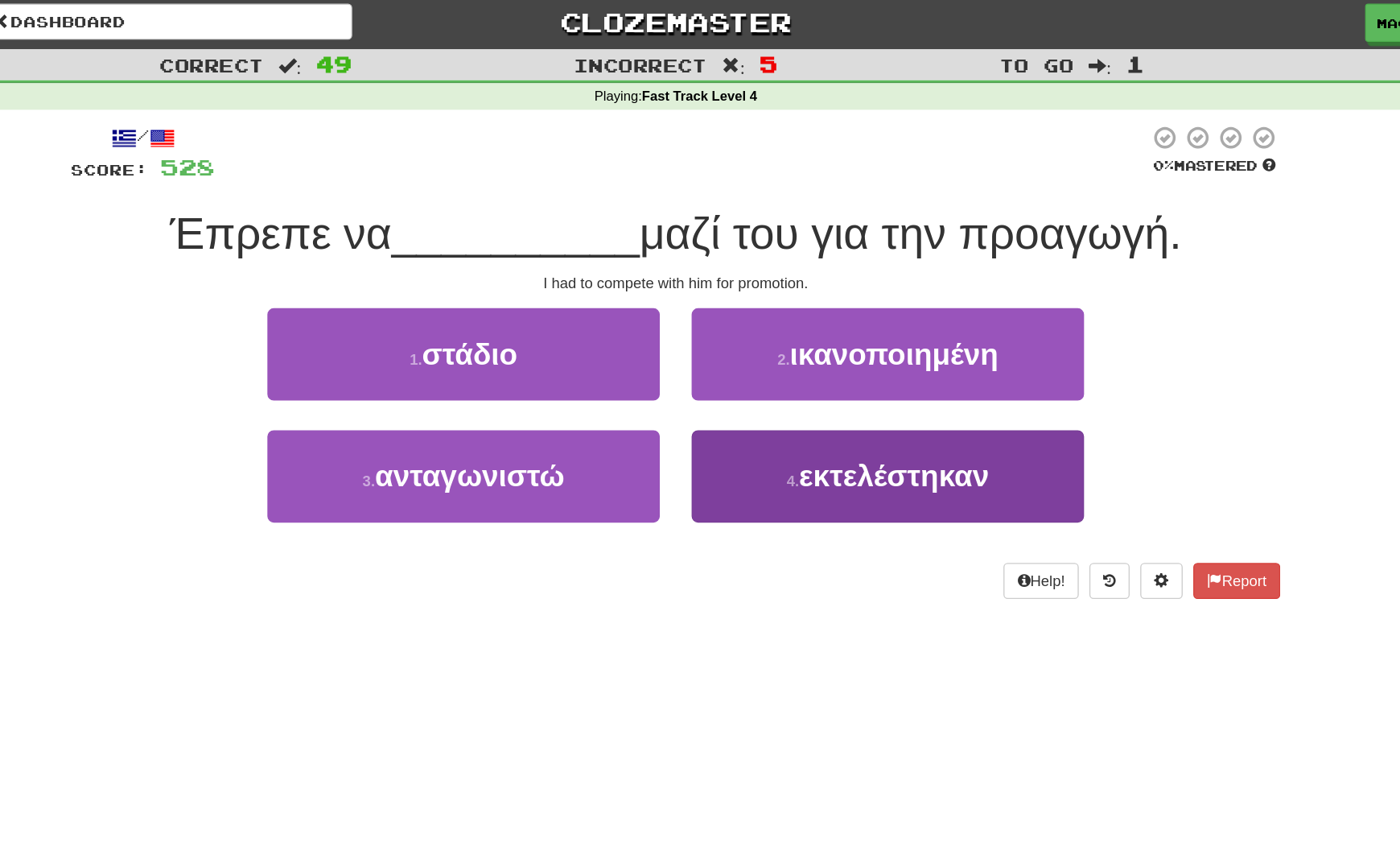
click at [793, 362] on span "εκτελέστηκαν" at bounding box center [865, 365] width 144 height 25
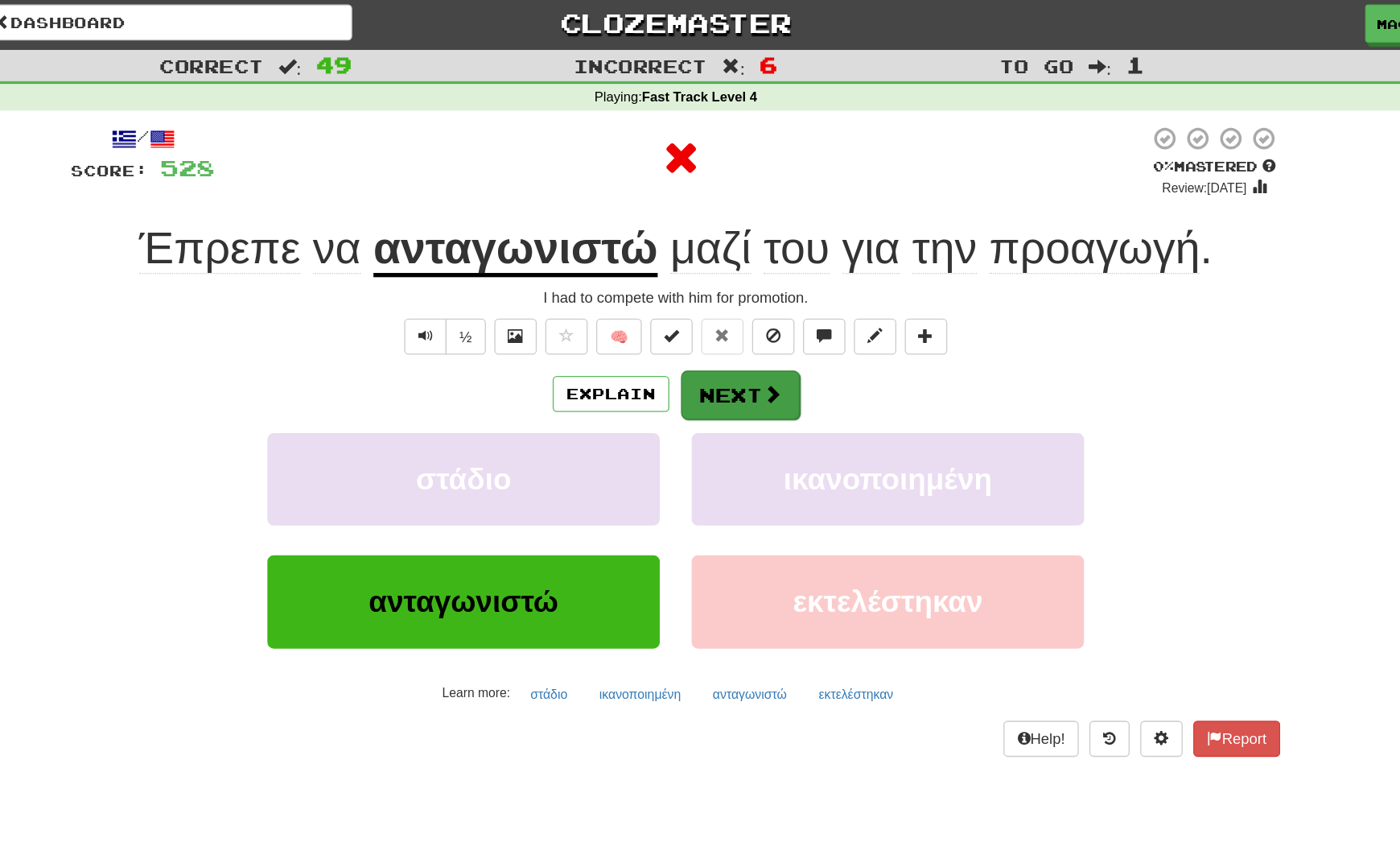
click at [704, 301] on button "Next" at bounding box center [749, 302] width 90 height 37
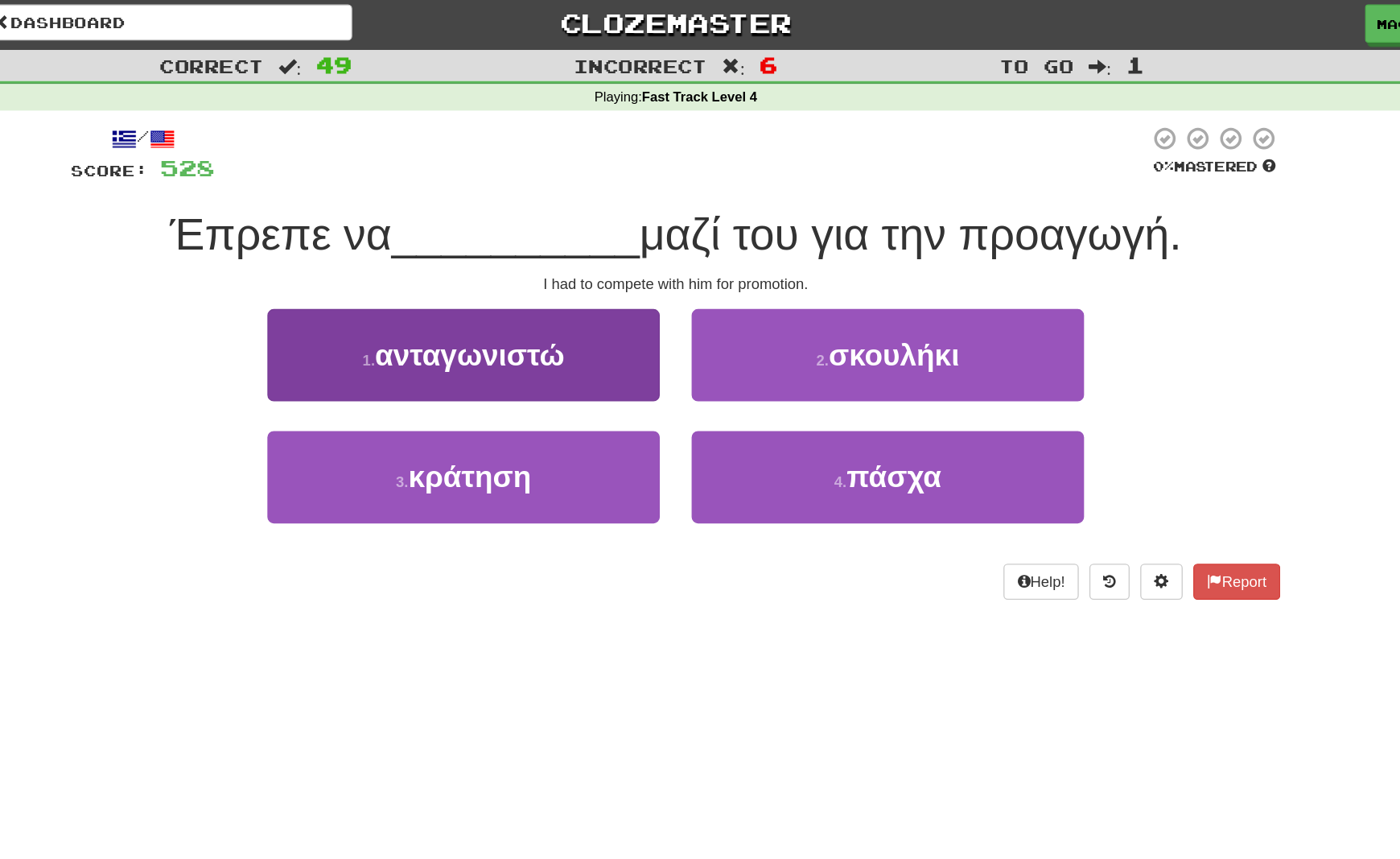
click at [420, 284] on button "1 . ανταγωνιστώ" at bounding box center [539, 273] width 297 height 70
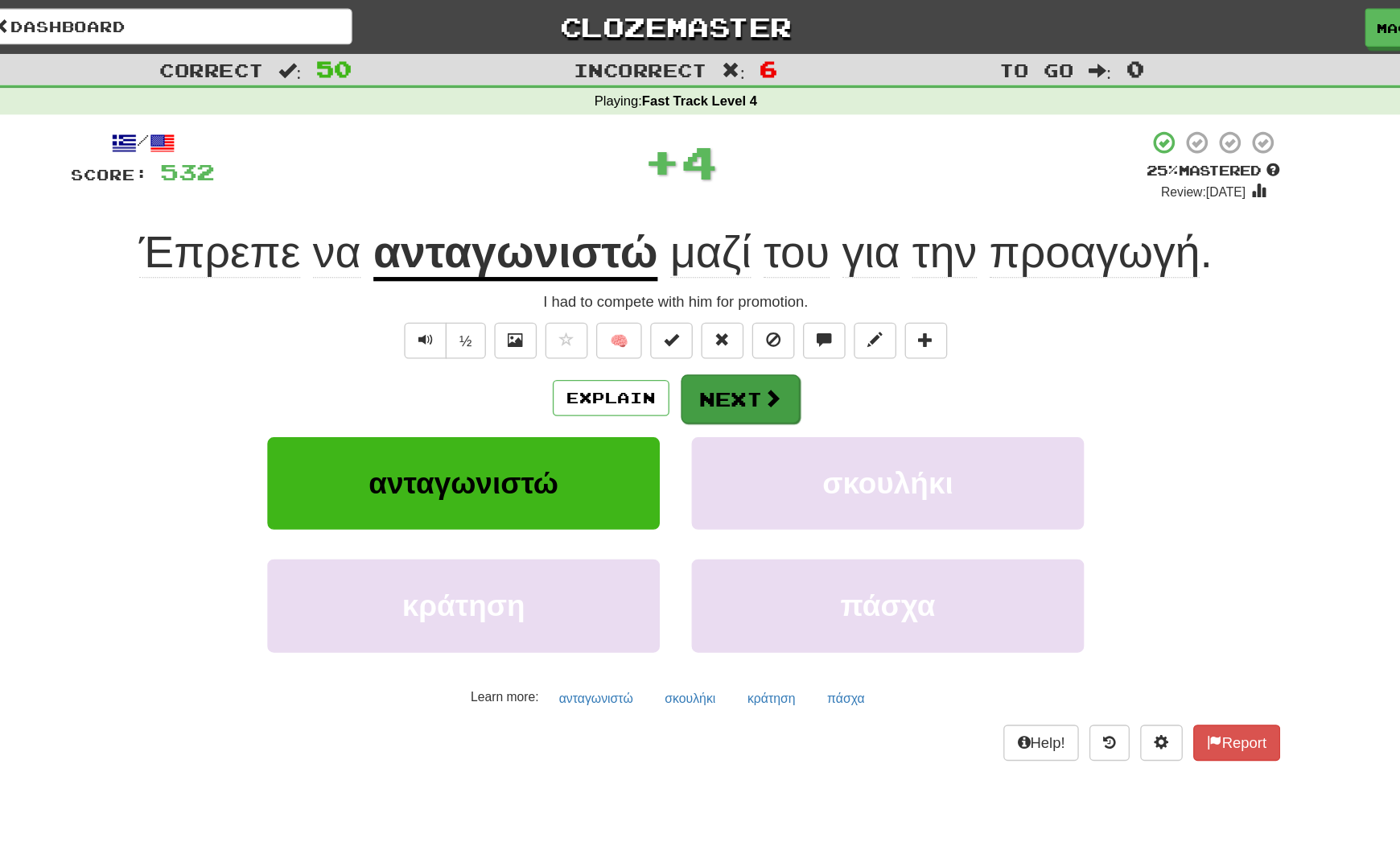
click at [704, 303] on button "Next" at bounding box center [749, 302] width 90 height 37
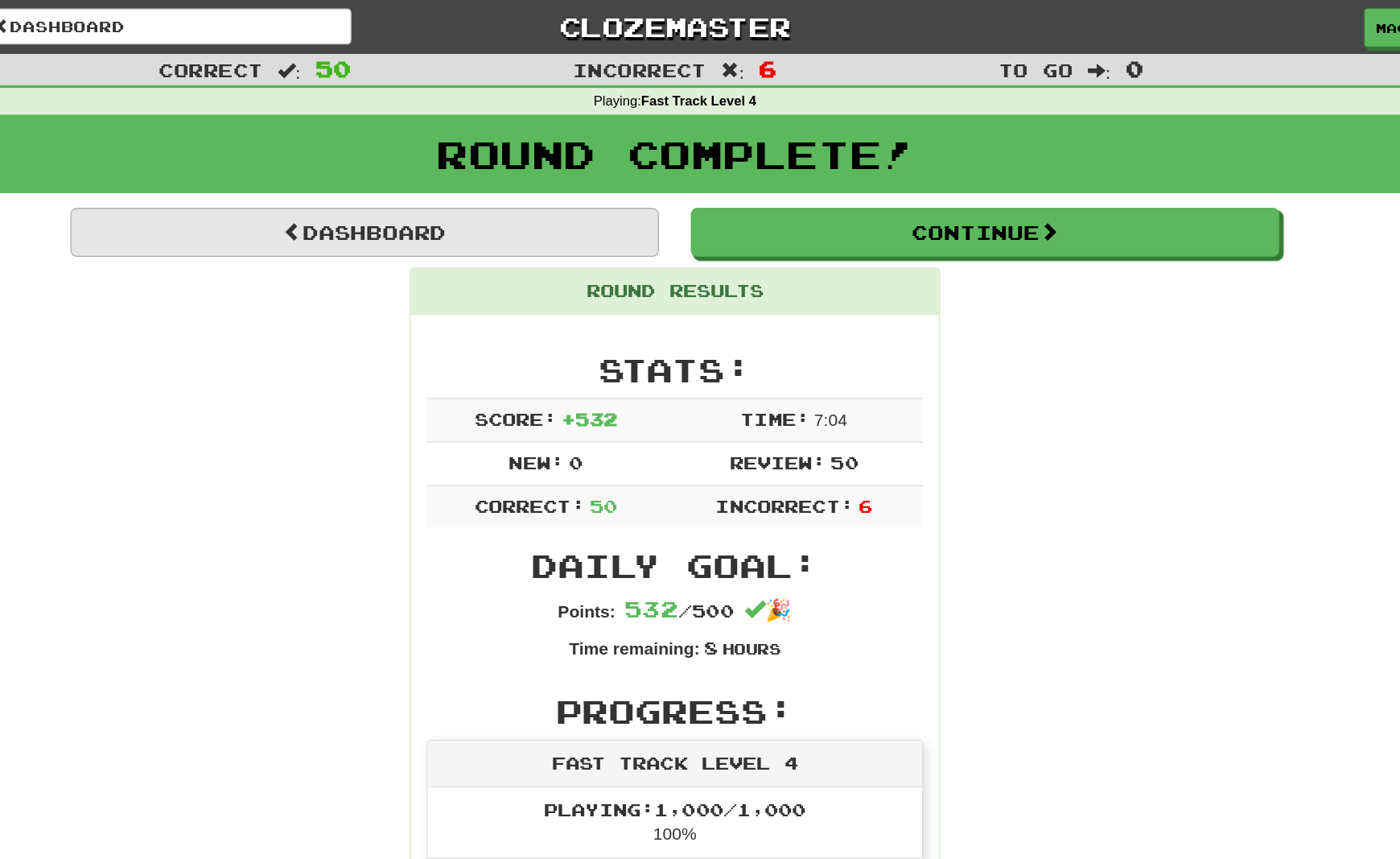
click at [404, 175] on link "Dashboard" at bounding box center [465, 176] width 447 height 37
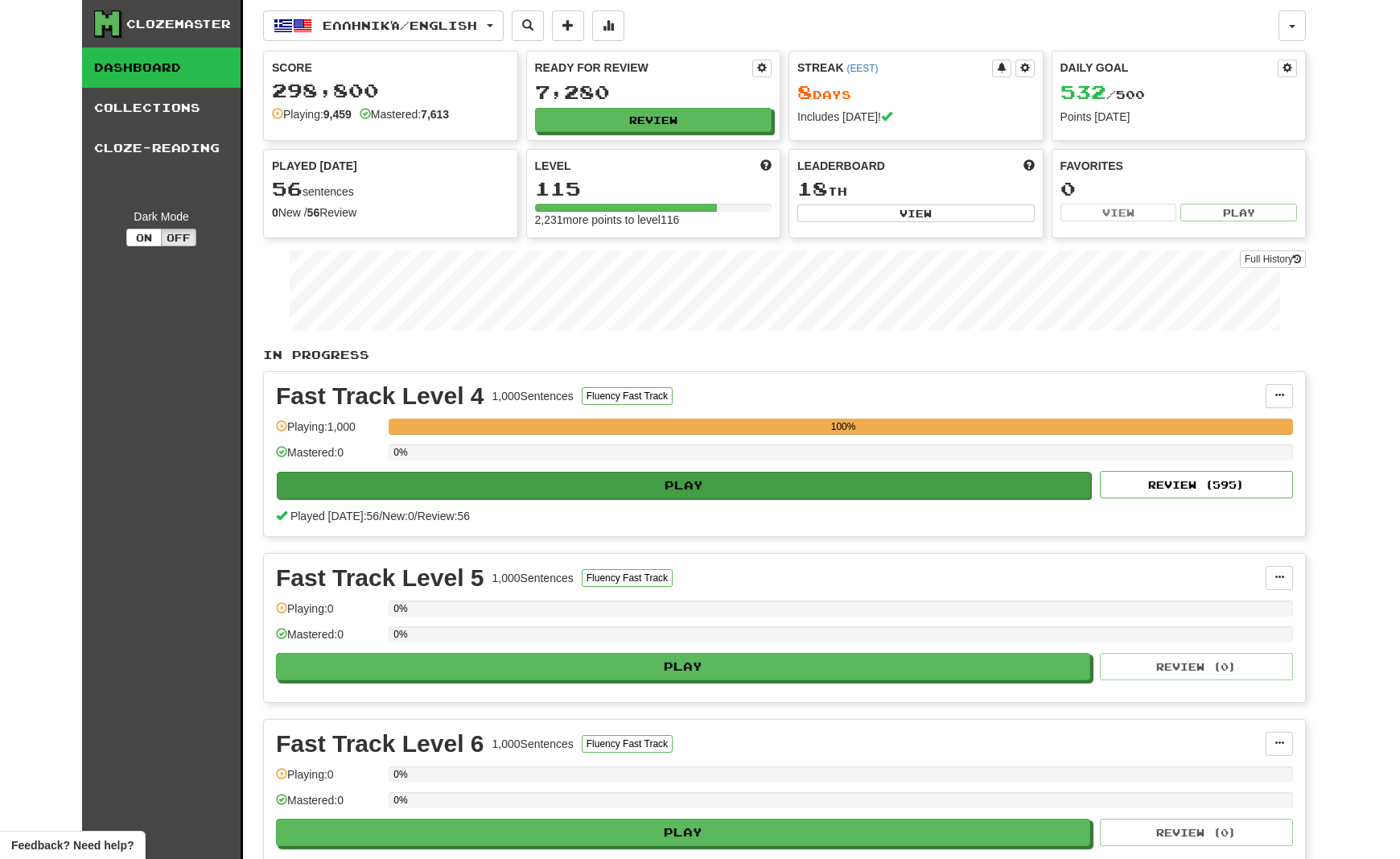
scroll to position [19, 0]
